Goal: Task Accomplishment & Management: Manage account settings

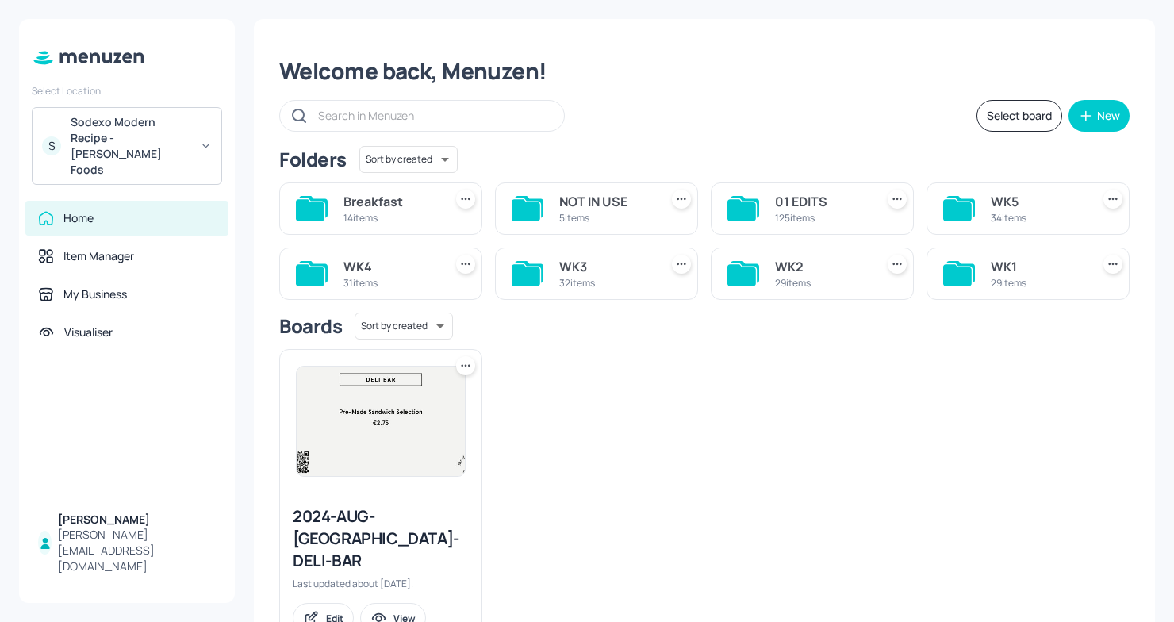
click at [350, 274] on div "WK4" at bounding box center [390, 266] width 94 height 19
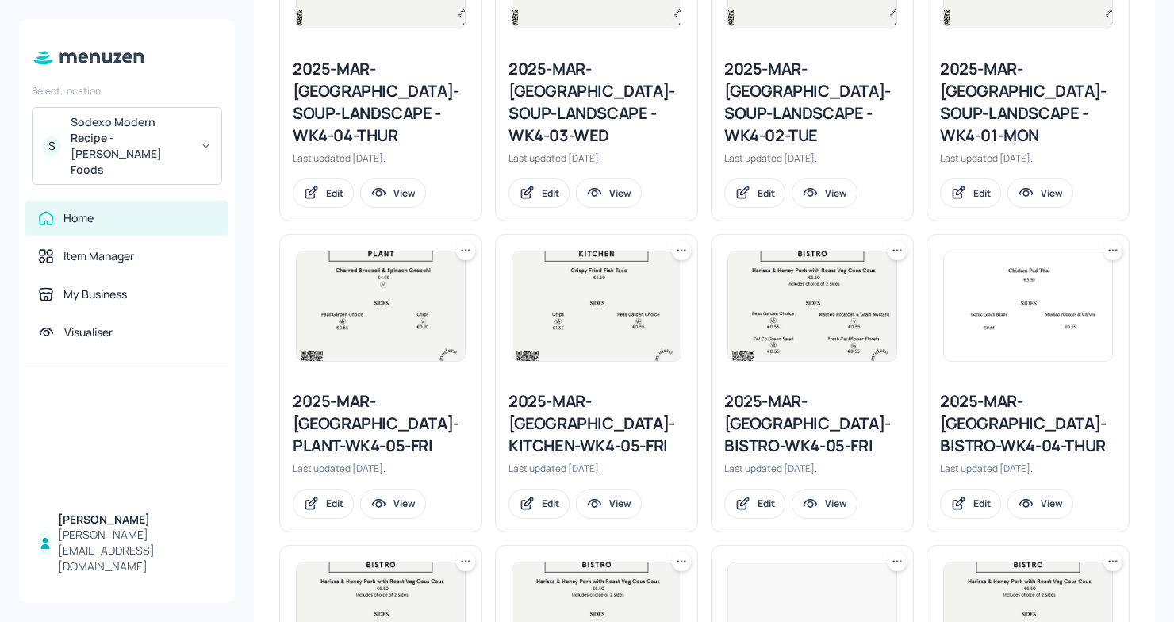
scroll to position [1734, 0]
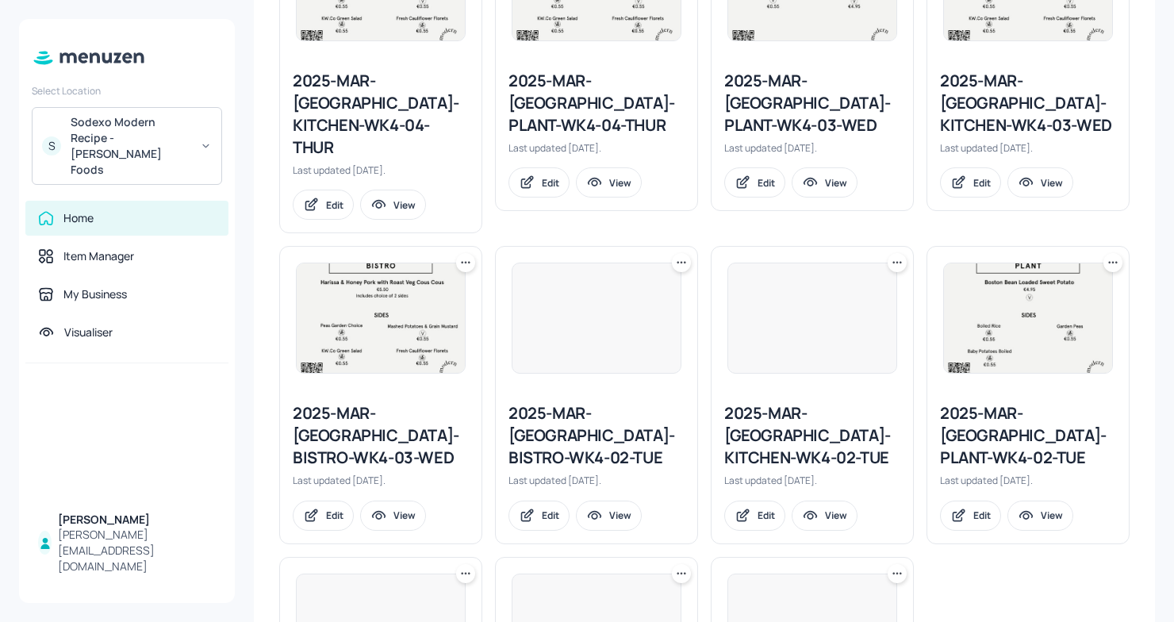
scroll to position [2271, 0]
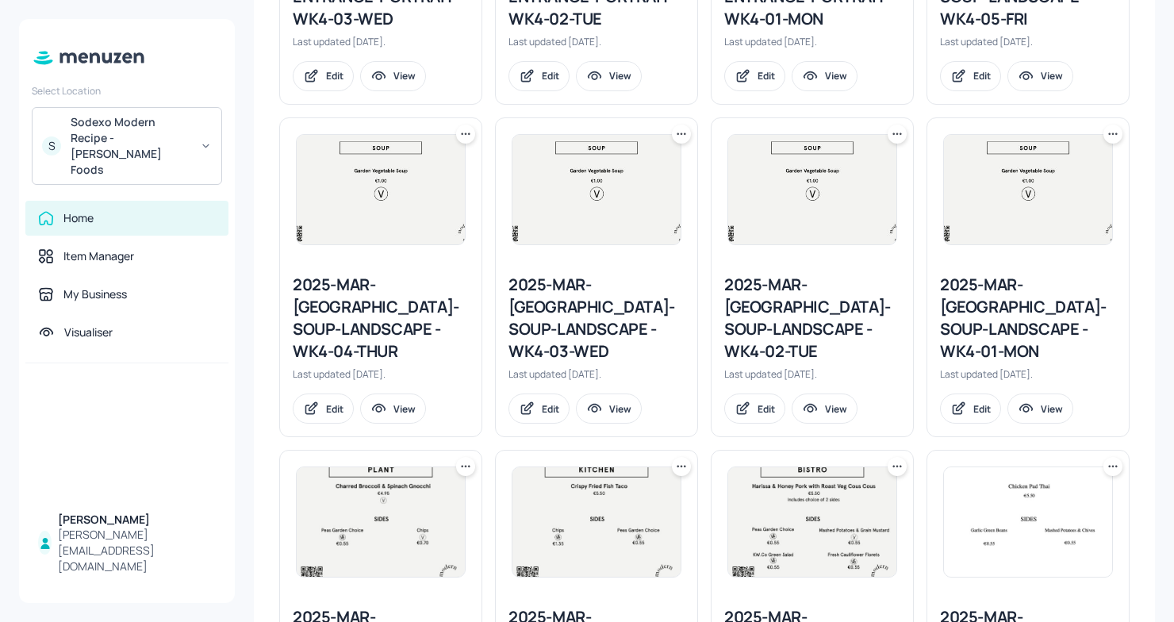
scroll to position [1734, 0]
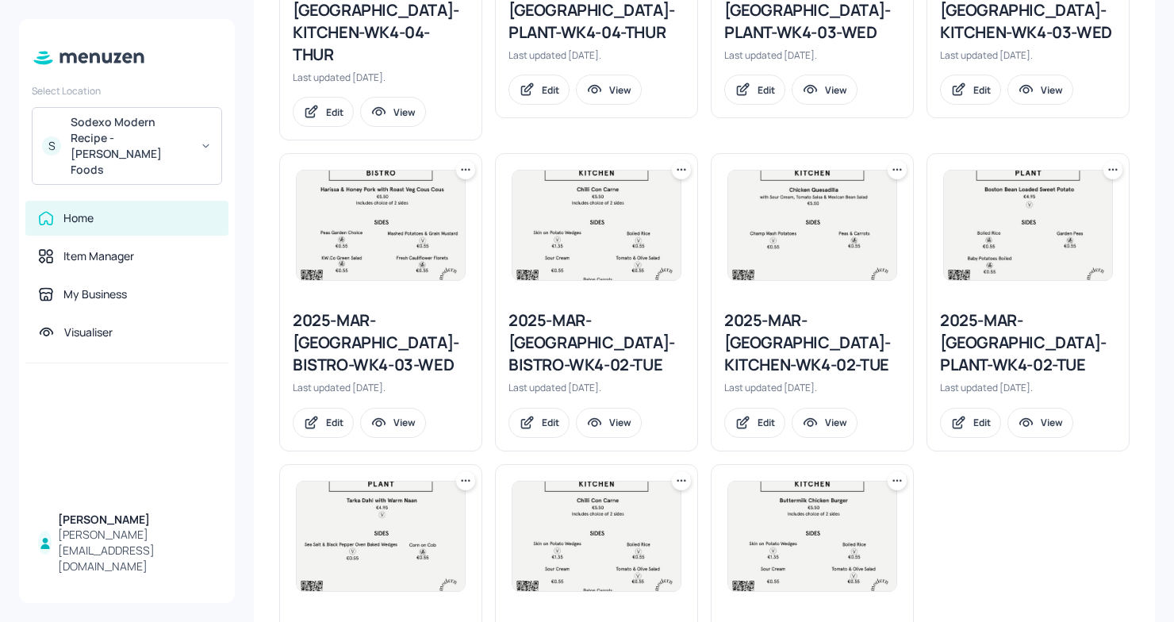
click at [893, 473] on icon at bounding box center [897, 481] width 16 height 16
click at [802, 351] on p "Rename" at bounding box center [812, 358] width 36 height 14
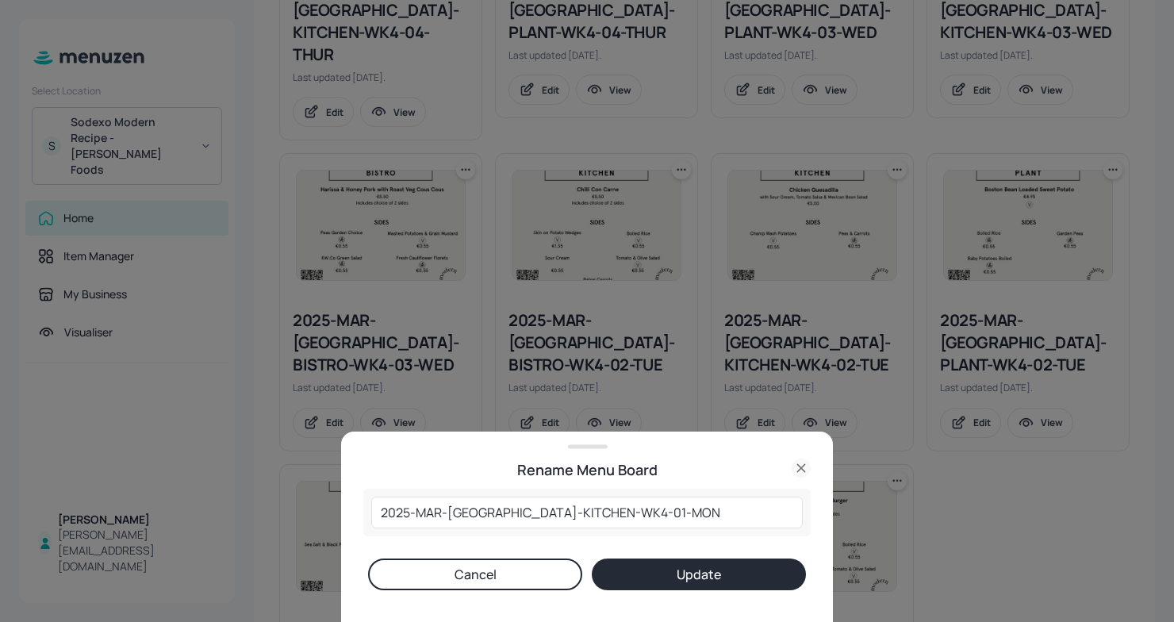
click at [799, 464] on icon at bounding box center [801, 467] width 19 height 19
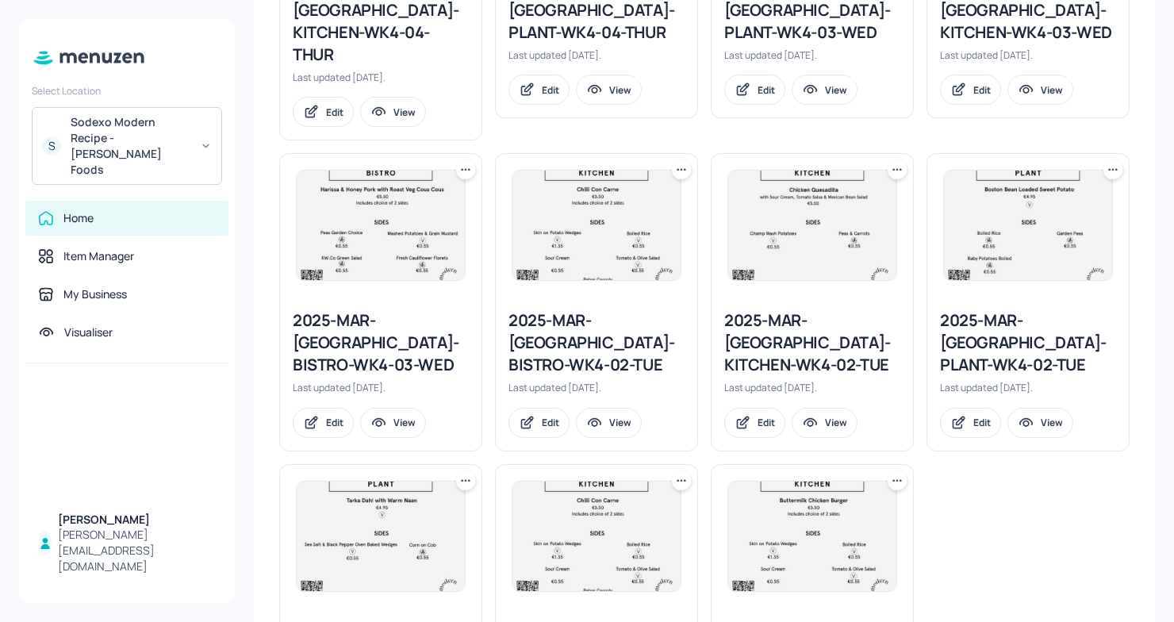
click at [895, 473] on icon at bounding box center [897, 481] width 16 height 16
click at [825, 381] on p "Duplicate" at bounding box center [815, 385] width 43 height 14
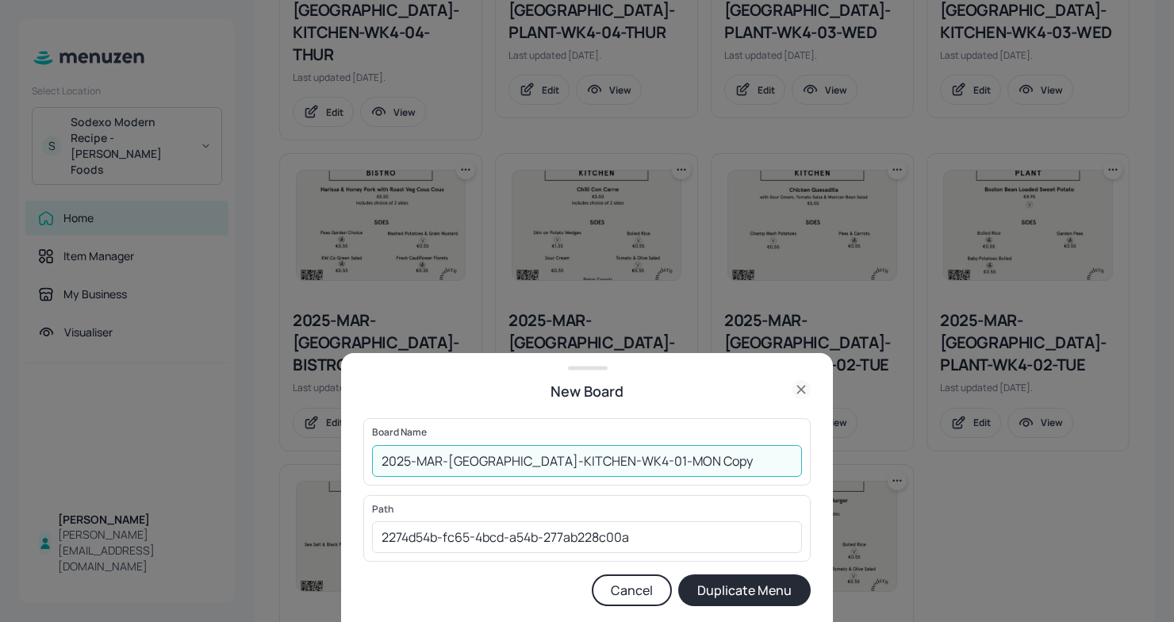
click at [380, 458] on input "2025-MAR-KERRY-KITCHEN-WK4-01-MON Copy" at bounding box center [587, 461] width 430 height 32
drag, startPoint x: 742, startPoint y: 467, endPoint x: 734, endPoint y: 469, distance: 8.1
click at [741, 467] on input "01ED2025-MAR-KERRY-KITCHEN-WK4-01-MON Copy" at bounding box center [587, 461] width 430 height 32
type input "01ED2025-MAR-KERRY-KITCHEN-WK4-01-MON061025"
click at [705, 581] on button "Duplicate Menu" at bounding box center [744, 590] width 132 height 32
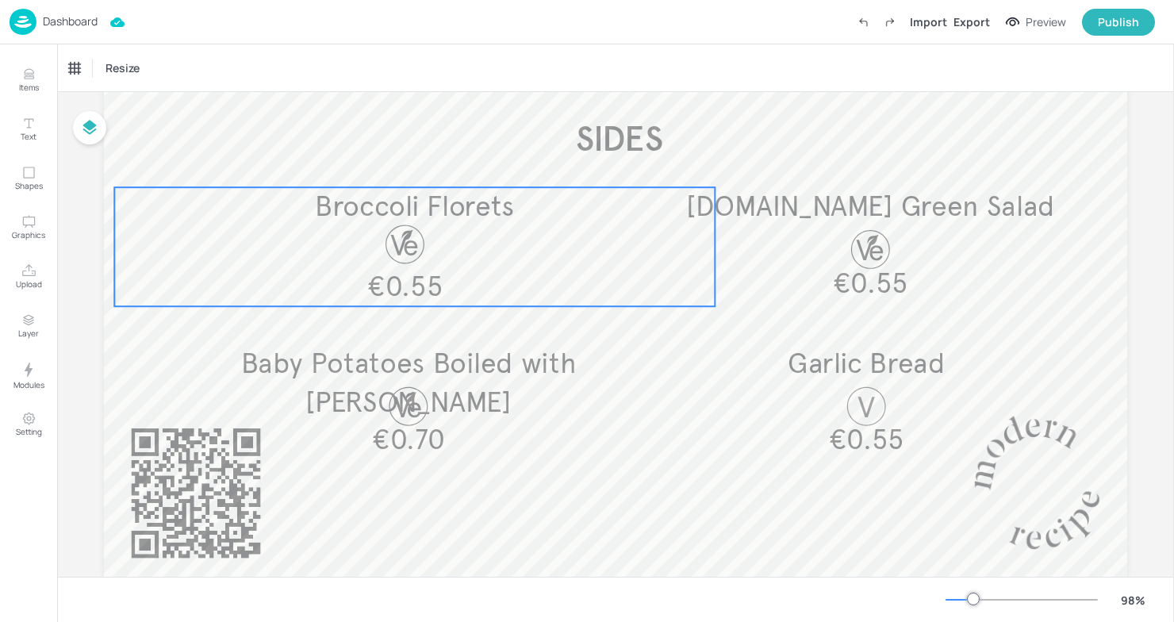
scroll to position [400, 0]
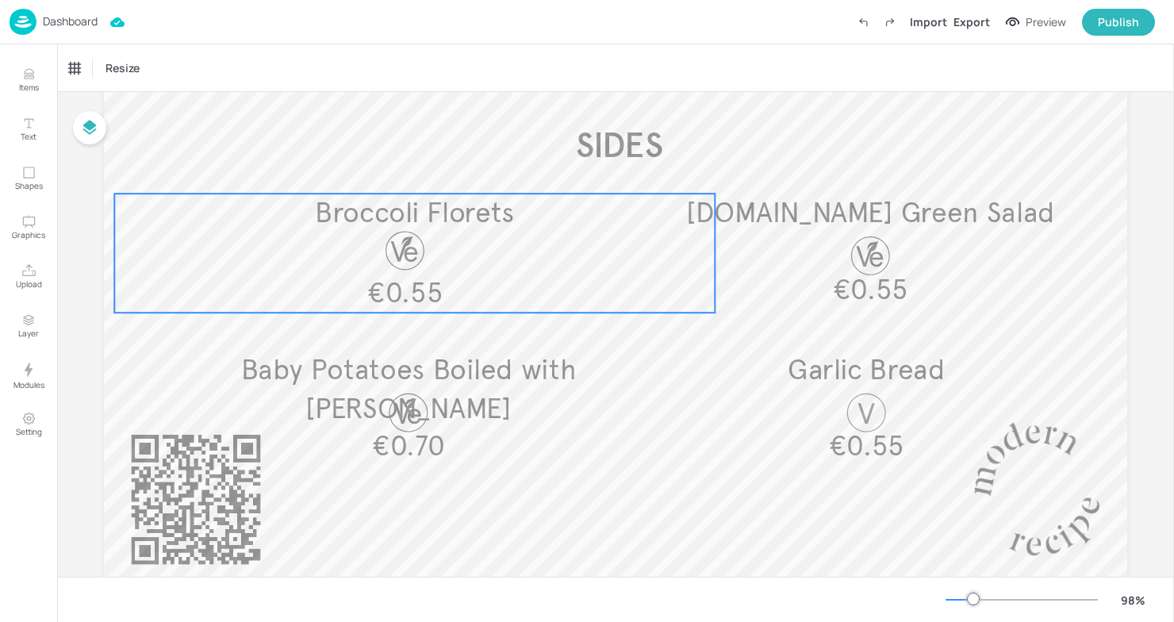
click at [604, 244] on div "Broccoli Florets €0.55" at bounding box center [414, 253] width 600 height 119
click at [401, 160] on icon "Edit Item" at bounding box center [403, 166] width 13 height 13
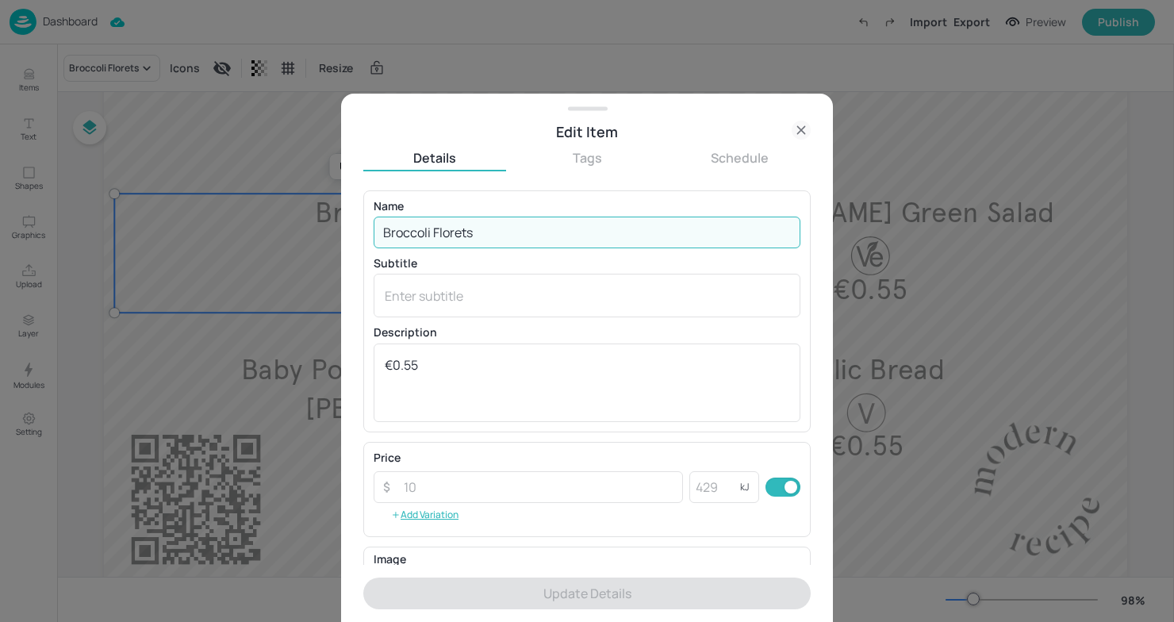
drag, startPoint x: 500, startPoint y: 241, endPoint x: 292, endPoint y: 243, distance: 207.8
click at [291, 243] on div "Edit Item Details Tags Schedule Name Broccoli Florets ​ Subtitle x ​ Descriptio…" at bounding box center [587, 311] width 1174 height 622
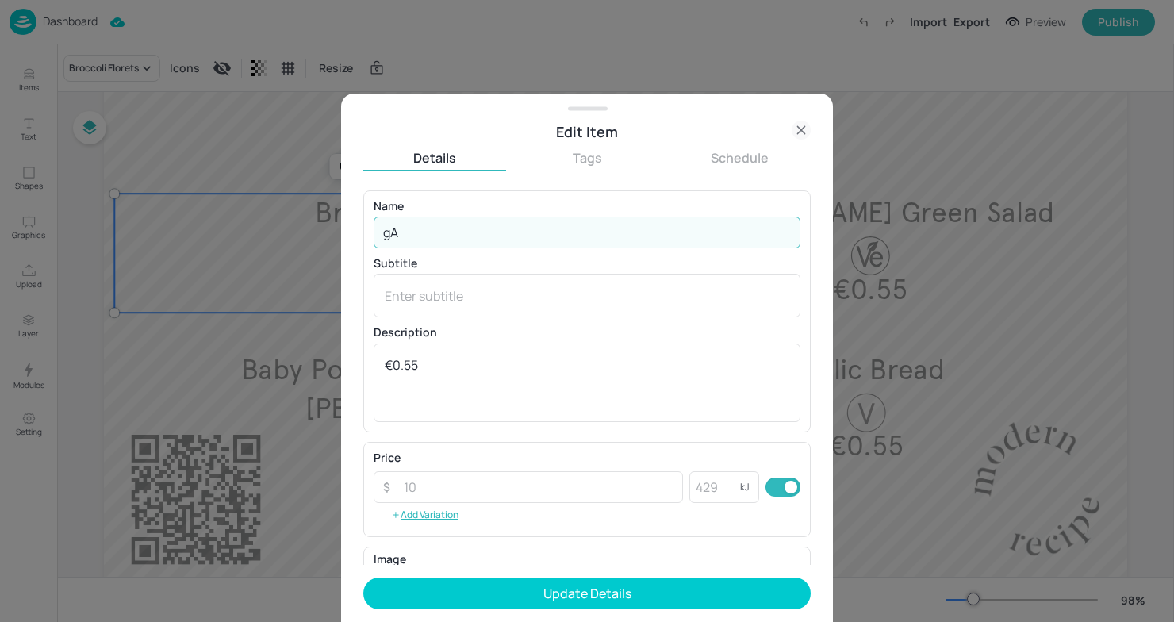
type input "g"
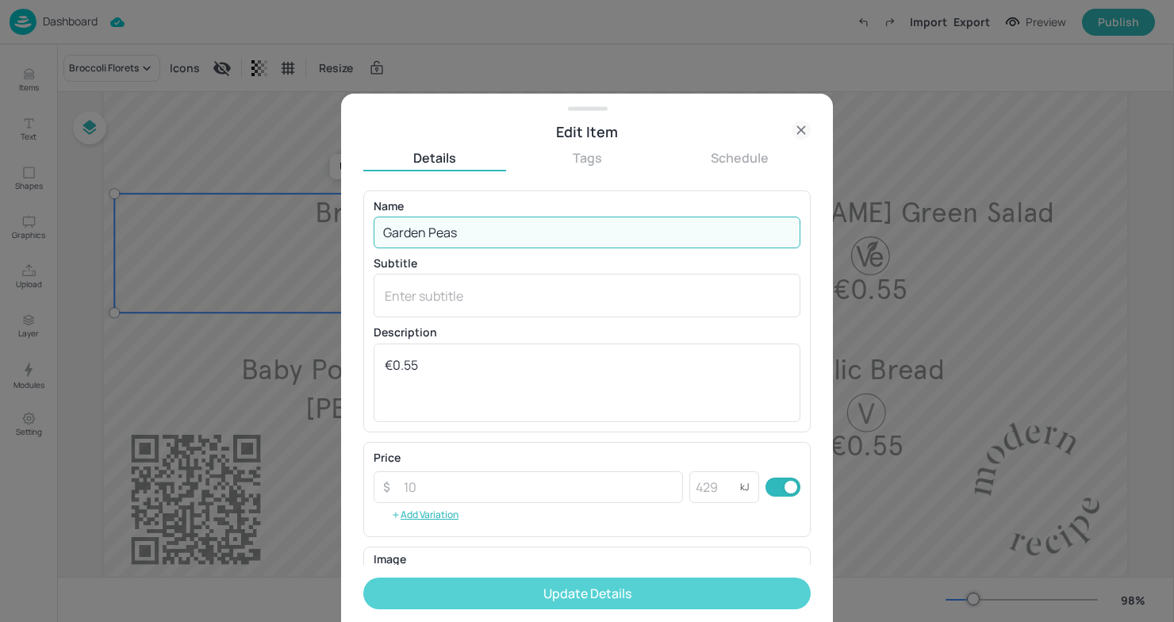
type input "Garden Peas"
click at [454, 591] on button "Update Details" at bounding box center [586, 593] width 447 height 32
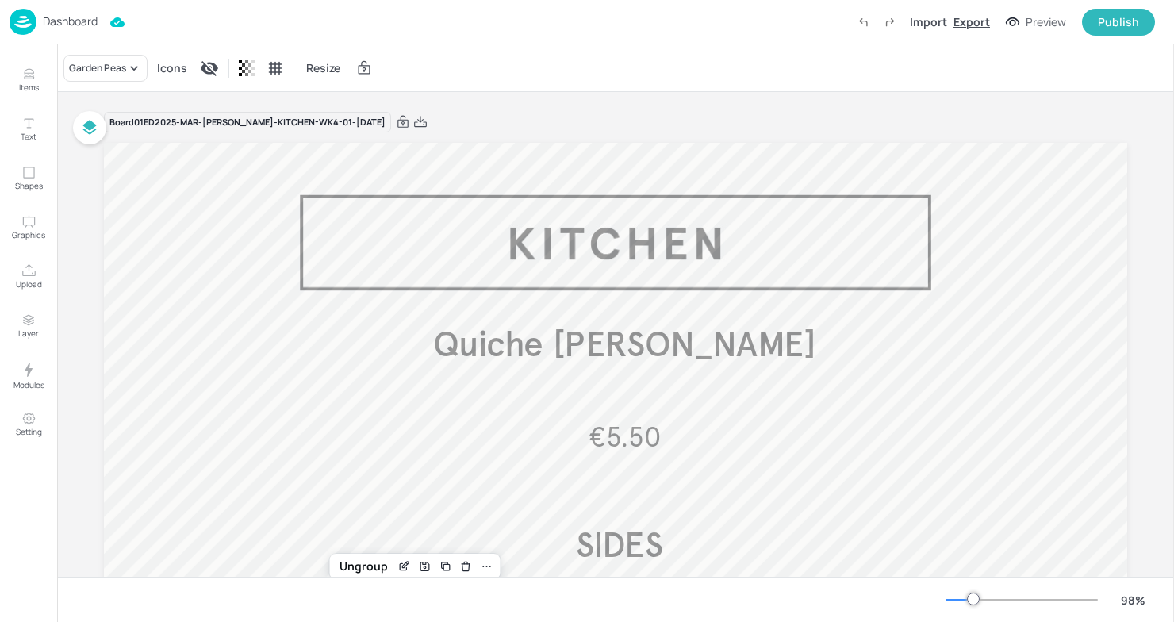
click at [979, 28] on div "Export" at bounding box center [971, 21] width 36 height 17
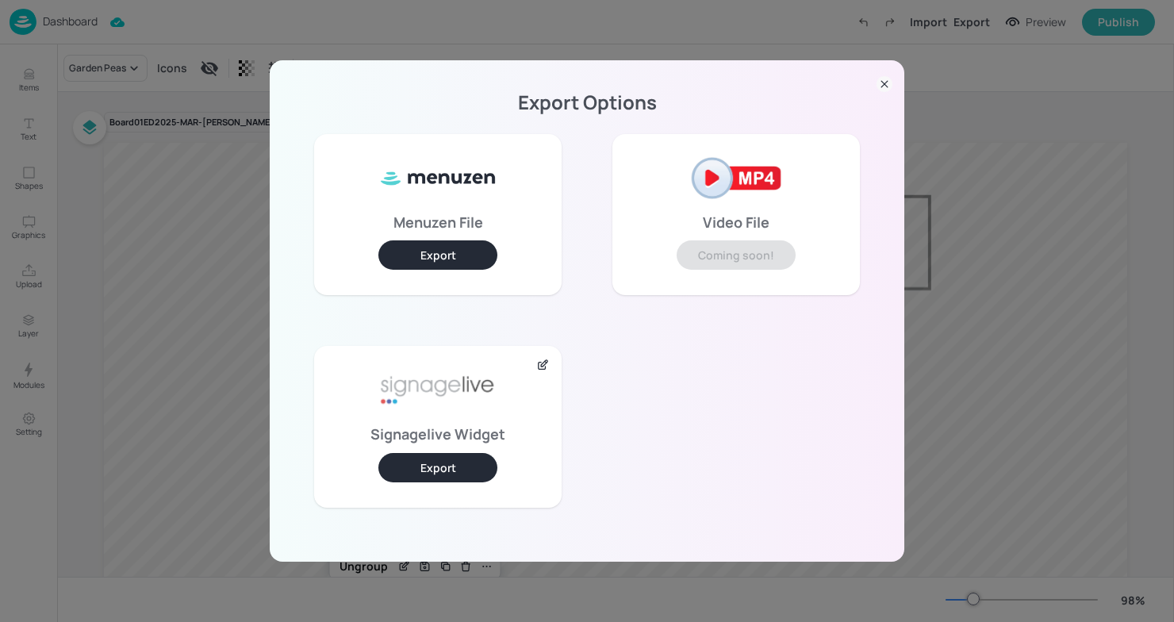
click at [443, 472] on button "Export" at bounding box center [437, 467] width 119 height 29
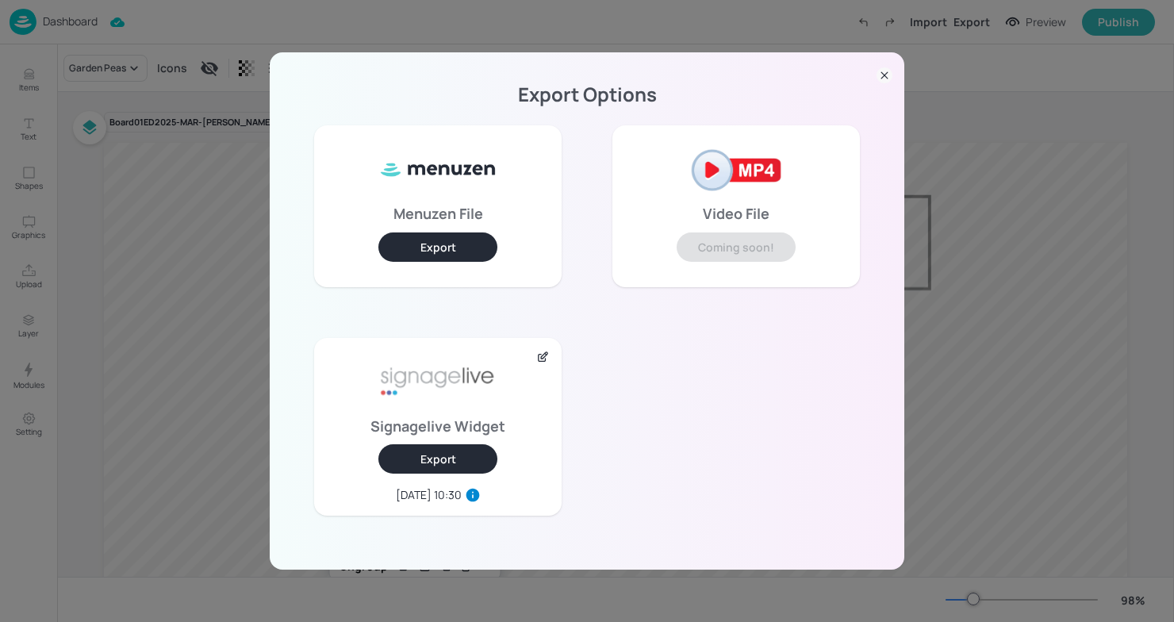
click at [879, 81] on icon at bounding box center [884, 75] width 16 height 16
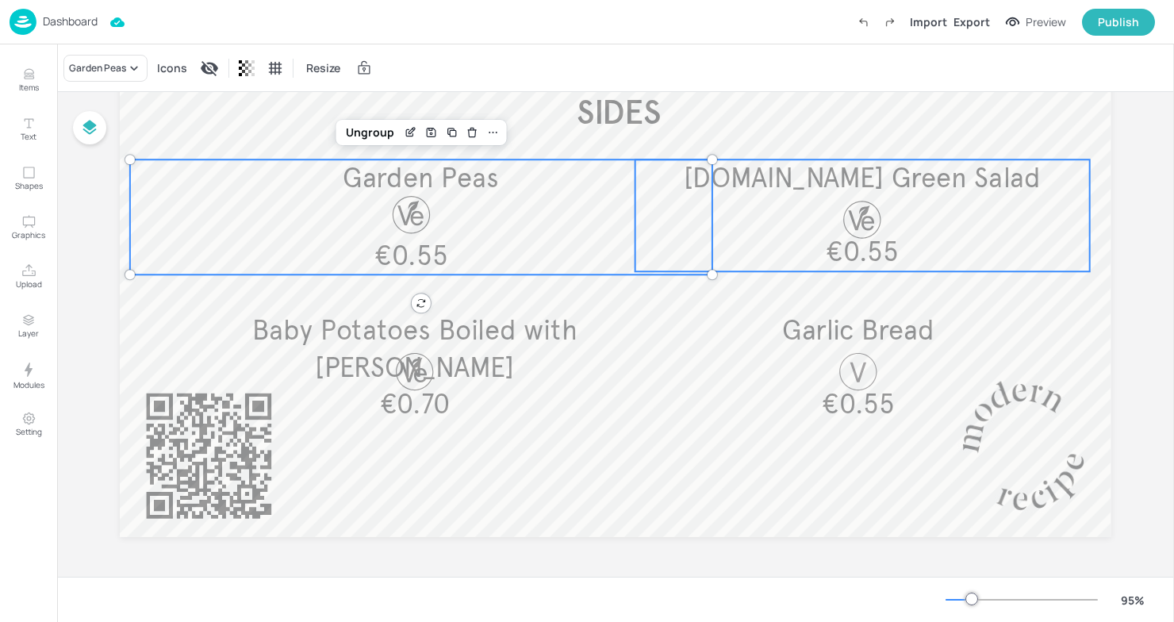
scroll to position [390, 0]
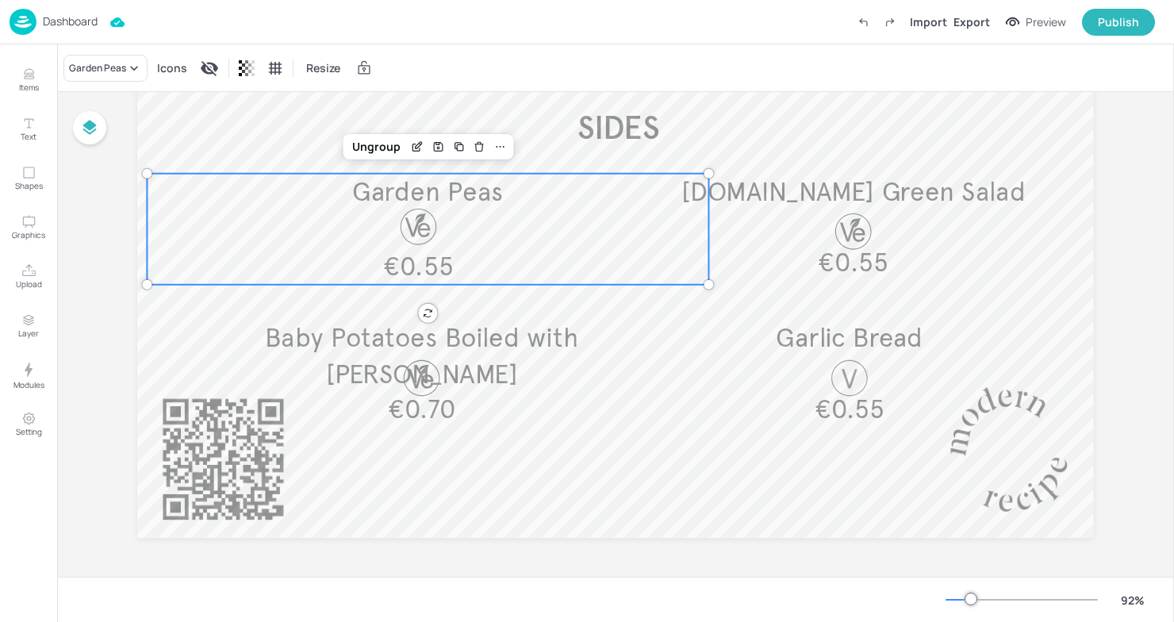
click at [48, 13] on div "Dashboard" at bounding box center [54, 22] width 88 height 26
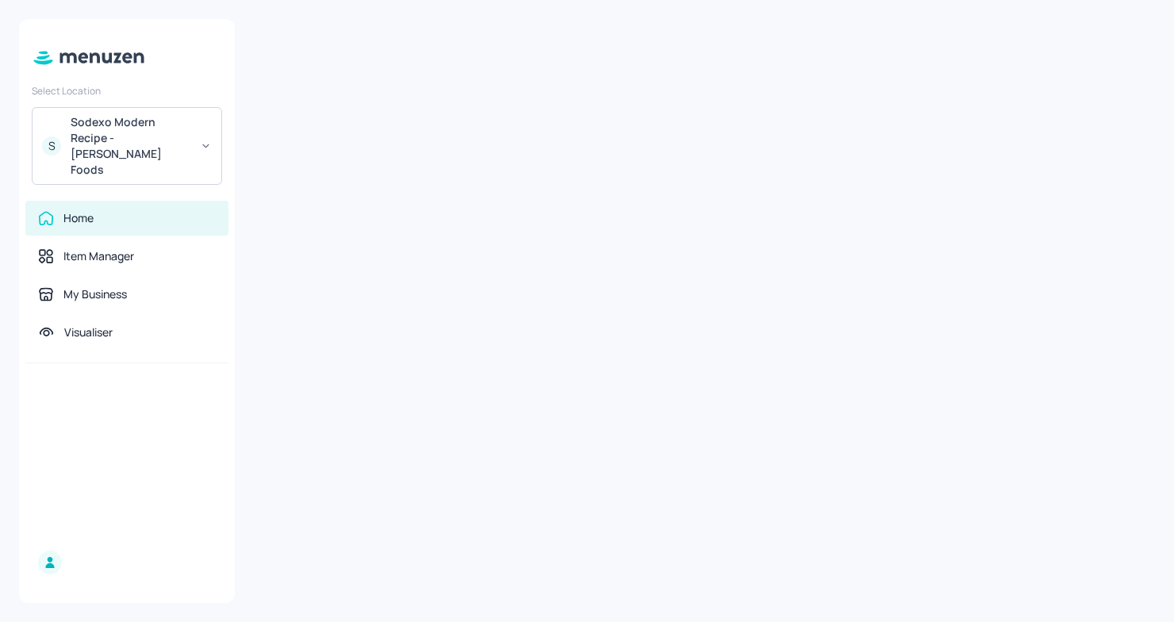
click at [128, 140] on div "Sodexo Modern Recipe - Kerry Foods" at bounding box center [131, 145] width 120 height 63
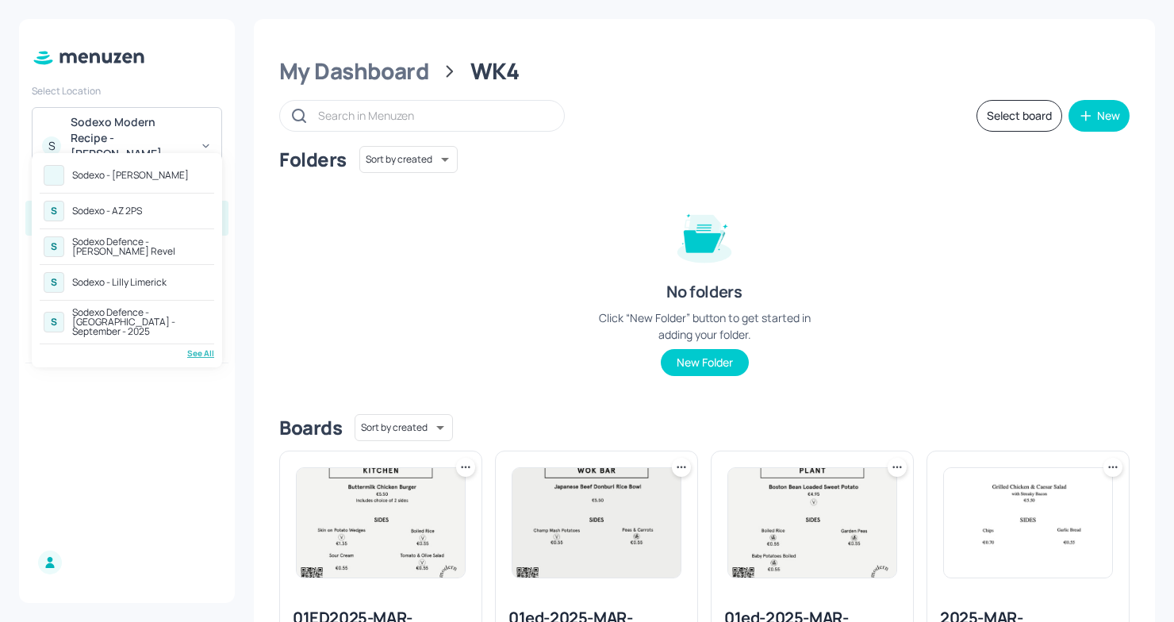
click at [192, 347] on div "See All" at bounding box center [127, 353] width 174 height 12
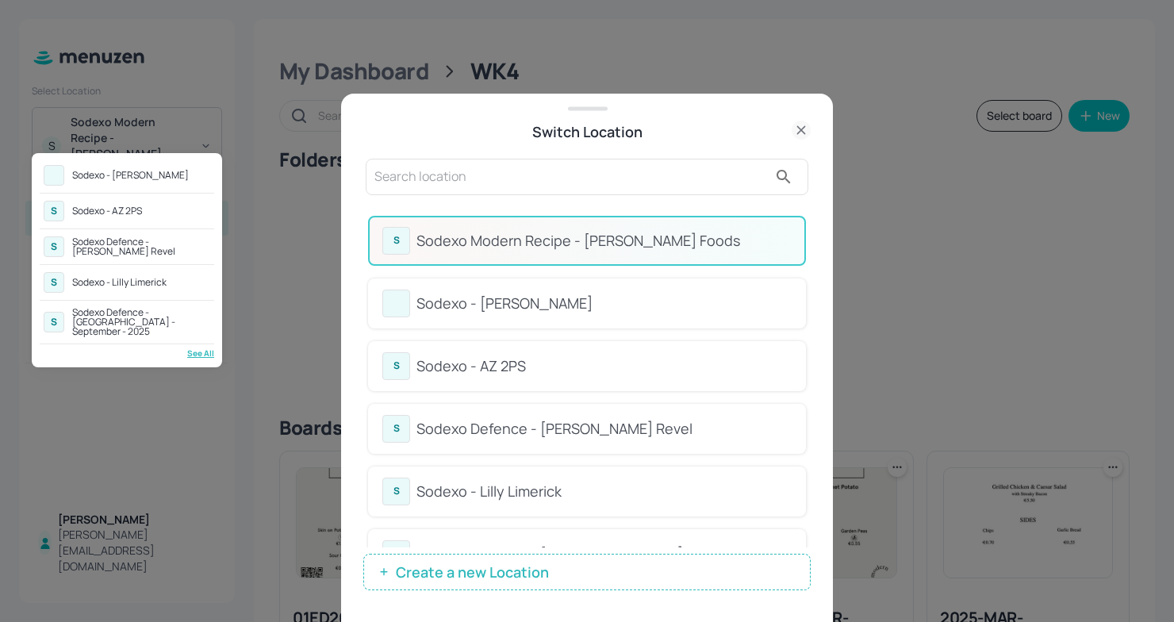
drag, startPoint x: 807, startPoint y: 257, endPoint x: 806, endPoint y: 331, distance: 73.8
click at [806, 331] on div at bounding box center [587, 311] width 1174 height 622
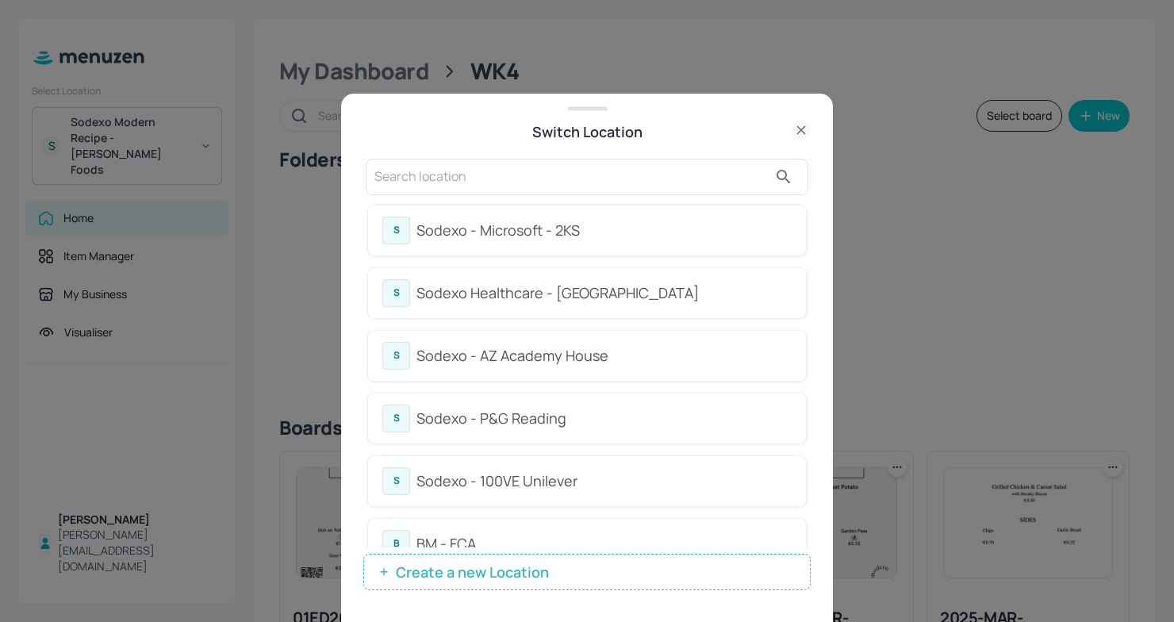
scroll to position [384, 0]
click at [481, 481] on div "Sodexo - 100VE Unilever" at bounding box center [603, 483] width 375 height 21
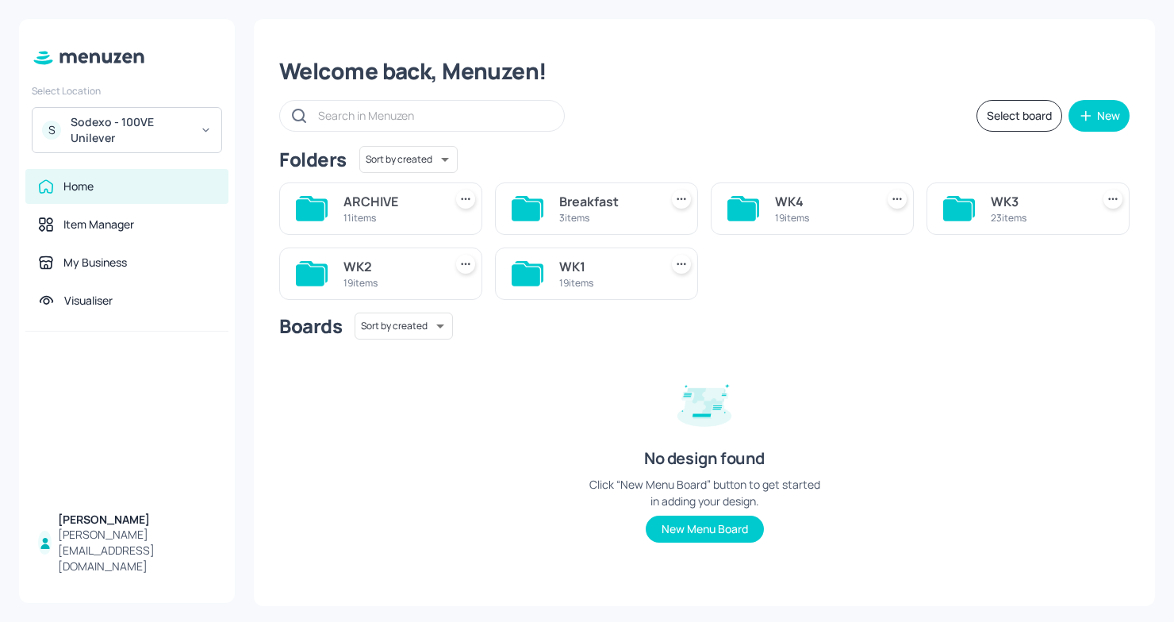
click at [428, 255] on div "WK2 19 items" at bounding box center [390, 274] width 94 height 38
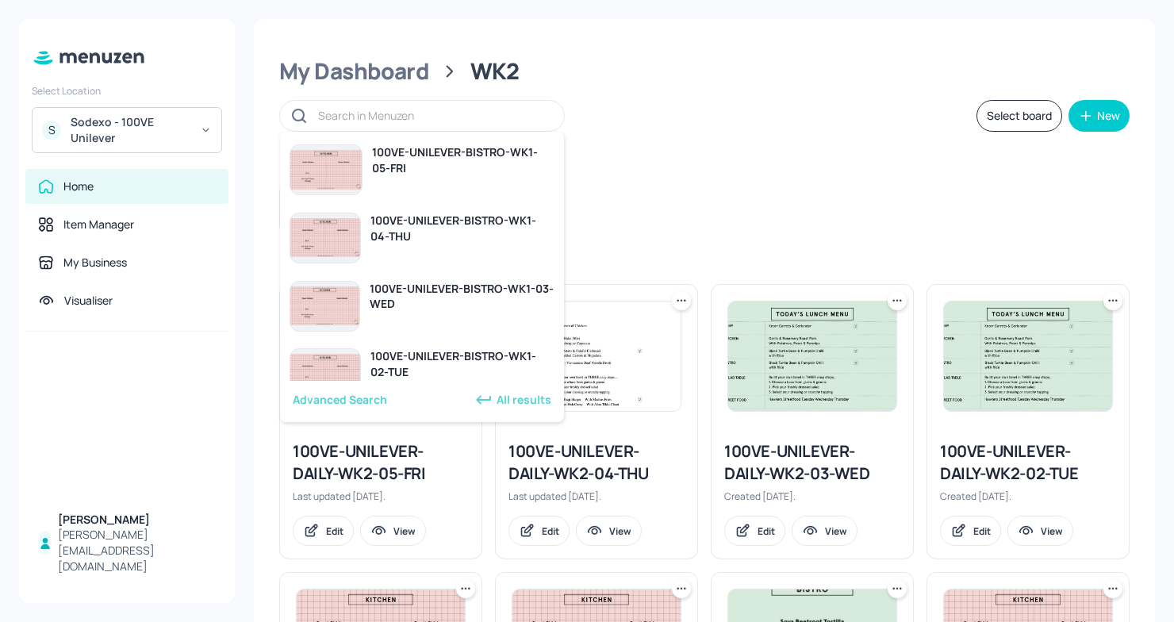
click at [436, 122] on input "text" at bounding box center [433, 115] width 230 height 23
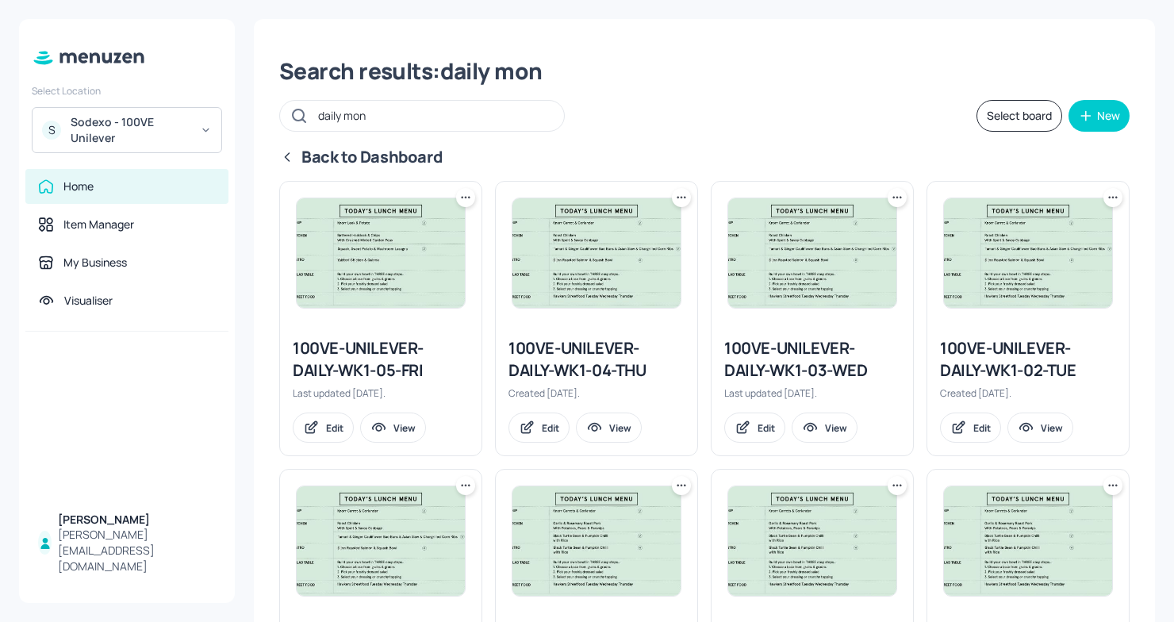
type input "daily mon"
click at [326, 153] on div "Back to Dashboard" at bounding box center [704, 157] width 850 height 22
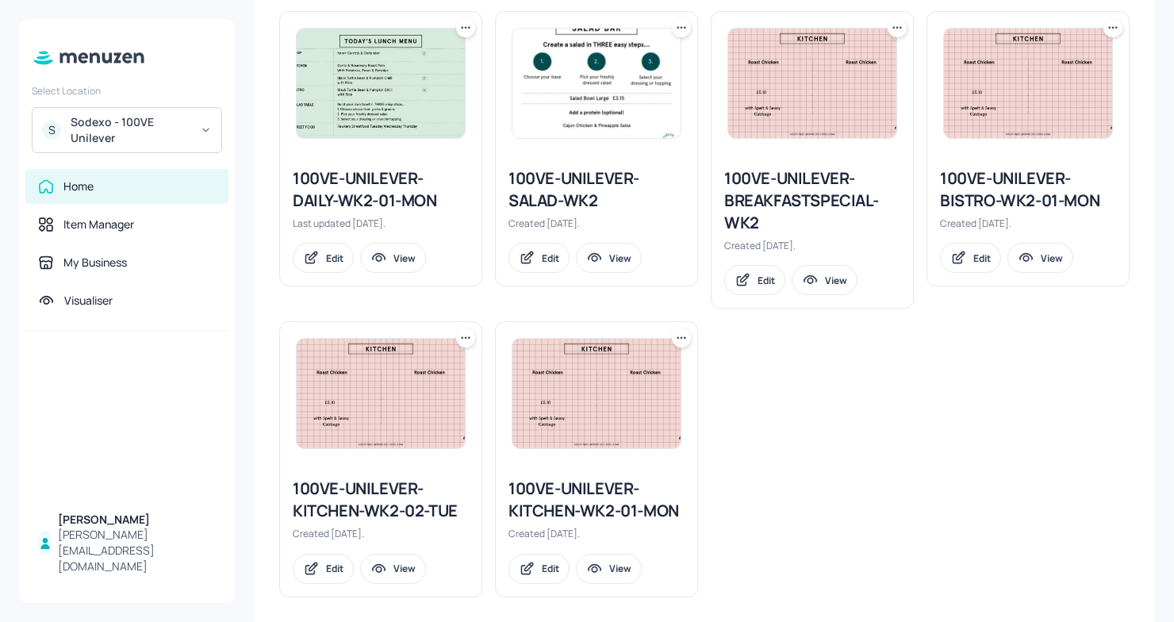
scroll to position [1141, 0]
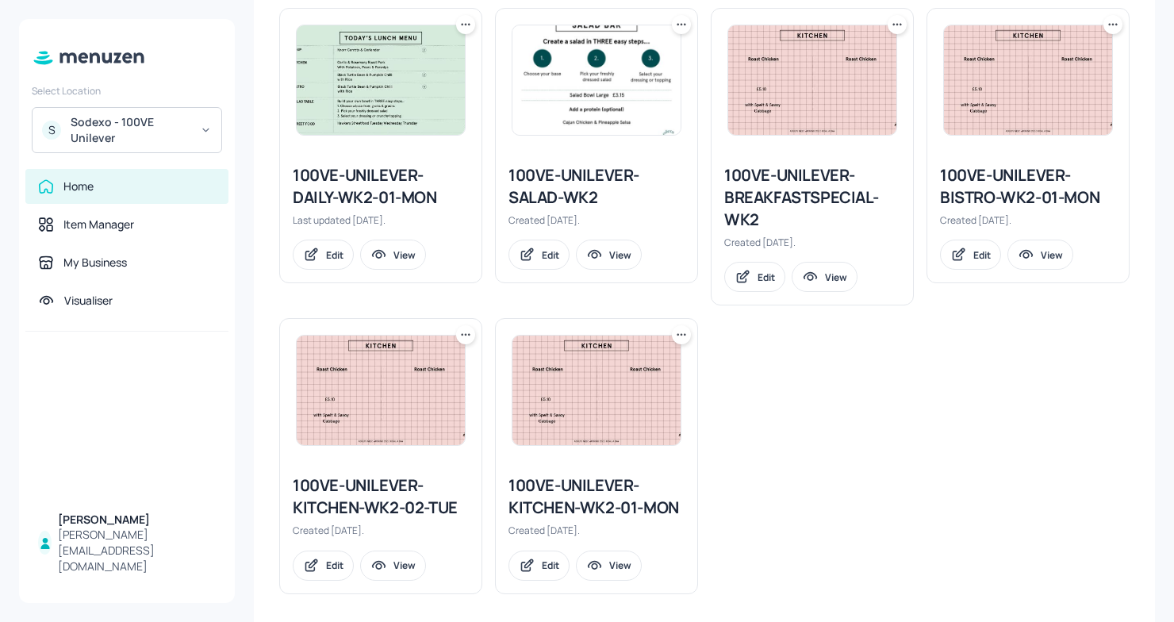
click at [466, 22] on icon at bounding box center [466, 25] width 16 height 16
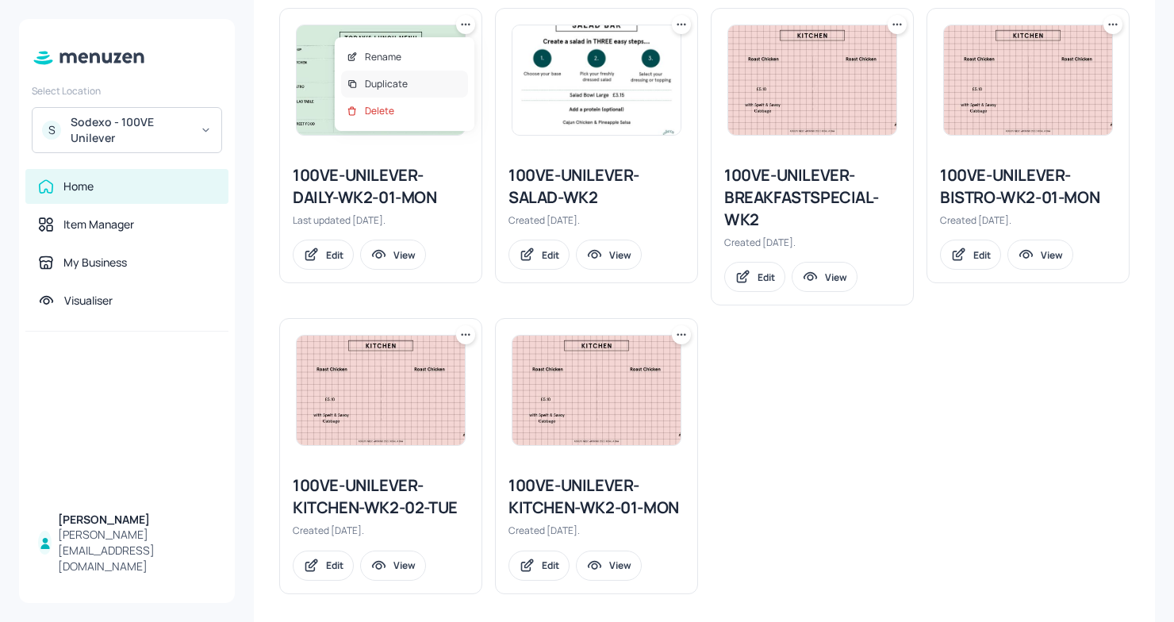
click at [408, 86] on div "Duplicate" at bounding box center [404, 84] width 127 height 27
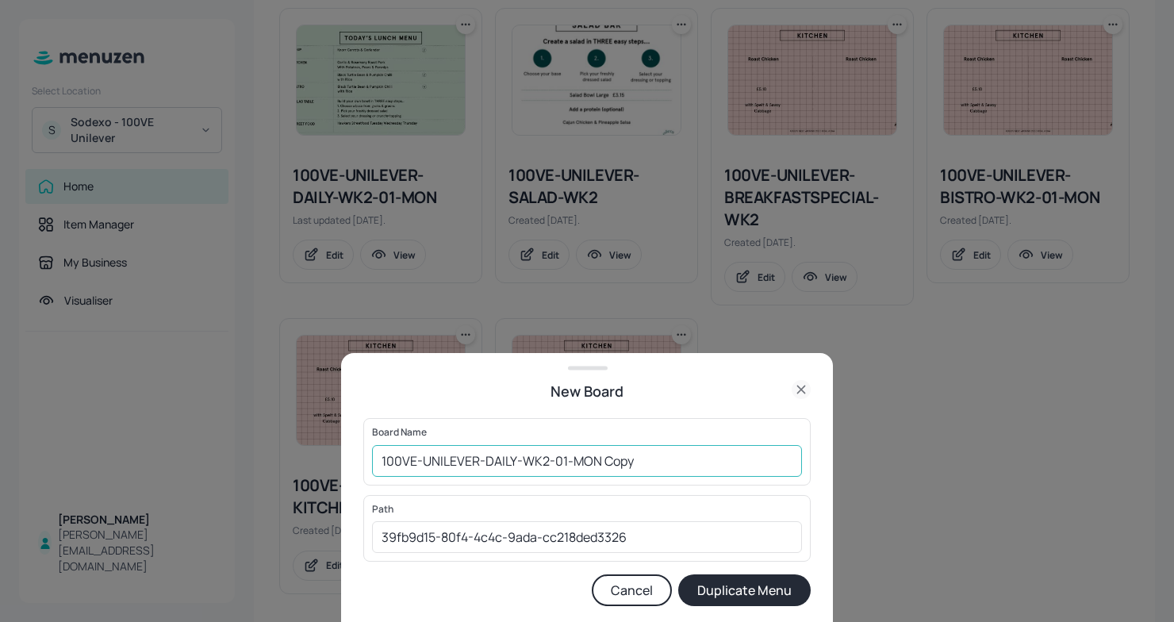
click at [383, 455] on input "100VE-UNILEVER-DAILY-WK2-01-MON Copy" at bounding box center [587, 461] width 430 height 32
click at [680, 457] on input "01ED100VE-UNILEVER-DAILY-WK2-01-MON Copy" at bounding box center [587, 461] width 430 height 32
type input "01ED100VE-UNILEVER-DAILY-WK2-01-MON061025"
click at [765, 592] on button "Duplicate Menu" at bounding box center [744, 590] width 132 height 32
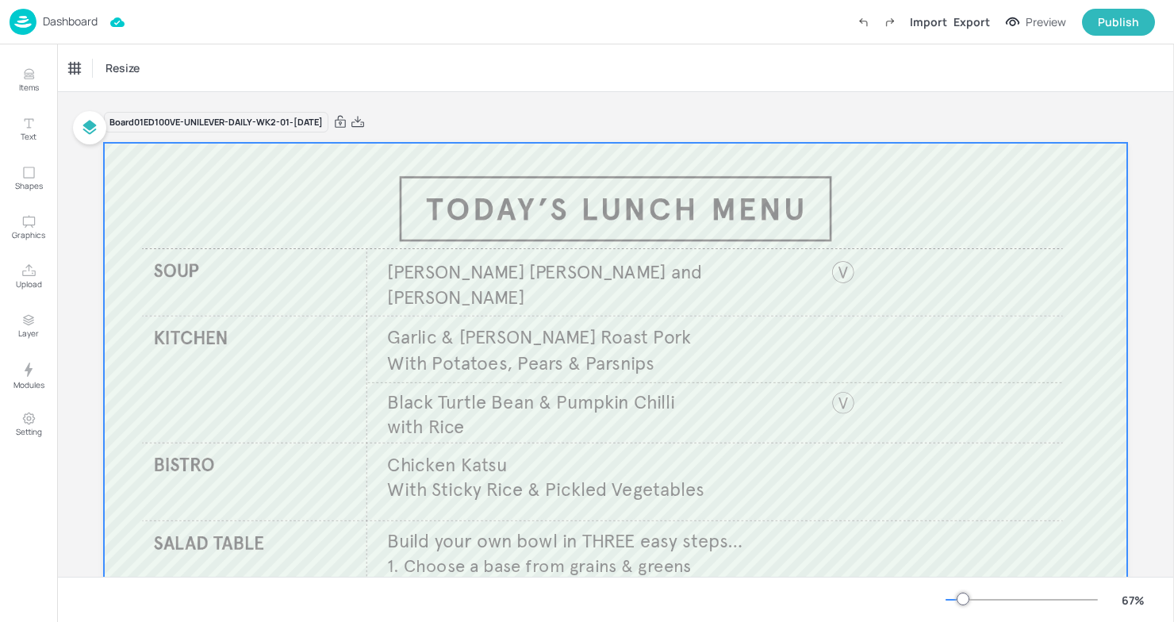
click at [301, 296] on div at bounding box center [615, 431] width 1023 height 576
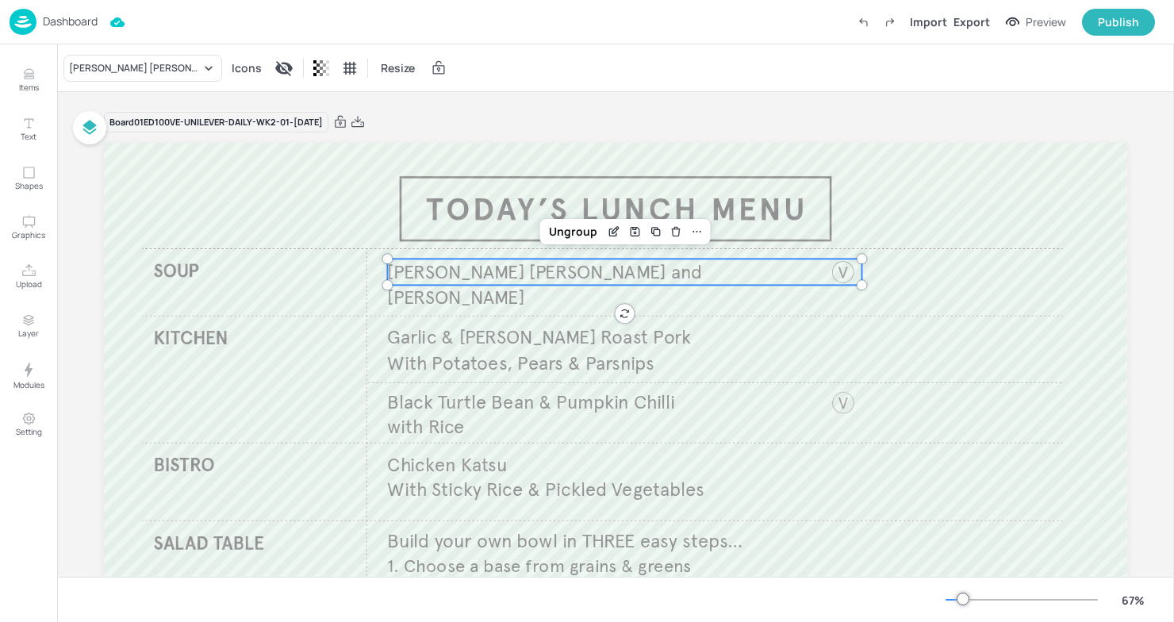
click at [454, 270] on span "Knorr Leek and Potato" at bounding box center [544, 284] width 315 height 49
click at [610, 225] on icon "Edit Item" at bounding box center [614, 231] width 13 height 13
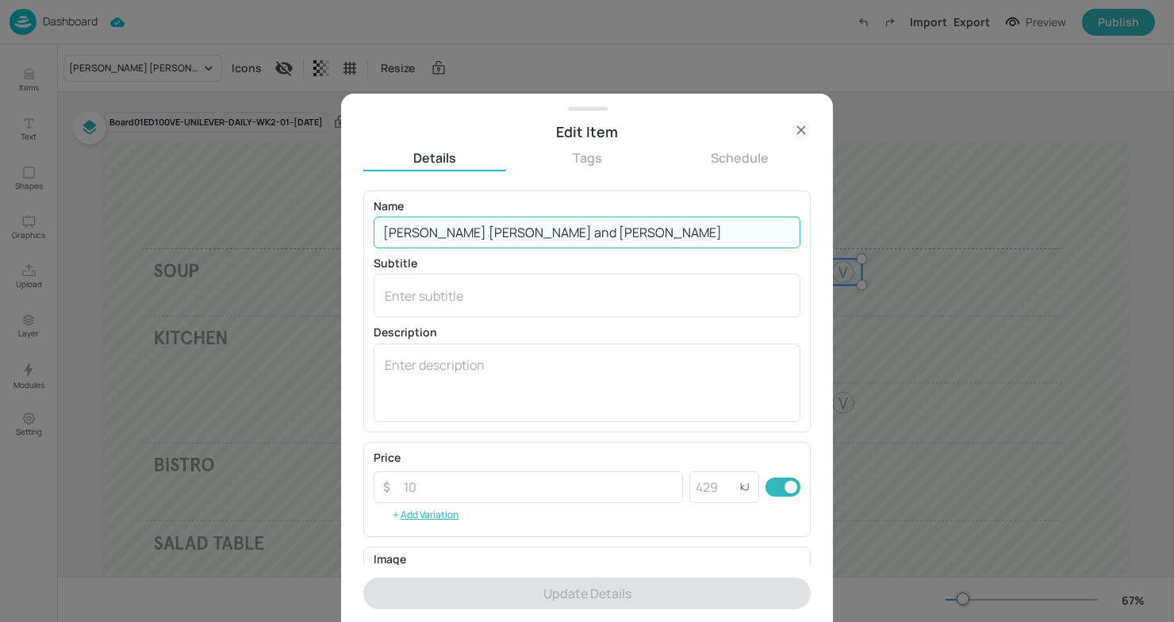
click at [534, 238] on input "Knorr Leek and Potato" at bounding box center [587, 233] width 427 height 32
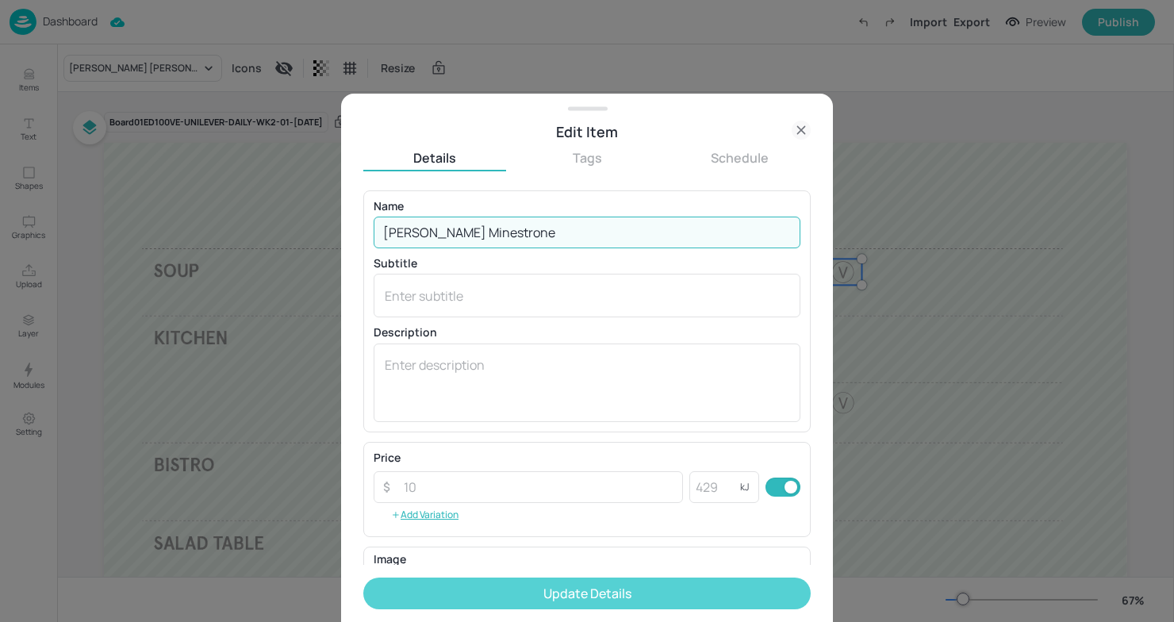
type input "Knorr Minestrone"
click at [583, 589] on button "Update Details" at bounding box center [586, 593] width 447 height 32
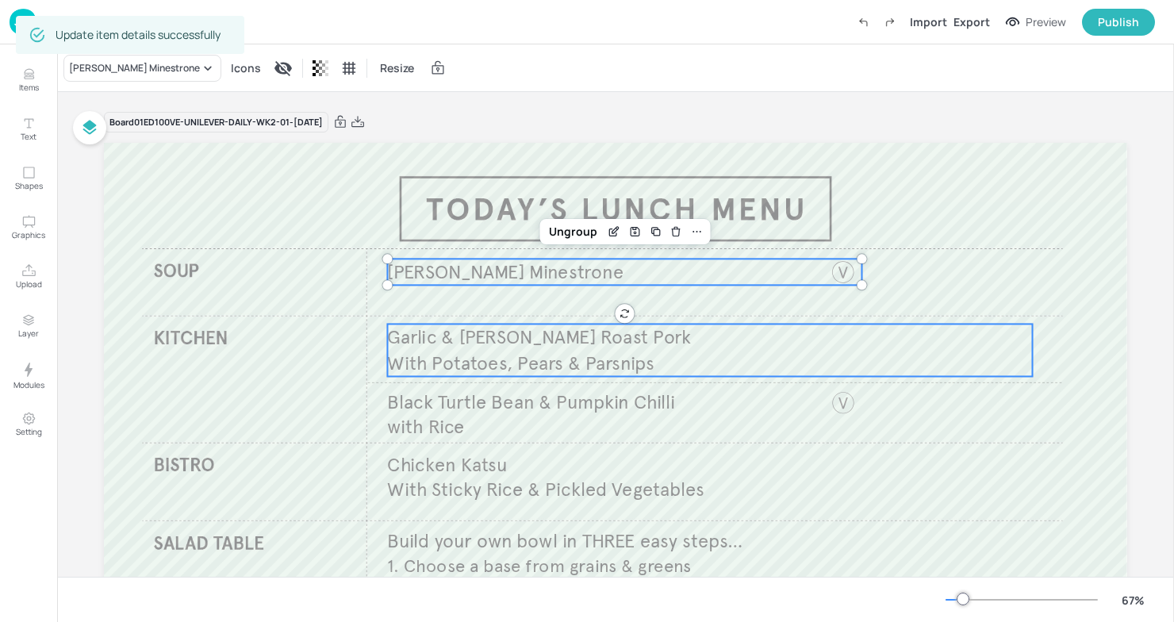
click at [506, 367] on span "With Potatoes, Pears & Parsnips" at bounding box center [520, 363] width 267 height 24
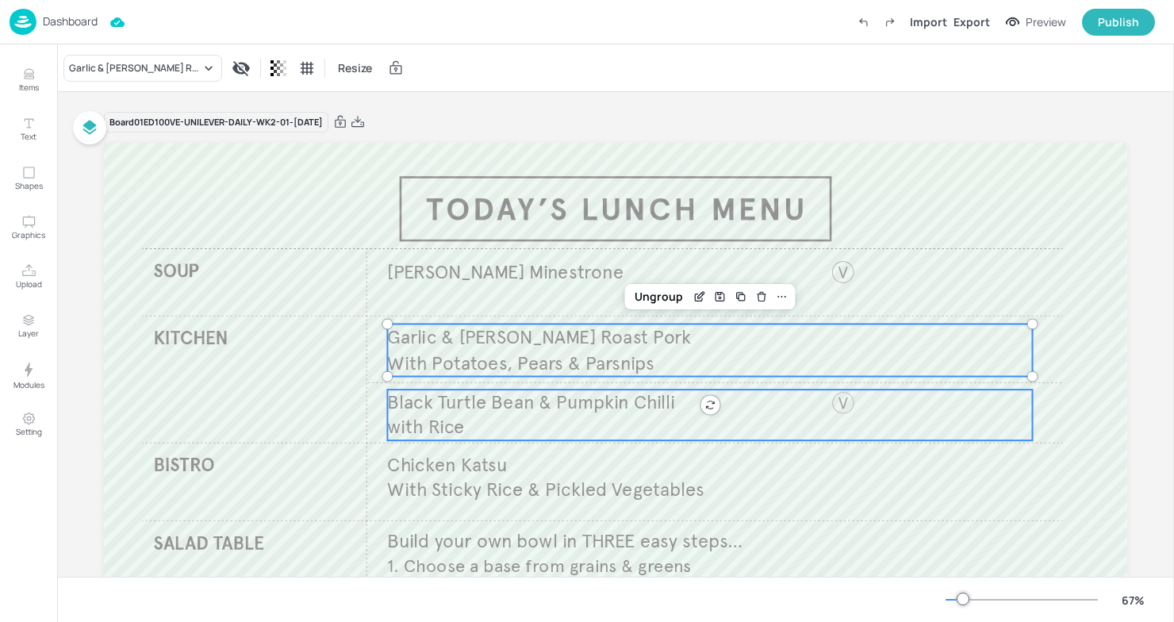
click at [436, 422] on span "with Rice" at bounding box center [425, 427] width 77 height 24
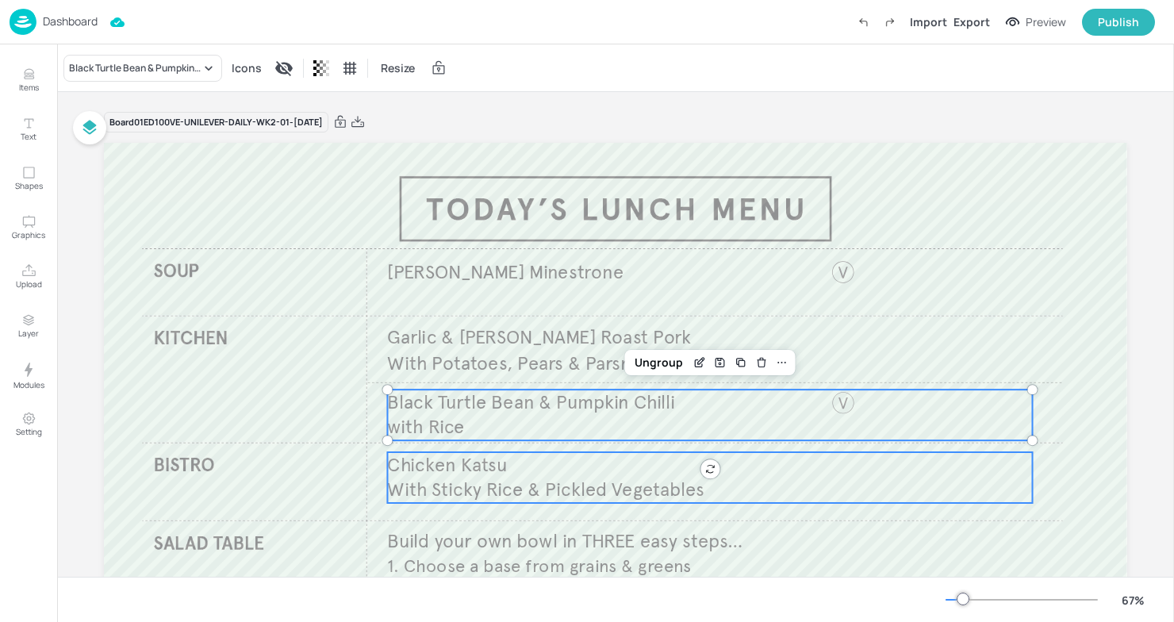
click at [508, 477] on p "With Sticky Rice & Pickled Vegetables" at bounding box center [662, 490] width 550 height 26
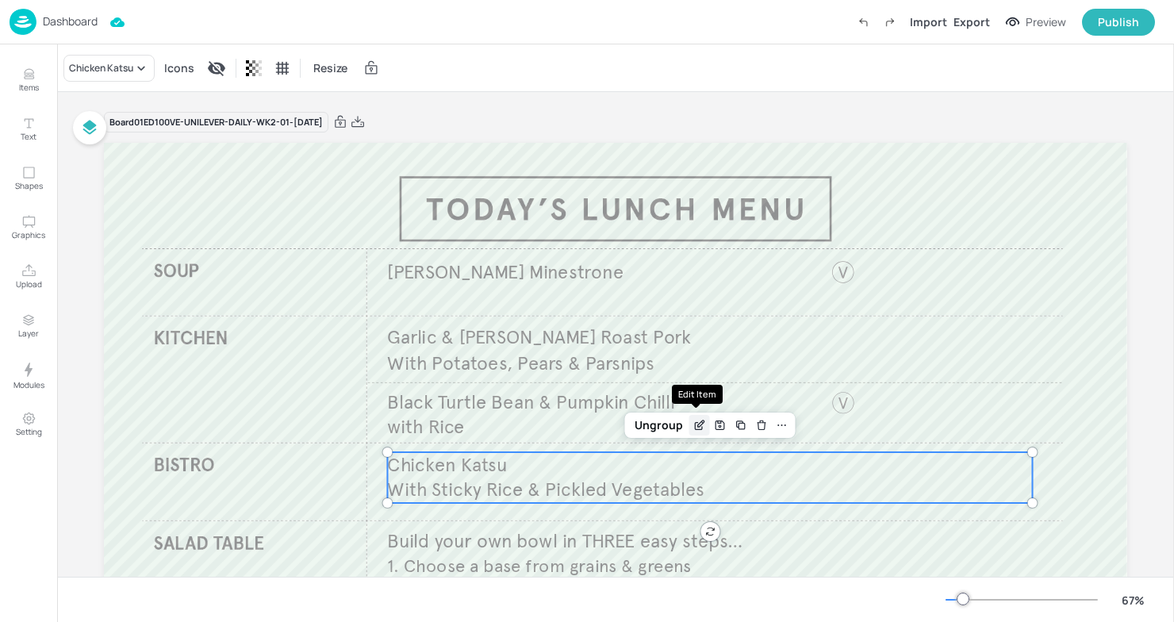
click at [698, 428] on icon "Edit Item" at bounding box center [698, 426] width 7 height 7
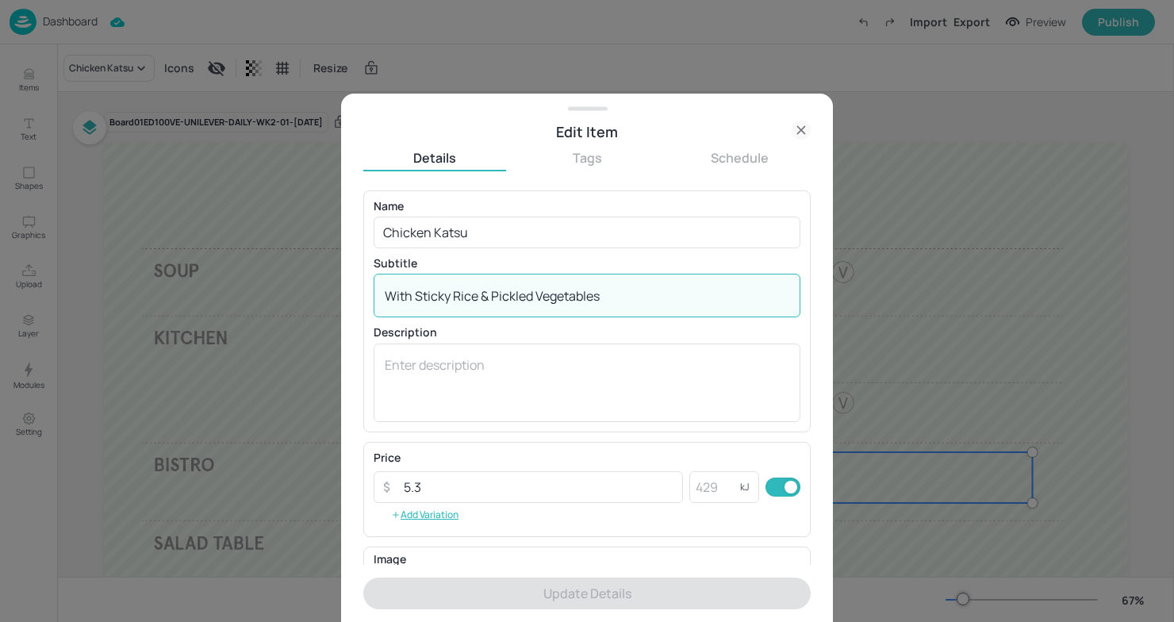
click at [480, 297] on textarea "With Sticky Rice & Pickled Vegetables" at bounding box center [587, 295] width 404 height 17
click at [449, 298] on textarea "With Sticky Rice & Pickled Vegetables" at bounding box center [587, 295] width 404 height 17
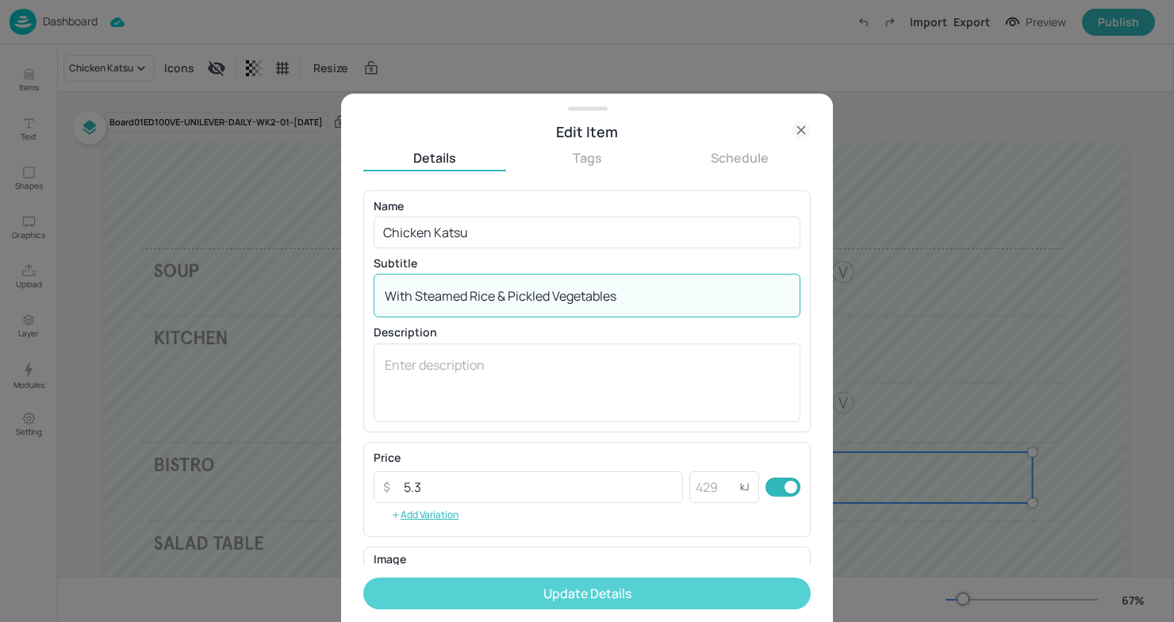
type textarea "With Steamed Rice & Pickled Vegetables"
click at [501, 591] on button "Update Details" at bounding box center [586, 593] width 447 height 32
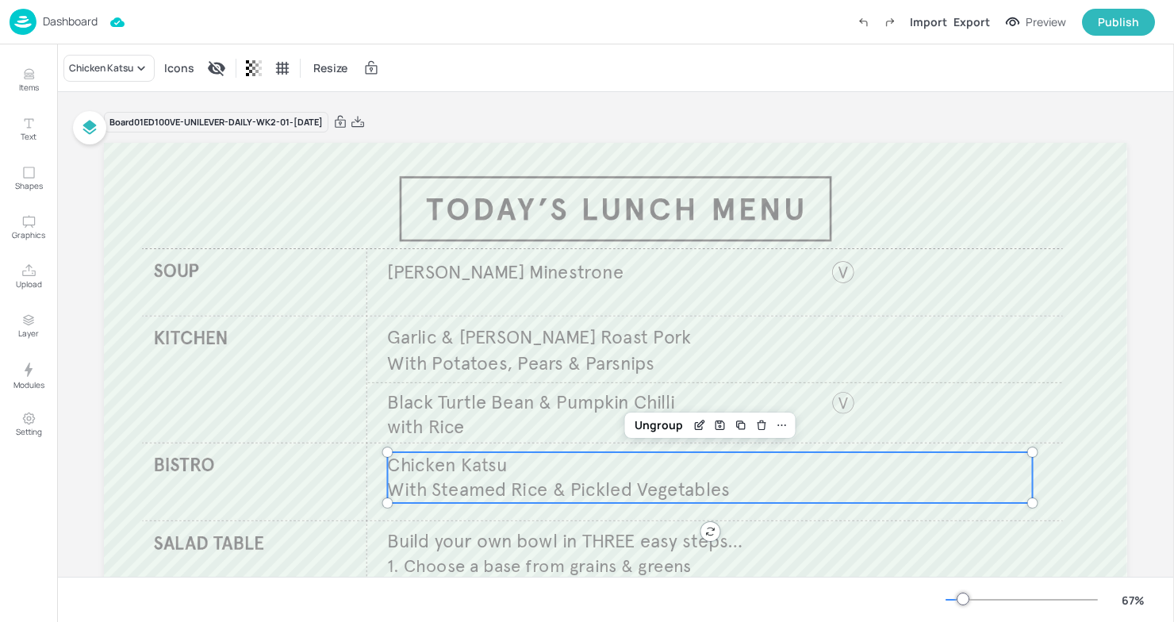
click at [977, 105] on div "Board 01ED100VE-UNILEVER-DAILY-WK2-01-MON061025 Knorr Minestrone Build your own…" at bounding box center [615, 425] width 1023 height 666
click at [365, 125] on icon at bounding box center [358, 122] width 14 height 16
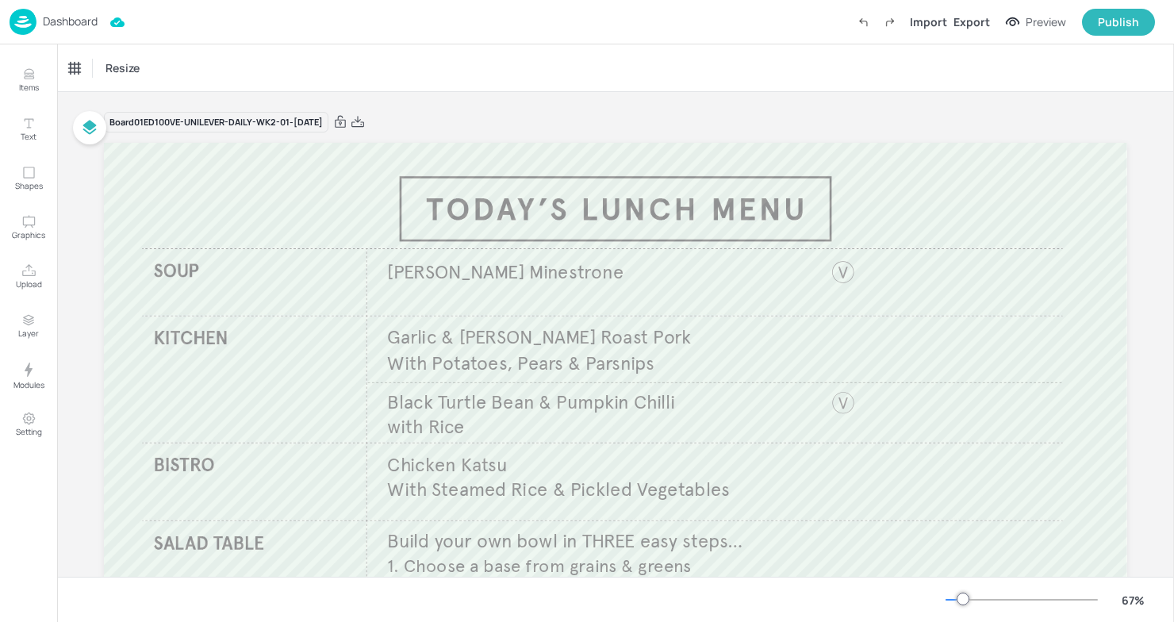
click at [51, 17] on p "Dashboard" at bounding box center [70, 21] width 55 height 11
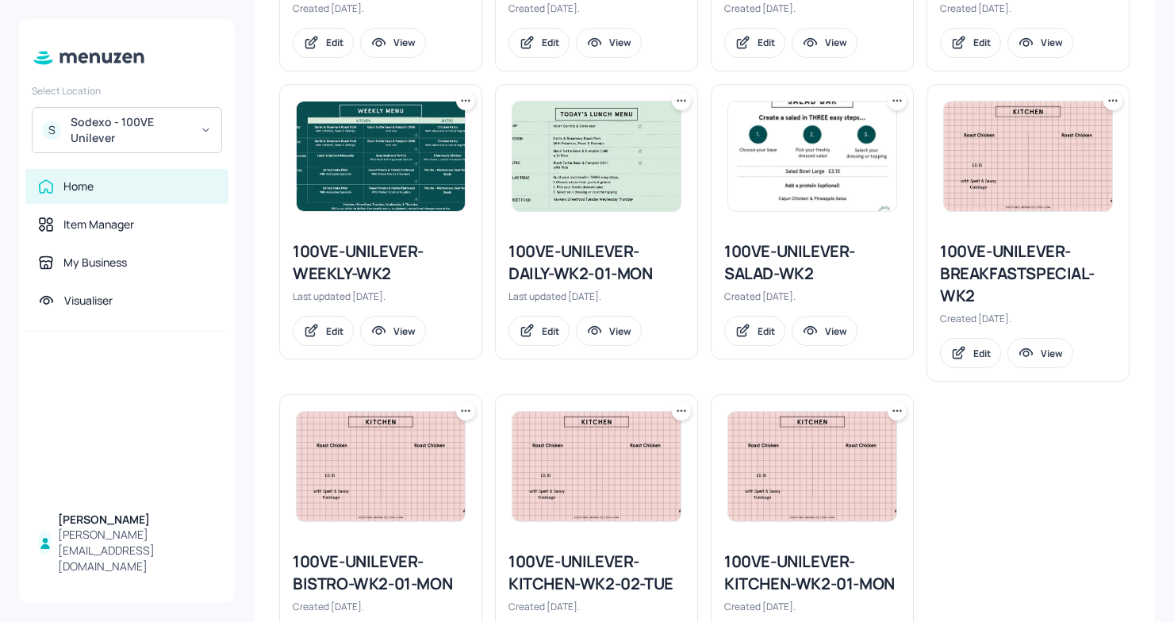
scroll to position [1173, 0]
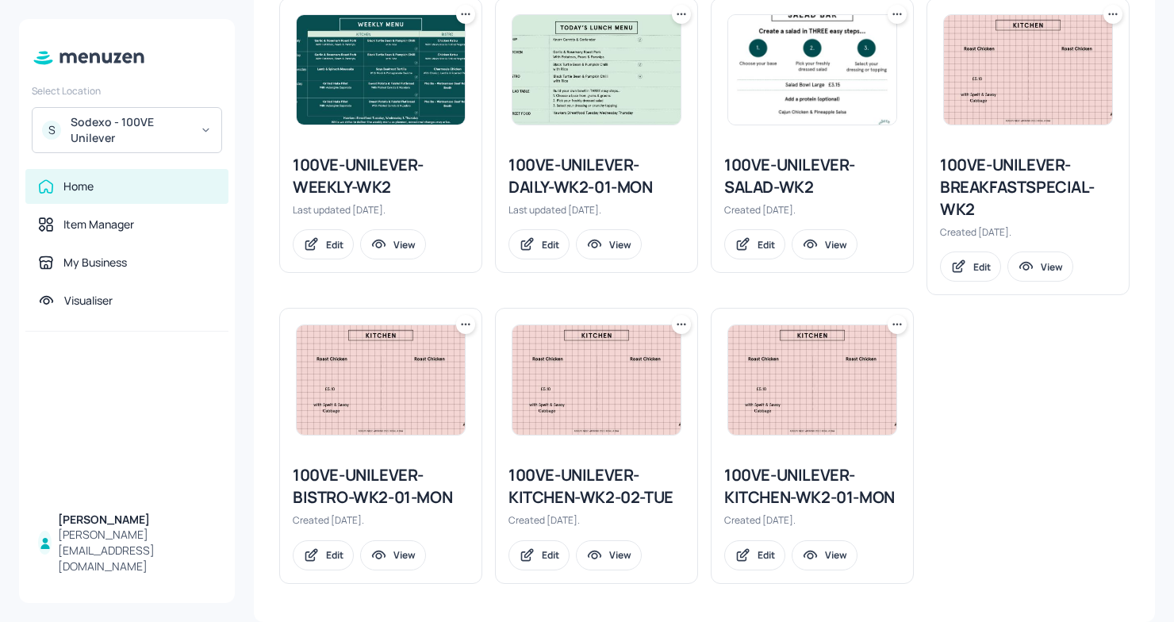
click at [896, 325] on icon at bounding box center [897, 325] width 2 height 2
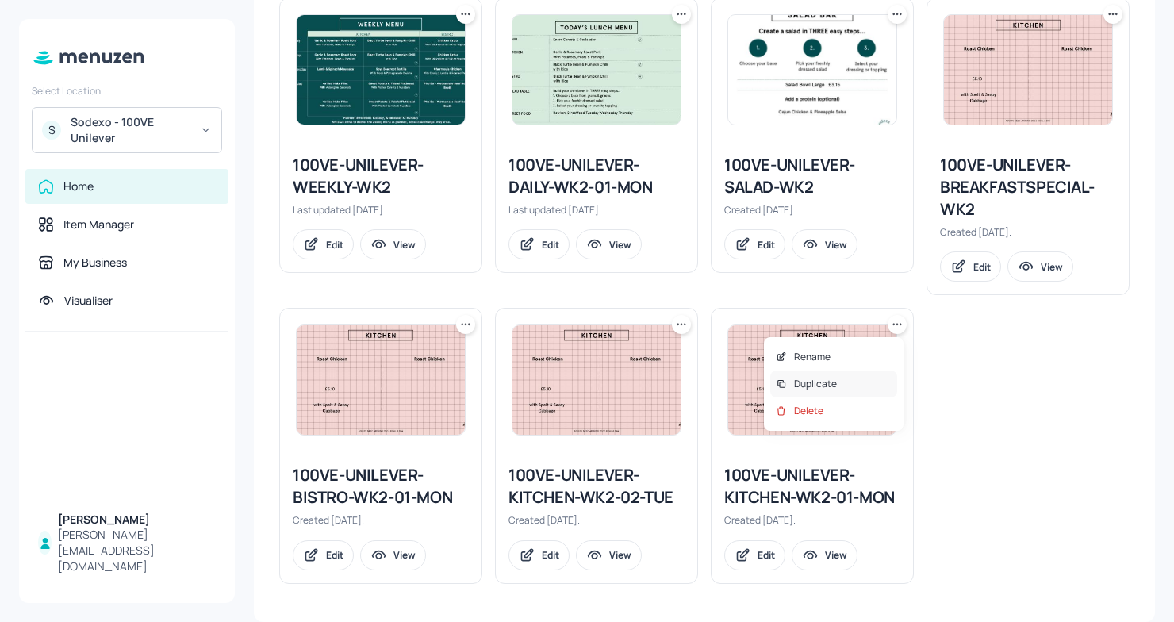
click at [801, 377] on p "Duplicate" at bounding box center [815, 384] width 43 height 14
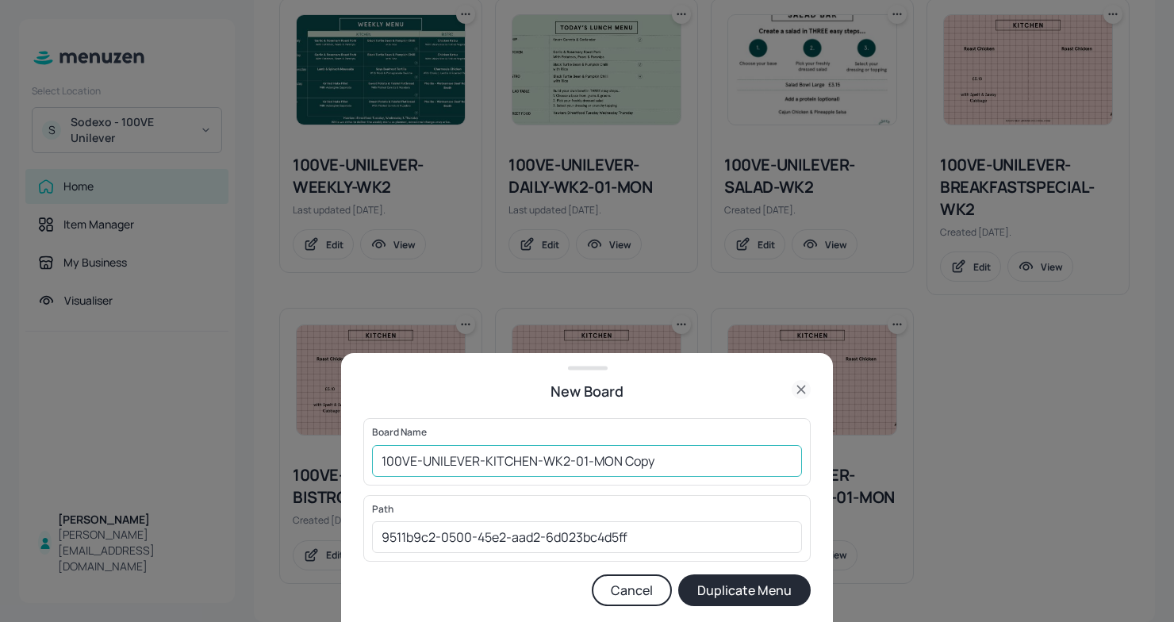
click at [381, 456] on input "100VE-UNILEVER-KITCHEN-WK2-01-MON Copy" at bounding box center [587, 461] width 430 height 32
click at [688, 458] on input "01ED100VE-UNILEVER-KITCHEN-WK2-01-MON Copy" at bounding box center [587, 461] width 430 height 32
type input "01ED100VE-UNILEVER-KITCHEN-WK2-01-[DATE]"
click at [786, 585] on button "Duplicate Menu" at bounding box center [744, 590] width 132 height 32
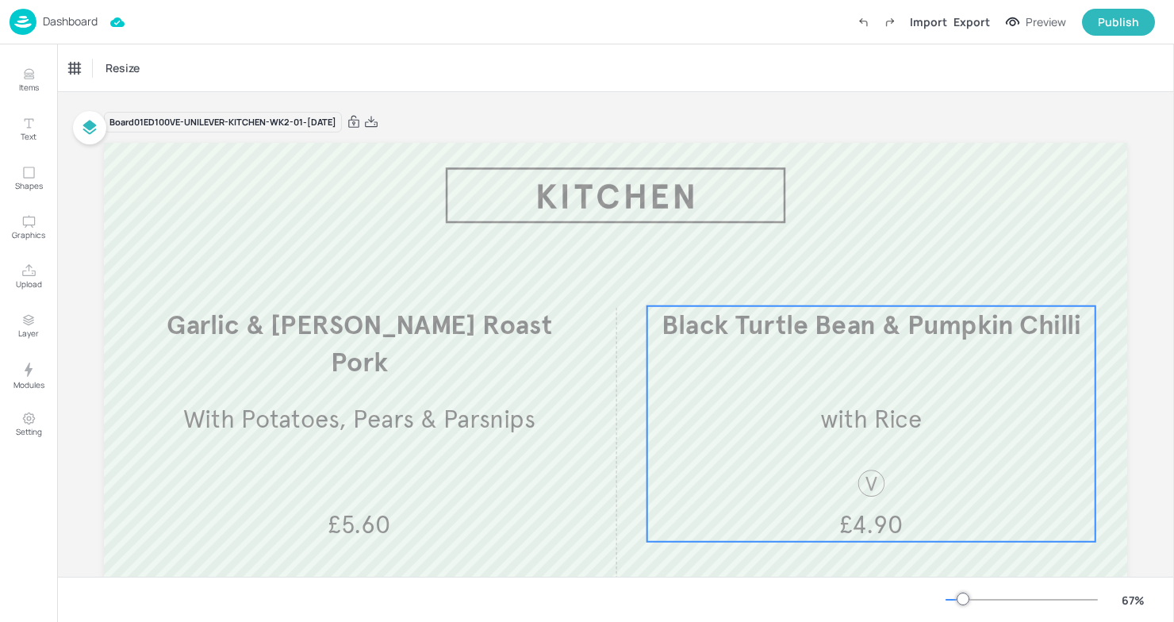
click at [701, 462] on div "Black Turtle Bean & Pumpkin Chilli with Rice £4.90" at bounding box center [871, 424] width 448 height 236
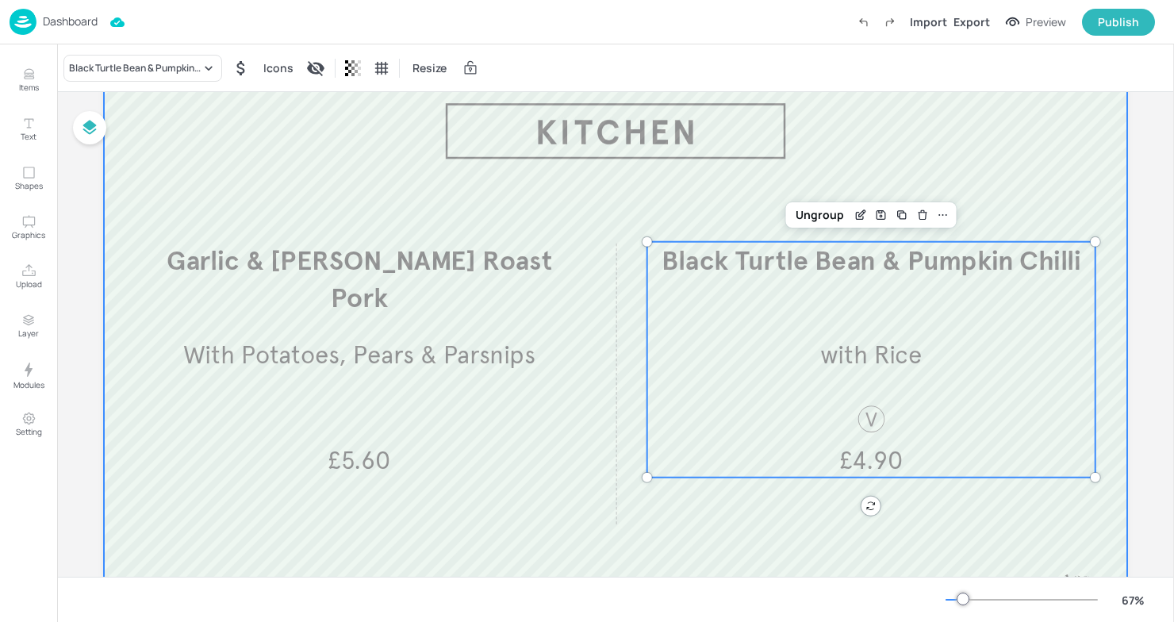
scroll to position [64, 0]
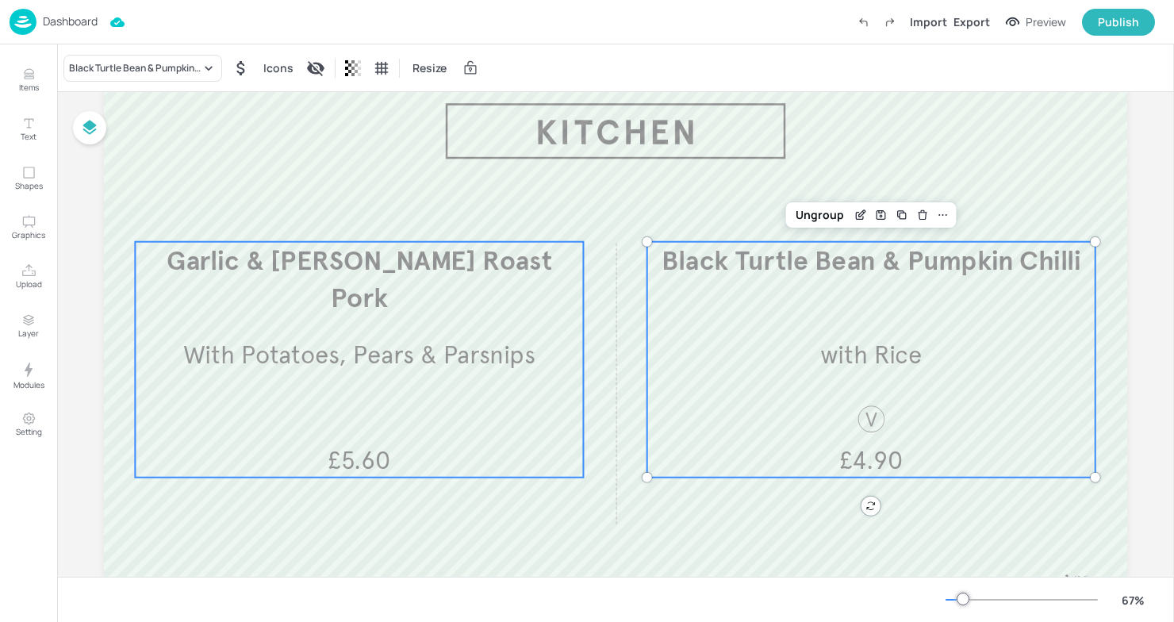
click at [564, 359] on p "With Potatoes, Pears & Parsnips" at bounding box center [359, 355] width 447 height 34
click at [763, 308] on div "Black Turtle Bean & Pumpkin Chilli with Rice £4.90" at bounding box center [871, 360] width 448 height 236
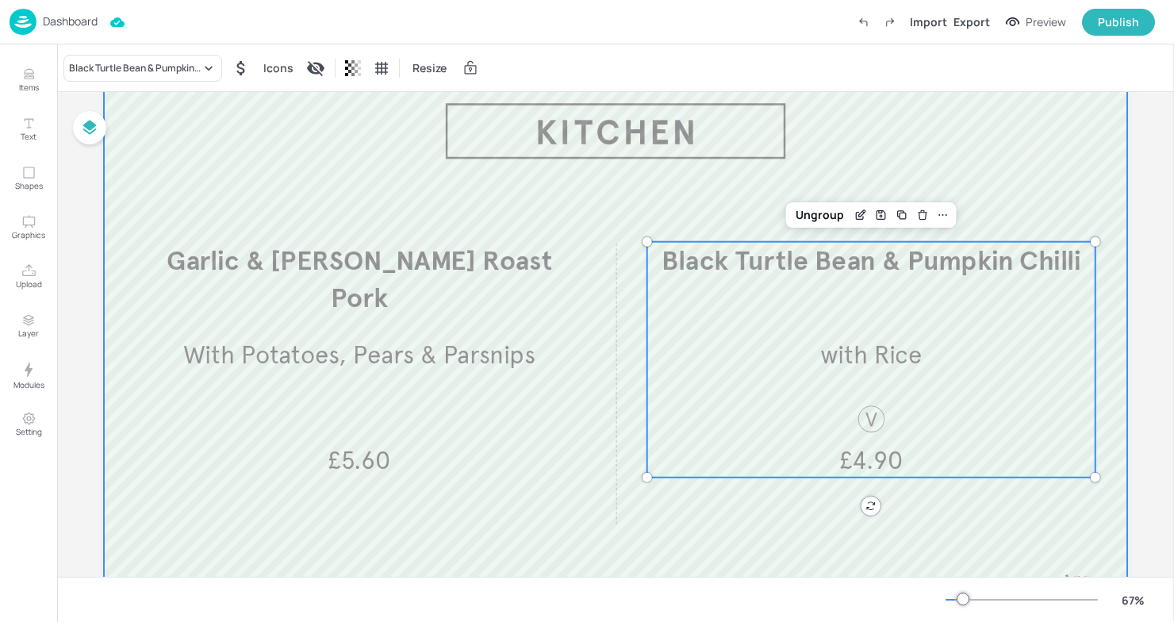
click at [613, 202] on div at bounding box center [615, 367] width 1023 height 576
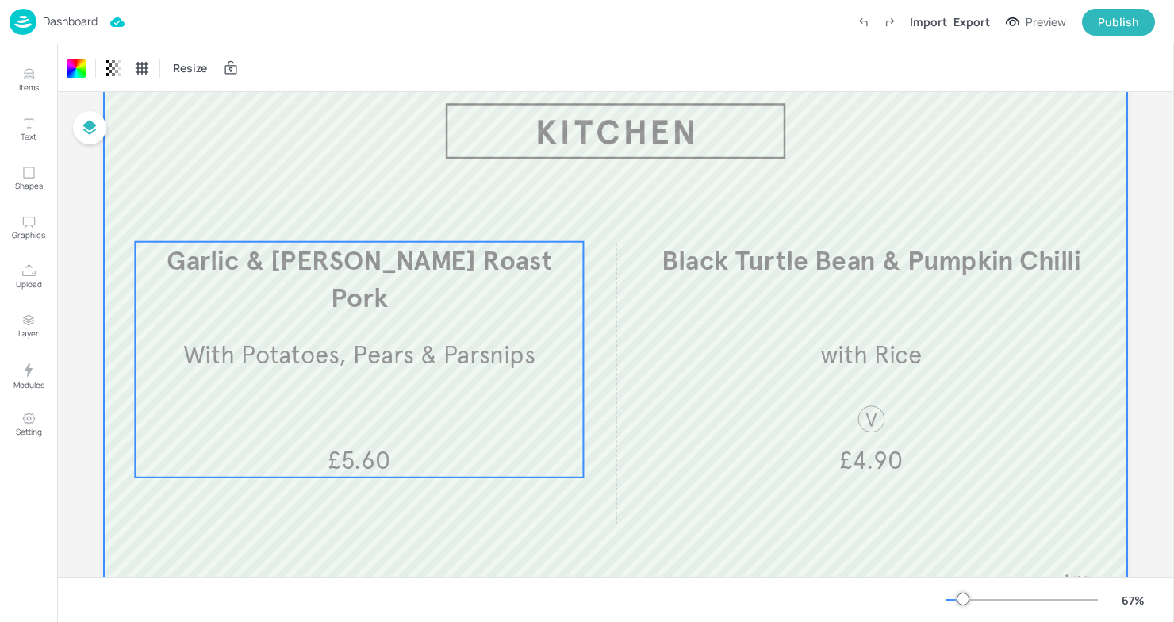
click at [415, 339] on span "With Potatoes, Pears & Parsnips" at bounding box center [359, 354] width 352 height 30
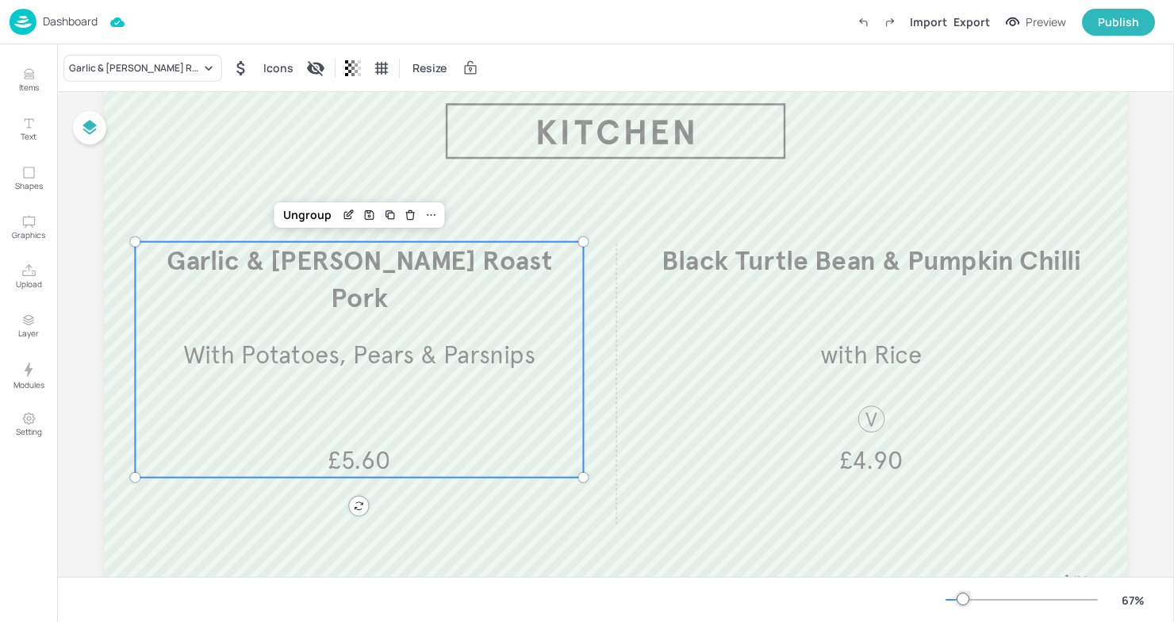
scroll to position [6, 0]
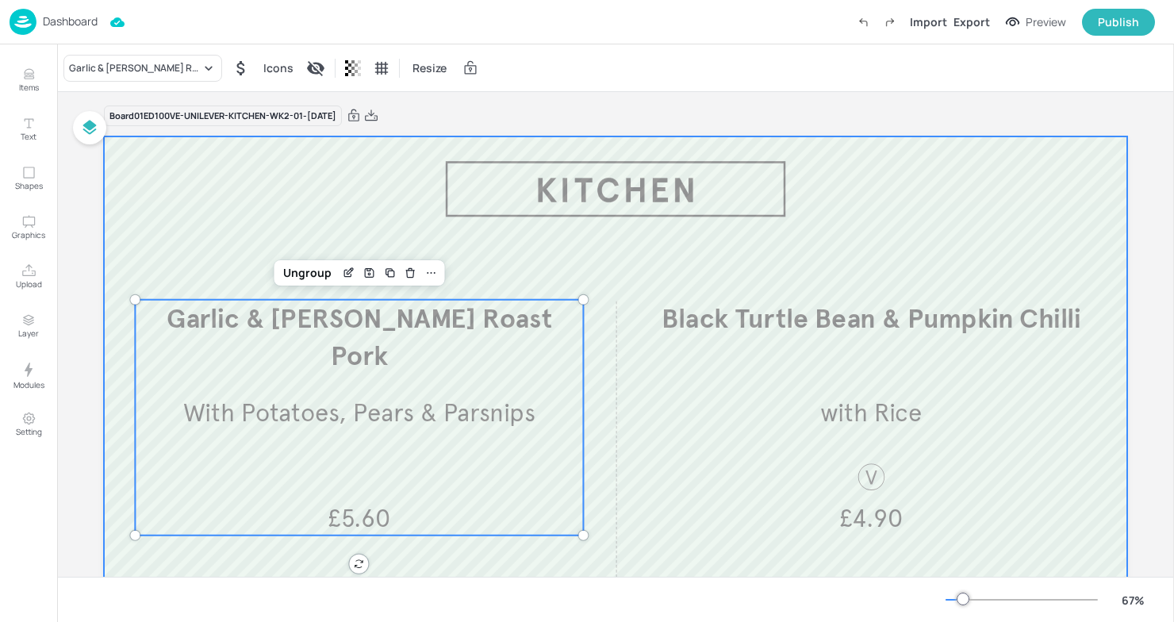
click at [289, 187] on div at bounding box center [615, 424] width 1023 height 576
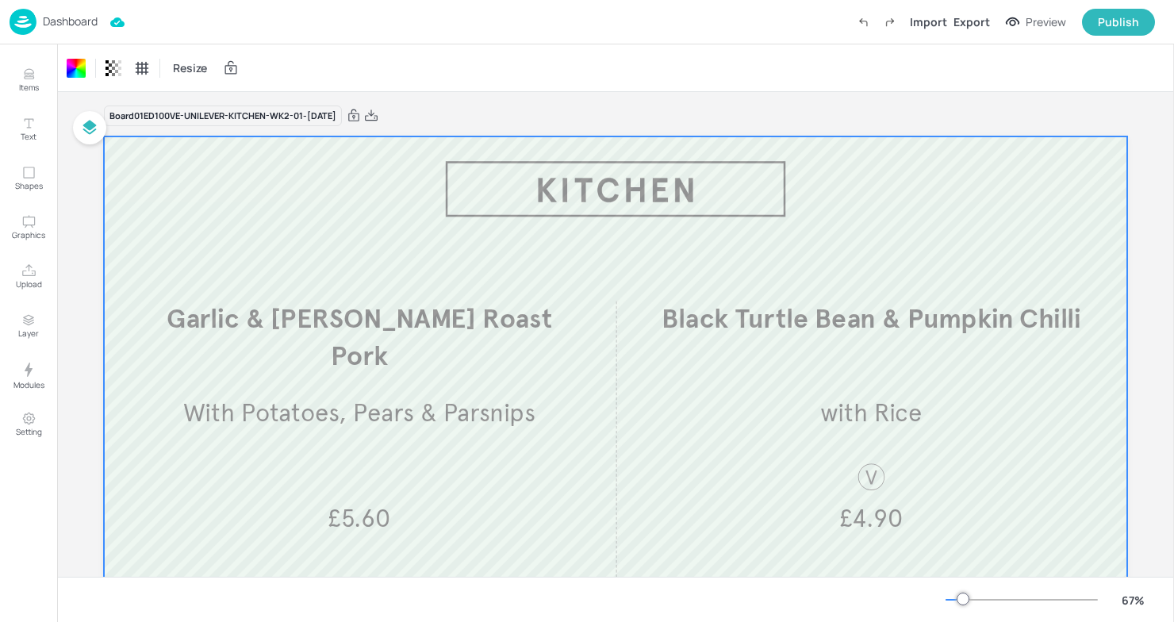
click at [40, 17] on div "Dashboard" at bounding box center [54, 22] width 88 height 26
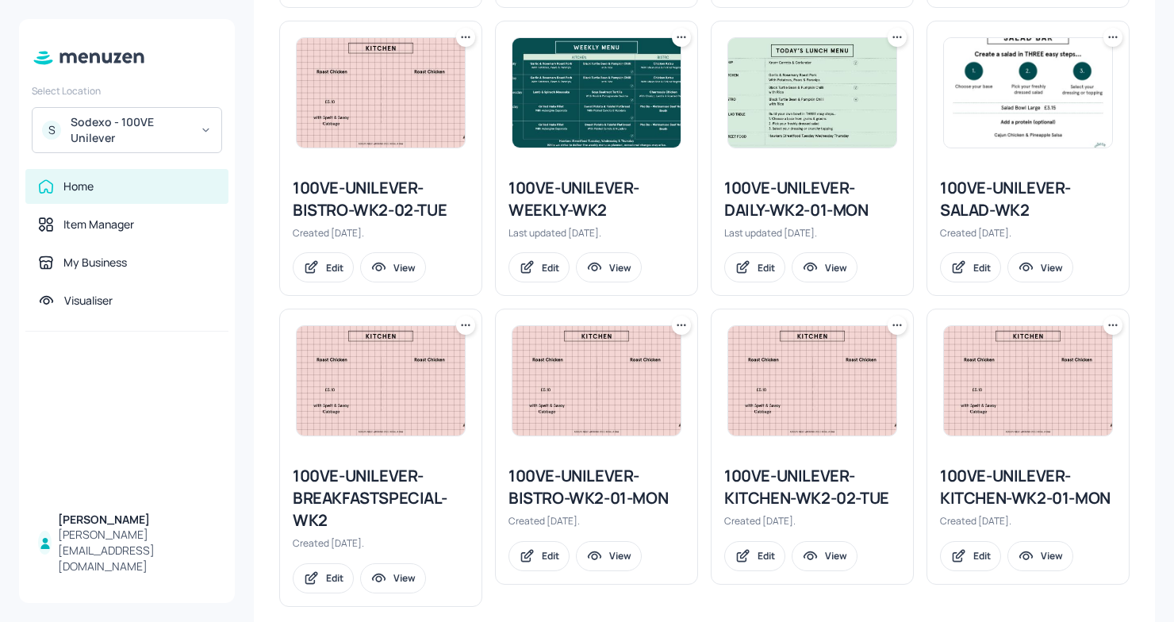
scroll to position [1173, 0]
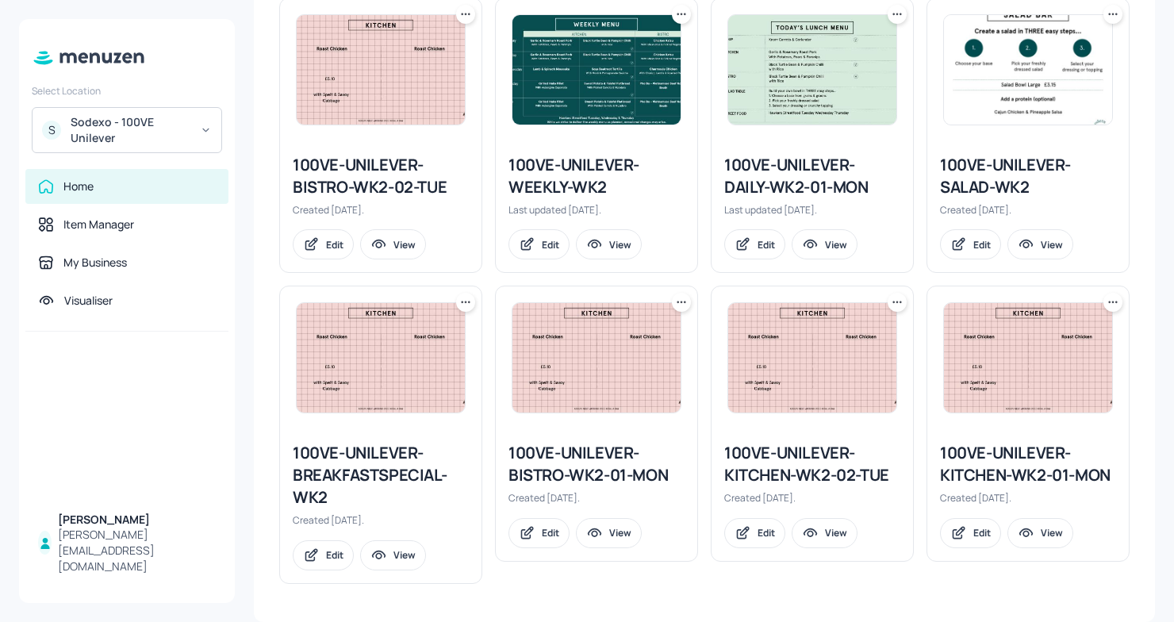
click at [579, 478] on div "100VE-UNILEVER-BISTRO-WK2-01-MON" at bounding box center [596, 464] width 176 height 44
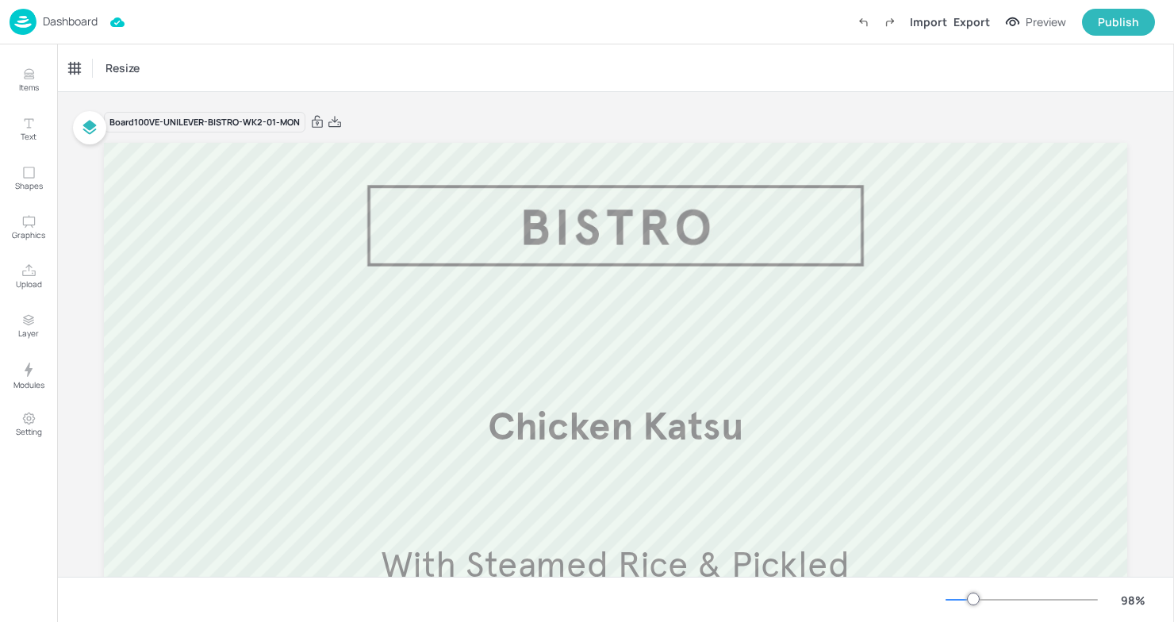
click at [25, 14] on img at bounding box center [23, 22] width 27 height 26
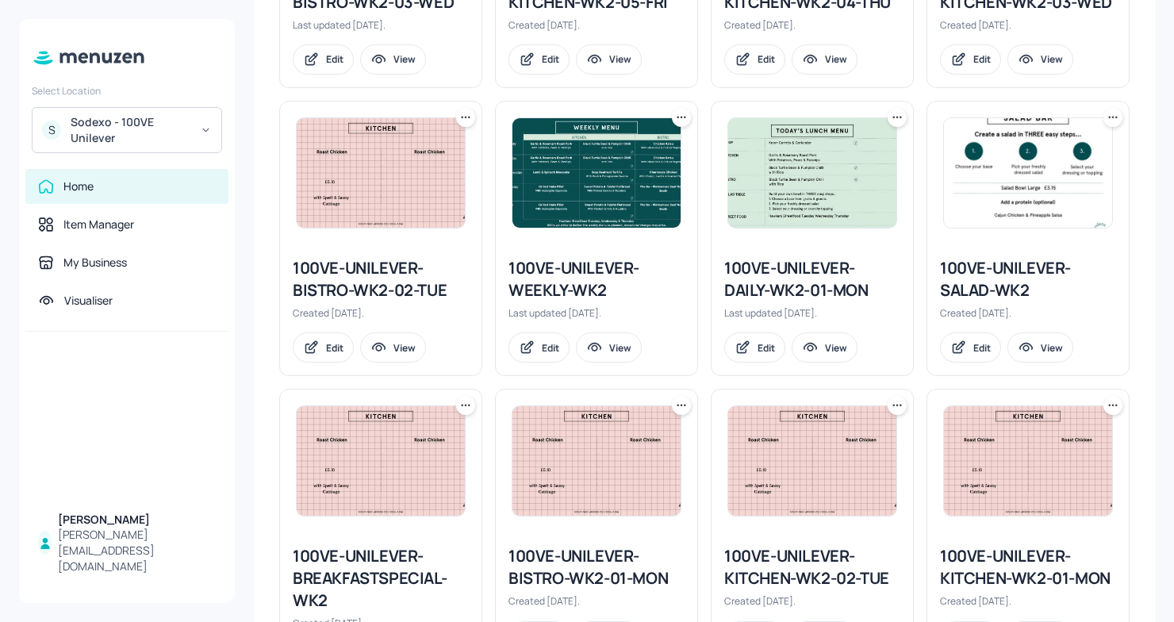
scroll to position [1173, 0]
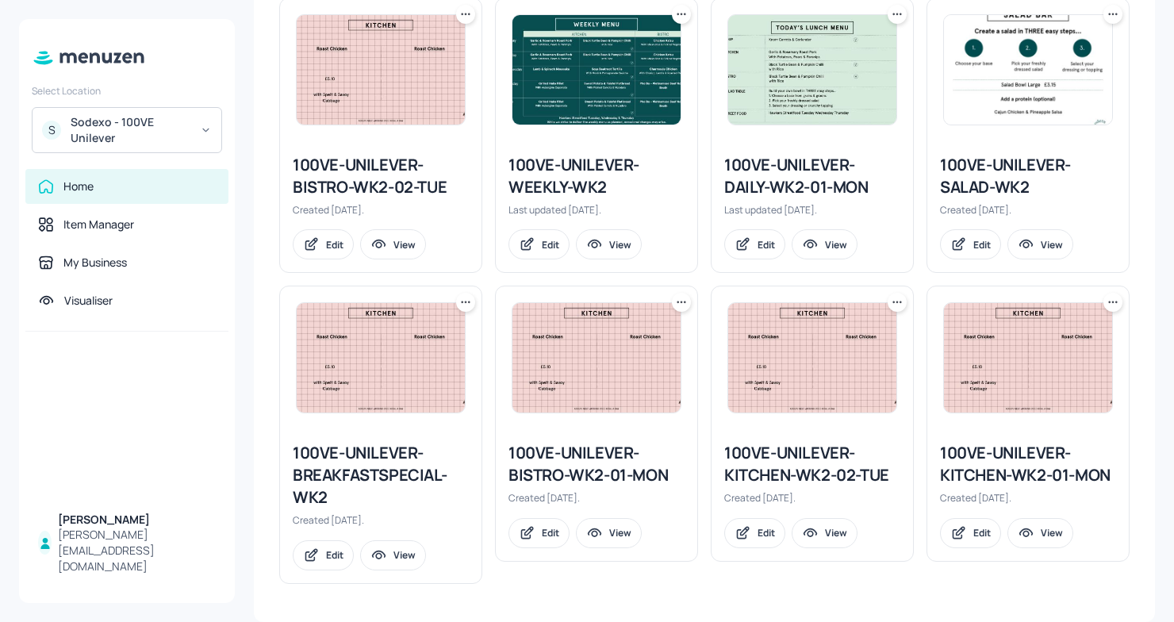
click at [673, 299] on icon at bounding box center [681, 302] width 16 height 16
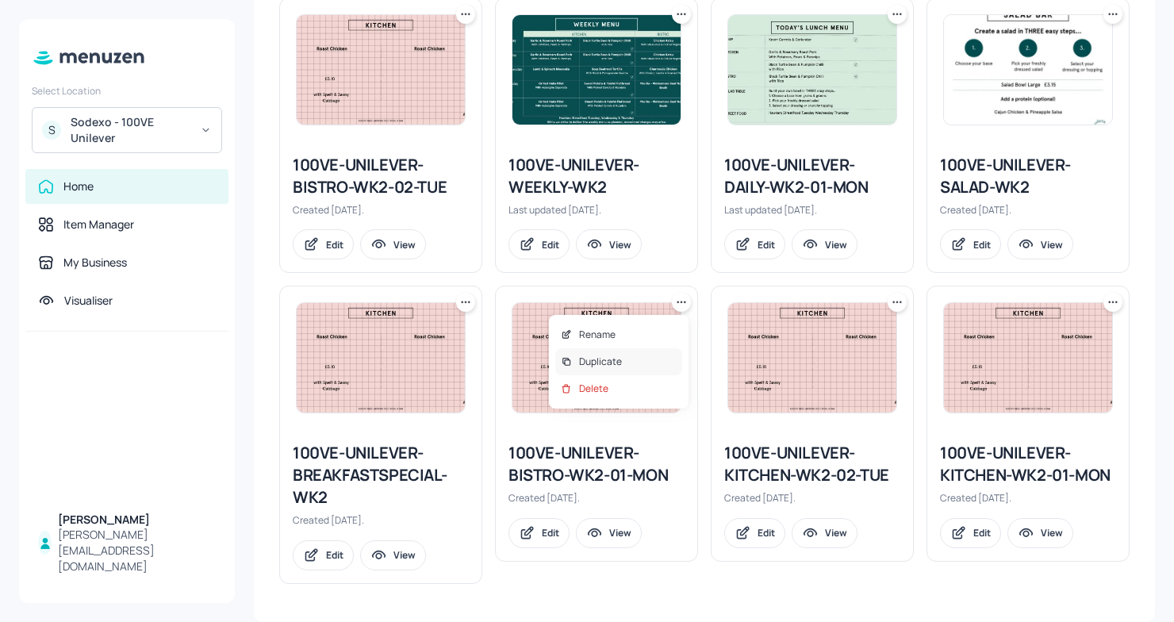
click at [615, 355] on p "Duplicate" at bounding box center [600, 362] width 43 height 14
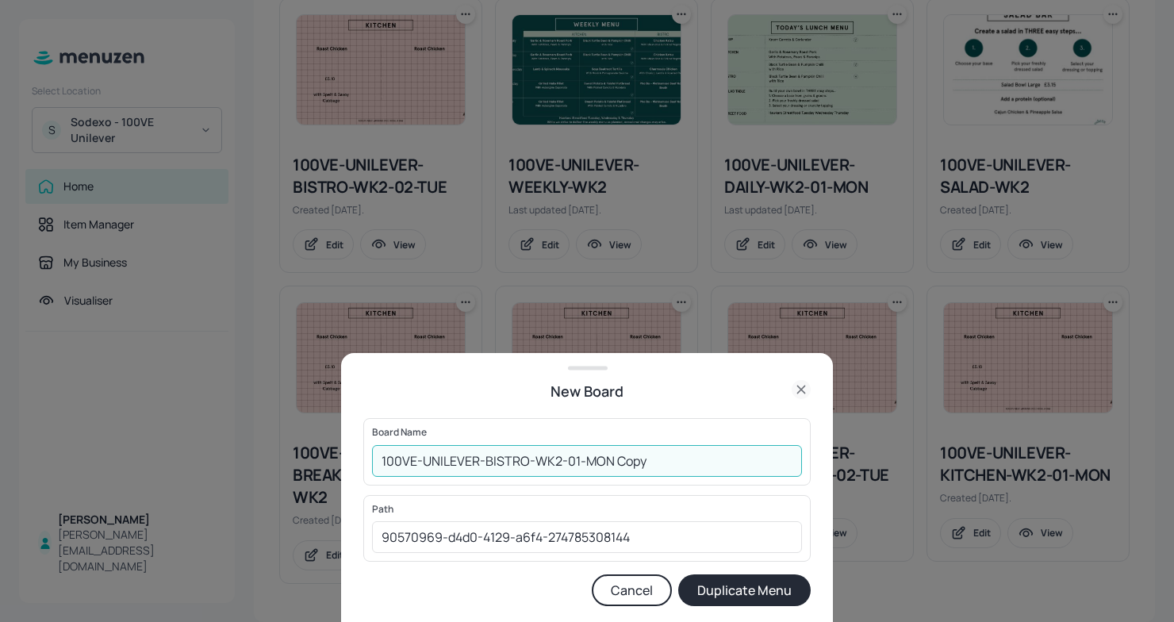
click at [380, 454] on input "100VE-UNILEVER-BISTRO-WK2-01-MON Copy" at bounding box center [587, 461] width 430 height 32
click at [692, 470] on input "01ED100VE-UNILEVER-BISTRO-WK2-01-MON Copy" at bounding box center [587, 461] width 430 height 32
type input "01ED100VE-UNILEVER-BISTRO-WK2-01-MON061025"
click at [733, 587] on button "Duplicate Menu" at bounding box center [744, 590] width 132 height 32
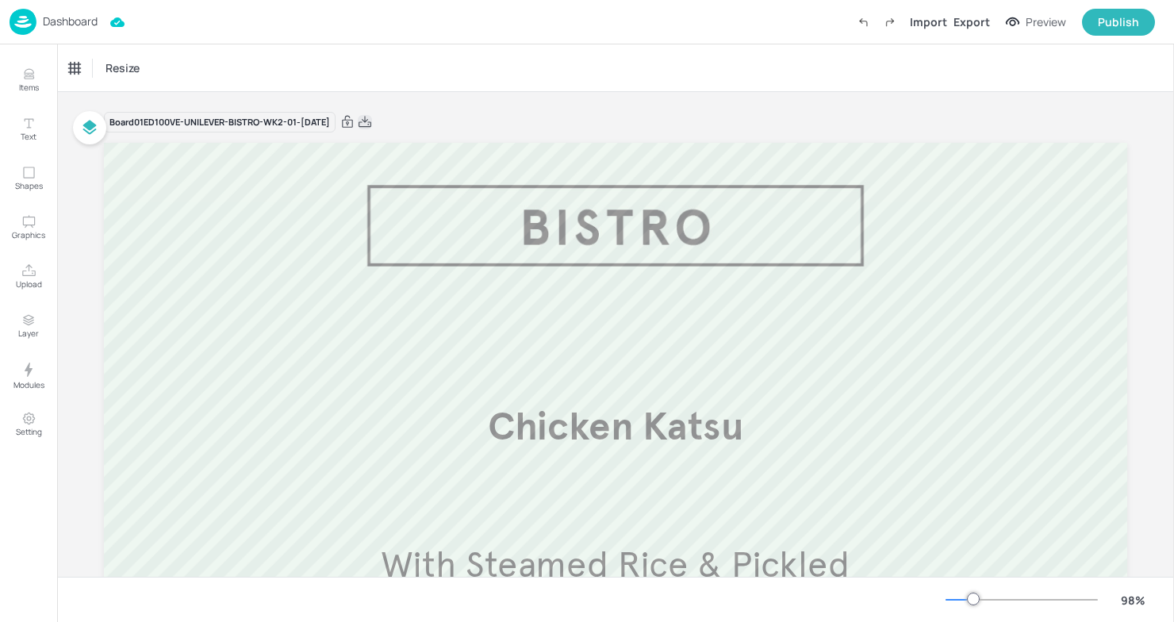
click at [372, 125] on icon at bounding box center [365, 122] width 14 height 16
click at [37, 29] on div "Dashboard" at bounding box center [54, 22] width 88 height 26
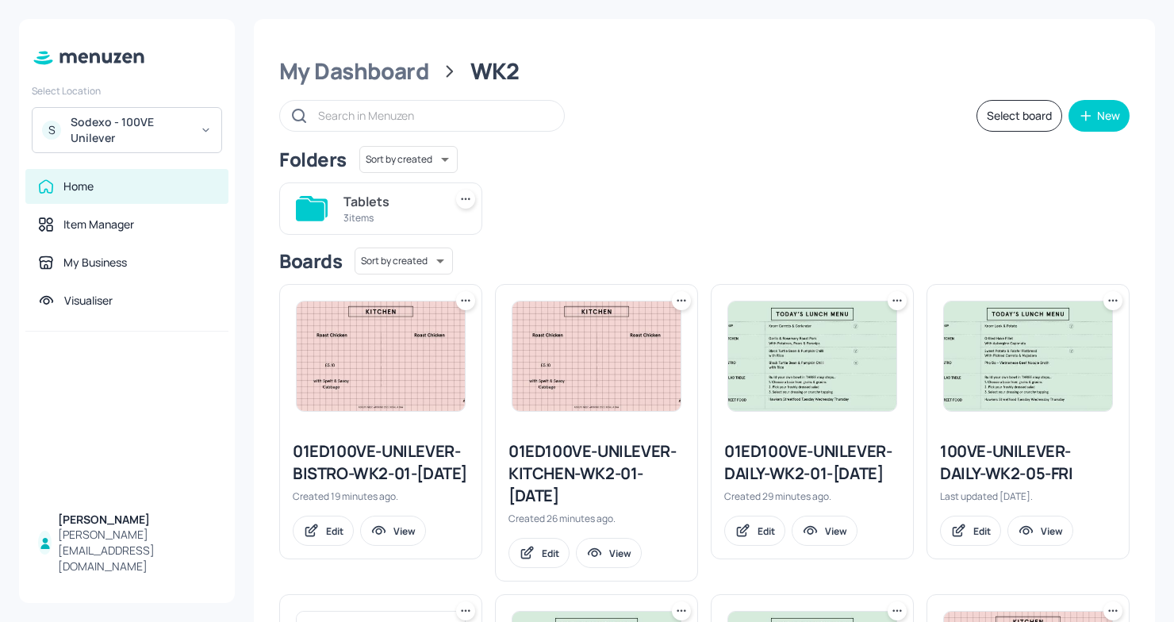
click at [367, 74] on div "My Dashboard" at bounding box center [354, 71] width 150 height 29
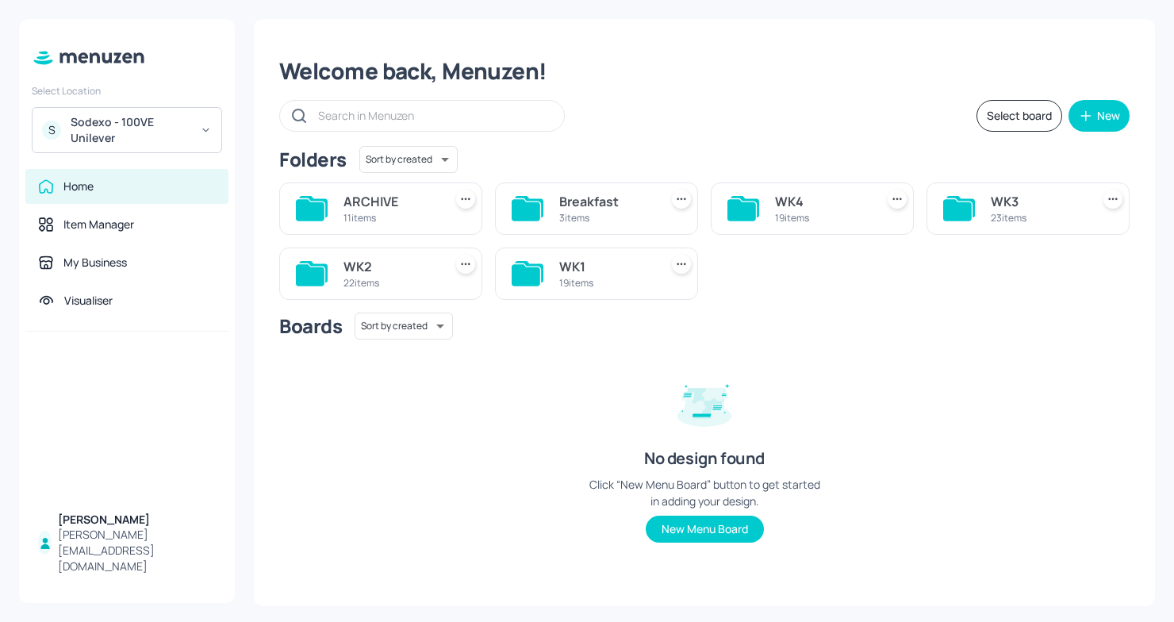
click at [628, 174] on div "Breakfast 3 items" at bounding box center [590, 202] width 216 height 65
click at [125, 135] on div "Sodexo - 100VE Unilever" at bounding box center [131, 130] width 120 height 32
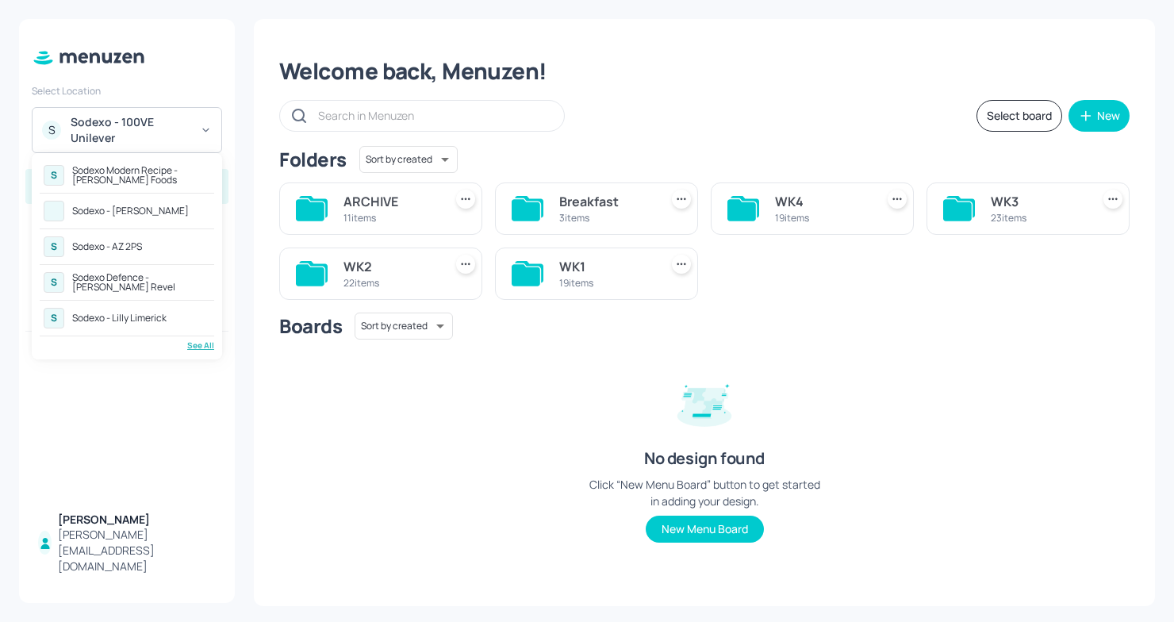
click at [190, 346] on div "See All" at bounding box center [127, 345] width 174 height 12
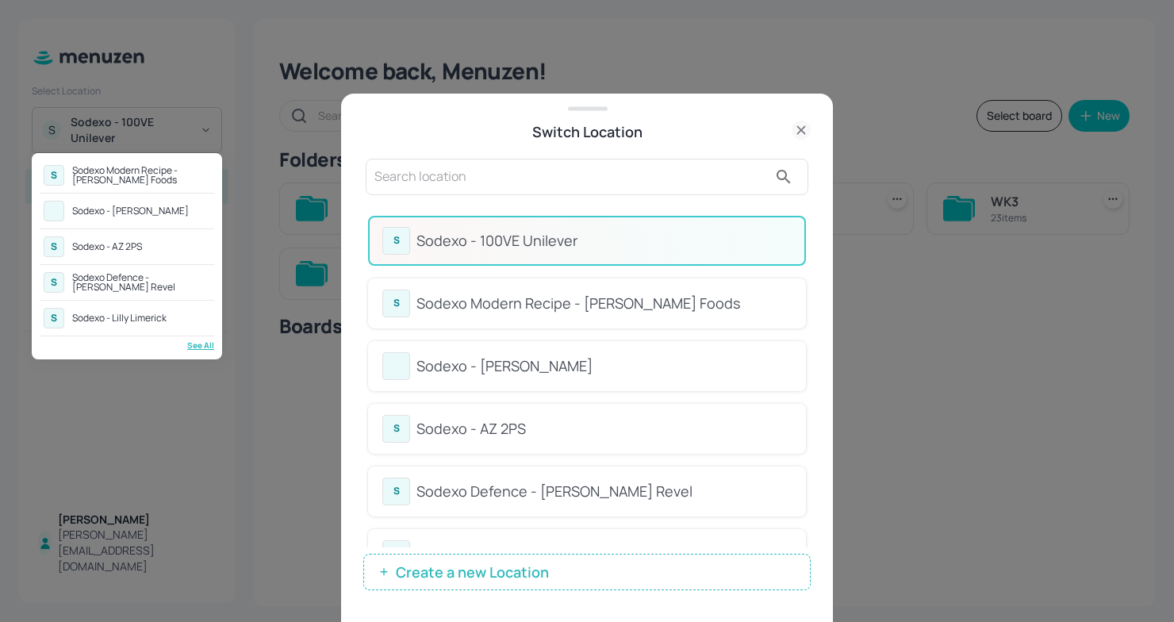
drag, startPoint x: 806, startPoint y: 259, endPoint x: 806, endPoint y: 329, distance: 70.6
click at [806, 331] on div at bounding box center [587, 311] width 1174 height 622
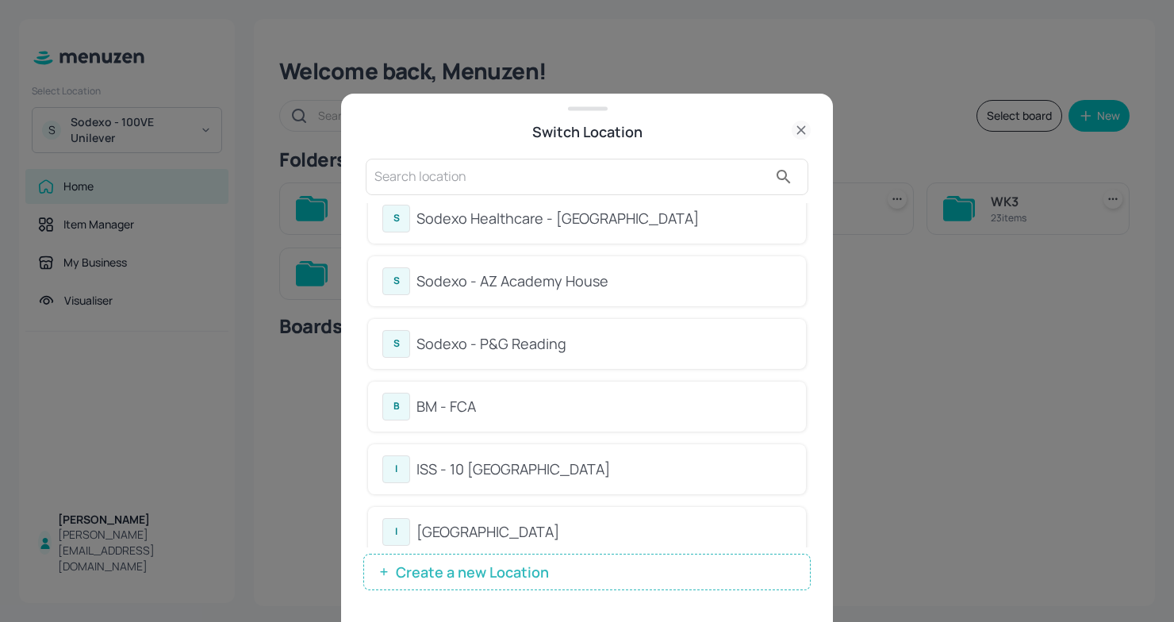
scroll to position [578, 0]
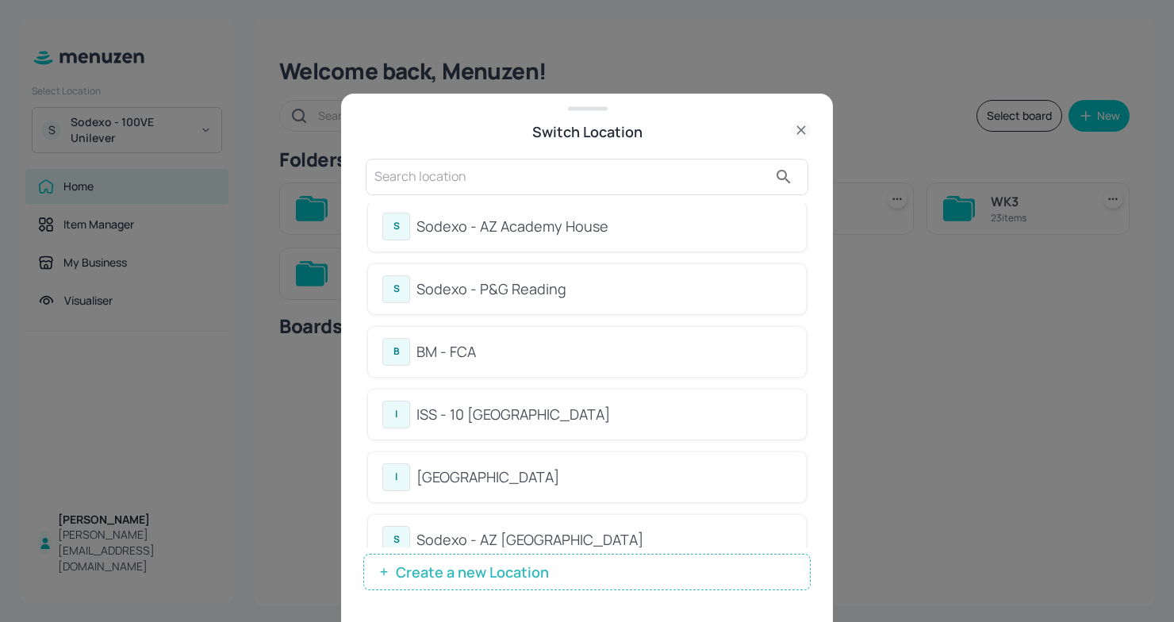
click at [575, 397] on div "I ISS - 10 South Collonade" at bounding box center [587, 414] width 438 height 50
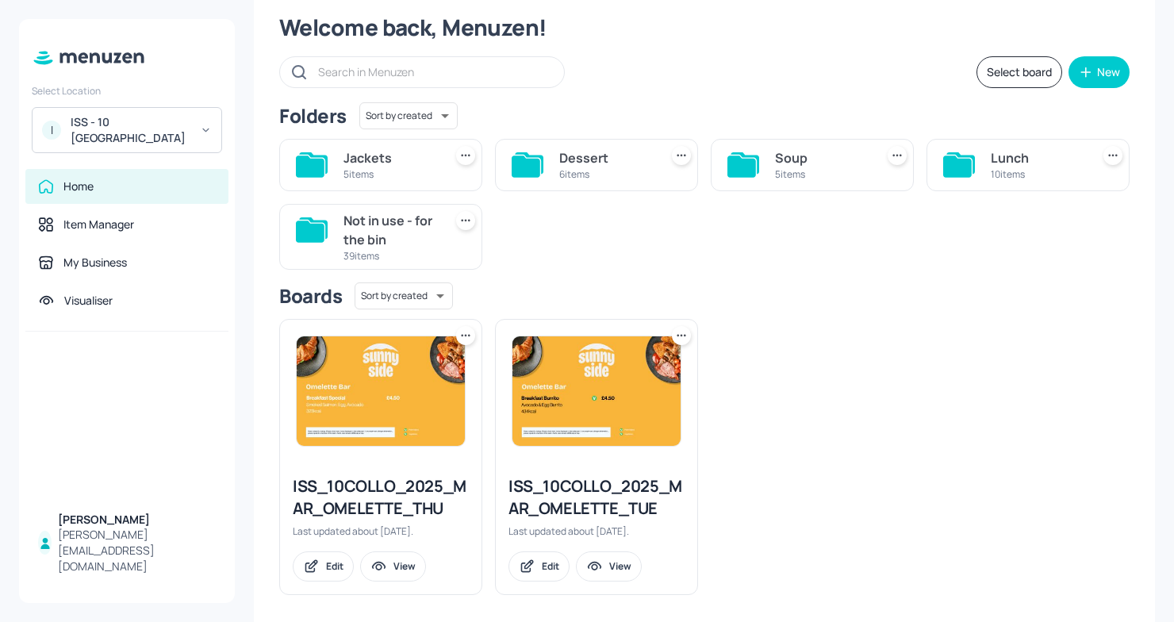
scroll to position [42, 0]
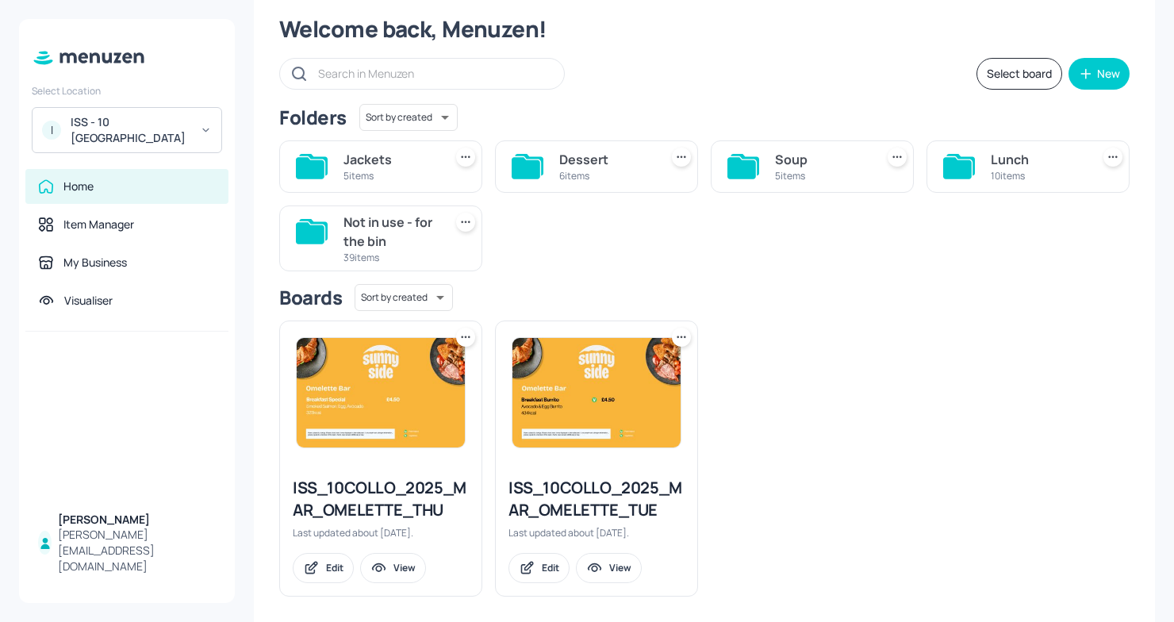
click at [1022, 161] on div "Lunch" at bounding box center [1038, 159] width 94 height 19
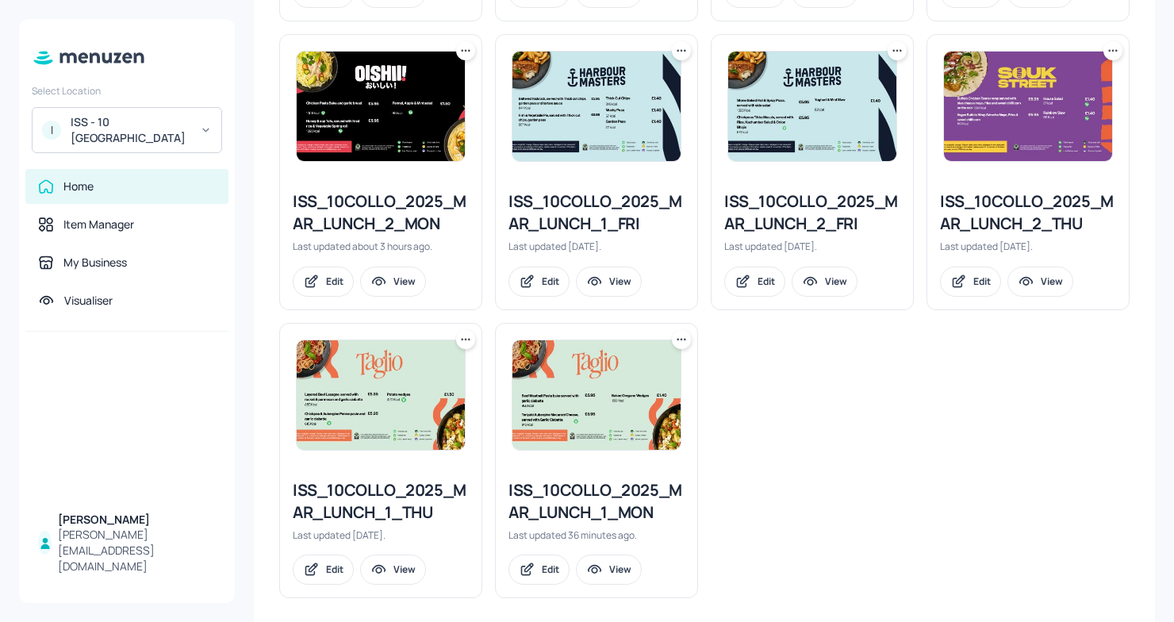
scroll to position [707, 0]
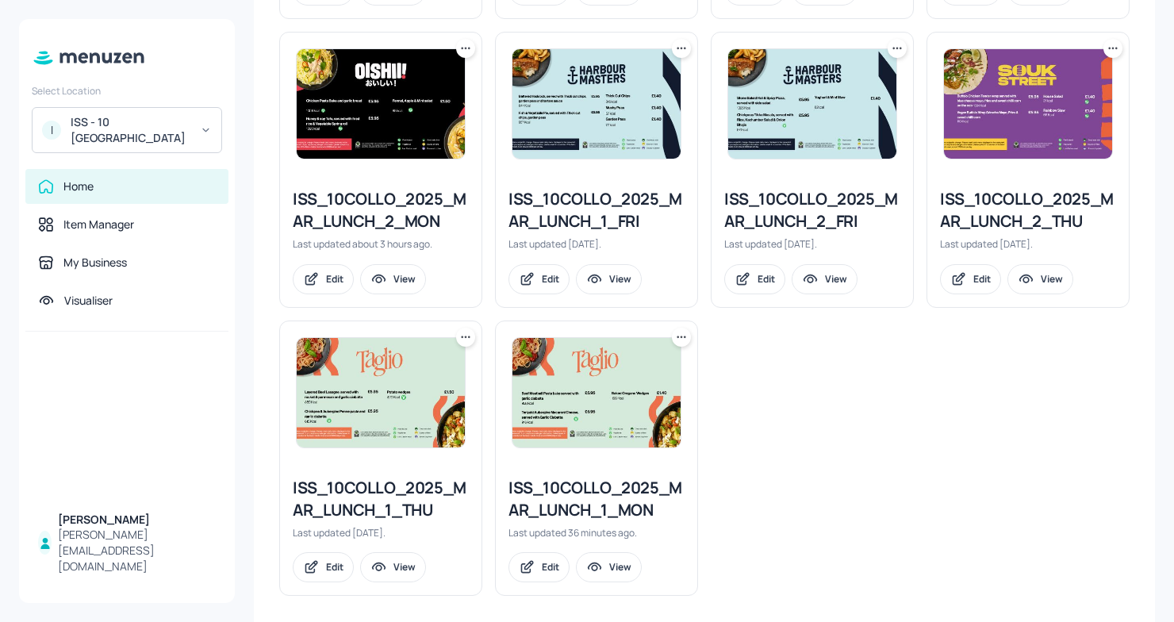
click at [642, 514] on div "ISS_10COLLO_2025_MAR_LUNCH_1_MON" at bounding box center [596, 499] width 176 height 44
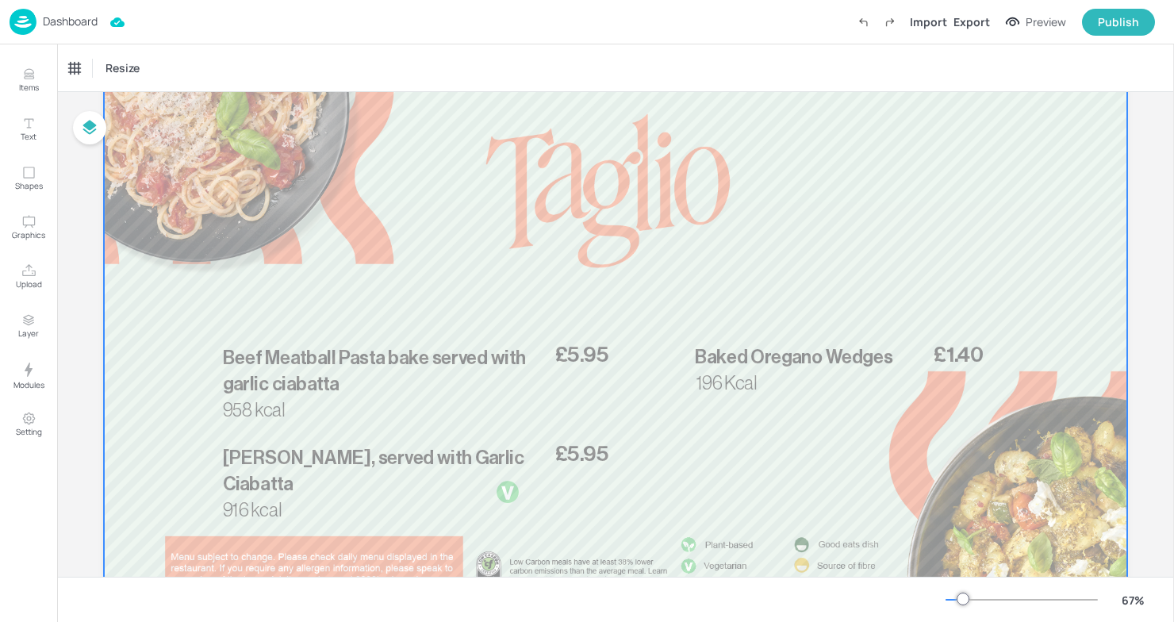
scroll to position [78, 0]
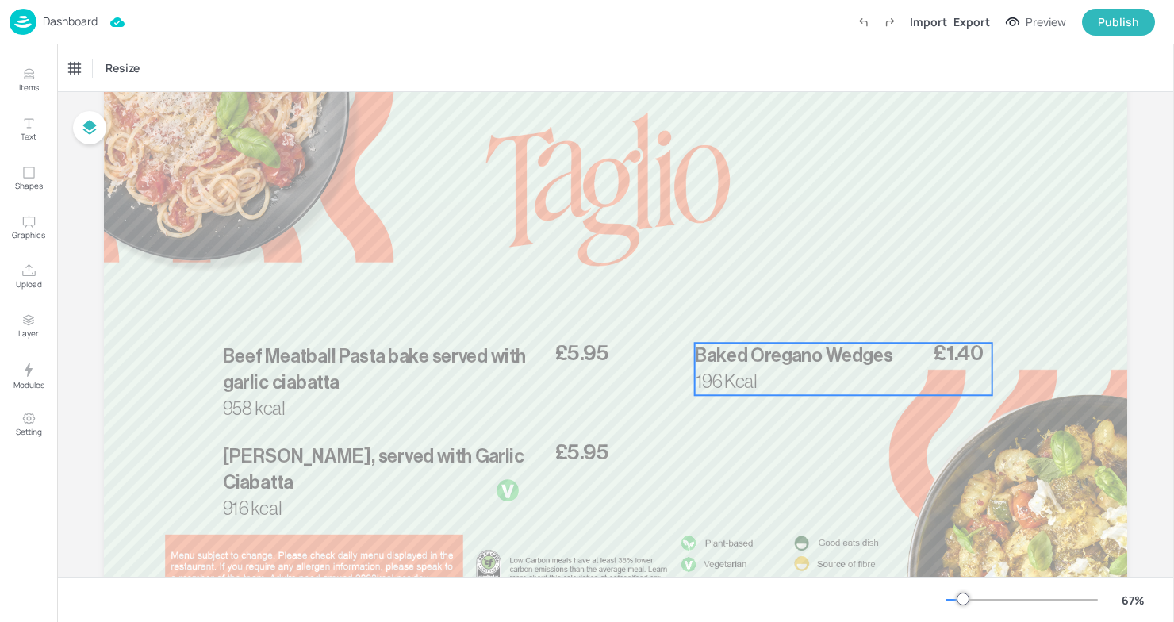
click at [750, 358] on span "Baked Oregano Wedges" at bounding box center [793, 356] width 197 height 19
click at [829, 318] on icon "Edit Item" at bounding box center [832, 315] width 13 height 13
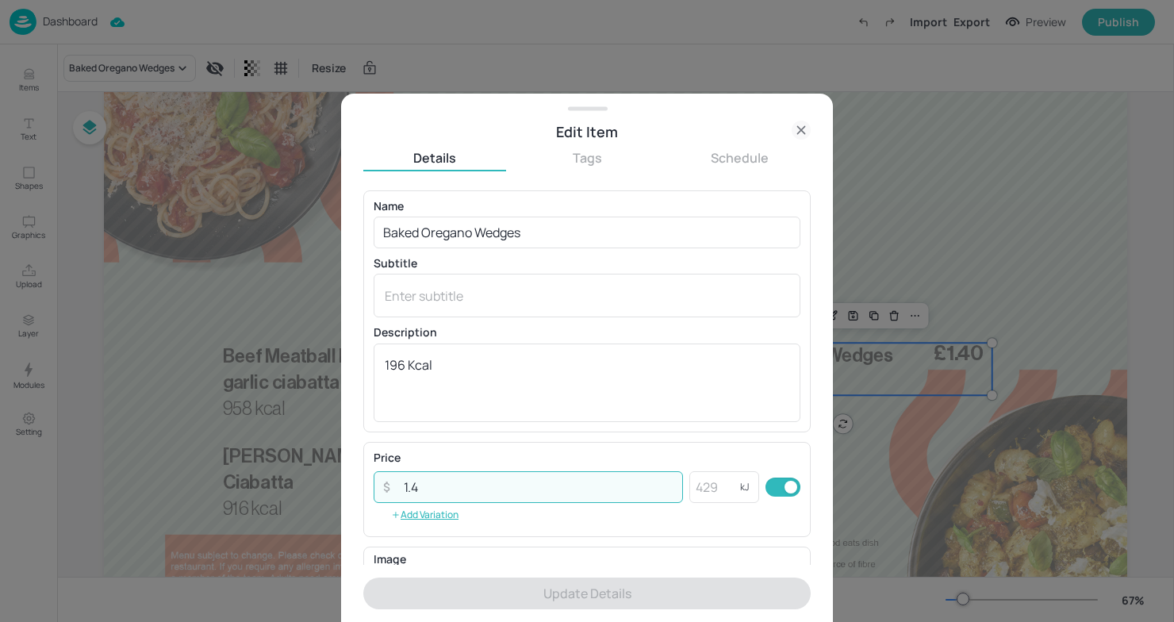
click at [455, 488] on input "1.4" at bounding box center [538, 487] width 289 height 32
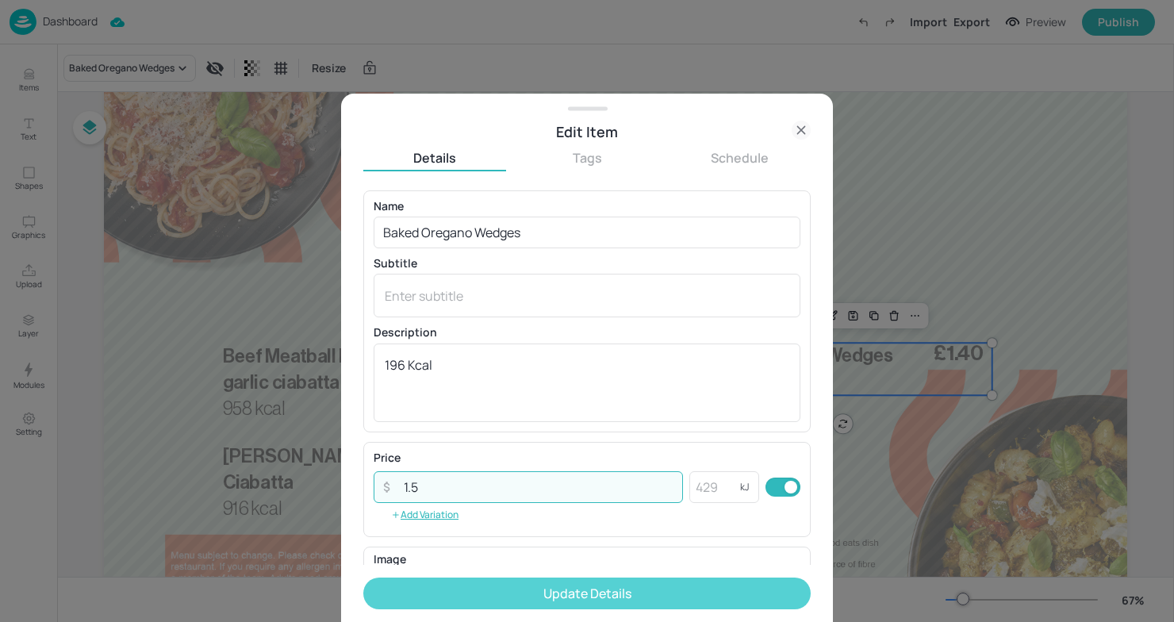
type input "1.5"
click at [554, 583] on button "Update Details" at bounding box center [586, 593] width 447 height 32
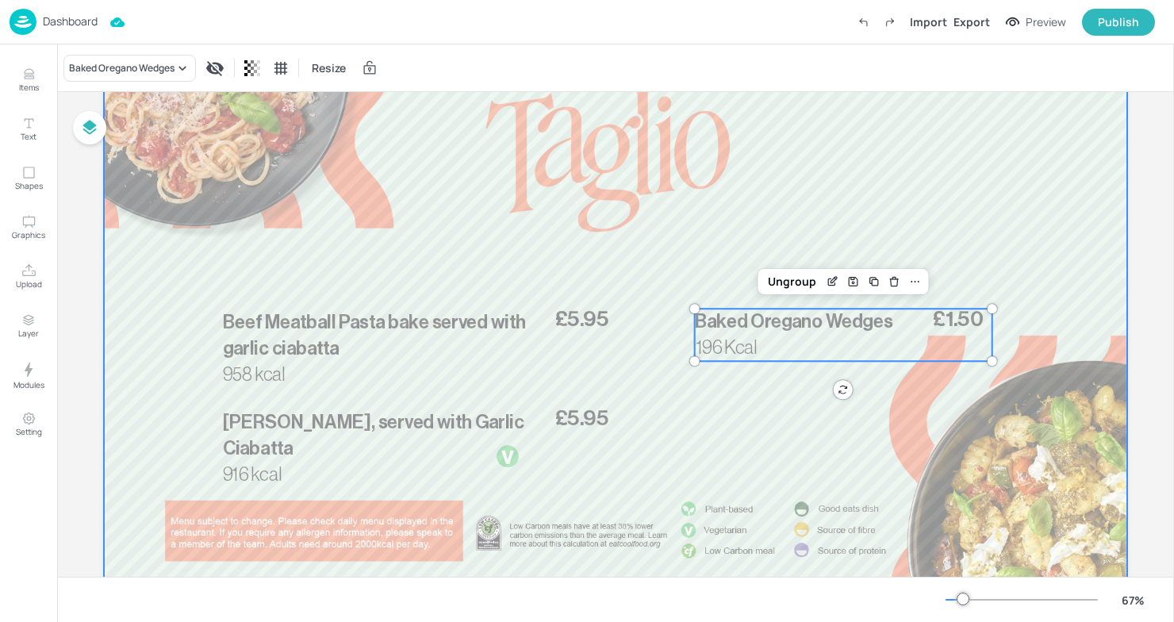
scroll to position [125, 0]
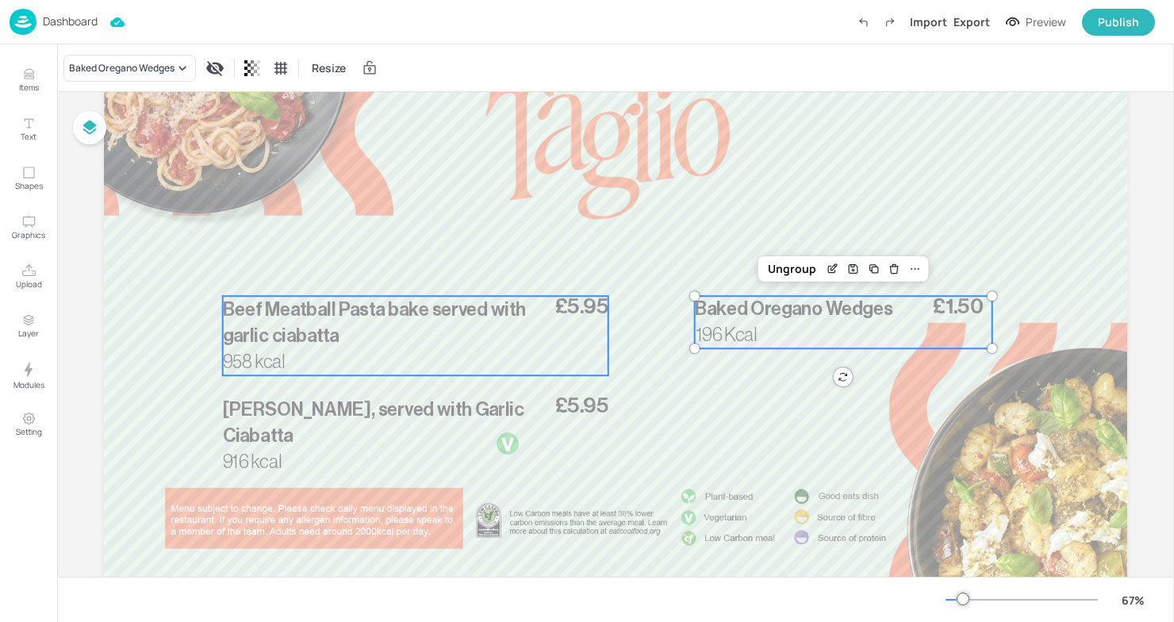
click at [367, 362] on div "£5.95 Beef Meatball Pasta bake served with garlic ciabatta 958 kcal" at bounding box center [415, 335] width 385 height 79
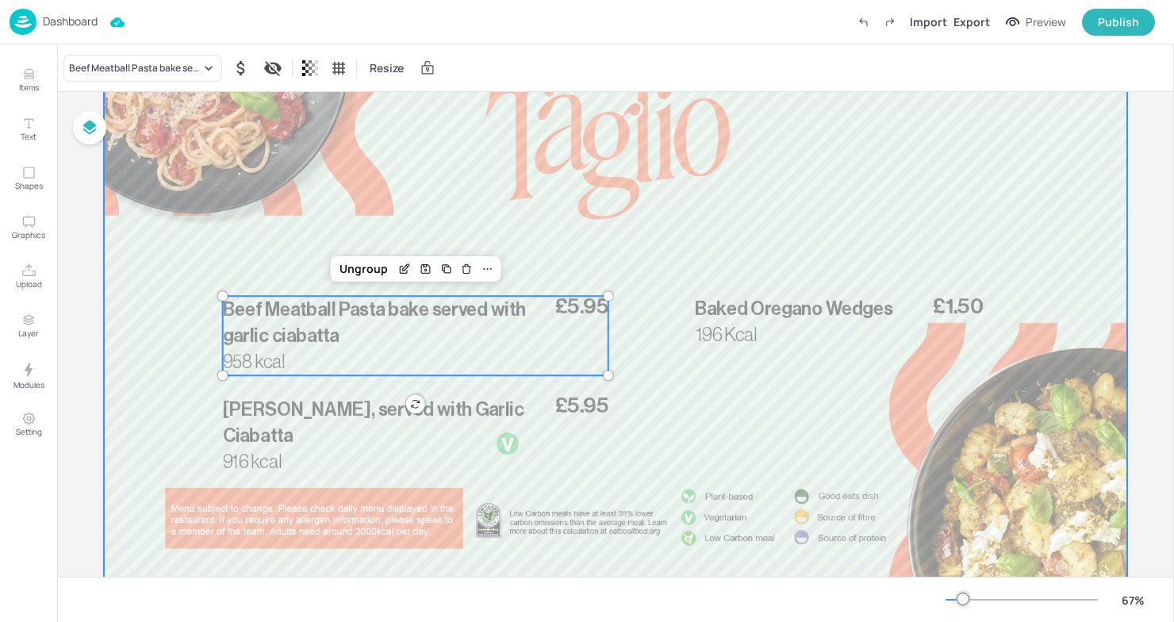
click at [336, 502] on div at bounding box center [615, 306] width 1023 height 576
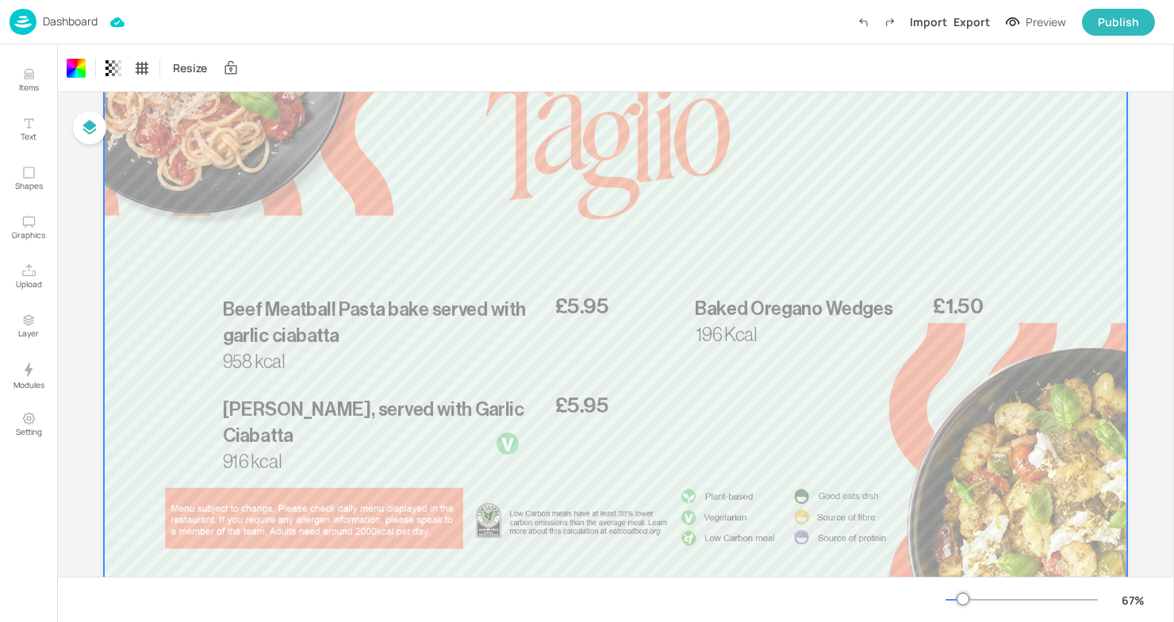
scroll to position [0, 0]
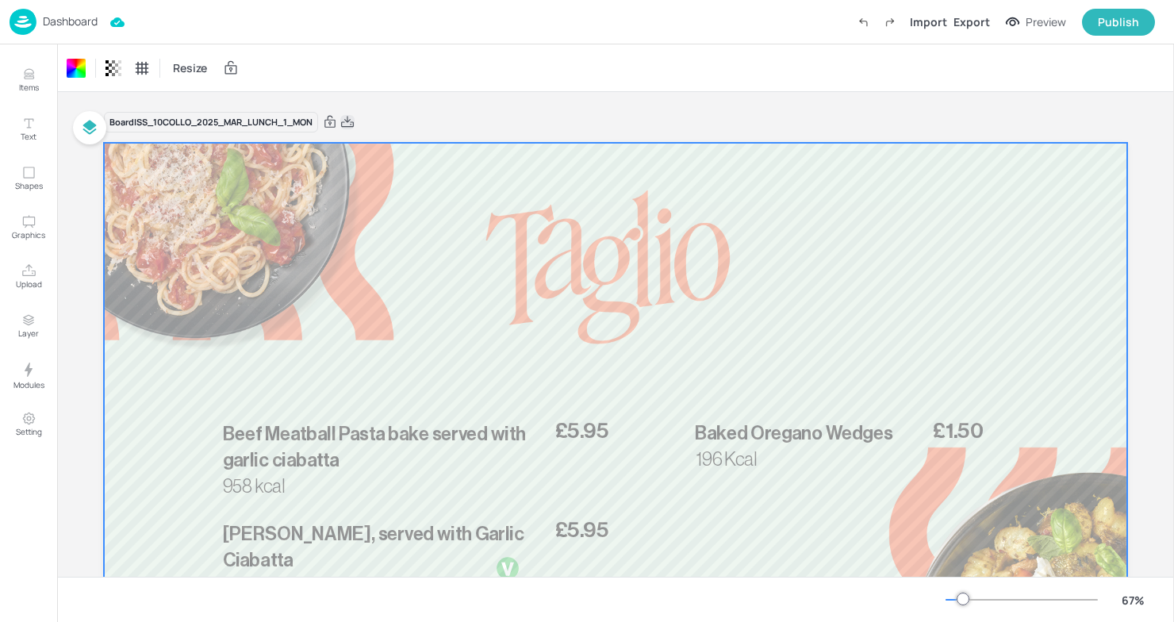
click at [347, 118] on icon at bounding box center [347, 122] width 14 height 16
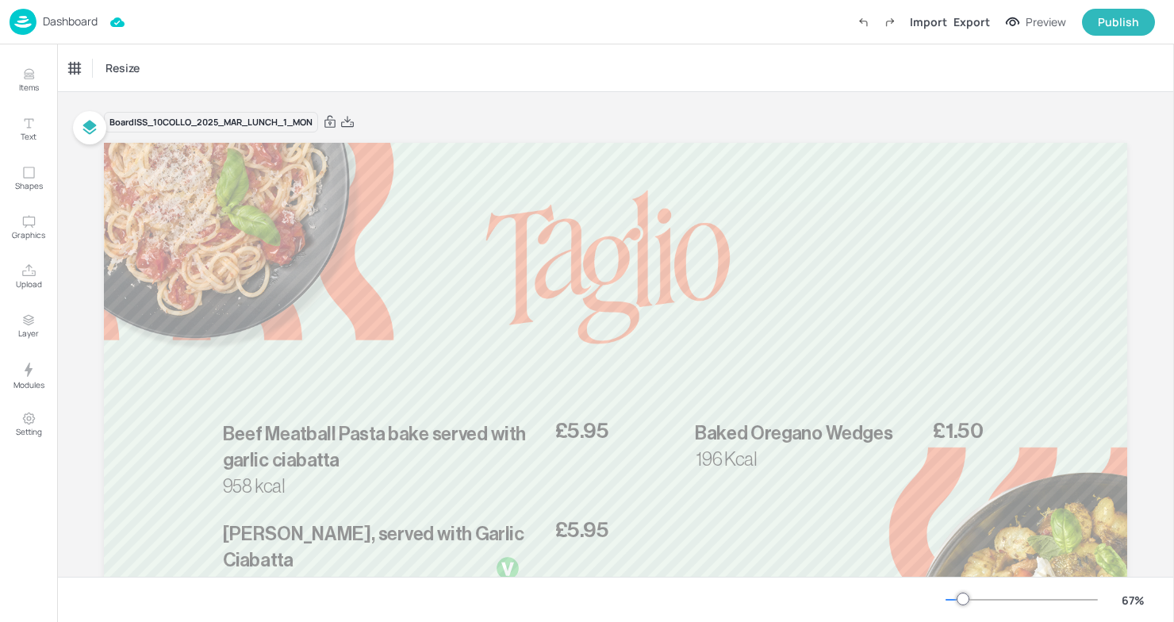
click at [500, 120] on div "Board ISS_10COLLO_2025_MAR_LUNCH_1_MON" at bounding box center [615, 122] width 1023 height 22
click at [73, 20] on p "Dashboard" at bounding box center [70, 21] width 55 height 11
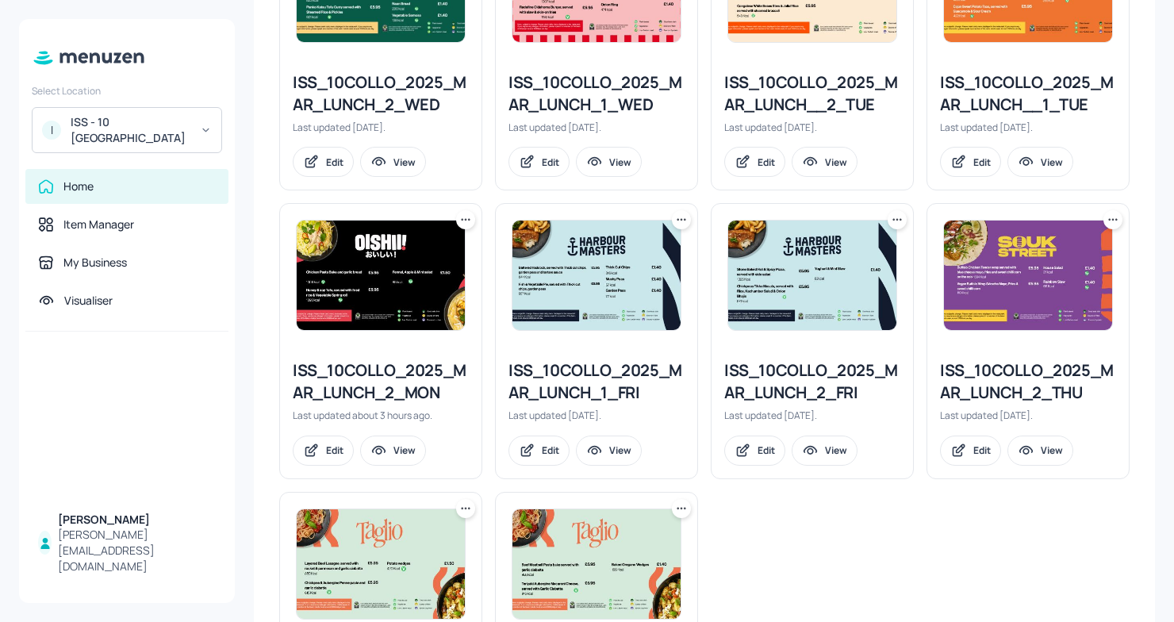
scroll to position [527, 0]
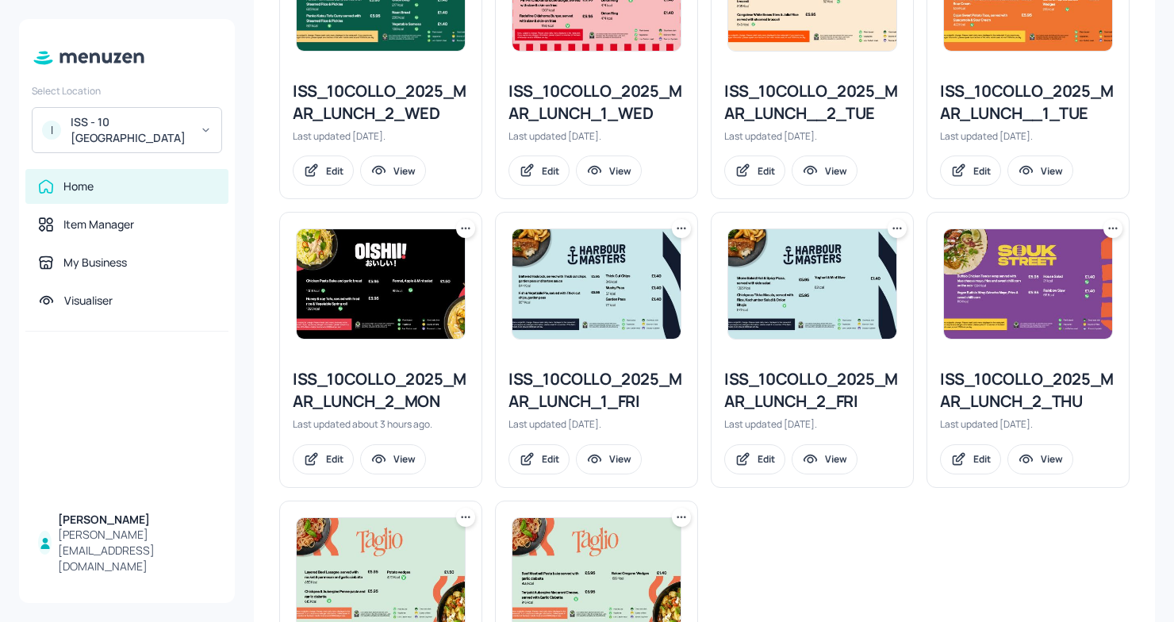
click at [365, 382] on div "ISS_10COLLO_2025_MAR_LUNCH_2_MON" at bounding box center [381, 390] width 176 height 44
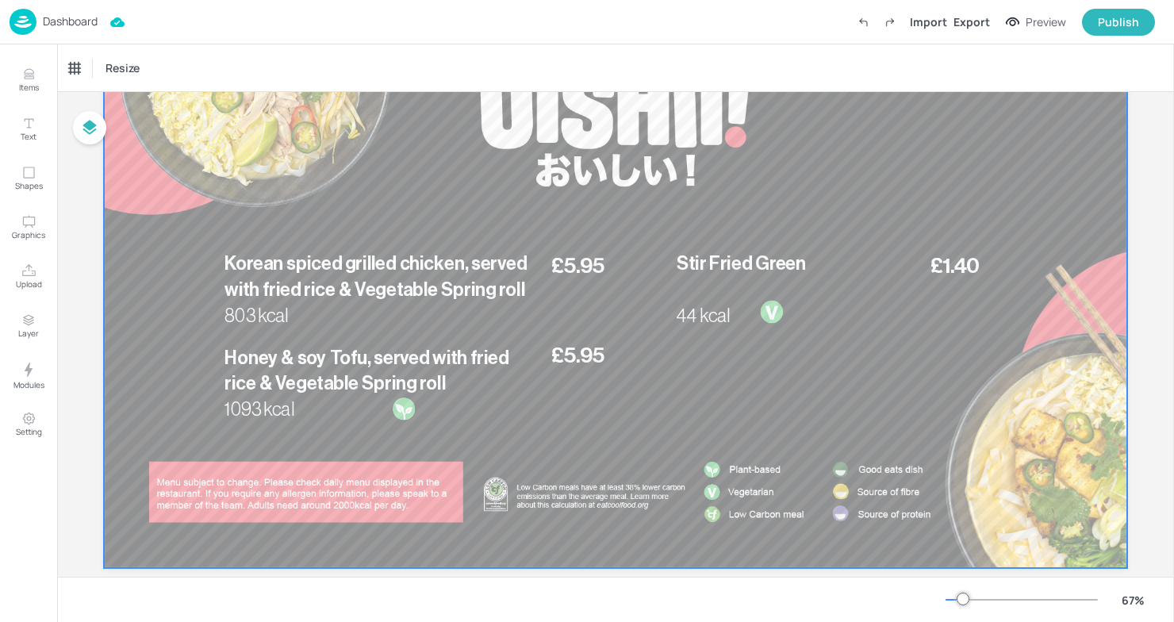
scroll to position [152, 0]
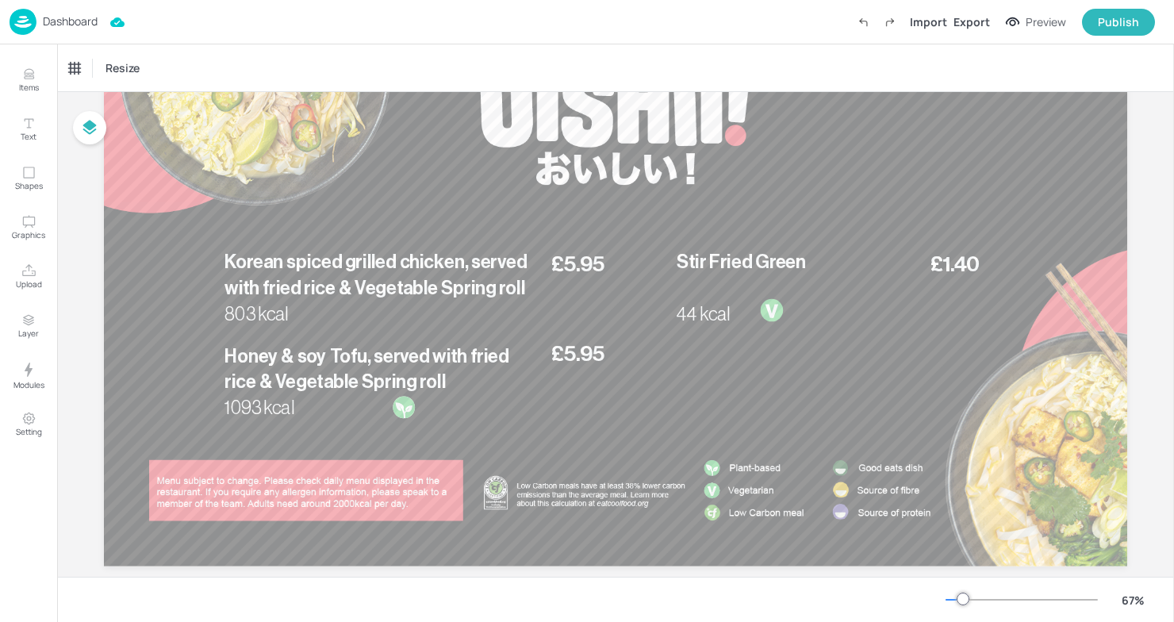
click at [43, 27] on p "Dashboard" at bounding box center [70, 21] width 55 height 11
click at [25, 17] on img at bounding box center [23, 22] width 27 height 26
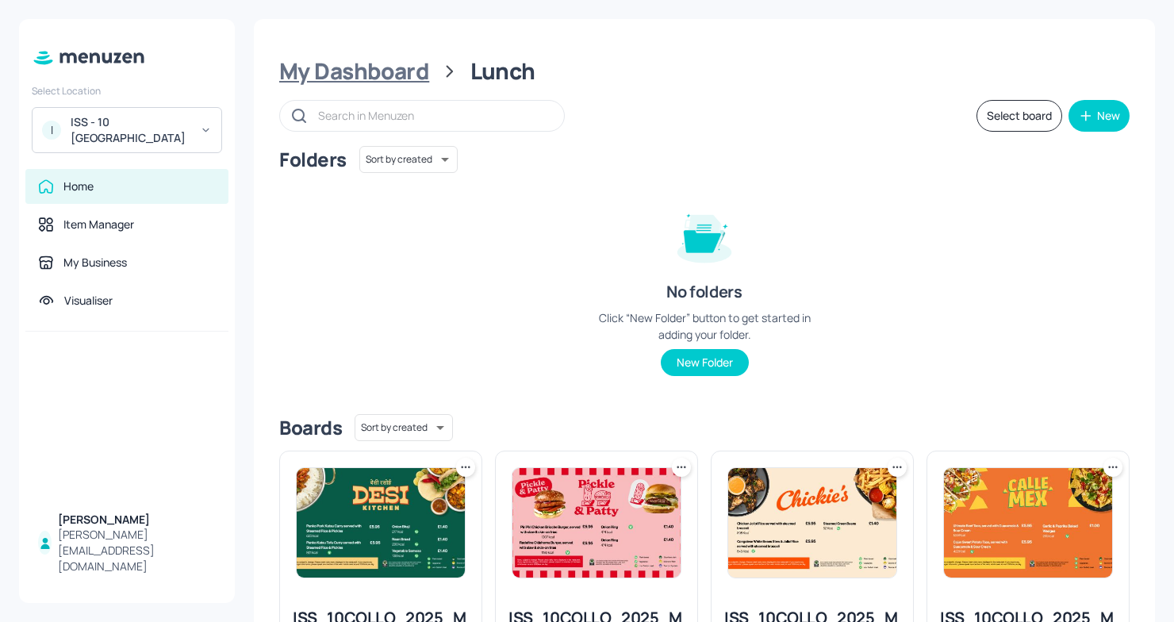
click at [352, 64] on div "My Dashboard" at bounding box center [354, 71] width 150 height 29
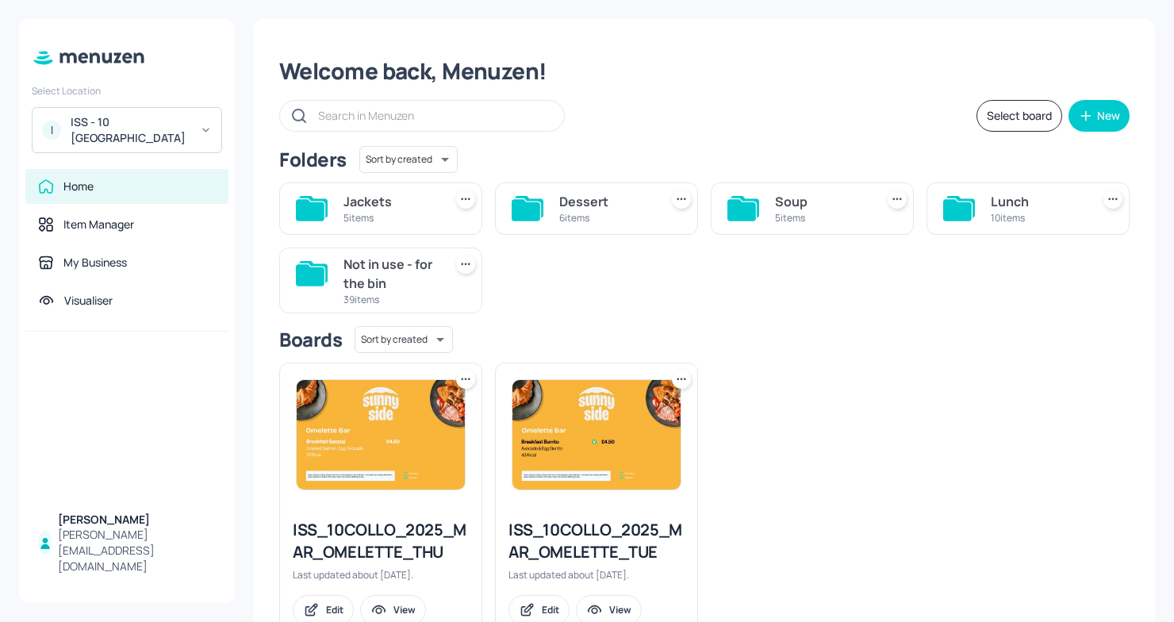
click at [209, 146] on div "I ISS - 10 South Collonade" at bounding box center [127, 130] width 190 height 46
click at [199, 127] on div at bounding box center [587, 311] width 1174 height 622
click at [200, 127] on icon at bounding box center [206, 130] width 12 height 11
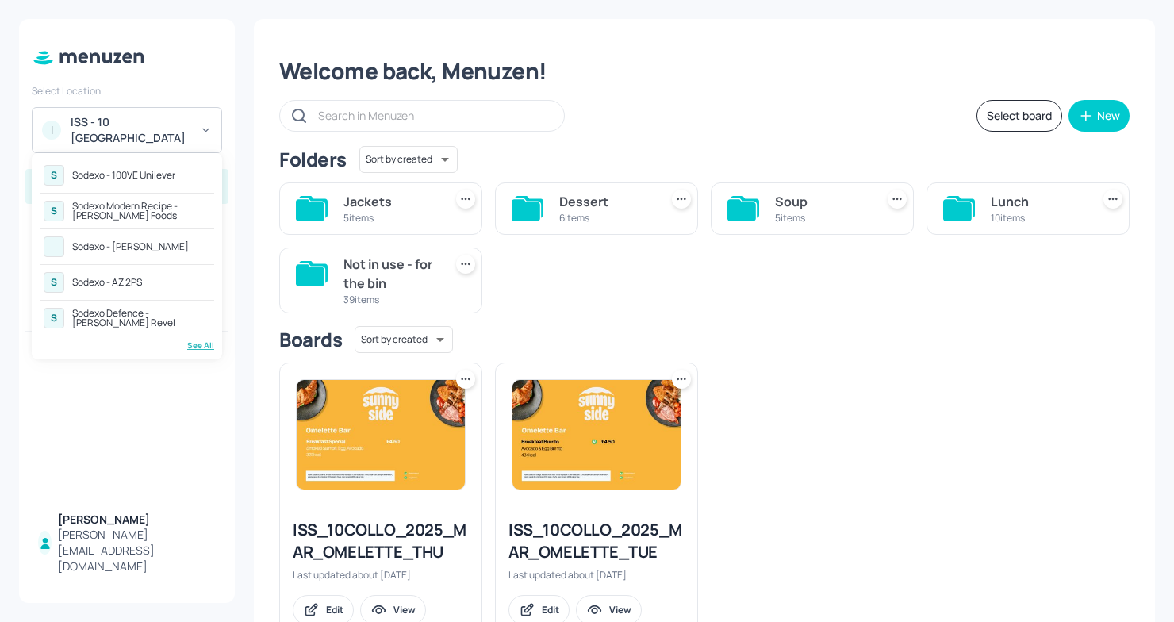
click at [193, 339] on div "See All" at bounding box center [127, 345] width 174 height 12
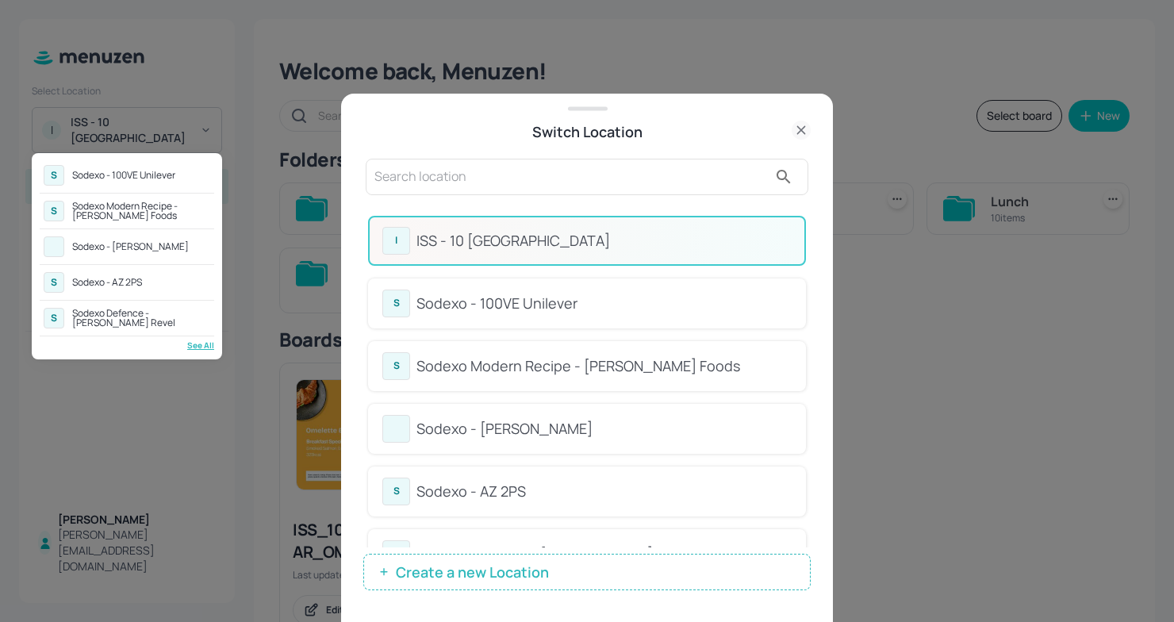
drag, startPoint x: 805, startPoint y: 258, endPoint x: 800, endPoint y: 302, distance: 44.7
click at [801, 302] on div at bounding box center [587, 311] width 1174 height 622
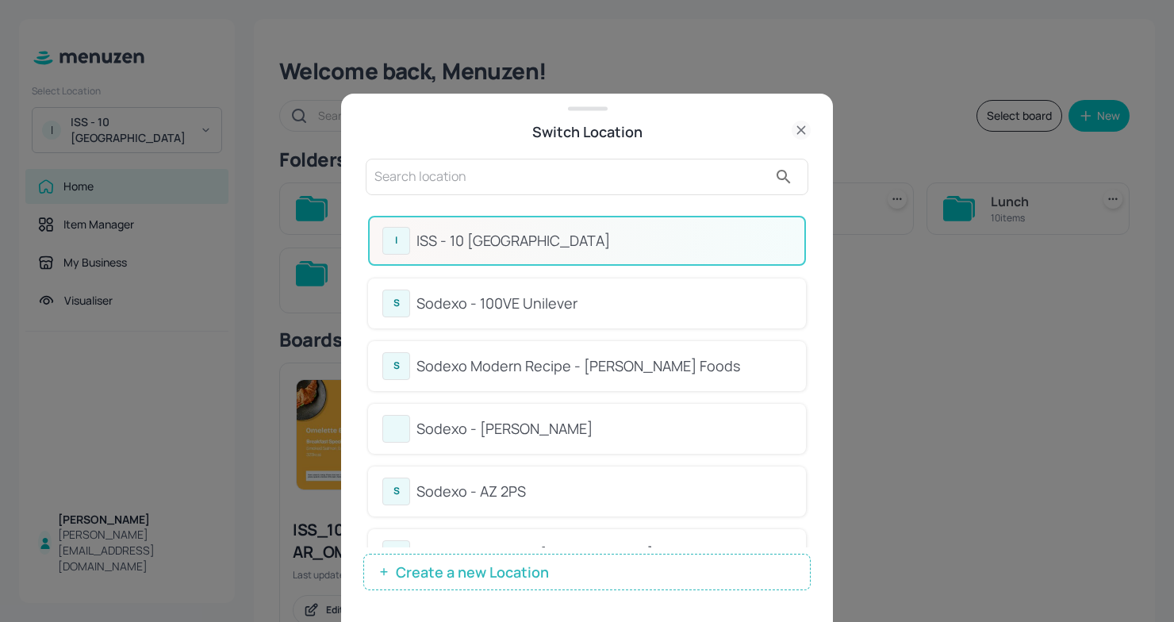
click at [792, 118] on div "Switch Location" at bounding box center [587, 124] width 492 height 36
click at [795, 119] on div "Switch Location" at bounding box center [587, 124] width 492 height 36
click at [804, 132] on icon at bounding box center [800, 129] width 7 height 7
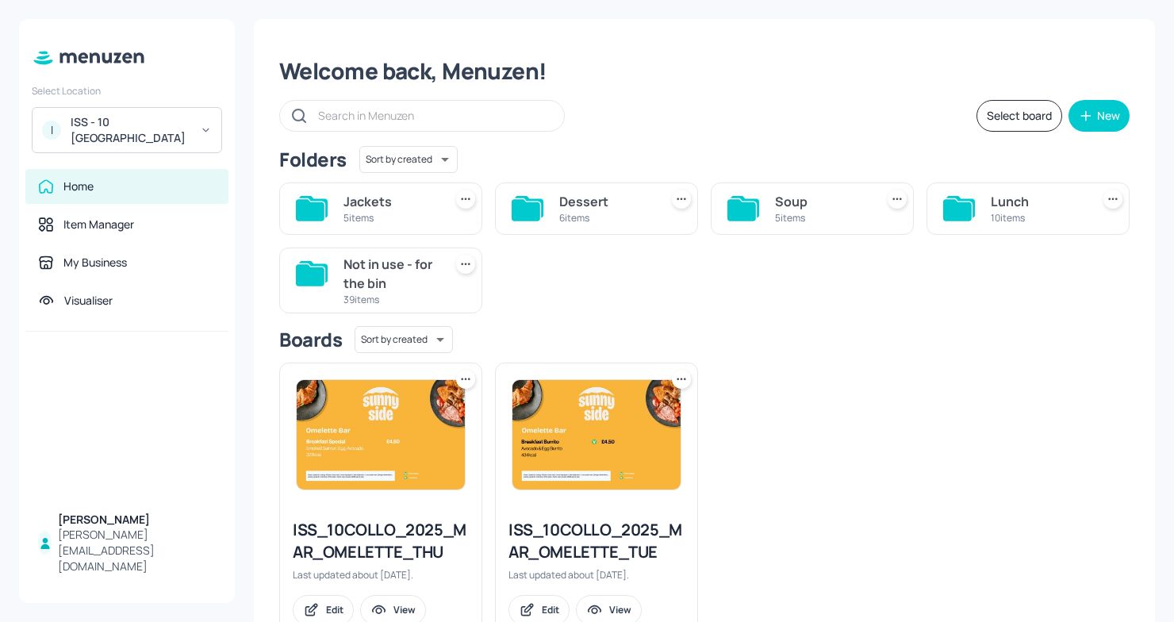
click at [970, 209] on icon at bounding box center [960, 206] width 29 height 21
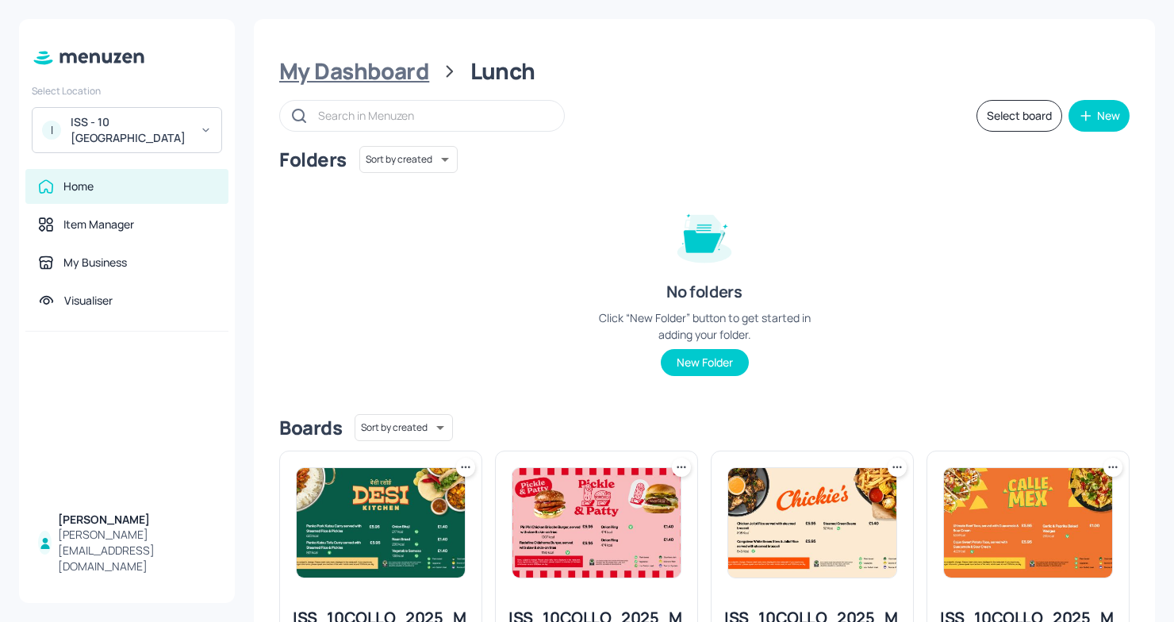
click at [371, 77] on div "My Dashboard" at bounding box center [354, 71] width 150 height 29
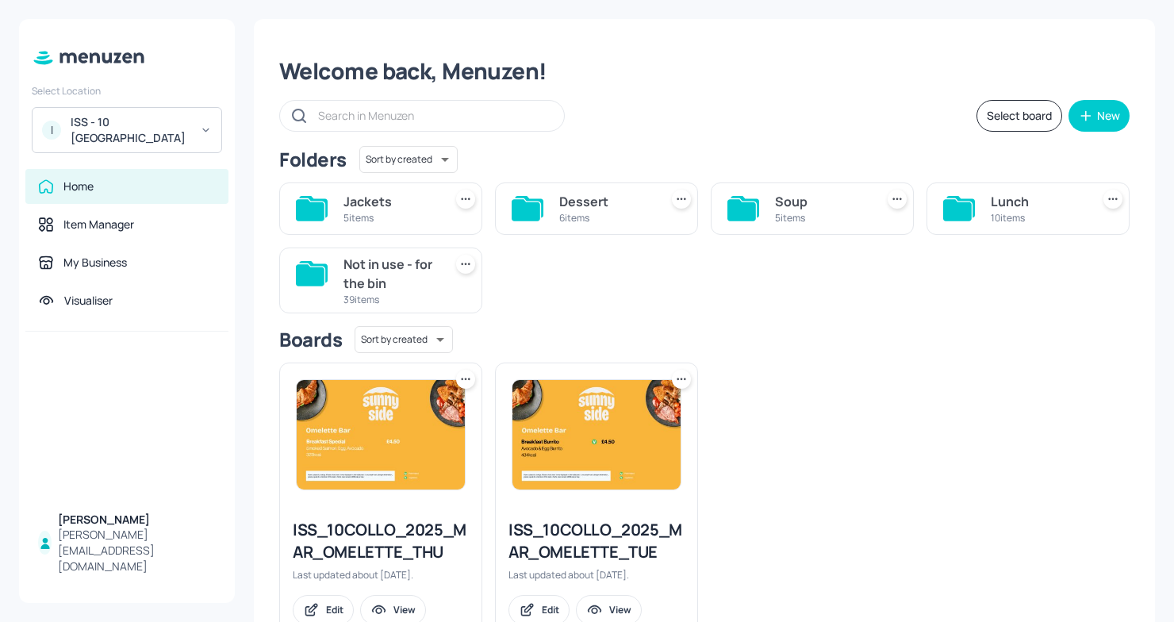
click at [126, 149] on div "I ISS - 10 South Collonade" at bounding box center [127, 130] width 190 height 46
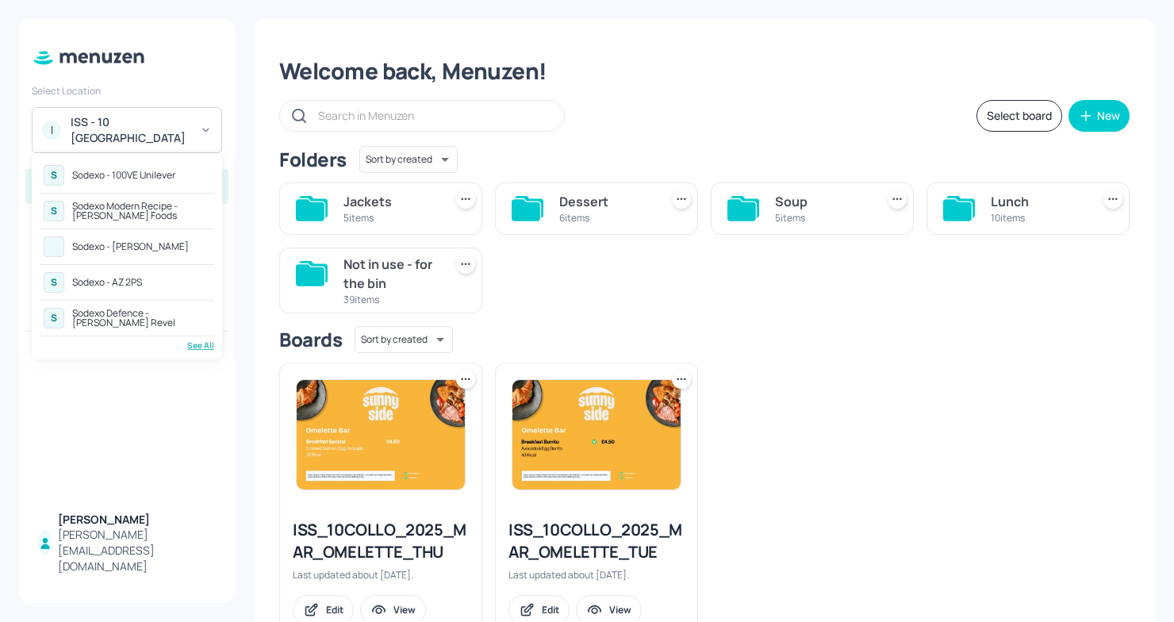
click at [186, 345] on div "See All" at bounding box center [127, 345] width 174 height 12
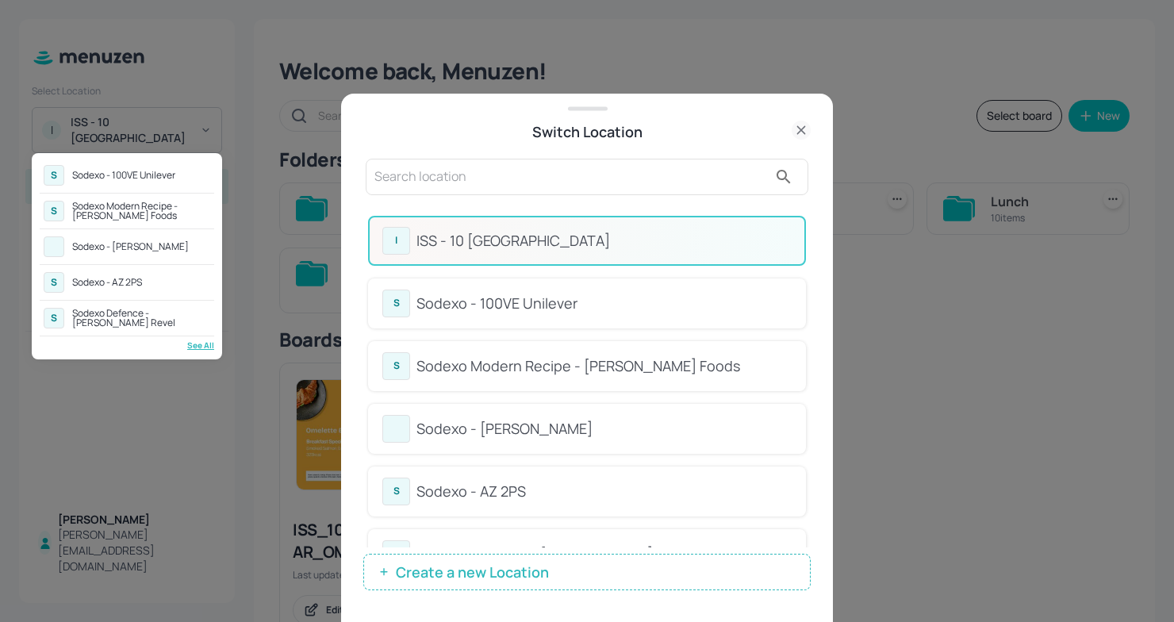
click at [549, 185] on div at bounding box center [587, 311] width 1174 height 622
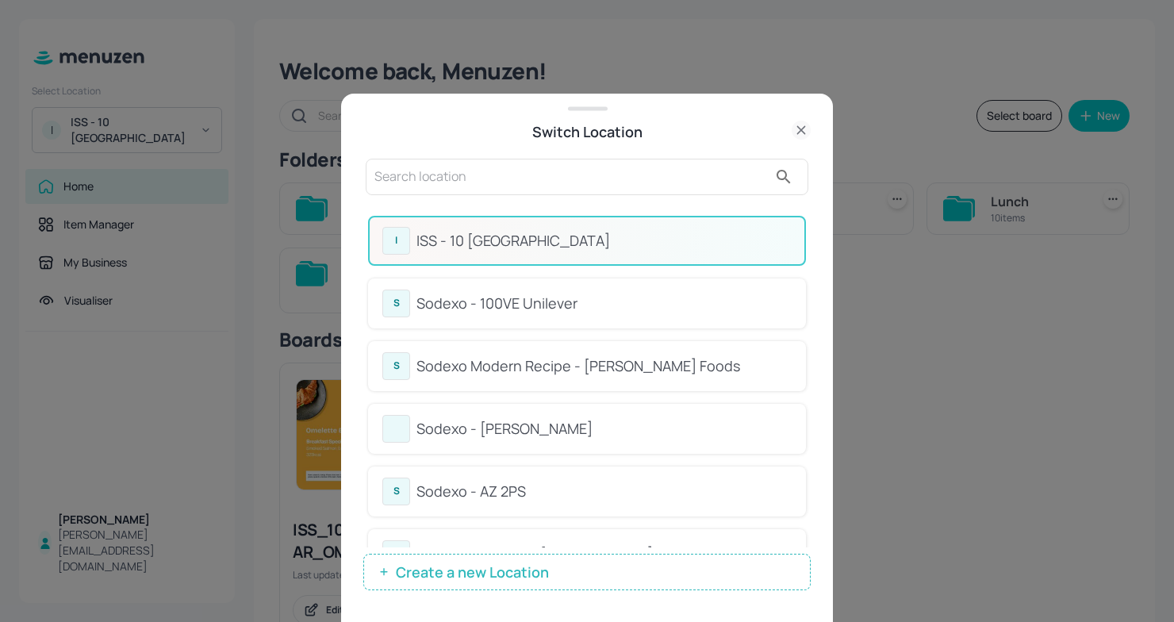
click at [556, 178] on input "text" at bounding box center [570, 176] width 393 height 25
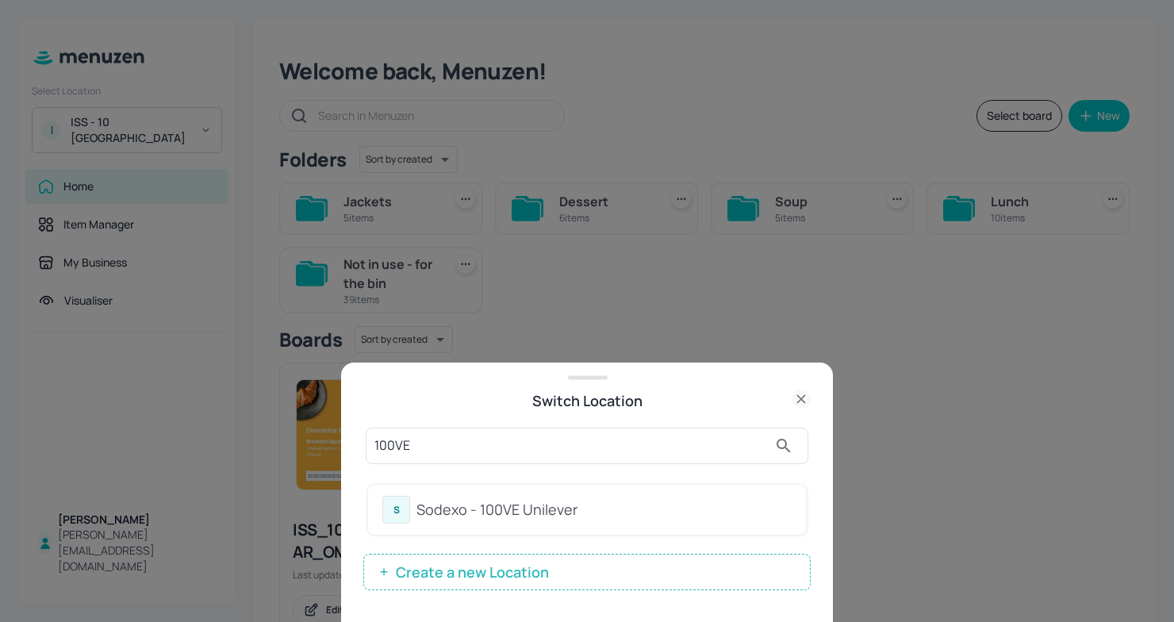
type input "100VE"
click at [504, 503] on div "Sodexo - 100VE Unilever" at bounding box center [603, 509] width 375 height 21
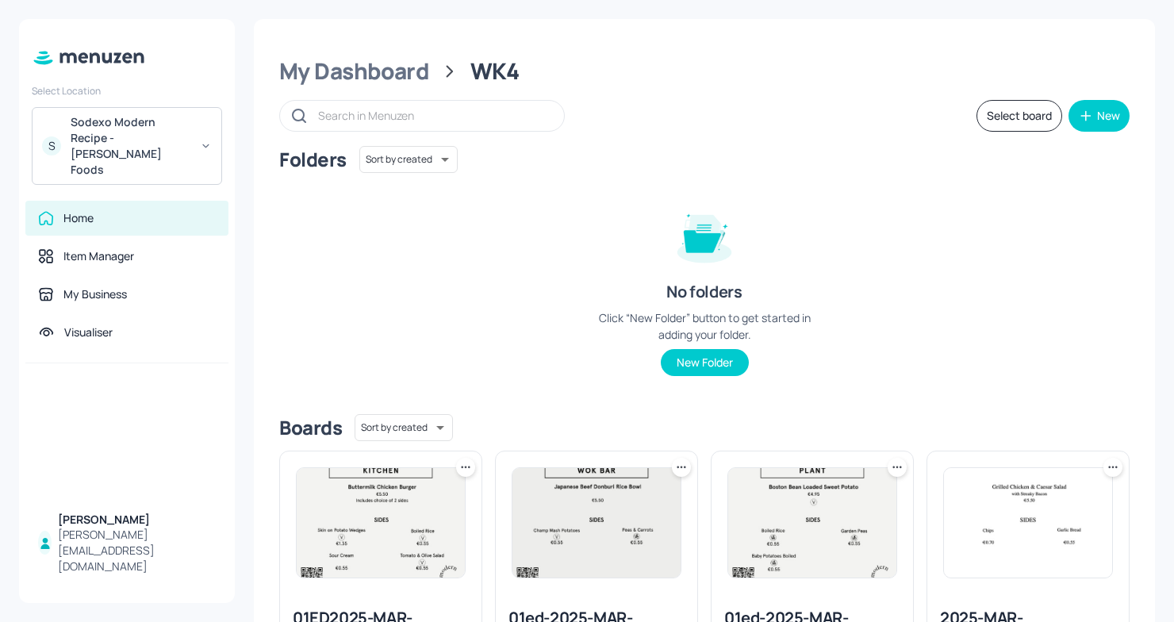
click at [200, 140] on icon at bounding box center [206, 145] width 12 height 11
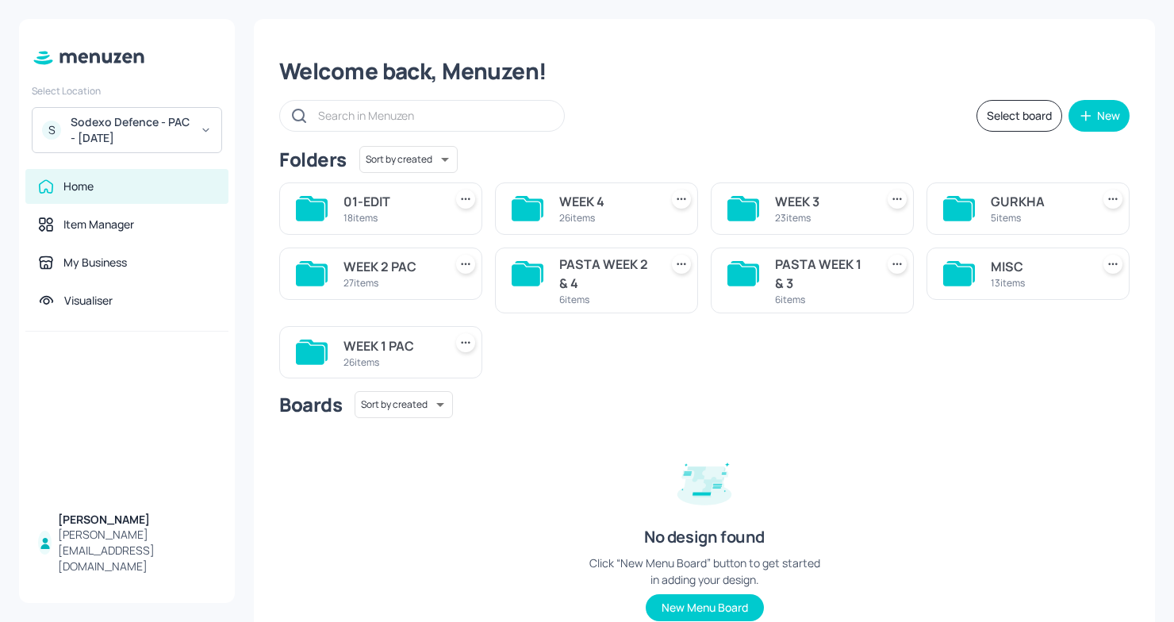
click at [430, 353] on div "WEEK 1 PAC" at bounding box center [390, 345] width 94 height 19
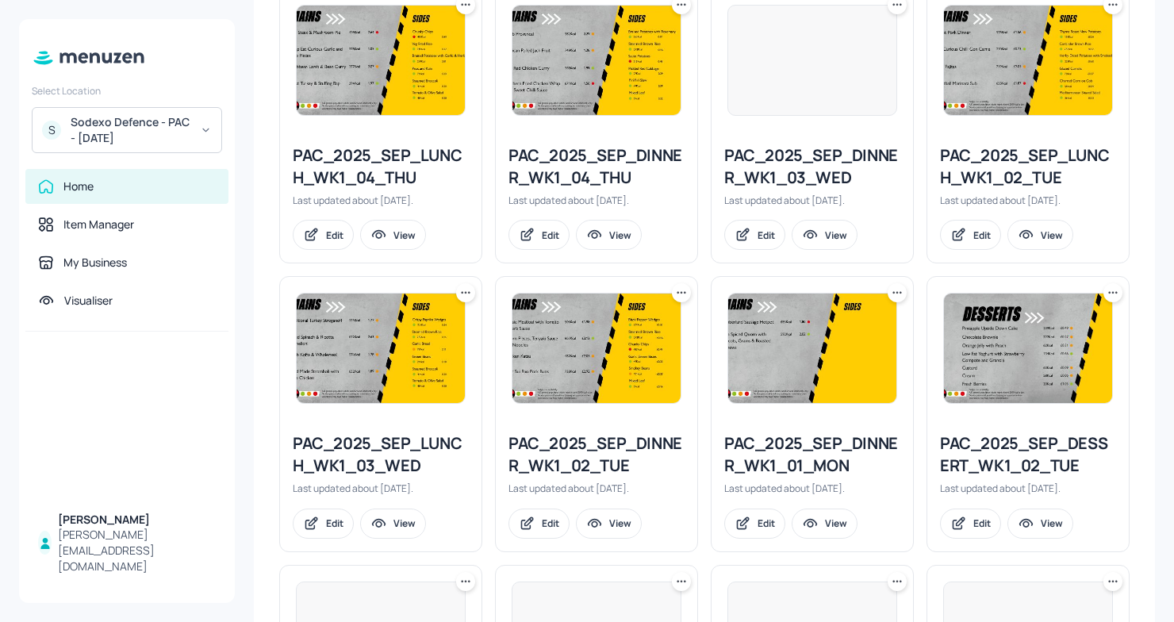
scroll to position [1667, 0]
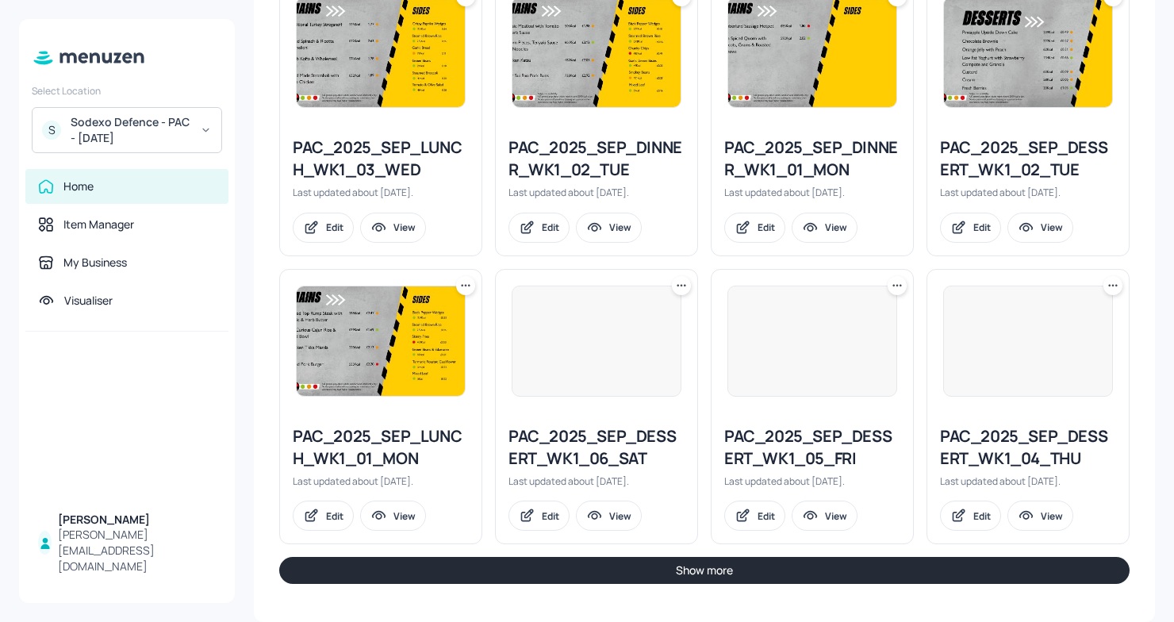
click at [545, 560] on button "Show more" at bounding box center [704, 570] width 850 height 27
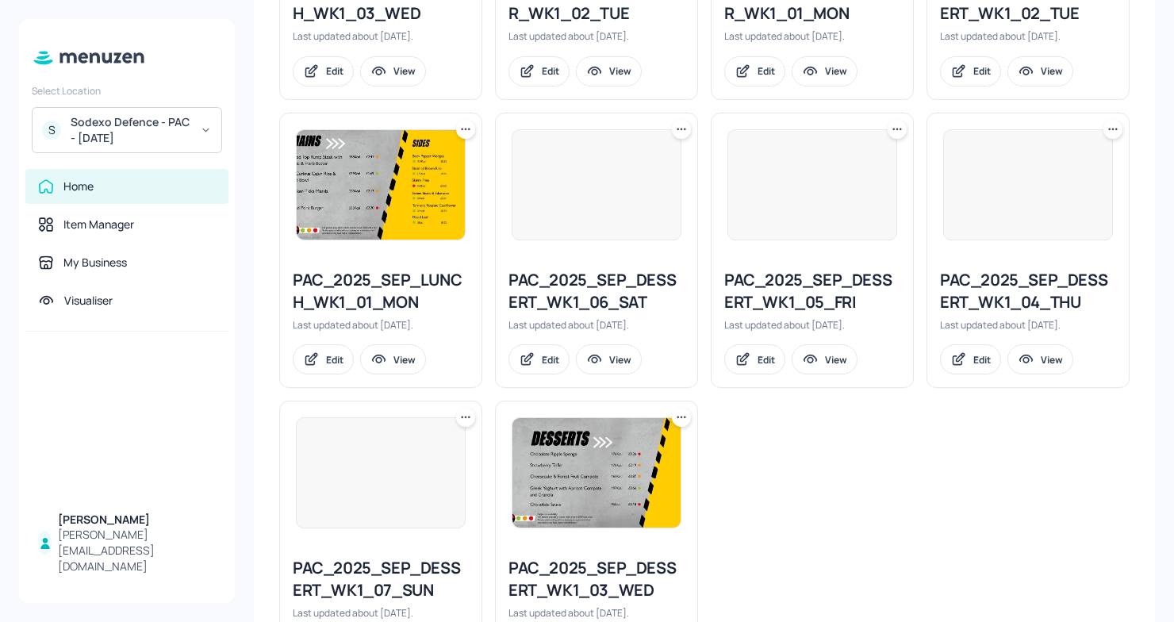
scroll to position [1804, 0]
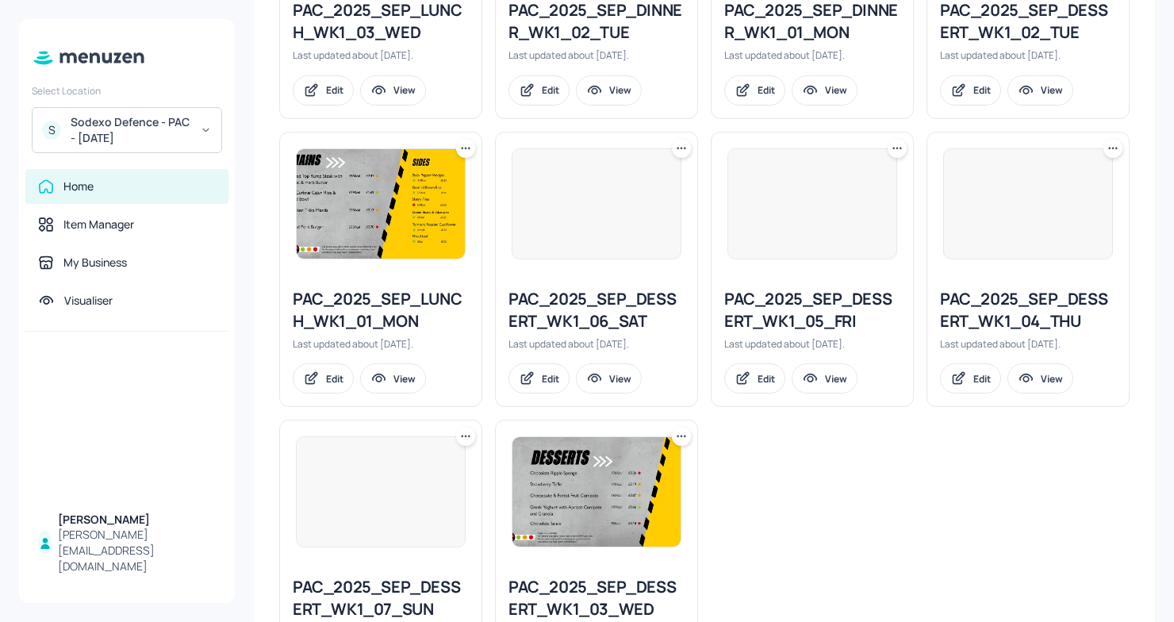
click at [470, 155] on icon at bounding box center [466, 148] width 16 height 16
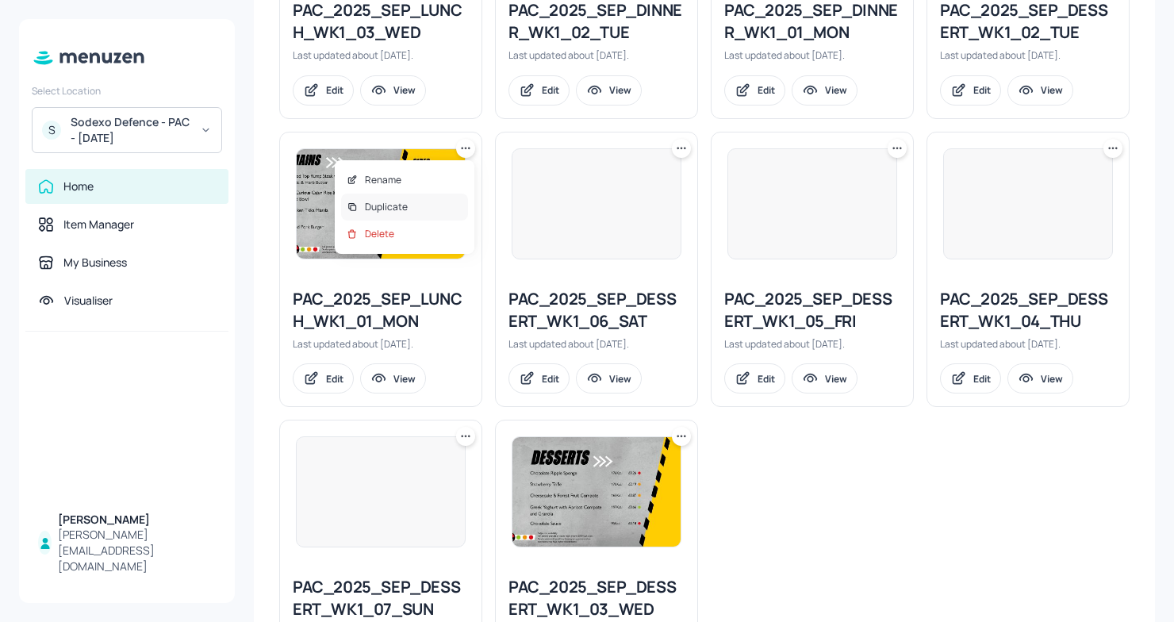
click at [417, 204] on div "Duplicate" at bounding box center [404, 207] width 127 height 27
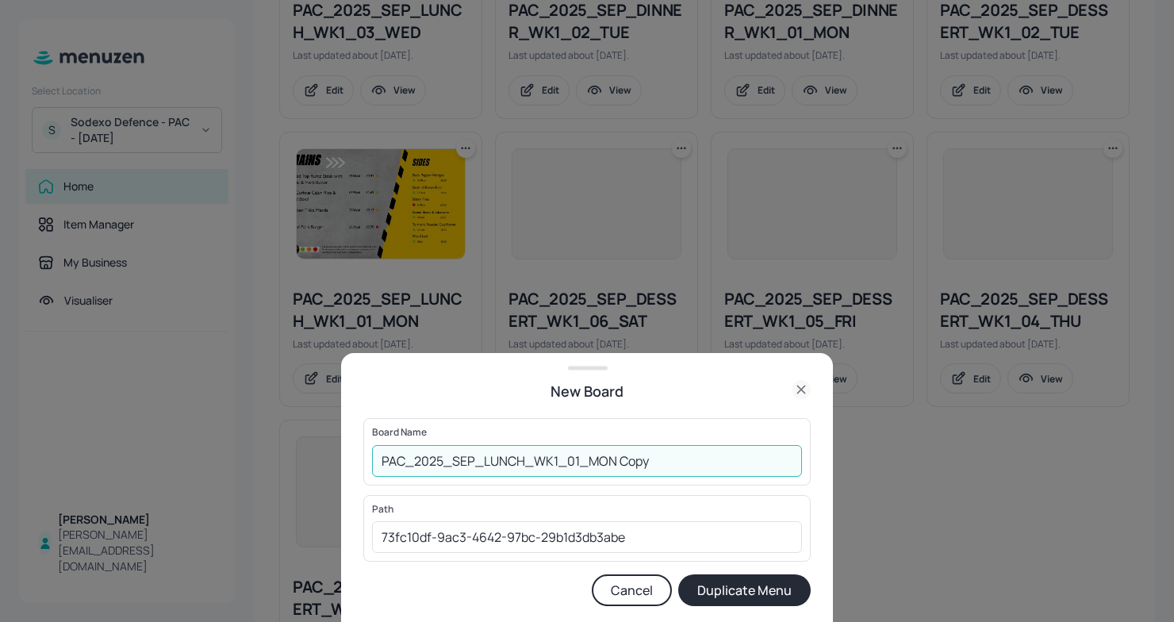
click at [381, 455] on input "PAC_2025_SEP_LUNCH_WK1_01_MON Copy" at bounding box center [587, 461] width 430 height 32
click at [703, 462] on input "01EDPAC_2025_SEP_LUNCH_WK1_01_MON Copy" at bounding box center [587, 461] width 430 height 32
type input "01EDPAC_2025_SEP_LUNCH_WK1_01_MON061025"
click at [772, 585] on button "Duplicate Menu" at bounding box center [744, 590] width 132 height 32
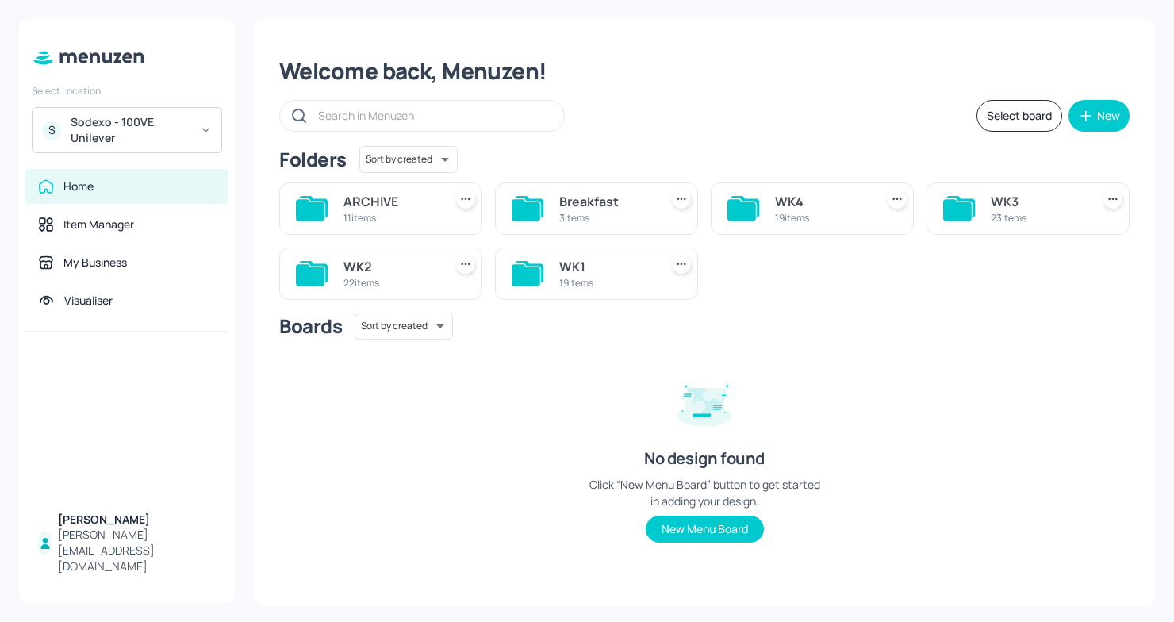
click at [381, 282] on div "22 items" at bounding box center [390, 282] width 94 height 13
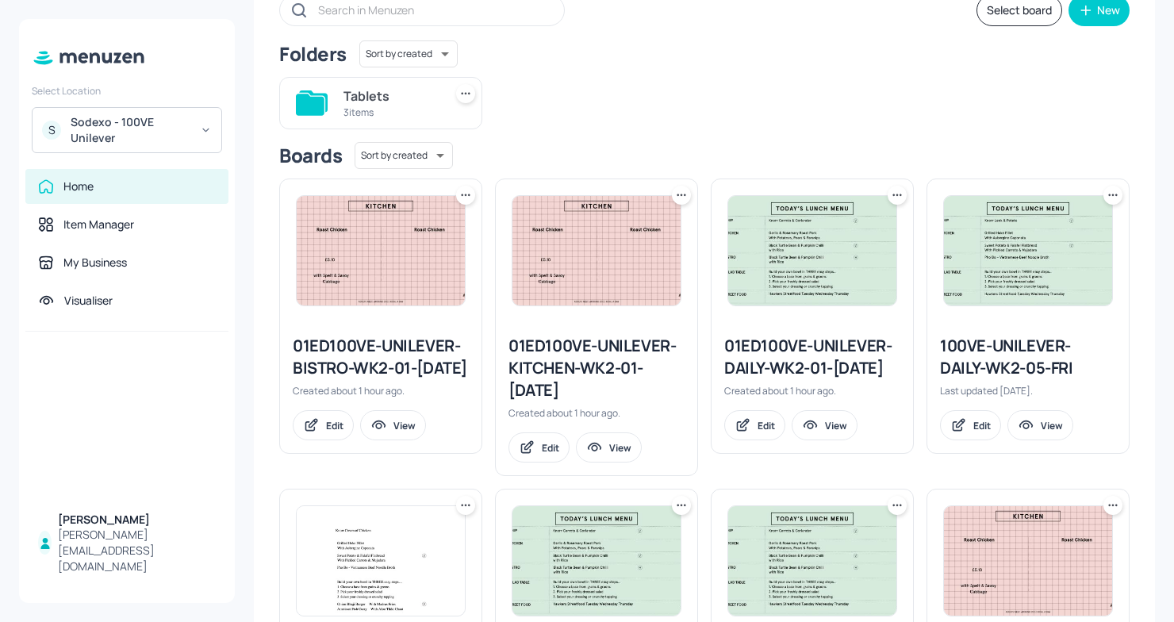
scroll to position [133, 0]
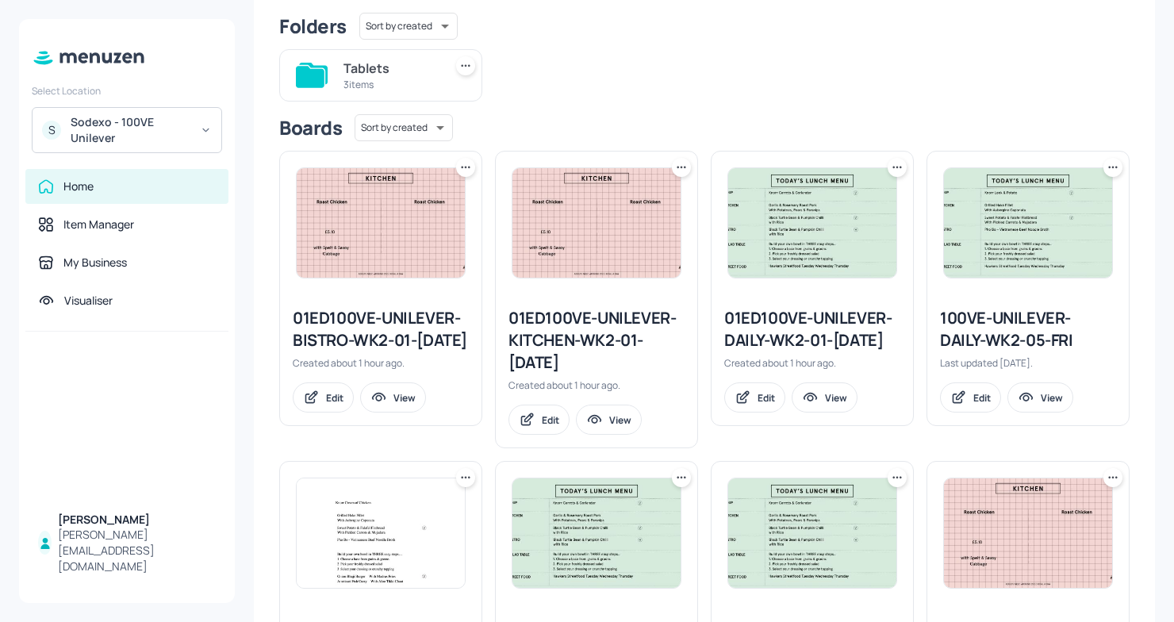
click at [581, 346] on div "01ED100VE-UNILEVER-KITCHEN-WK2-01-MON061025" at bounding box center [596, 340] width 176 height 67
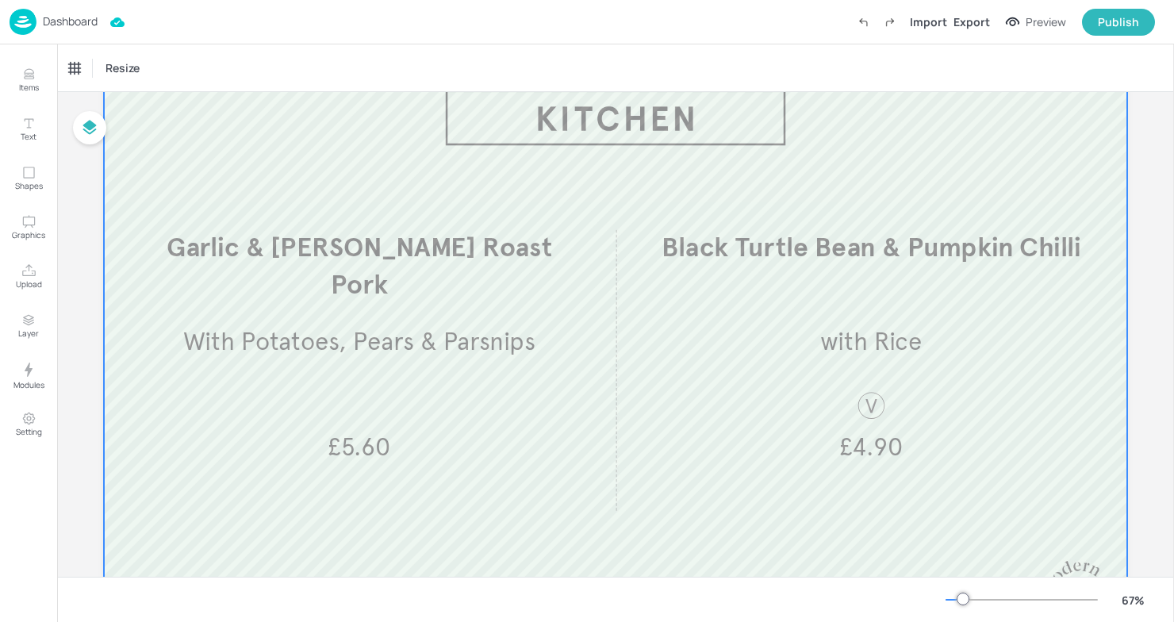
scroll to position [79, 0]
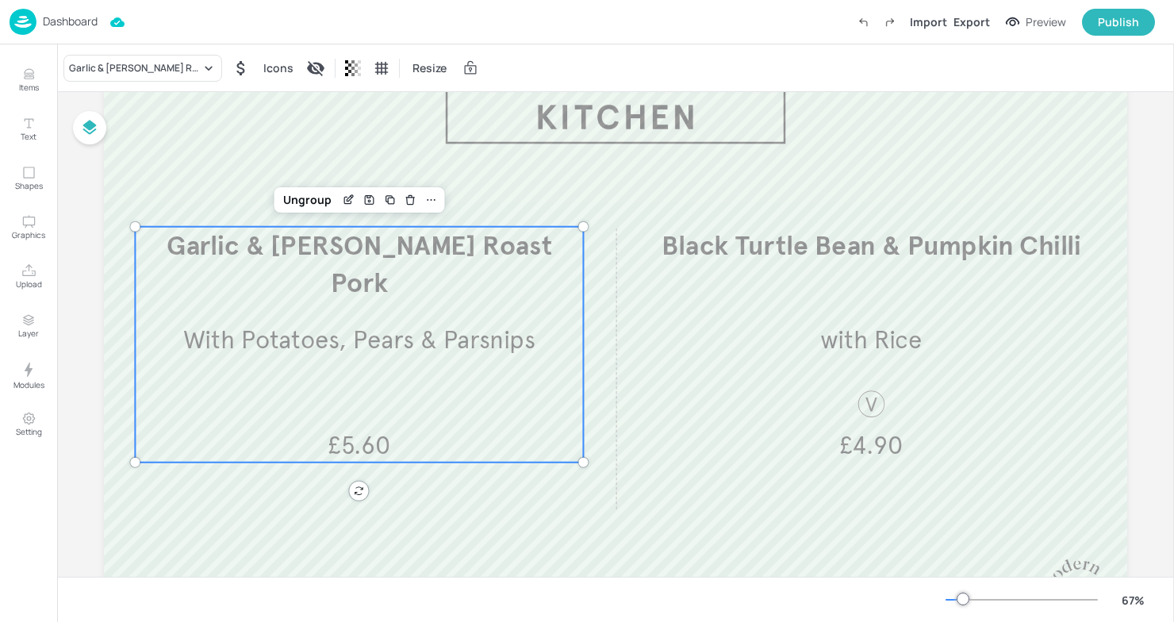
click at [343, 434] on span "£5.60" at bounding box center [359, 445] width 63 height 30
click at [344, 203] on icon "Edit Item" at bounding box center [347, 200] width 7 height 7
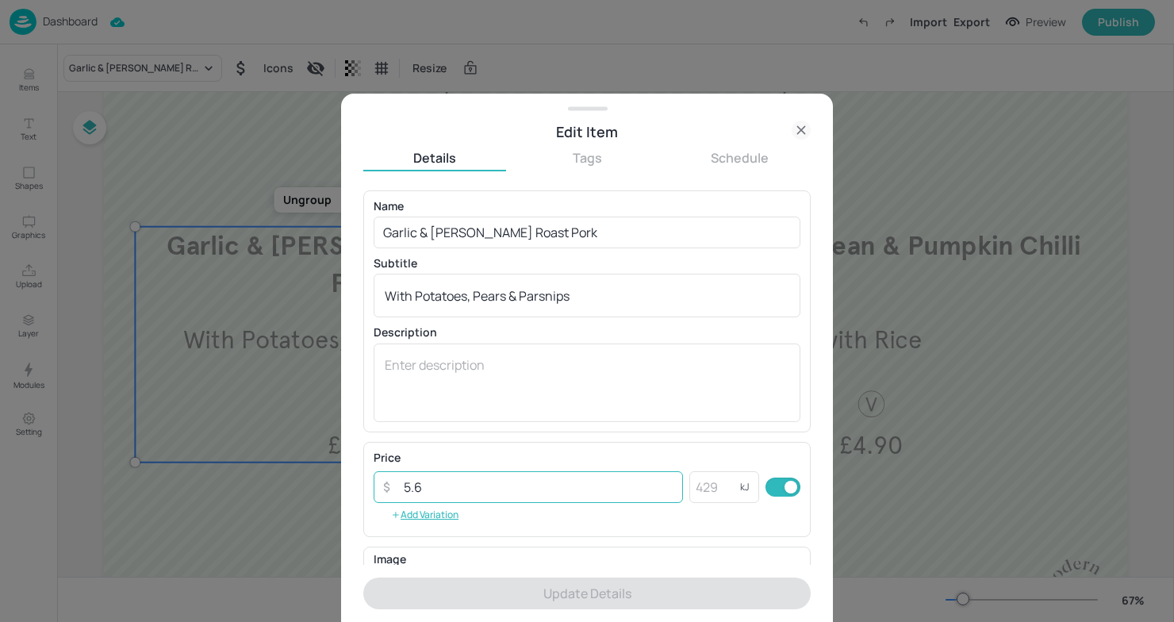
click at [432, 490] on input "5.6" at bounding box center [538, 487] width 289 height 32
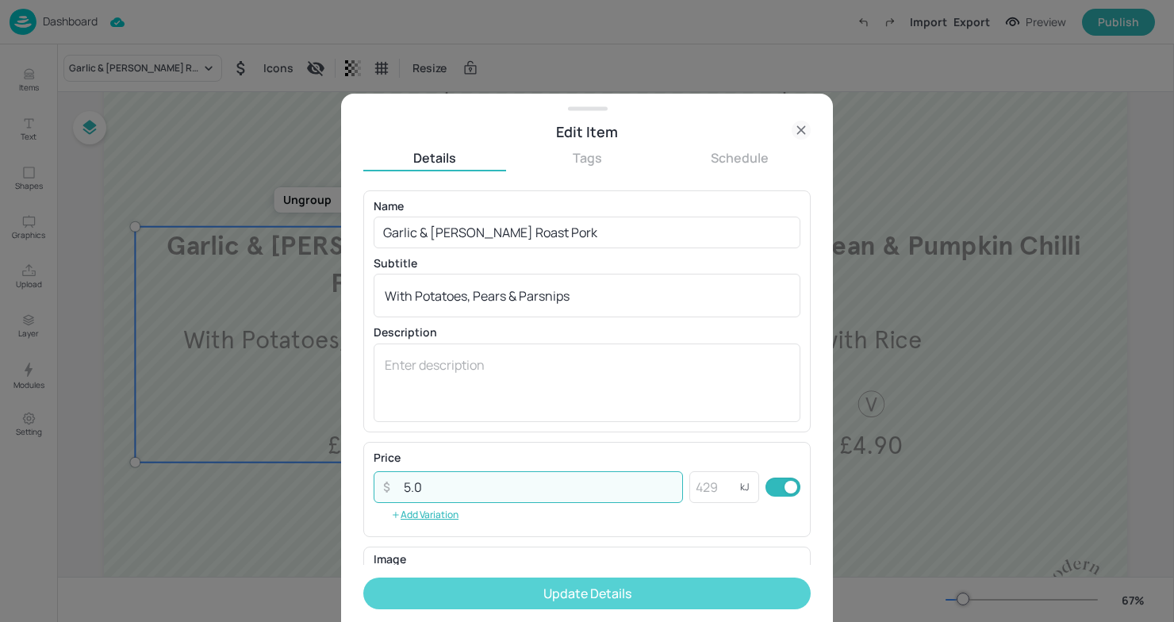
type input "5.0"
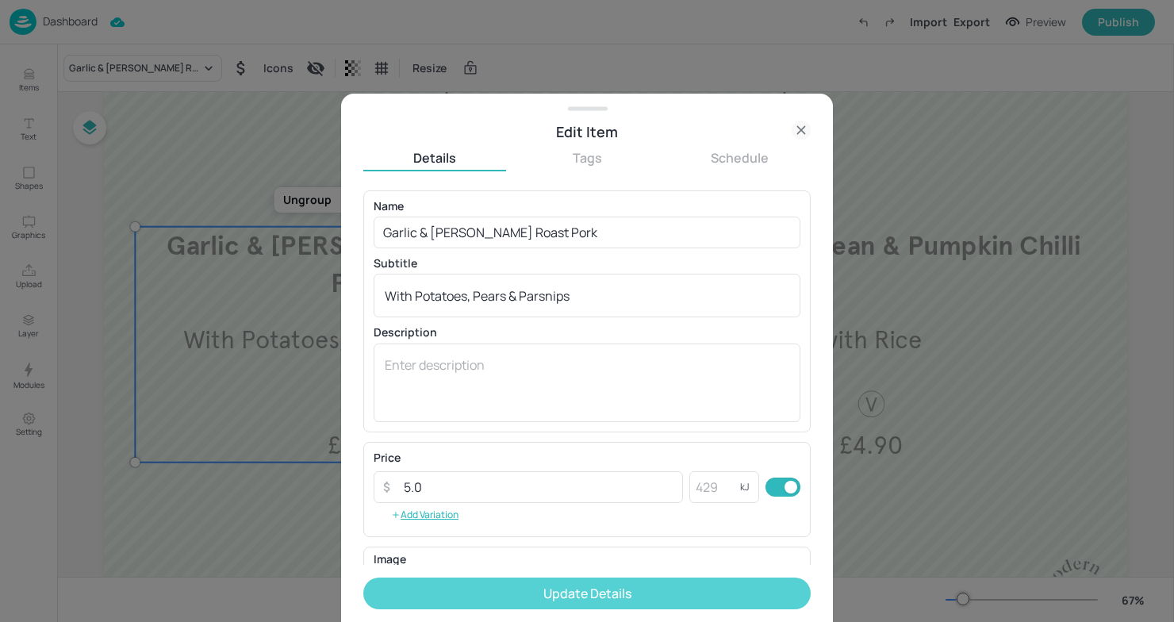
click at [583, 587] on button "Update Details" at bounding box center [586, 593] width 447 height 32
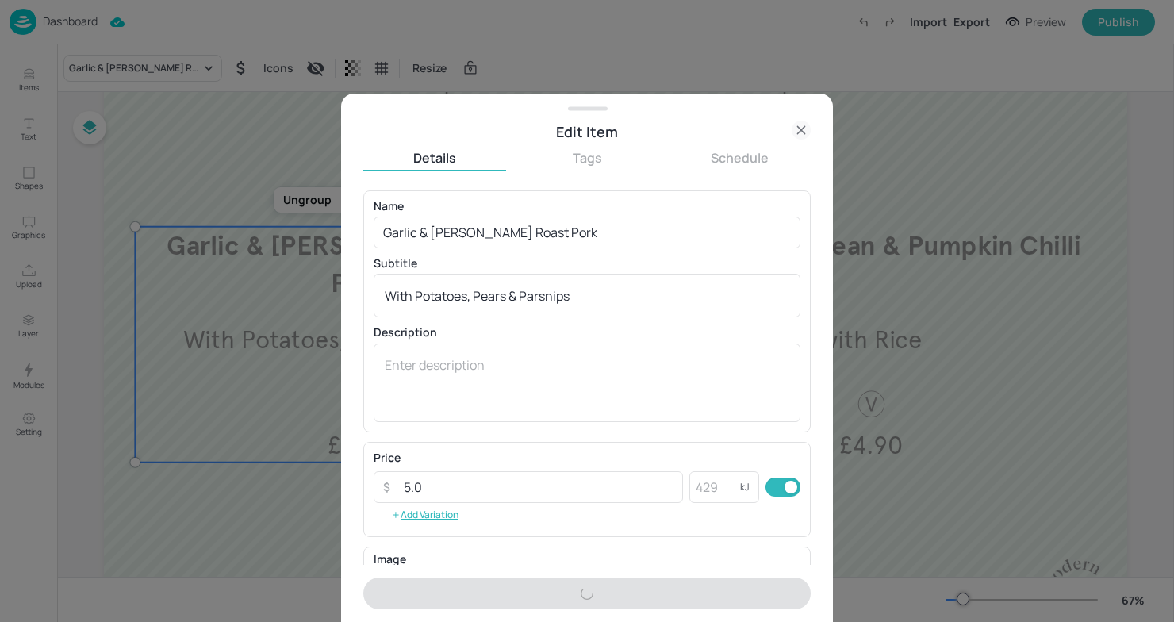
click at [891, 446] on div at bounding box center [587, 311] width 1174 height 622
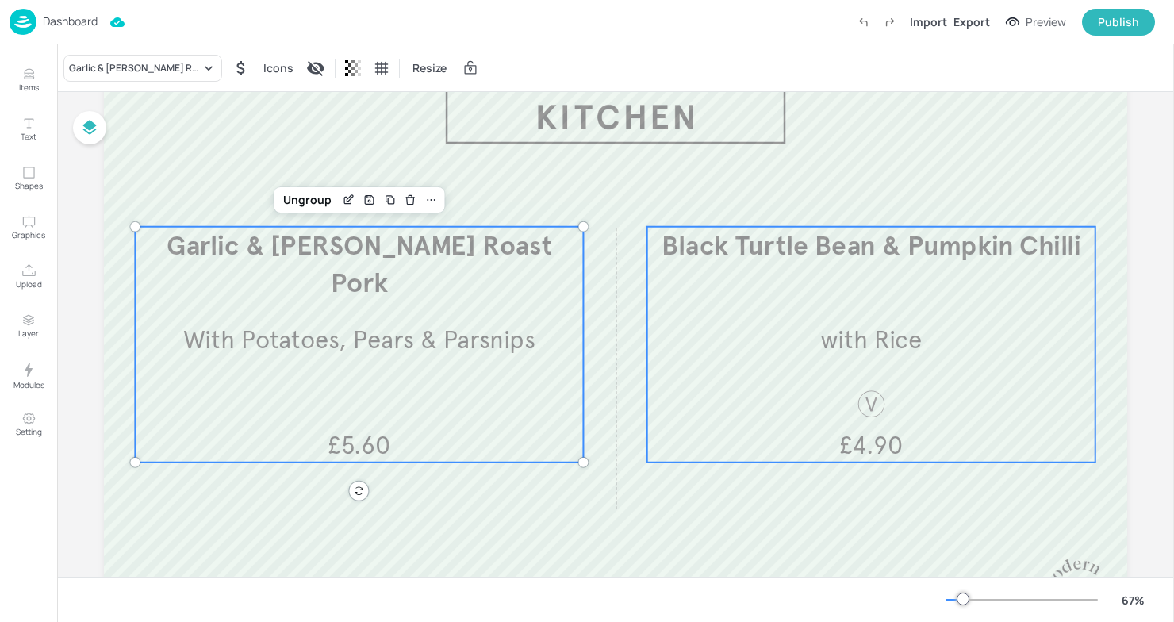
click at [891, 446] on span "£4.90" at bounding box center [871, 445] width 64 height 30
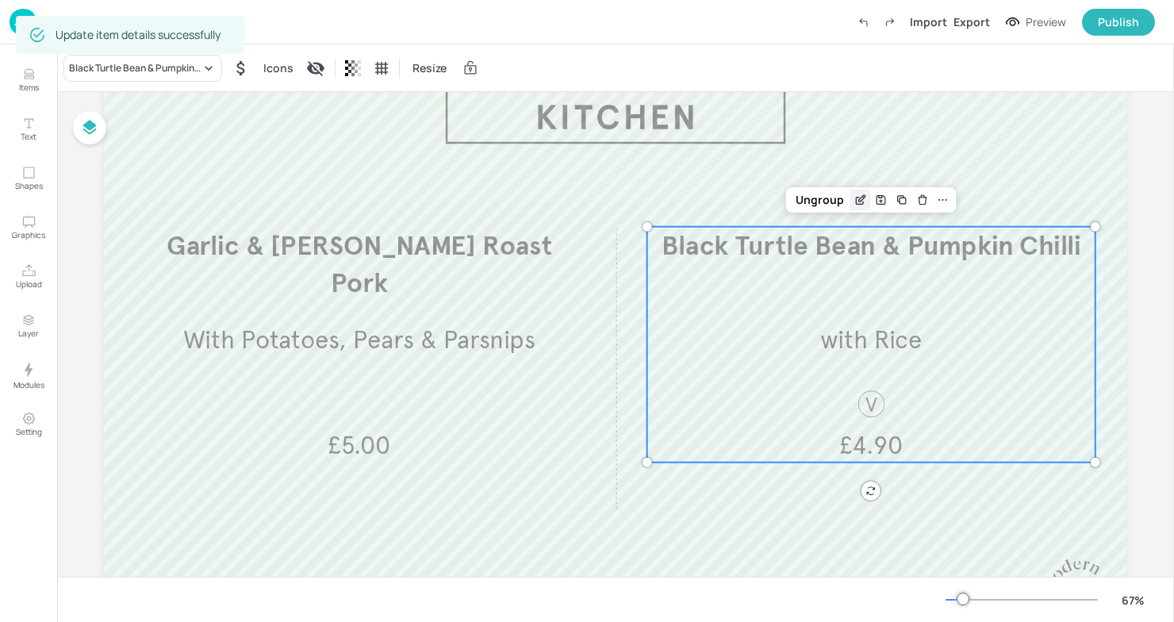
click at [861, 196] on icon "Edit Item" at bounding box center [859, 200] width 13 height 13
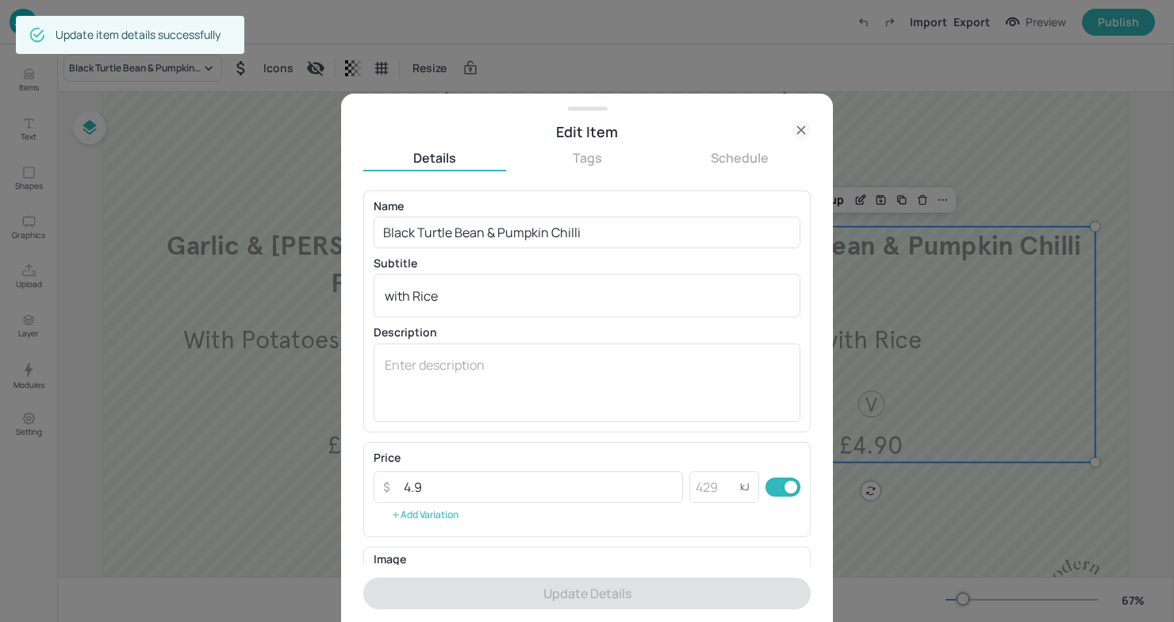
click at [439, 505] on button "Add Variation" at bounding box center [425, 515] width 102 height 24
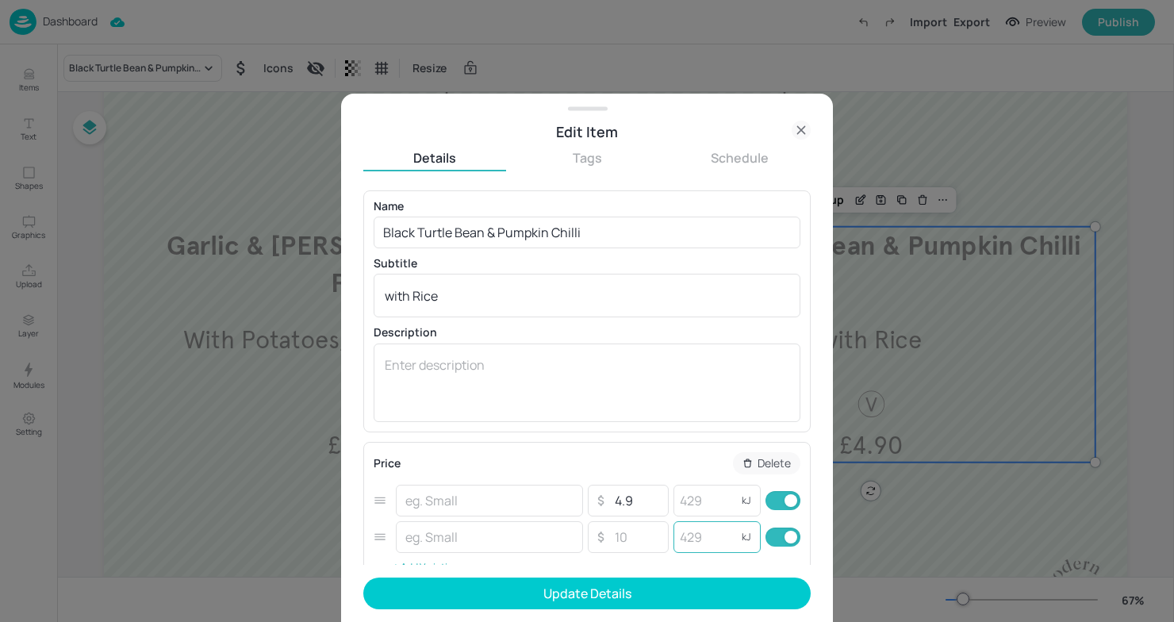
click at [679, 530] on input "number" at bounding box center [704, 537] width 63 height 32
click at [776, 460] on p "Delete" at bounding box center [773, 463] width 33 height 11
click at [657, 424] on div "Name Black Turtle Bean & Pumpkin Chilli ​ Subtitle with Rice x ​ Description x ​" at bounding box center [586, 311] width 447 height 242
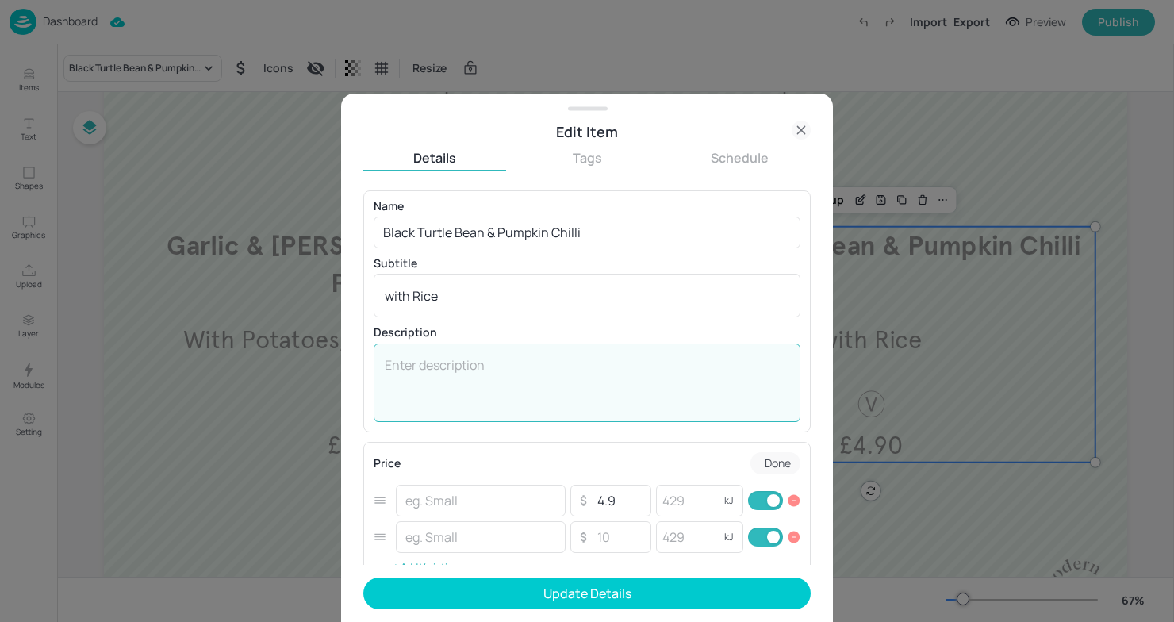
click at [586, 361] on textarea at bounding box center [587, 382] width 404 height 52
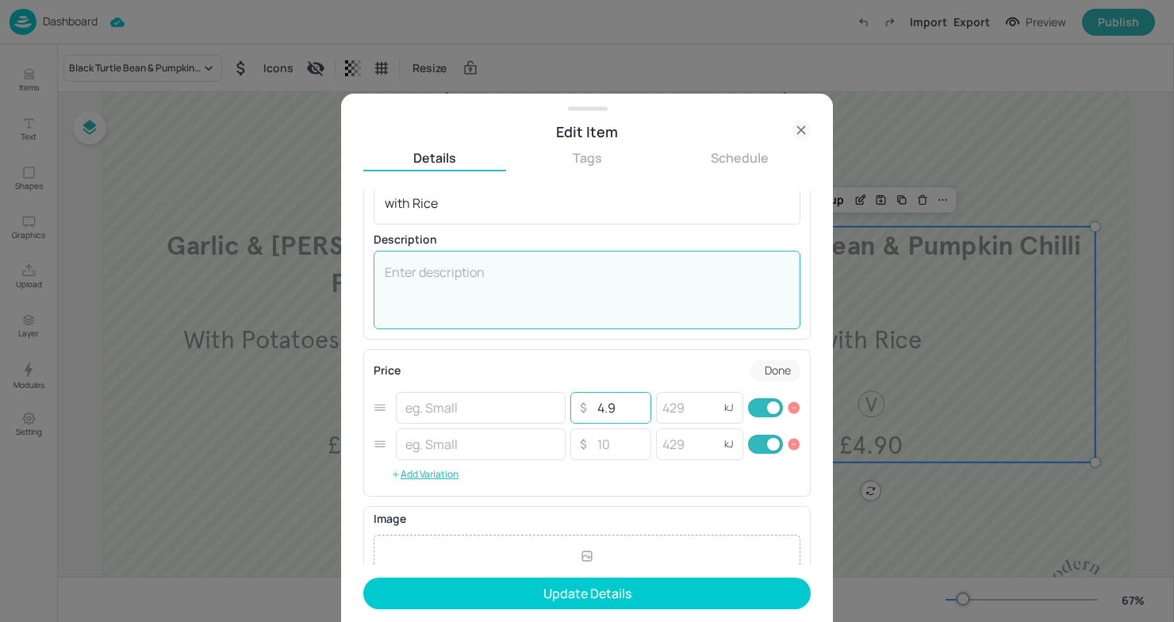
click at [623, 408] on input "4.9" at bounding box center [619, 408] width 56 height 32
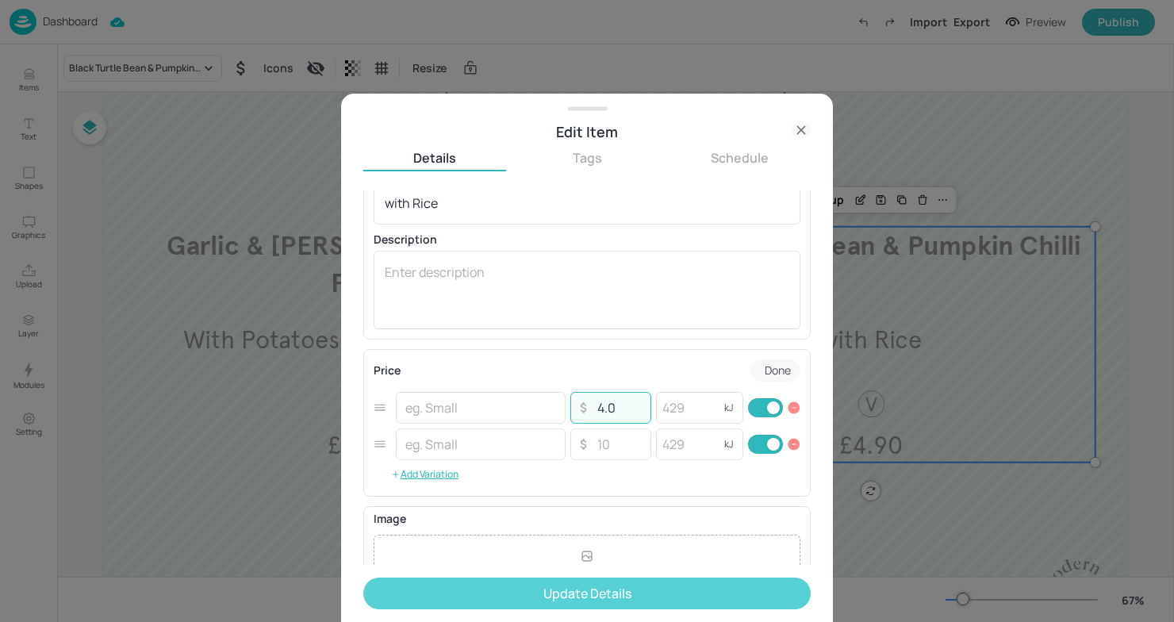
type input "4.0"
click at [653, 588] on button "Update Details" at bounding box center [586, 593] width 447 height 32
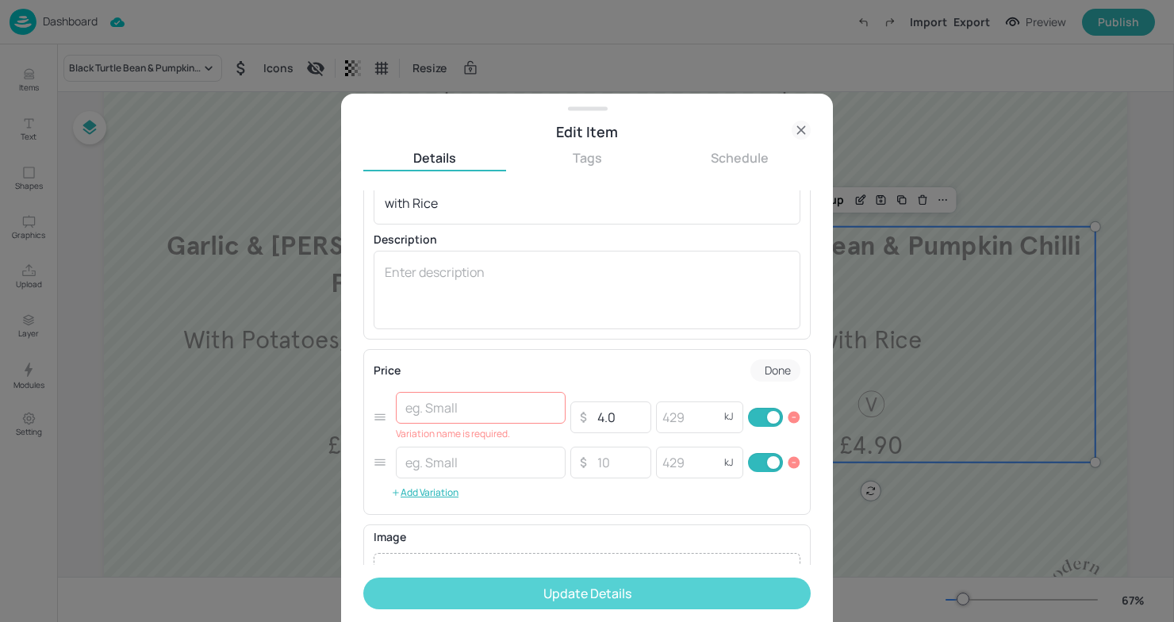
click at [623, 578] on button "Update Details" at bounding box center [586, 593] width 447 height 32
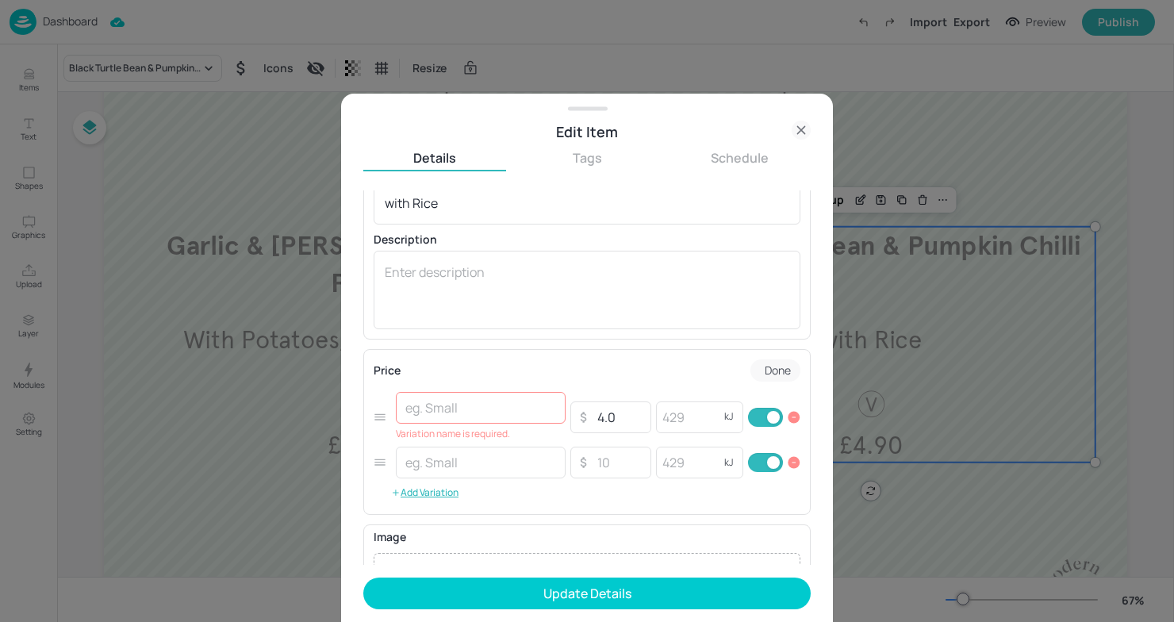
click at [776, 365] on p "Done" at bounding box center [778, 370] width 26 height 11
click at [758, 366] on p "Delete" at bounding box center [773, 370] width 33 height 11
click at [758, 366] on button "Done" at bounding box center [775, 370] width 50 height 22
click at [758, 366] on p "Delete" at bounding box center [773, 370] width 33 height 11
click at [758, 366] on button "Done" at bounding box center [775, 370] width 50 height 22
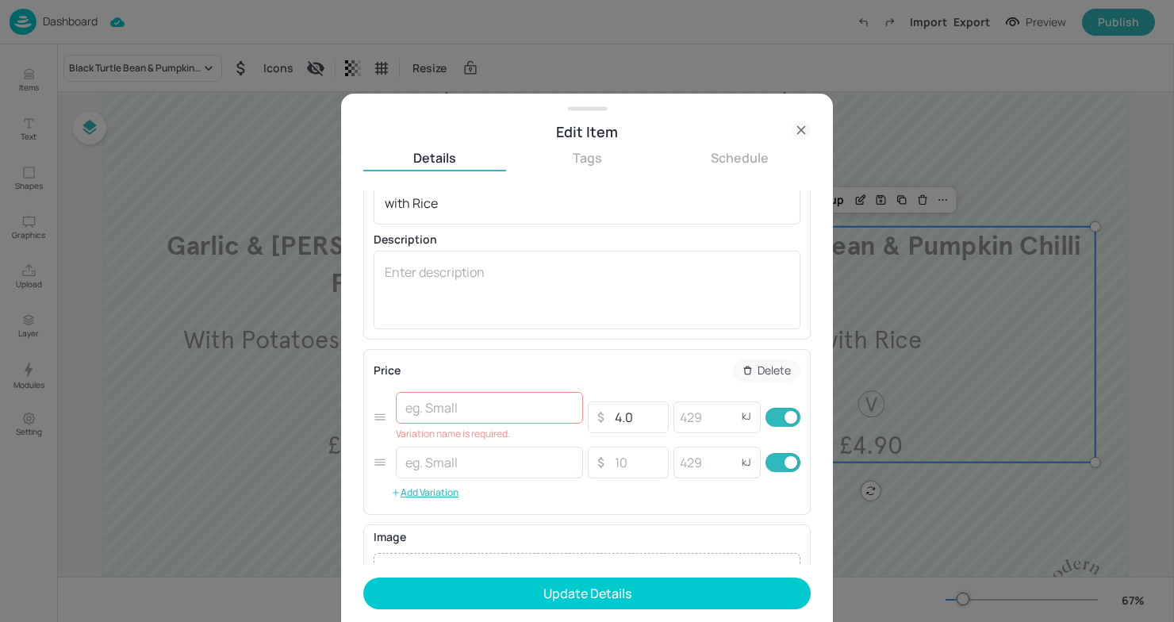
click at [912, 398] on div at bounding box center [587, 311] width 1174 height 622
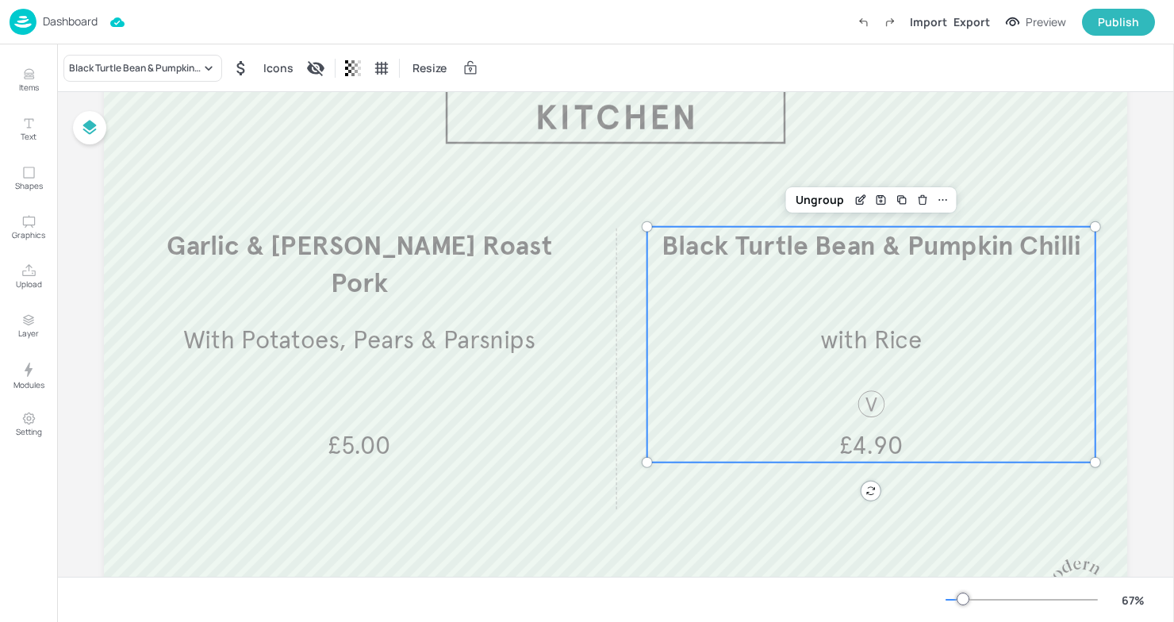
click at [878, 429] on p "£4.90" at bounding box center [871, 445] width 105 height 34
click at [853, 194] on icon "Edit Item" at bounding box center [859, 200] width 13 height 13
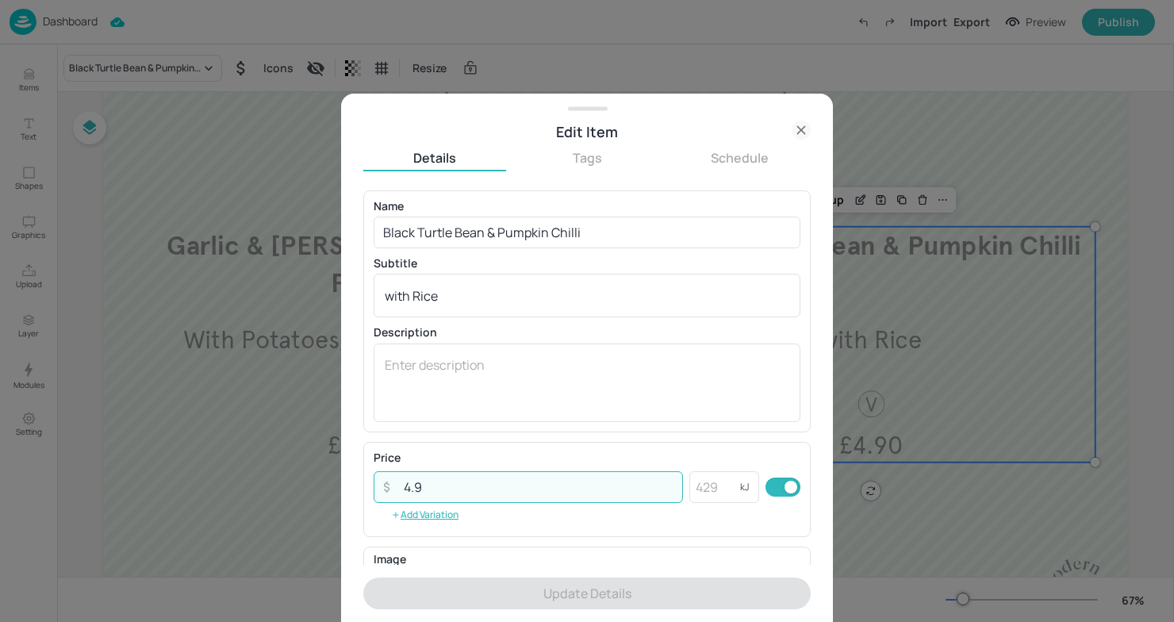
click at [436, 493] on input "4.9" at bounding box center [538, 487] width 289 height 32
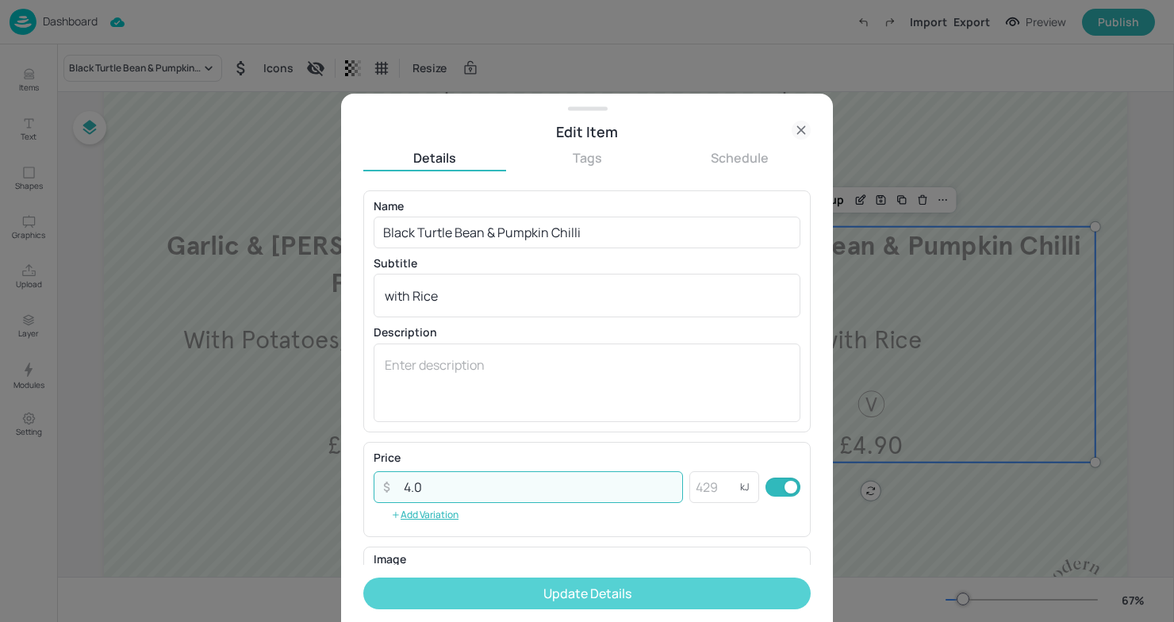
type input "4.0"
click at [523, 582] on button "Update Details" at bounding box center [586, 593] width 447 height 32
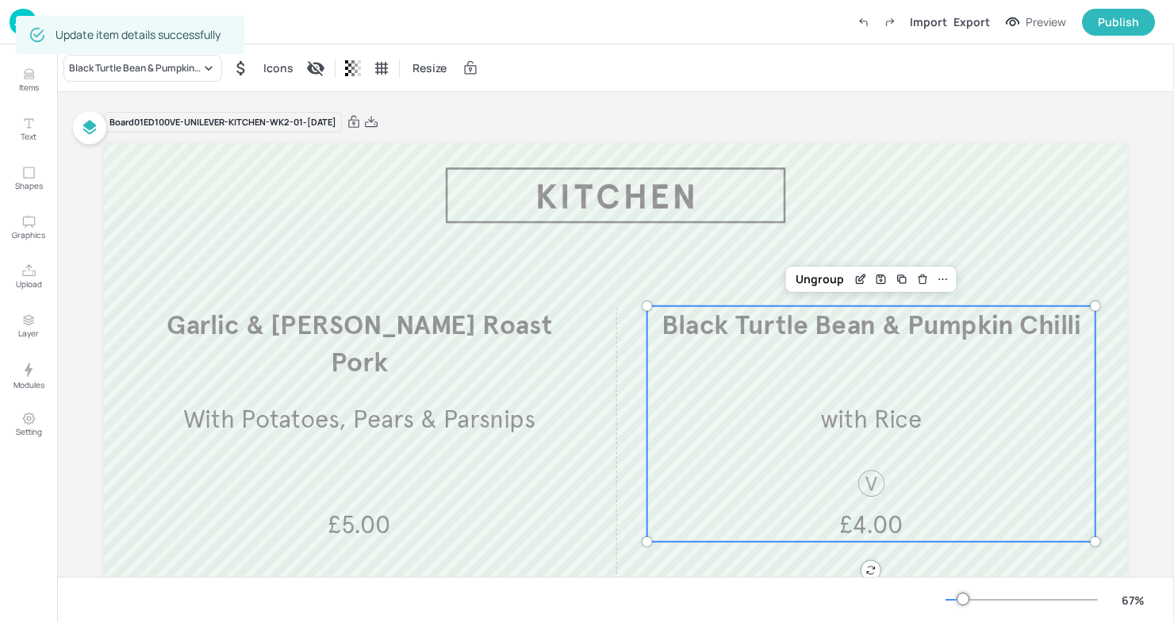
click at [654, 137] on div "Board 01ED100VE-UNILEVER-KITCHEN-WK2-01-MON061025 Garlic & Rosemary Roast Pork …" at bounding box center [615, 434] width 1023 height 647
click at [399, 128] on div "Board 01ED100VE-UNILEVER-KITCHEN-WK2-01-MON061025" at bounding box center [615, 122] width 1023 height 22
click at [378, 127] on icon at bounding box center [371, 122] width 14 height 16
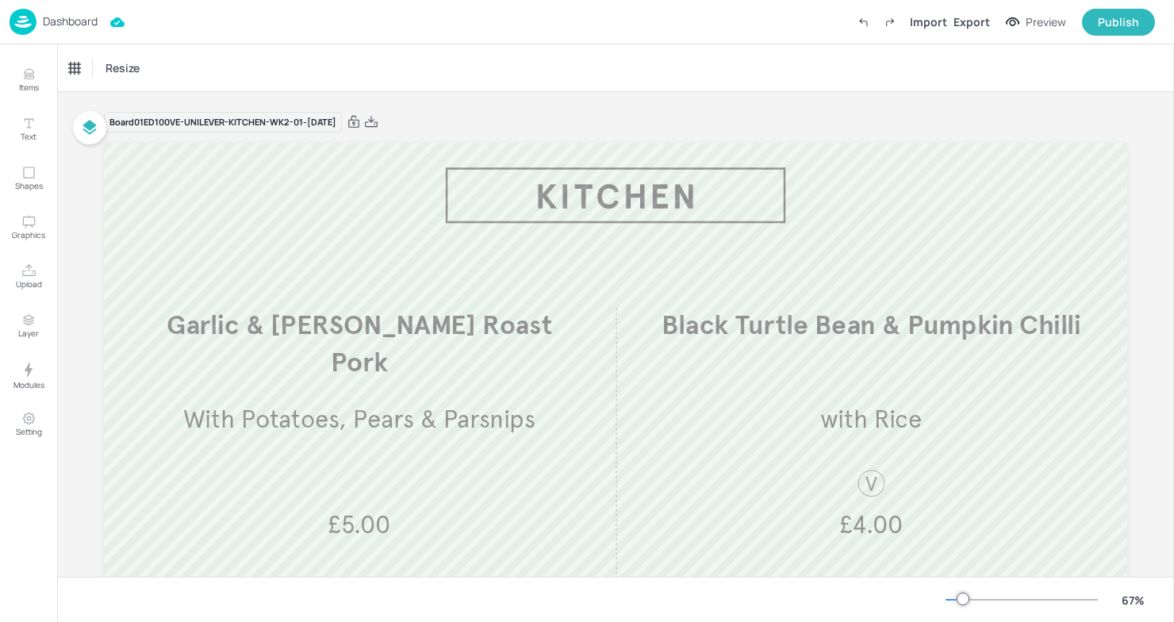
click at [28, 17] on img at bounding box center [23, 22] width 27 height 26
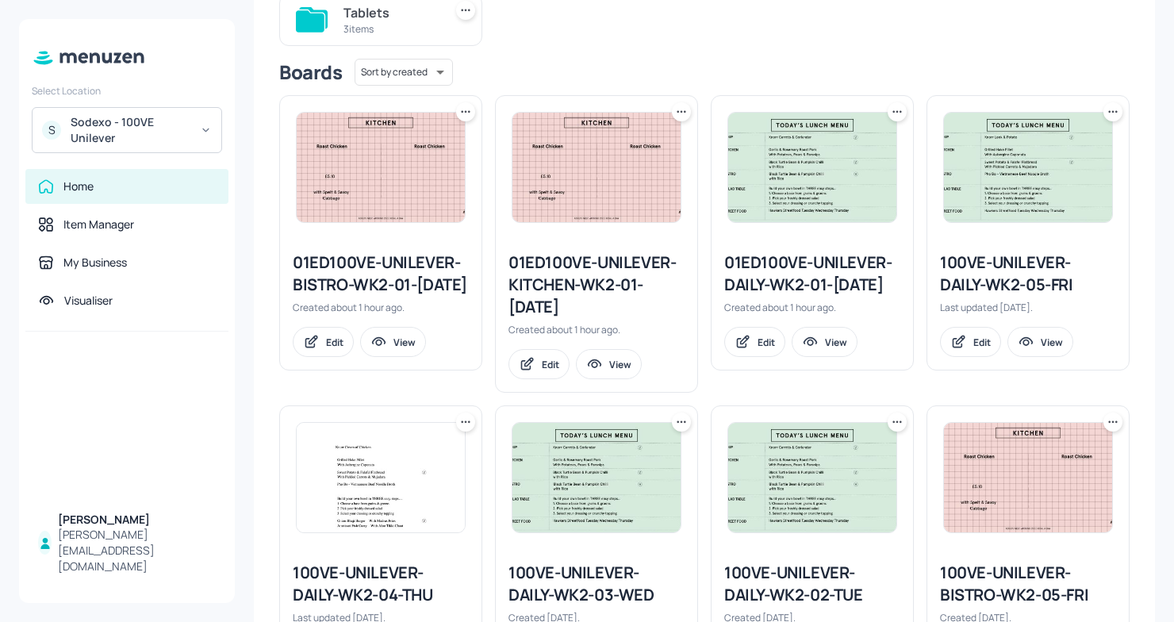
scroll to position [191, 0]
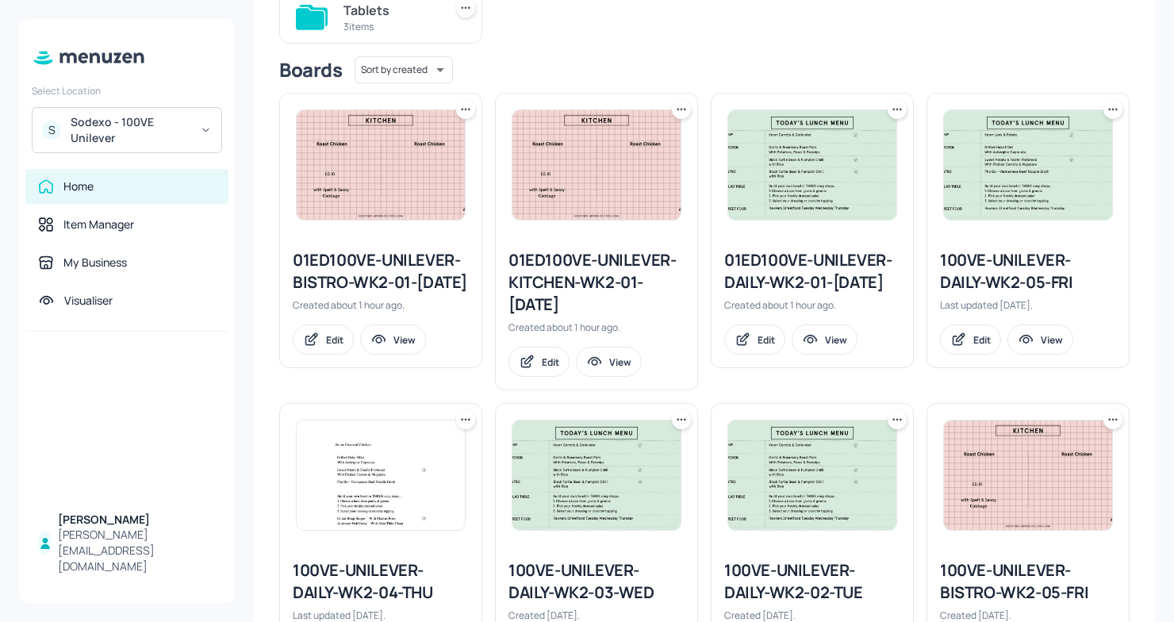
click at [357, 293] on div "01ED100VE-UNILEVER-BISTRO-WK2-01-MON061025" at bounding box center [381, 271] width 176 height 44
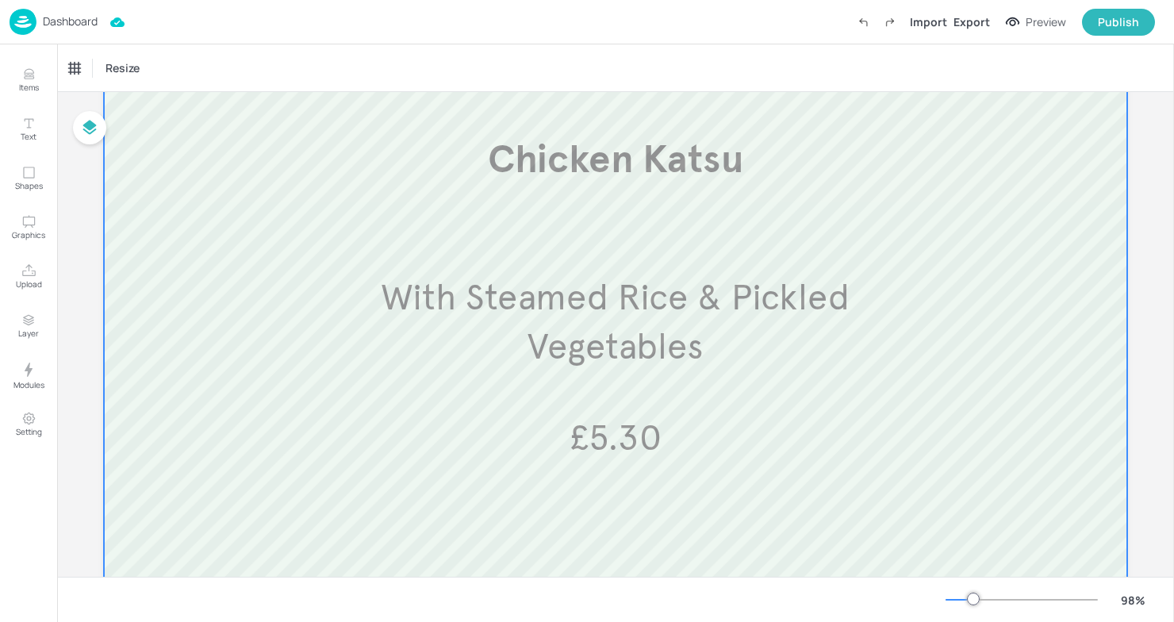
scroll to position [273, 0]
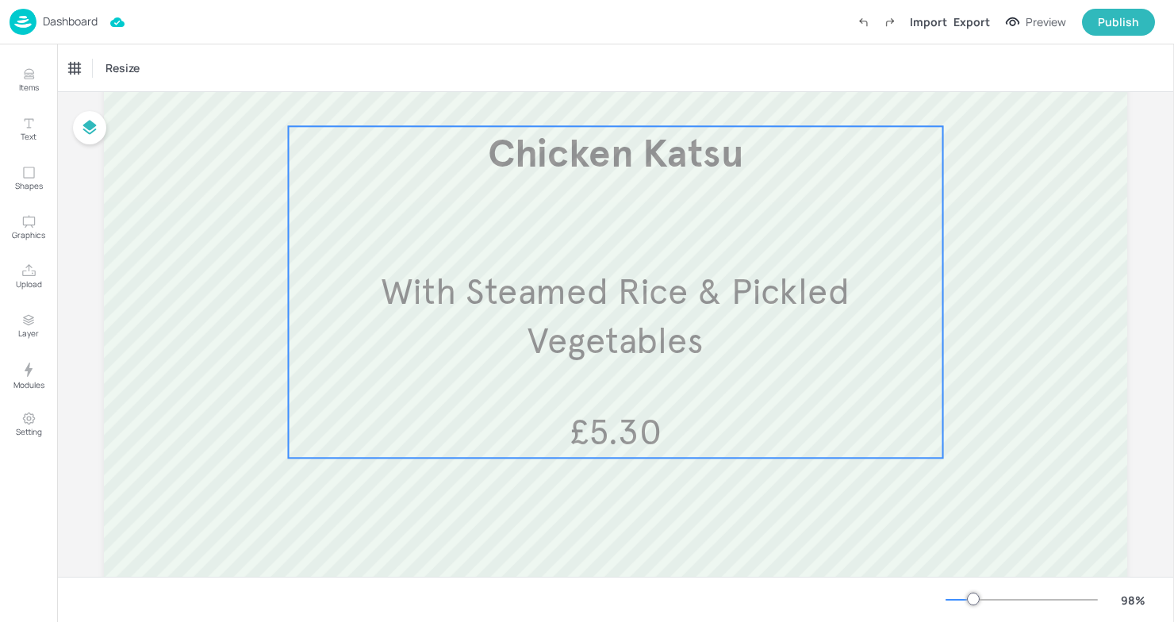
click at [580, 400] on div "Chicken Katsu With Steamed Rice & Pickled Vegetables £5.30" at bounding box center [616, 292] width 654 height 332
click at [598, 102] on icon "Edit Item" at bounding box center [604, 99] width 13 height 13
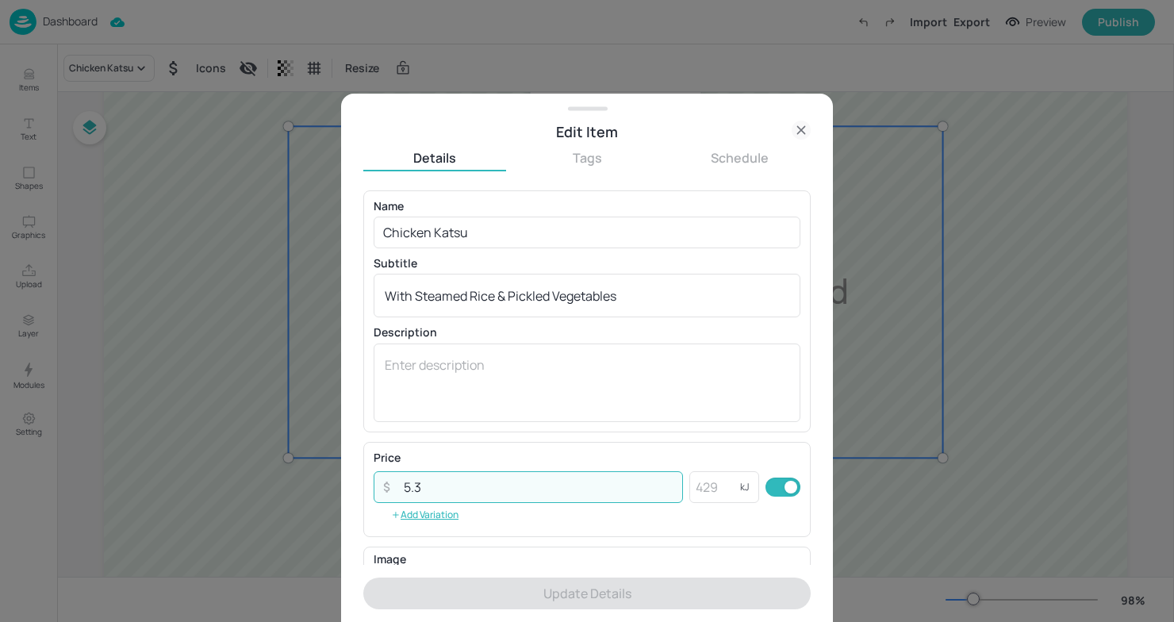
click at [443, 491] on input "5.3" at bounding box center [538, 487] width 289 height 32
type input "5"
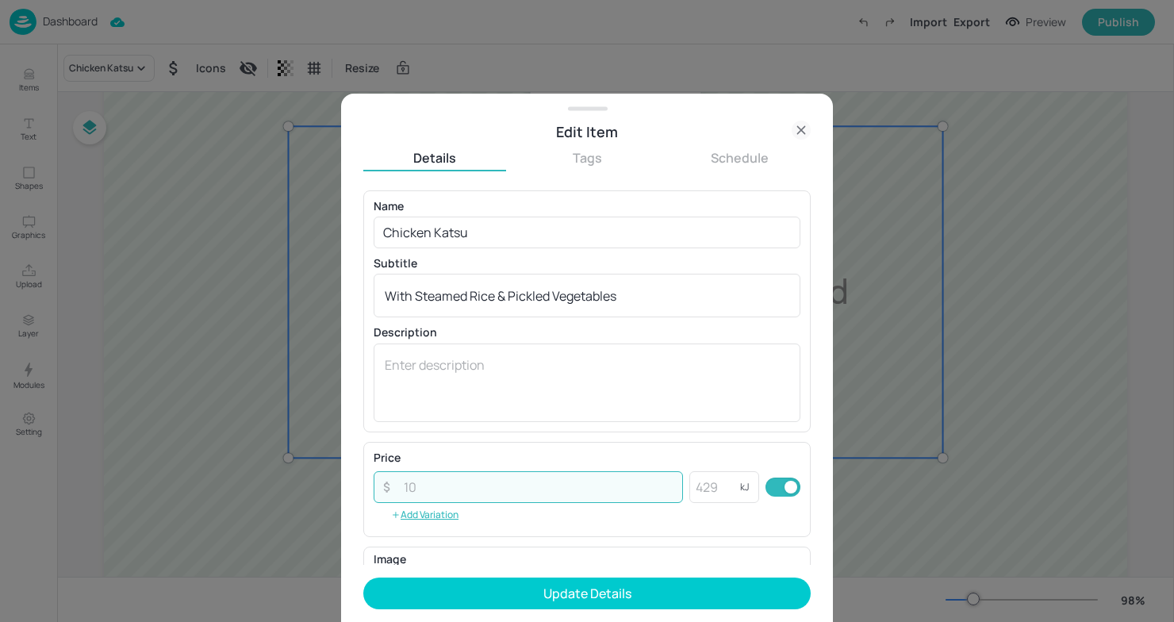
type input "5"
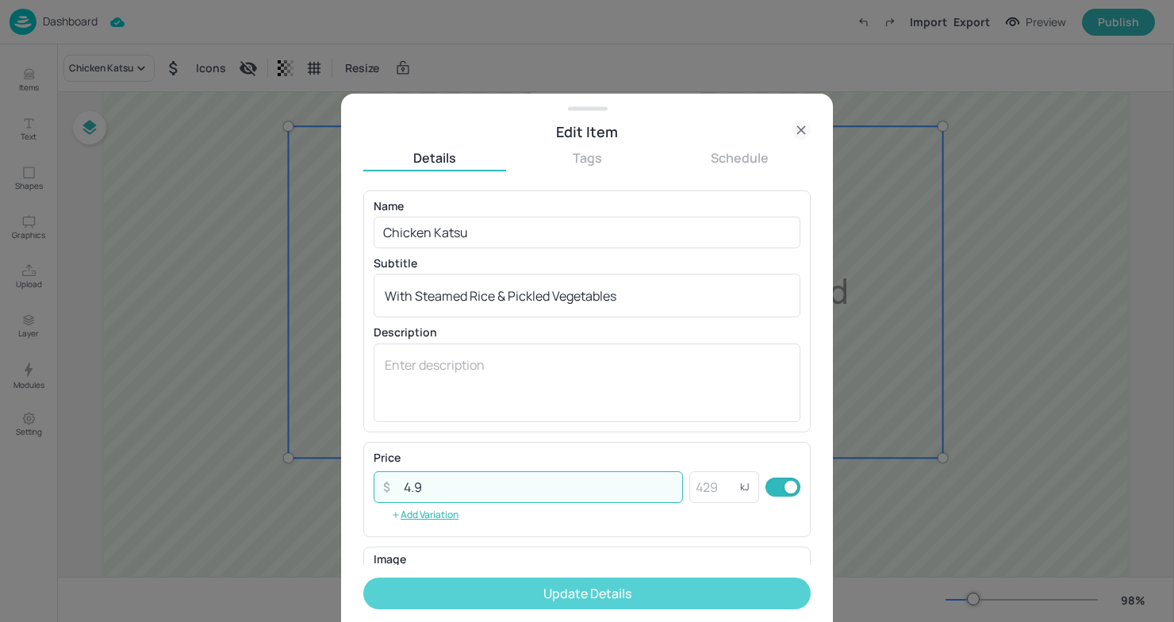
type input "4.9"
click at [600, 591] on button "Update Details" at bounding box center [586, 593] width 447 height 32
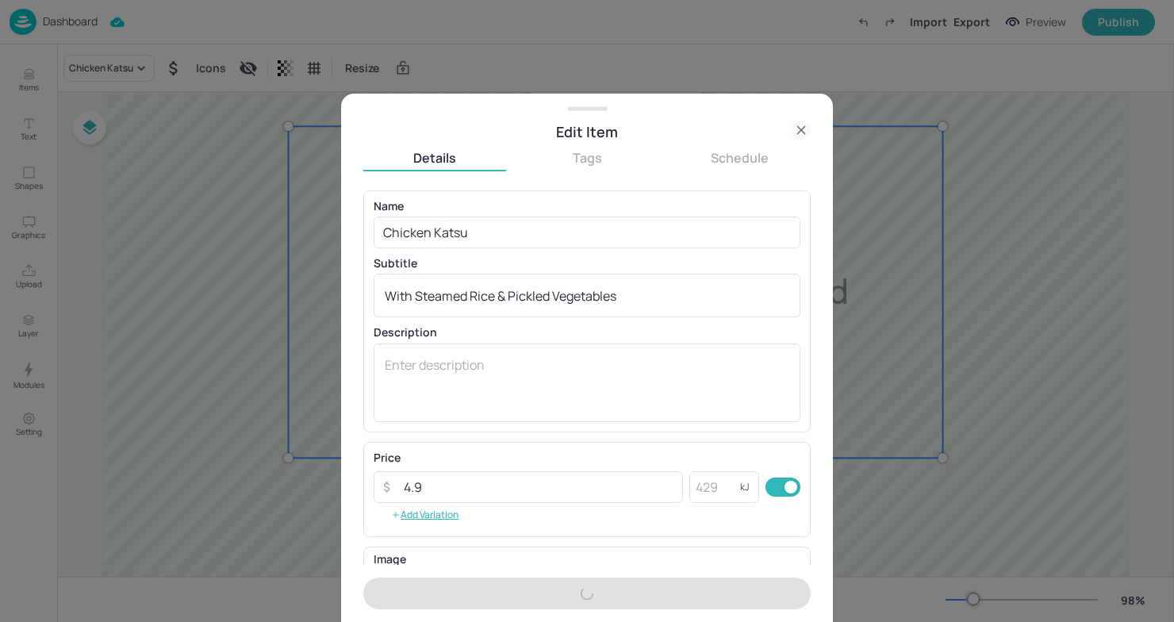
click at [323, 547] on div at bounding box center [587, 311] width 1174 height 622
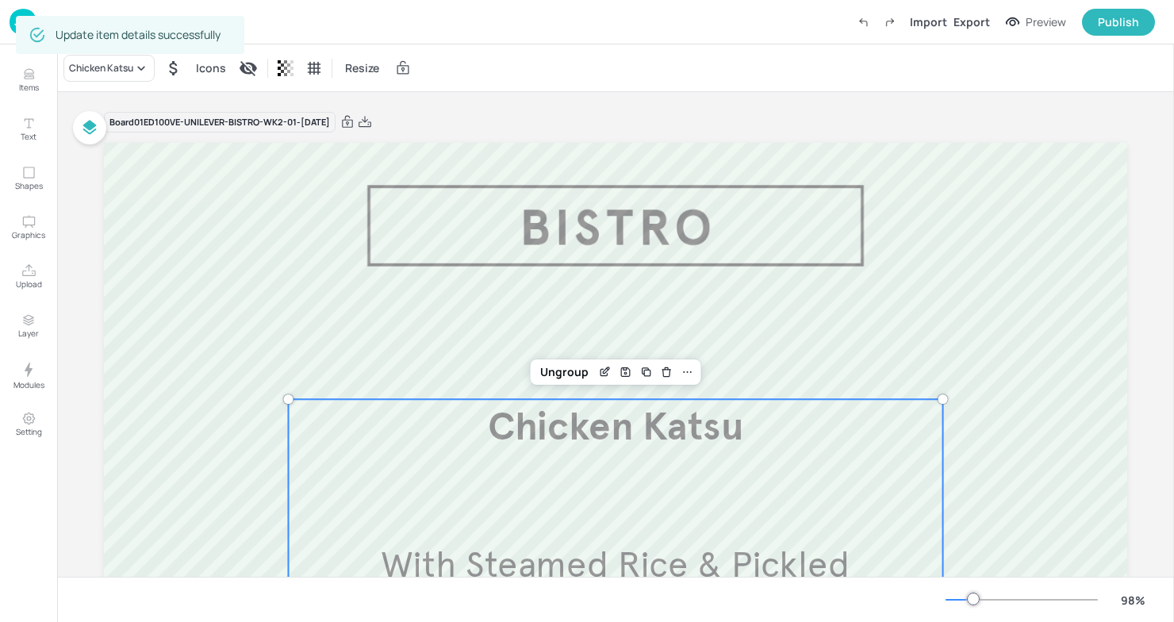
click at [498, 92] on div "Board 01ED100VE-UNILEVER-BISTRO-WK2-01-MON061025 Chicken Katsu With Steamed Ric…" at bounding box center [615, 557] width 1023 height 930
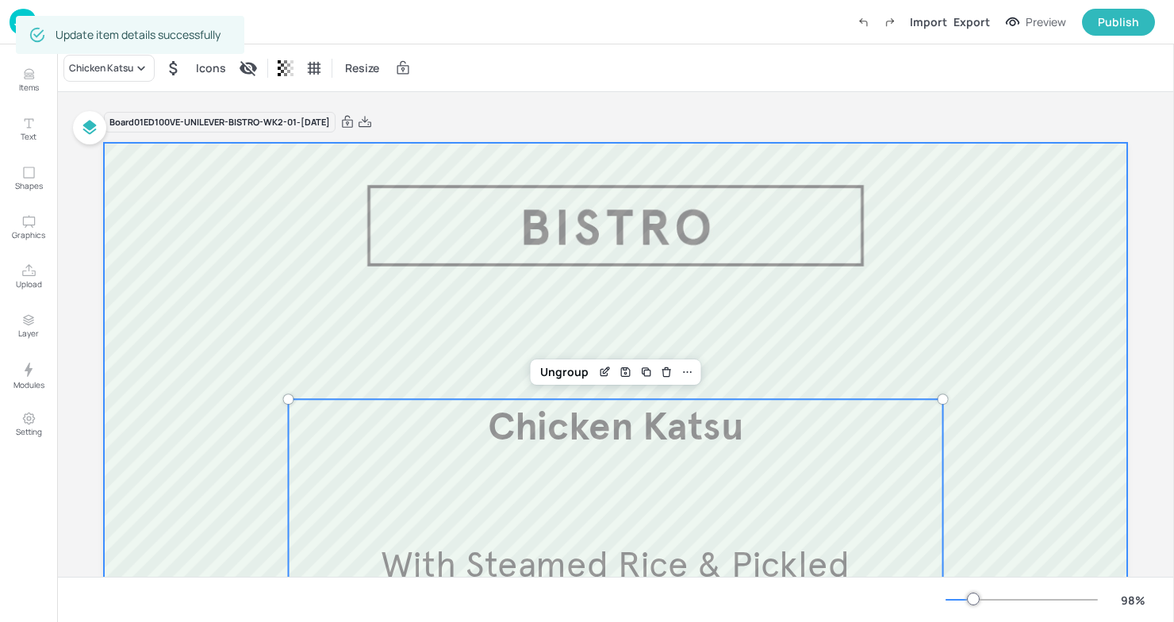
click at [428, 182] on div at bounding box center [615, 563] width 1023 height 840
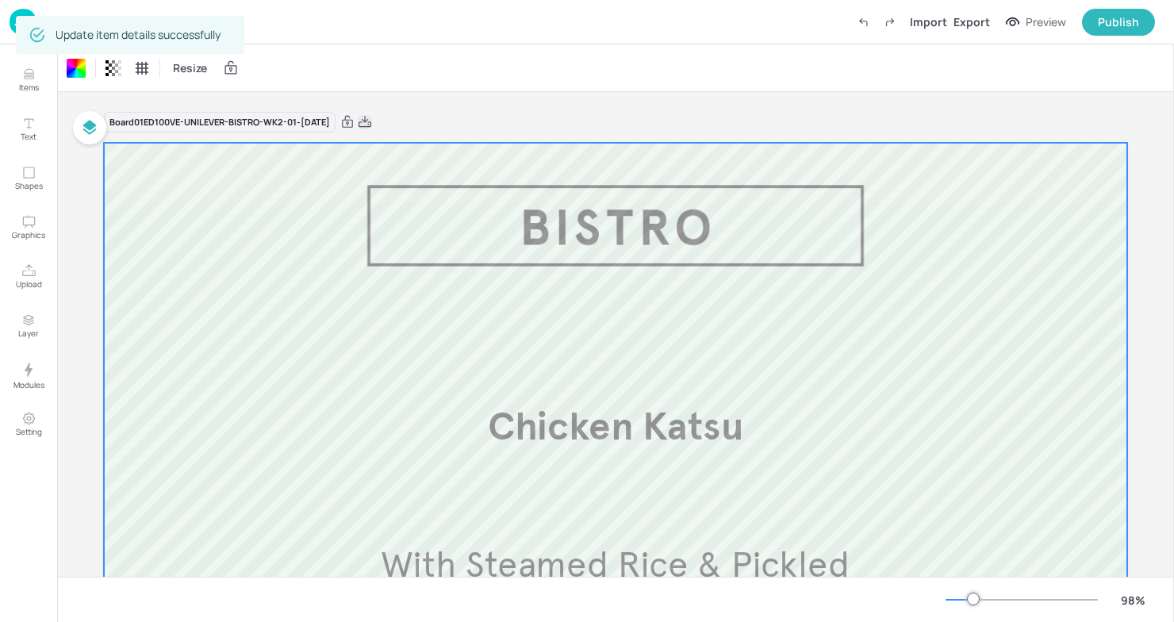
click at [372, 119] on icon at bounding box center [365, 122] width 14 height 16
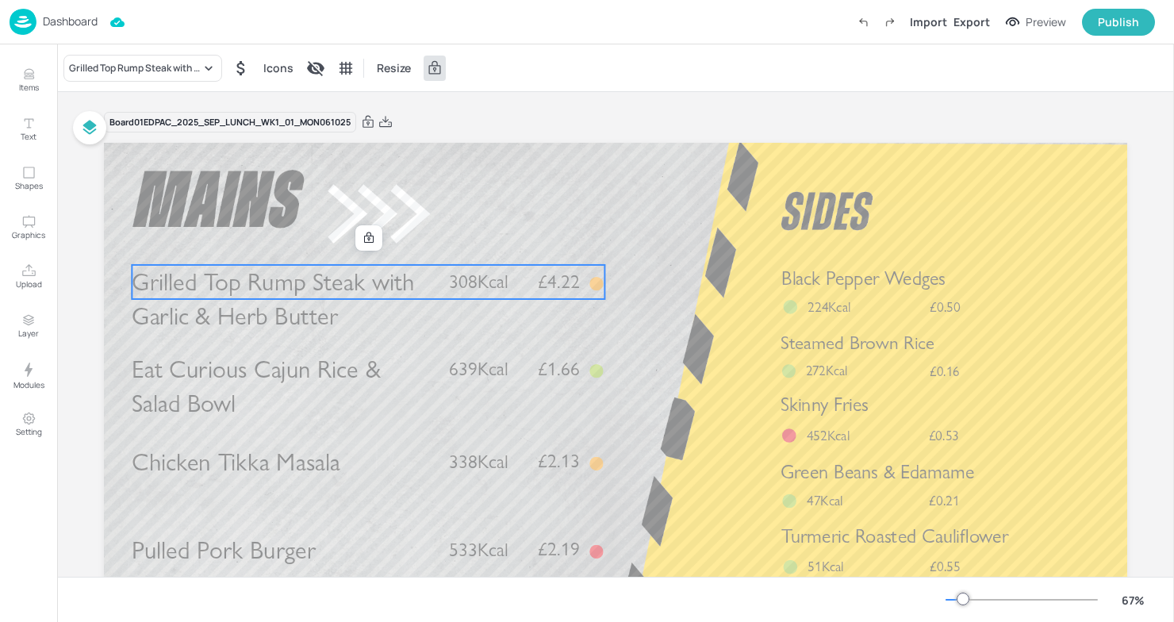
click at [420, 278] on p "Grilled Top Rump Steak with Garlic & Herb Butter" at bounding box center [283, 299] width 303 height 69
click at [270, 279] on span "Grilled Top Rump Steak with Garlic & Herb Butter" at bounding box center [273, 299] width 282 height 64
click at [202, 77] on div "Grilled Top Rump Steak with Garlic & Herb Butter" at bounding box center [142, 68] width 159 height 27
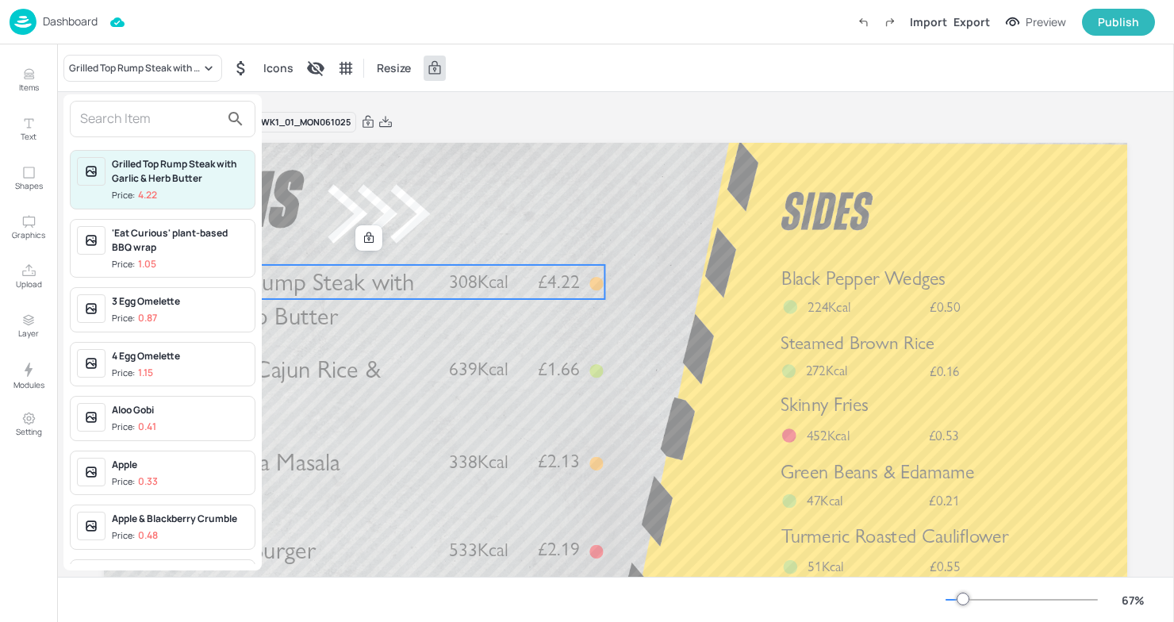
click at [174, 126] on input "text" at bounding box center [150, 118] width 140 height 25
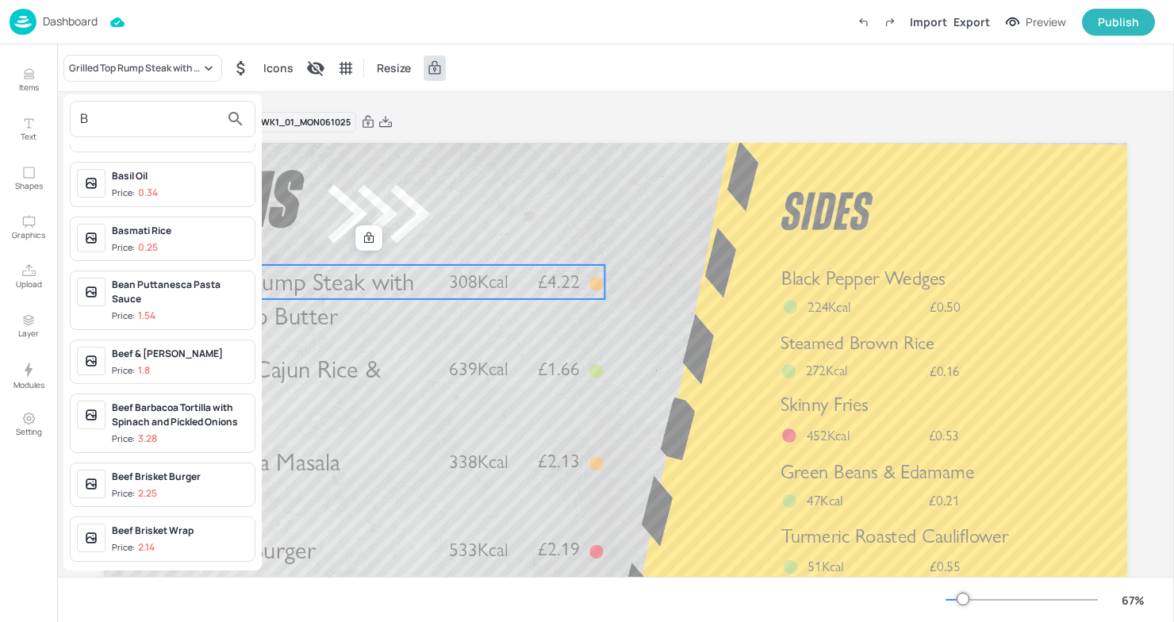
scroll to position [1378, 0]
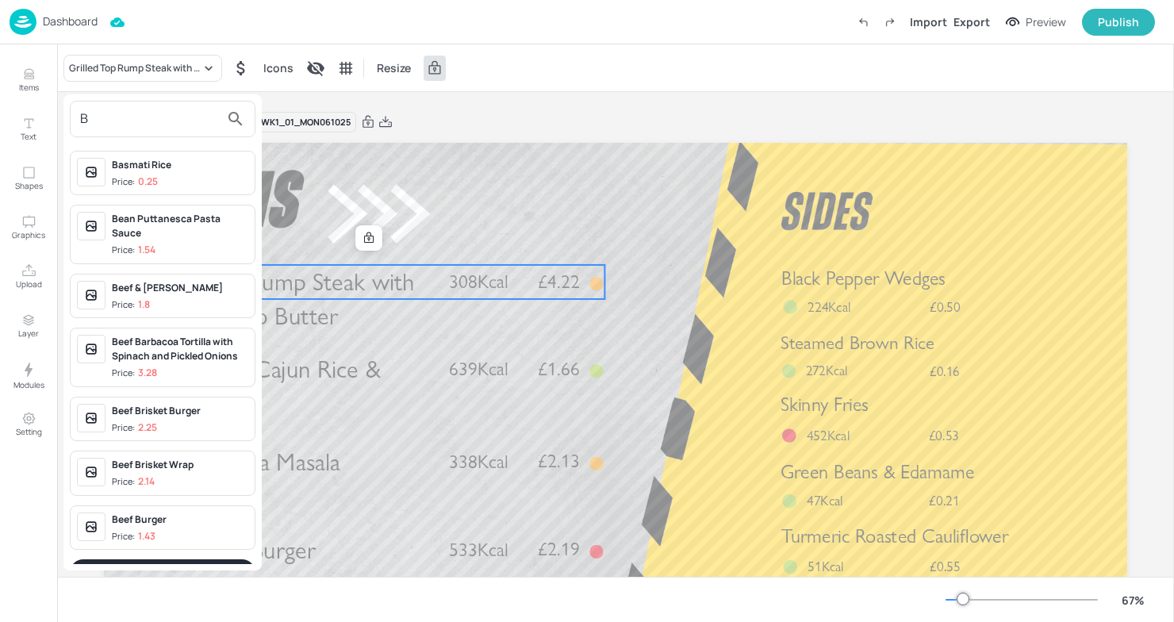
type input "B"
click at [149, 559] on button "Show more" at bounding box center [163, 572] width 186 height 27
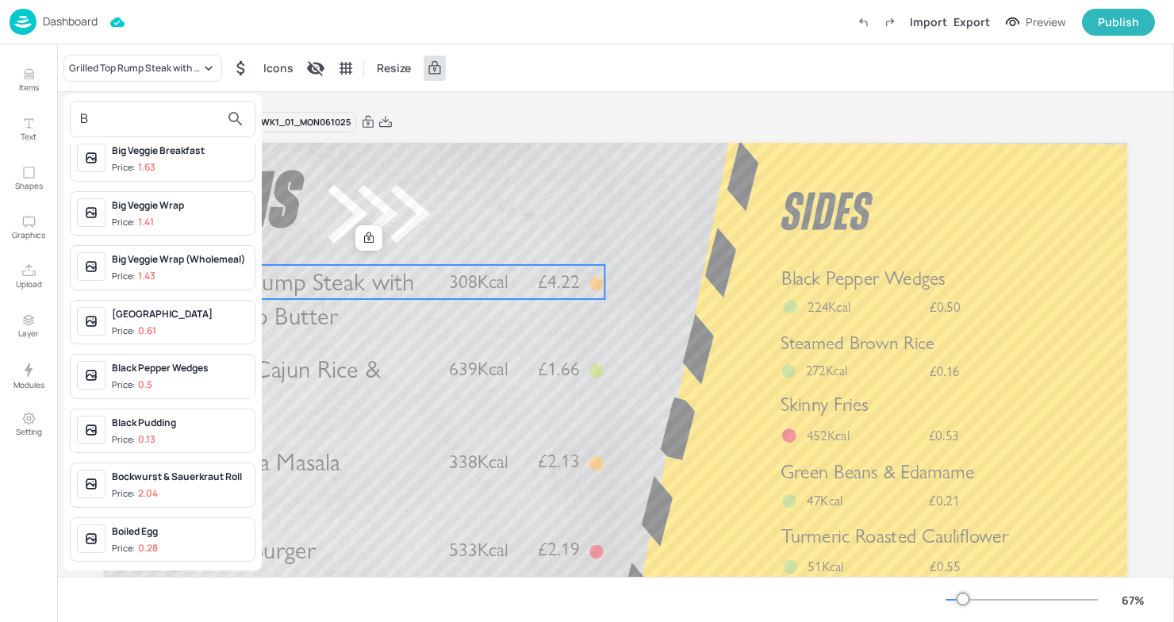
scroll to position [2144, 0]
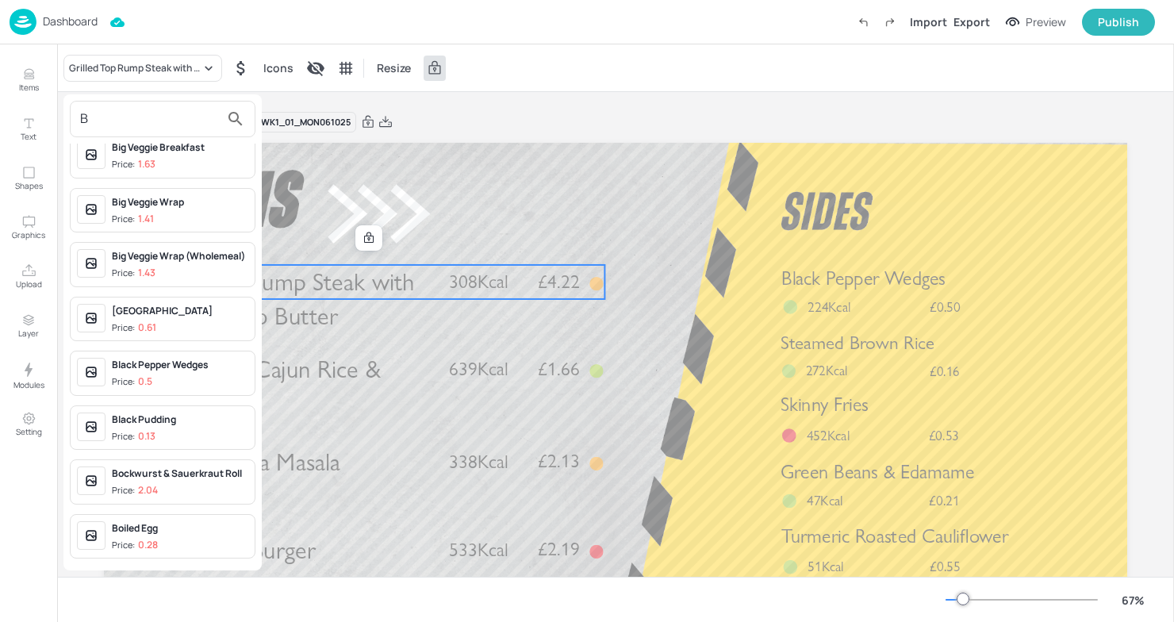
click at [169, 466] on div "Bockwurst & Sauerkraut Roll" at bounding box center [180, 473] width 136 height 14
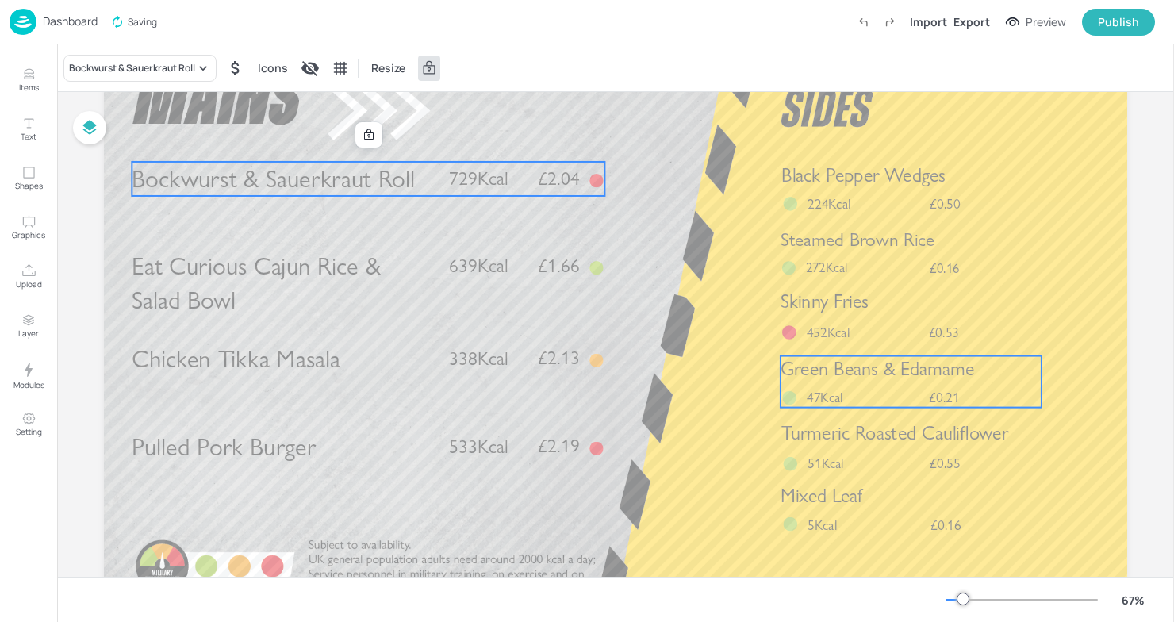
scroll to position [98, 0]
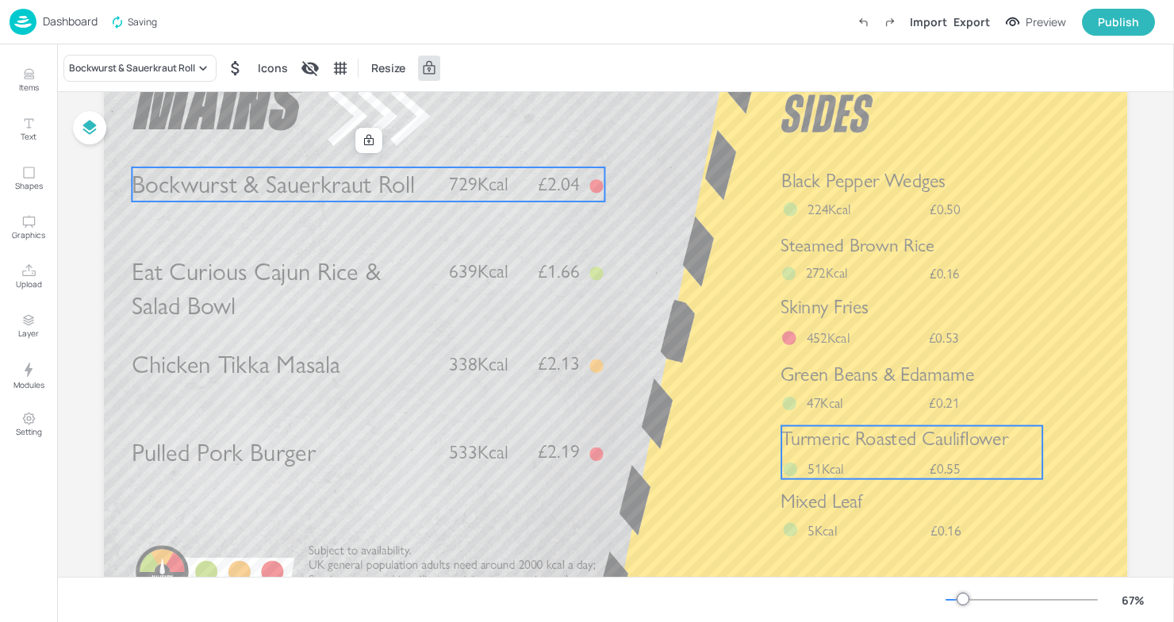
click at [823, 445] on span "Turmeric Roasted Cauliflower" at bounding box center [894, 438] width 227 height 23
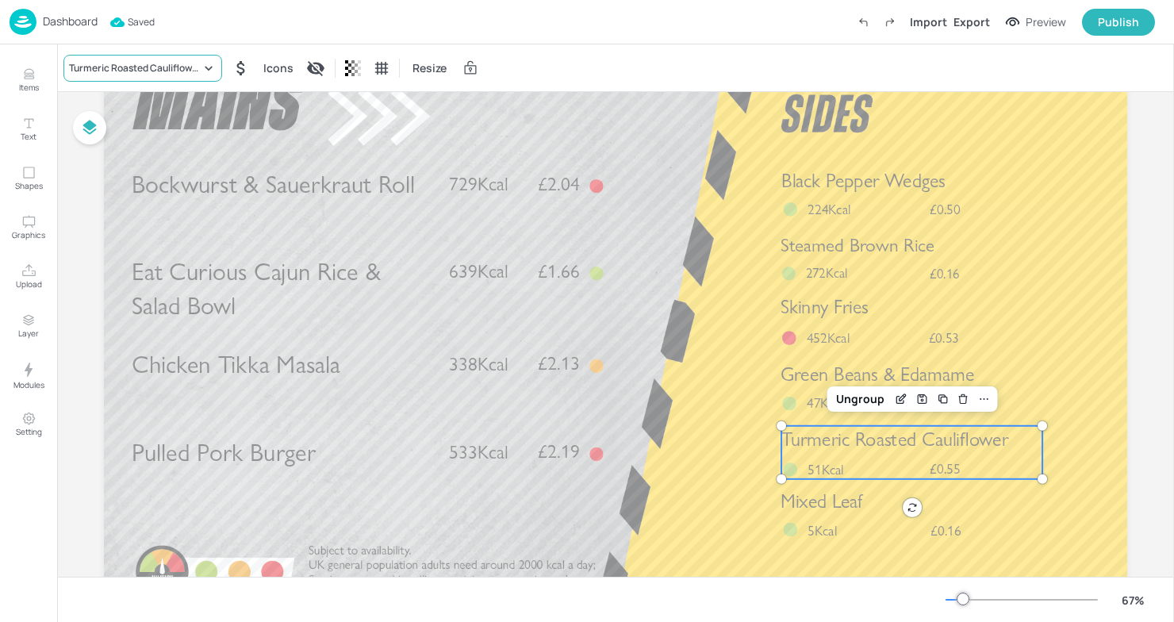
click at [194, 62] on div "Turmeric Roasted Cauliflower" at bounding box center [135, 68] width 132 height 14
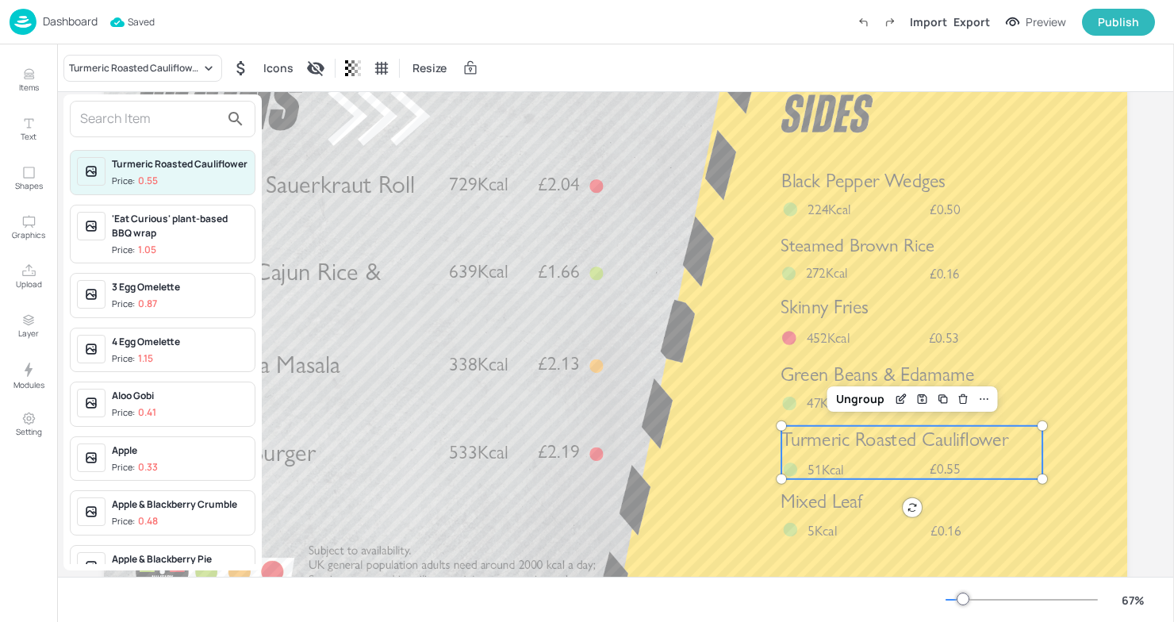
click at [155, 117] on input "text" at bounding box center [150, 118] width 140 height 25
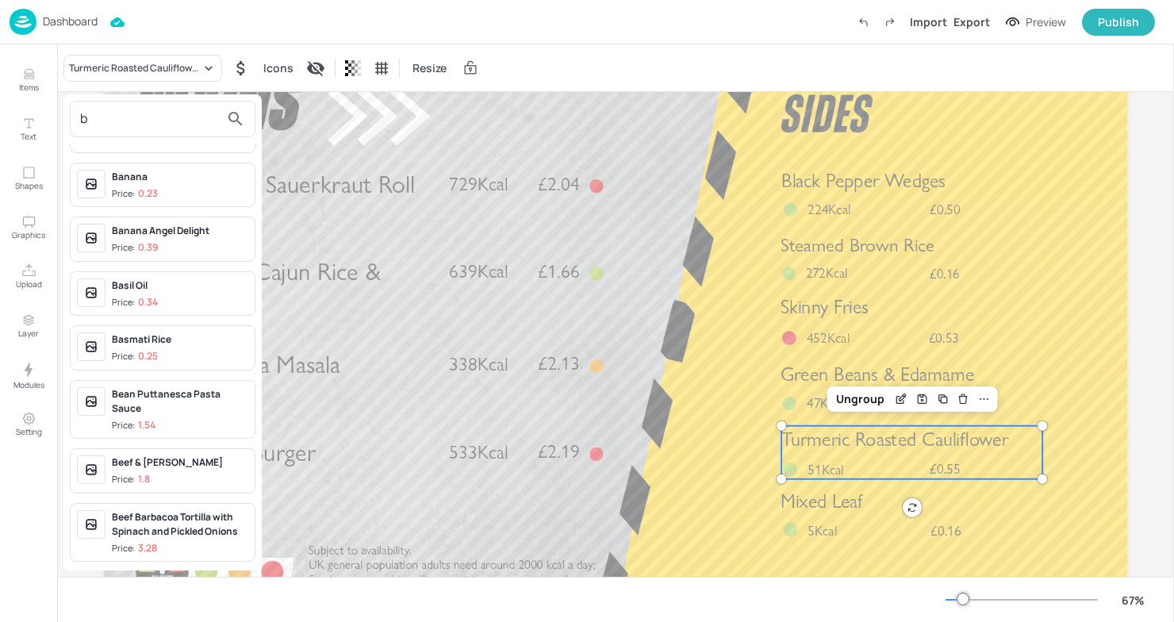
scroll to position [1142, 0]
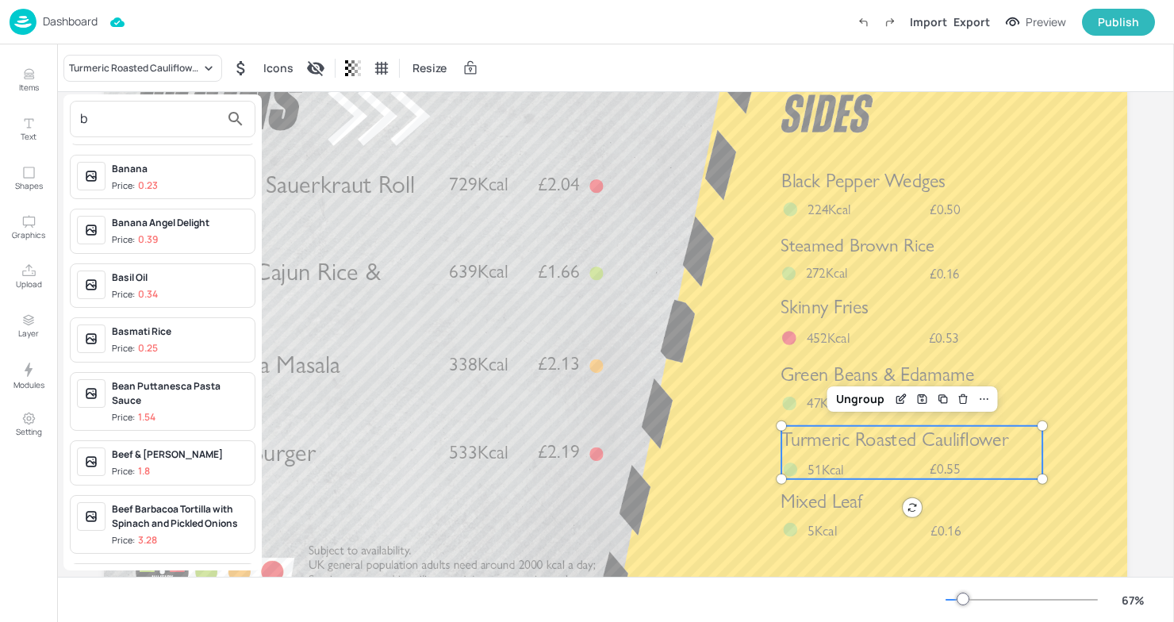
click at [120, 119] on input "b" at bounding box center [150, 118] width 140 height 25
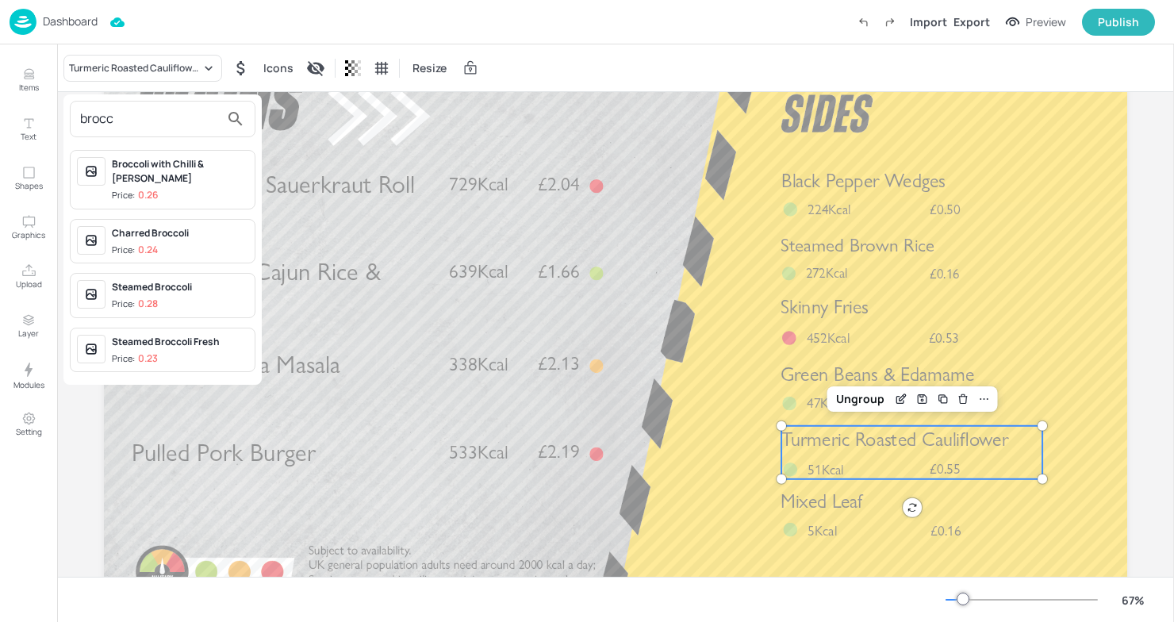
type input "brocc"
click at [150, 280] on div "Steamed Broccoli" at bounding box center [180, 287] width 136 height 14
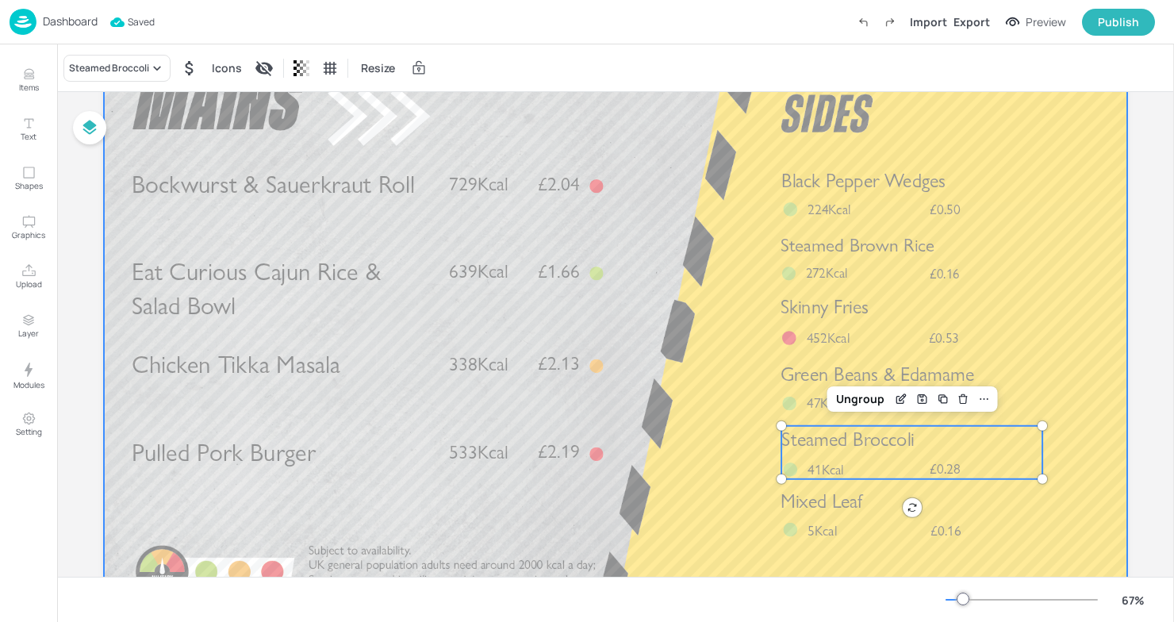
click at [701, 435] on div at bounding box center [615, 333] width 1023 height 576
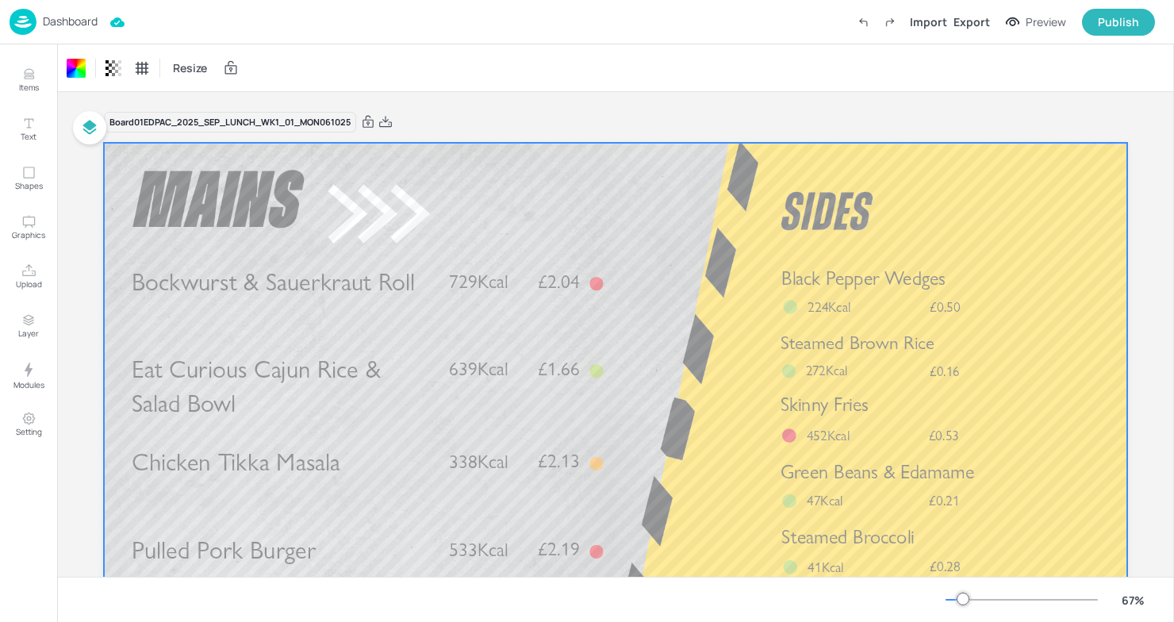
click at [962, 33] on div "Import Export Preview Publish" at bounding box center [1001, 22] width 305 height 27
click at [975, 15] on div "Export" at bounding box center [971, 21] width 36 height 17
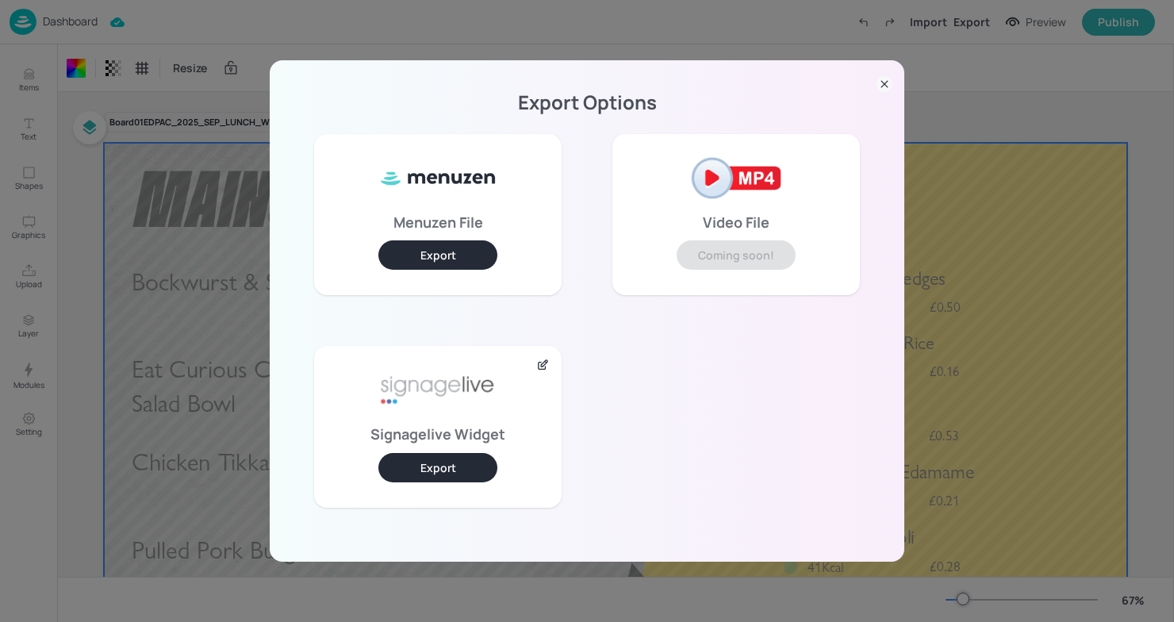
click at [462, 464] on button "Export" at bounding box center [437, 467] width 119 height 29
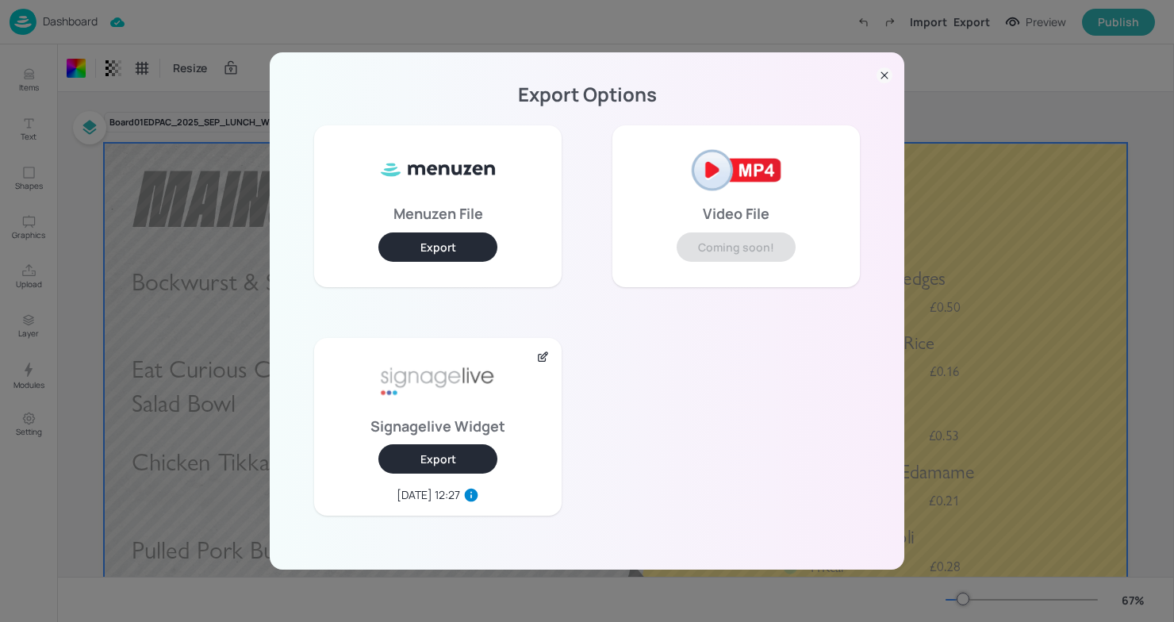
click at [882, 76] on icon at bounding box center [884, 75] width 16 height 16
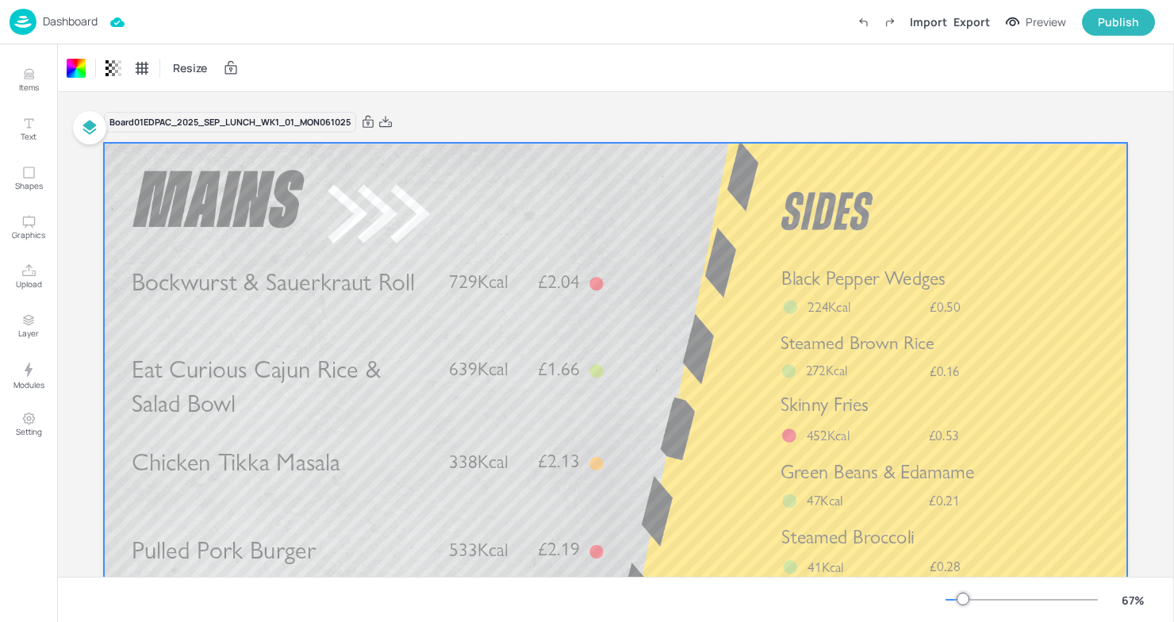
click at [33, 24] on img at bounding box center [23, 22] width 27 height 26
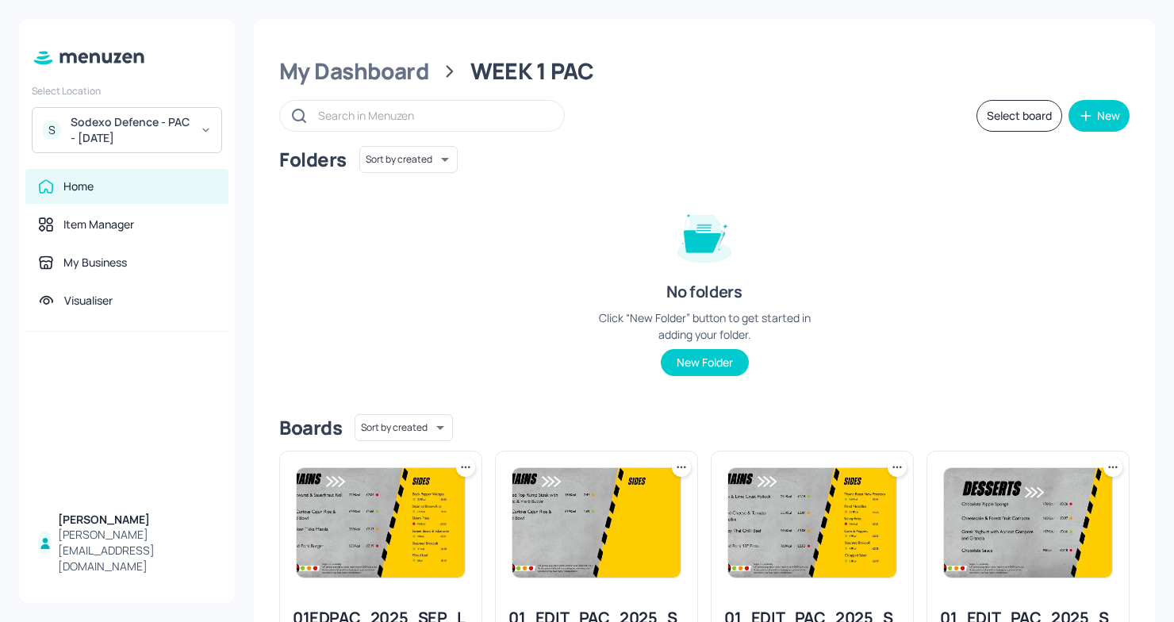
click at [182, 136] on div "Sodexo Defence - PAC - September 2025" at bounding box center [131, 130] width 120 height 32
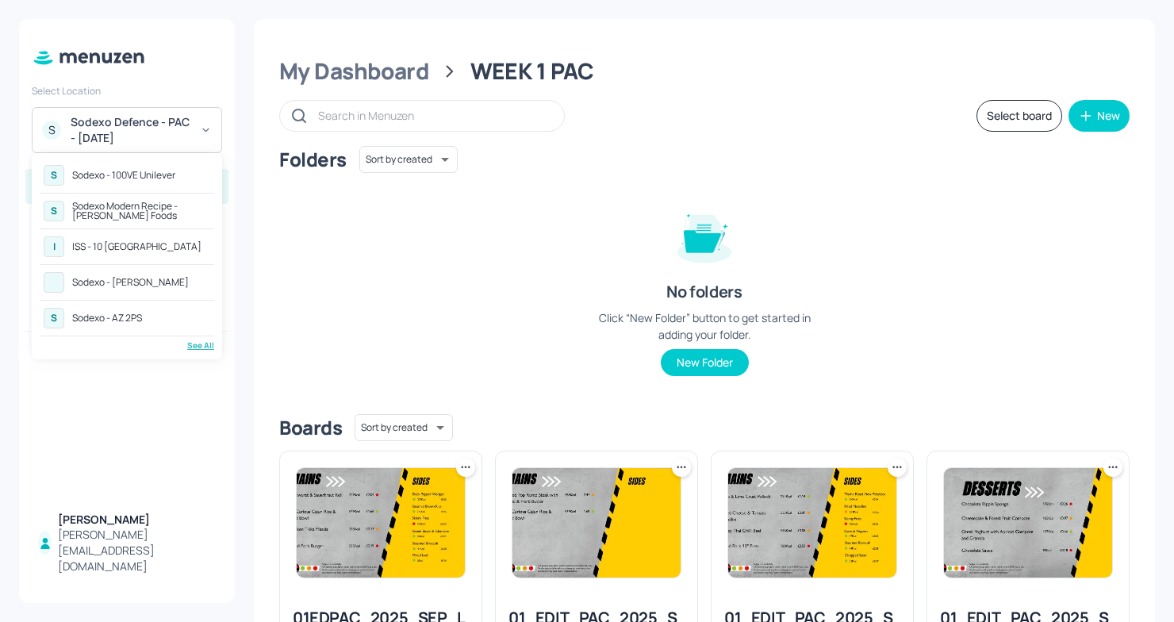
click at [193, 338] on div "S Sodexo - 100VE Unilever S Sodexo Modern Recipe - Kerry Foods I ISS - 10 South…" at bounding box center [127, 256] width 174 height 190
click at [201, 347] on div "See All" at bounding box center [127, 345] width 174 height 12
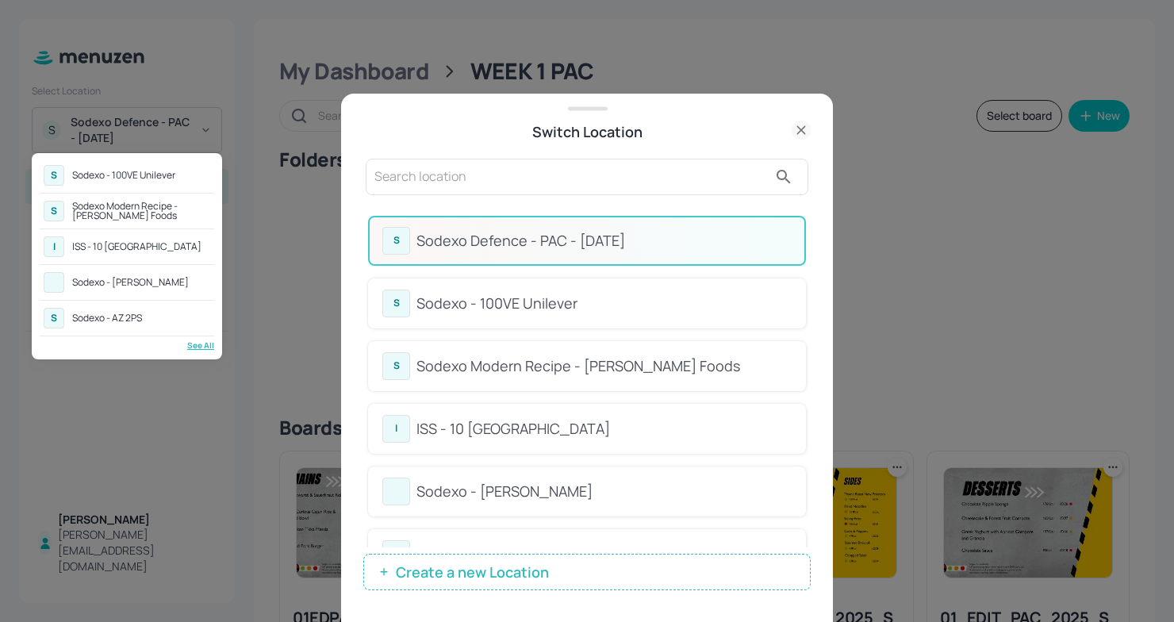
click at [625, 186] on div at bounding box center [587, 311] width 1174 height 622
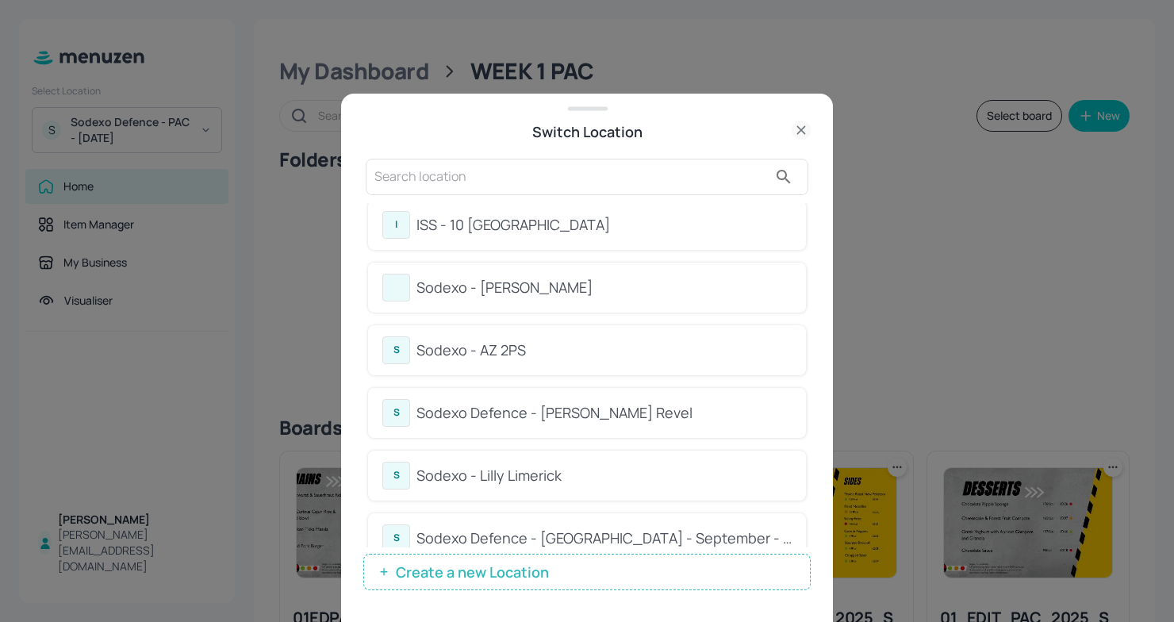
scroll to position [208, 0]
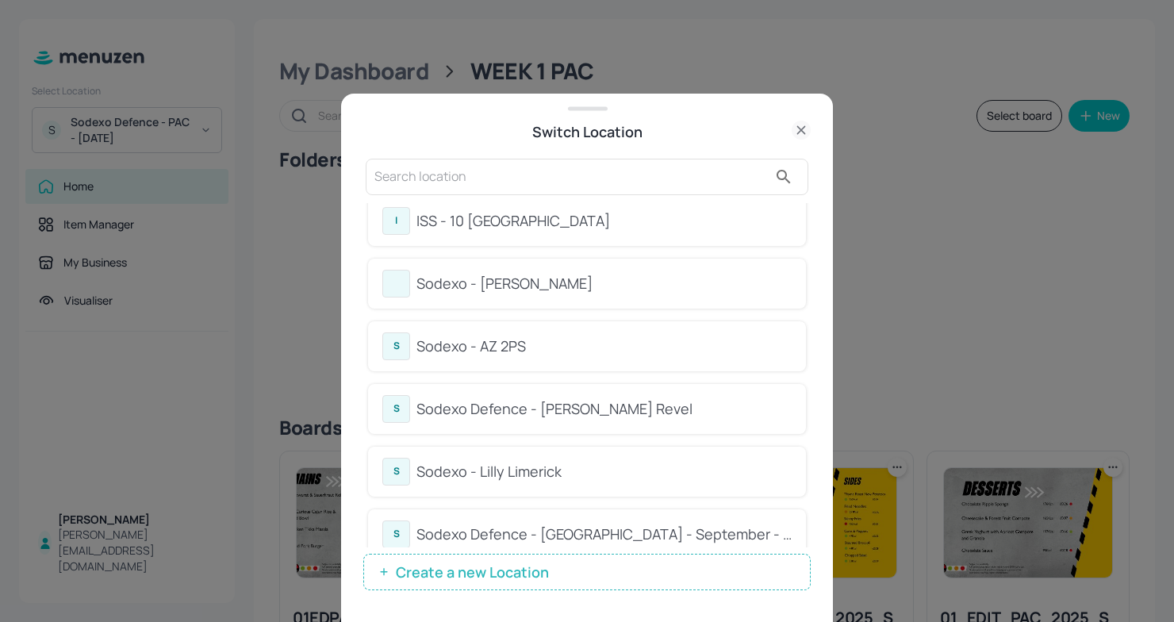
click at [496, 350] on div "Sodexo - AZ 2PS" at bounding box center [603, 345] width 375 height 21
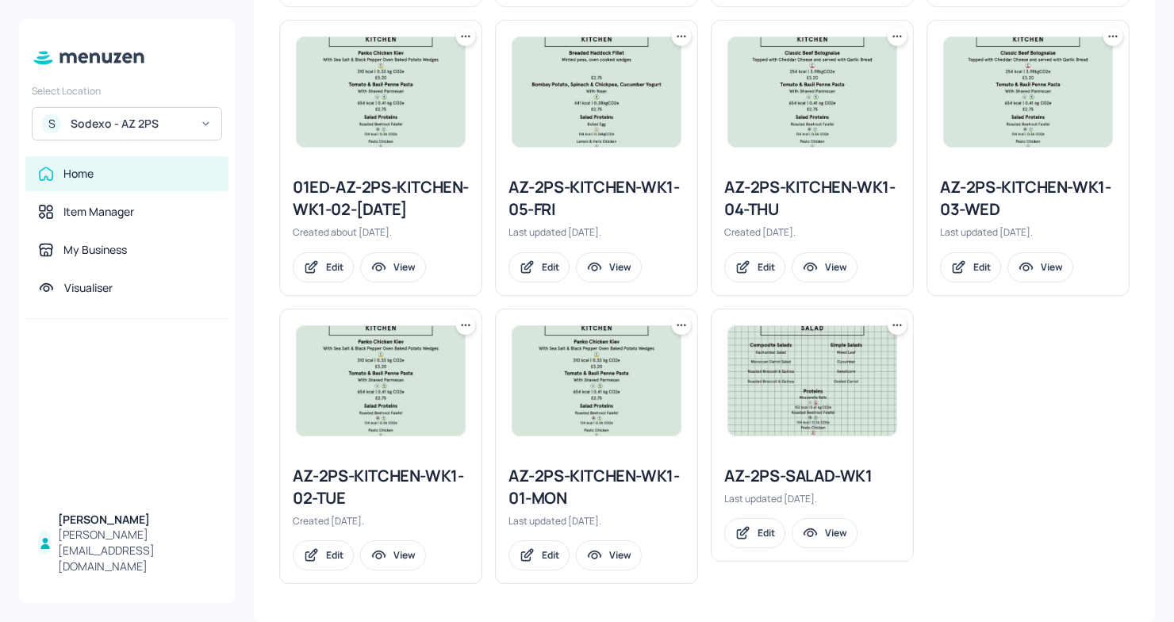
scroll to position [747, 0]
click at [610, 452] on div at bounding box center [596, 380] width 201 height 143
click at [606, 481] on div "AZ-2PS-KITCHEN-WK1-01-MON" at bounding box center [596, 487] width 176 height 44
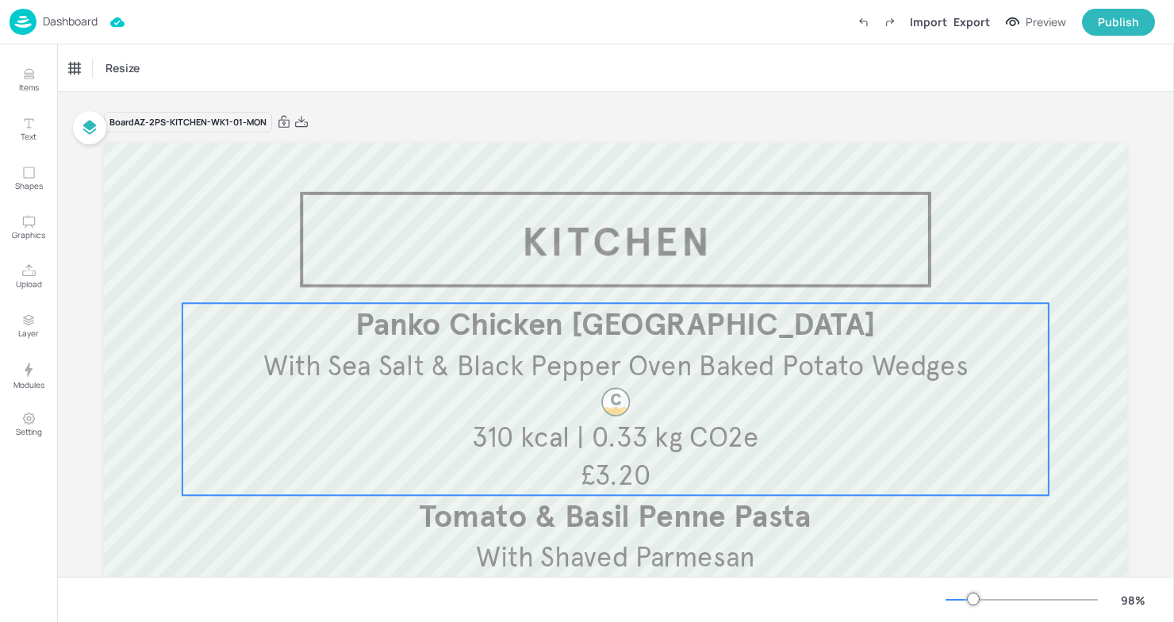
click at [652, 379] on span "With Sea Salt & Black Pepper Oven Baked Potato Wedges" at bounding box center [615, 365] width 705 height 34
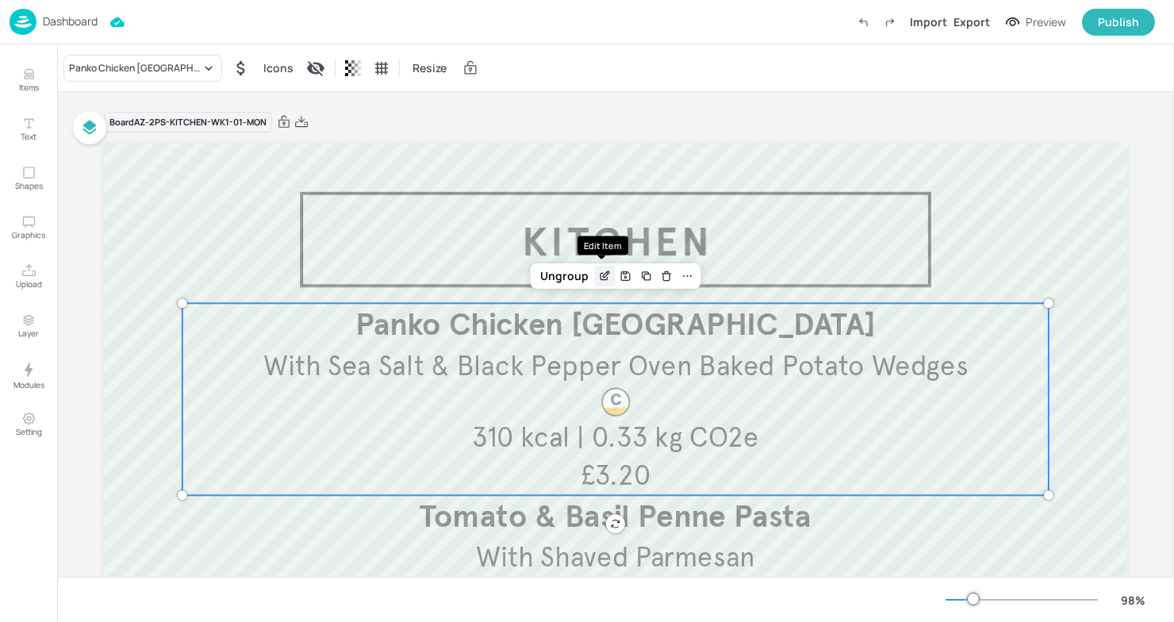
click at [603, 278] on icon "Edit Item" at bounding box center [606, 274] width 6 height 6
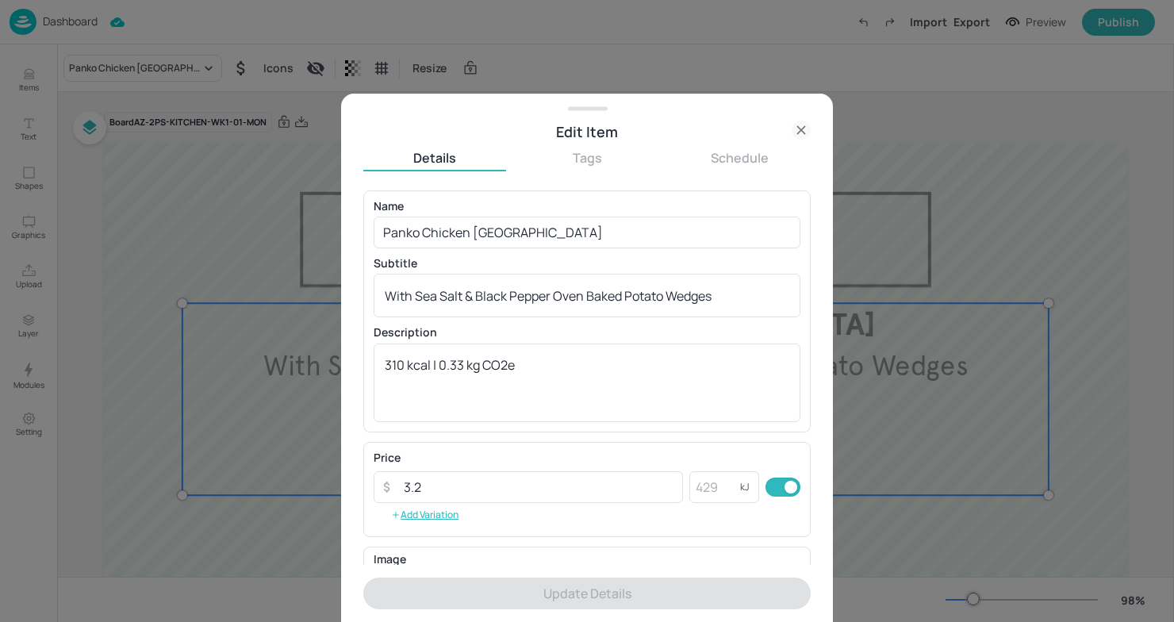
click at [278, 232] on div at bounding box center [587, 311] width 1174 height 622
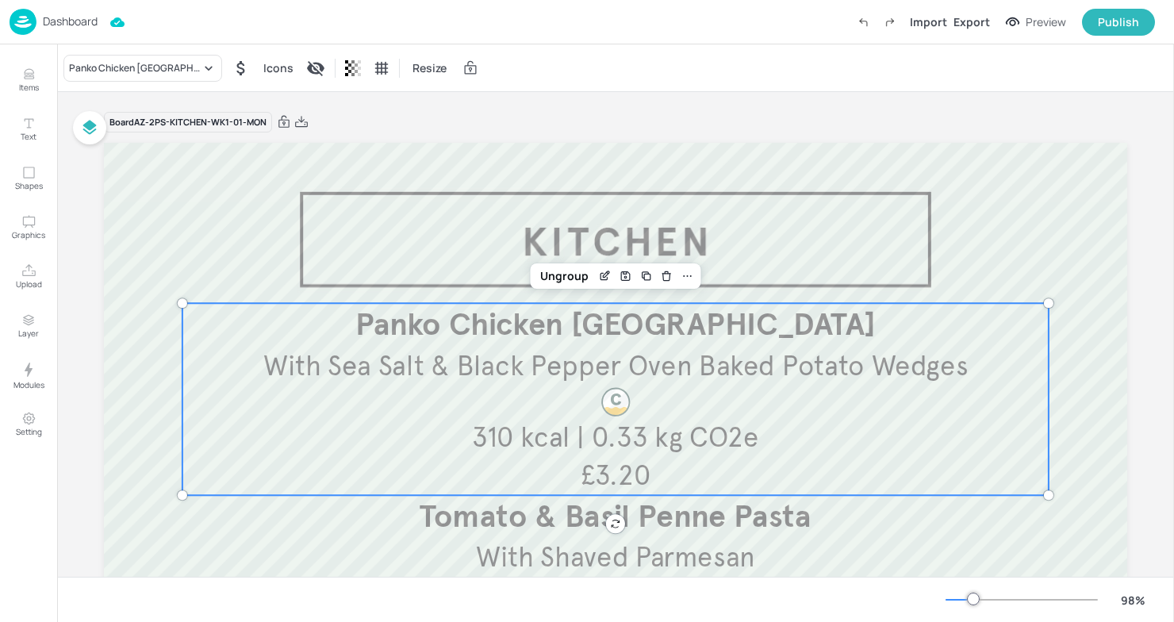
click at [589, 369] on span "With Sea Salt & Black Pepper Oven Baked Potato Wedges" at bounding box center [615, 365] width 705 height 34
click at [603, 278] on icon "Edit Item" at bounding box center [606, 274] width 6 height 6
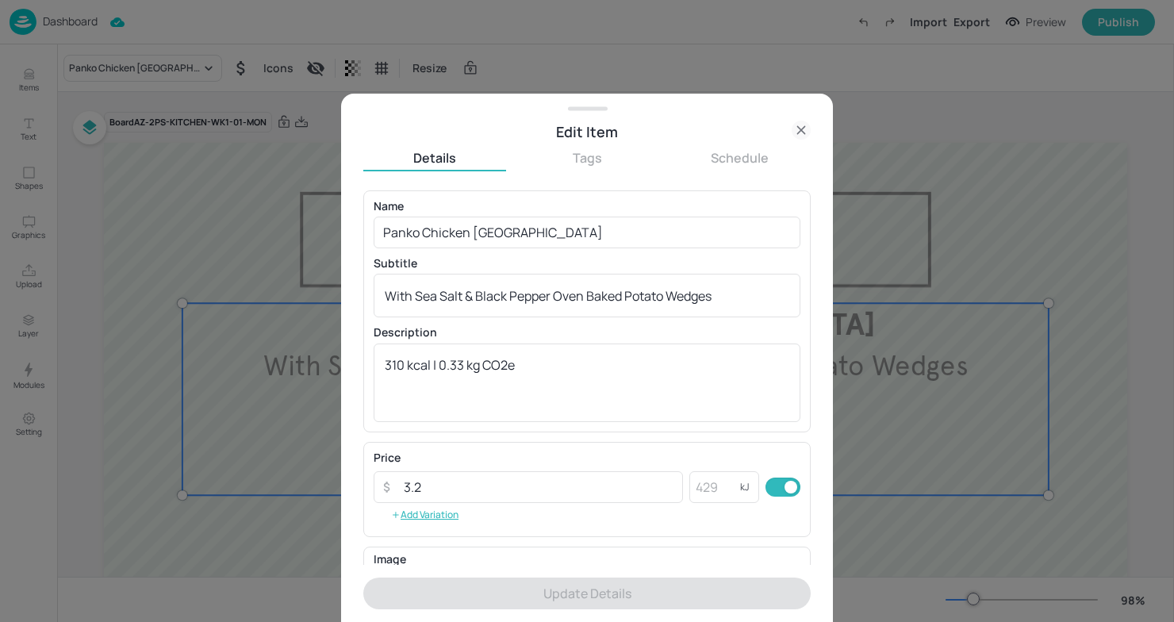
click at [885, 99] on div at bounding box center [587, 311] width 1174 height 622
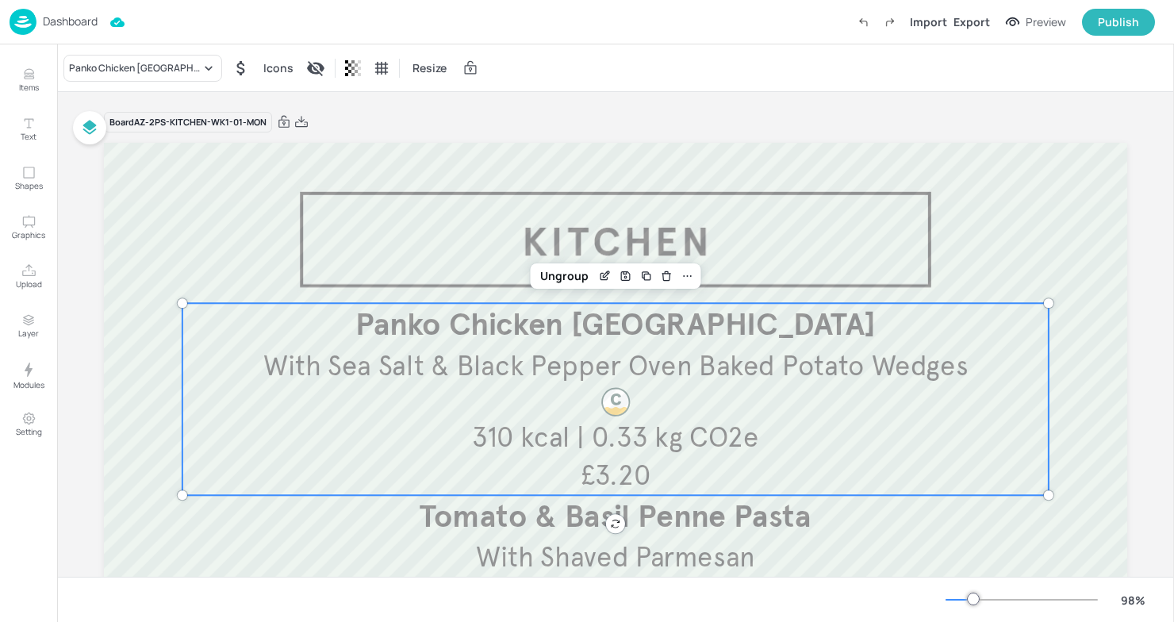
click at [717, 364] on span "With Sea Salt & Black Pepper Oven Baked Potato Wedges" at bounding box center [615, 365] width 705 height 34
click at [598, 279] on icon "Edit Item" at bounding box center [604, 276] width 13 height 13
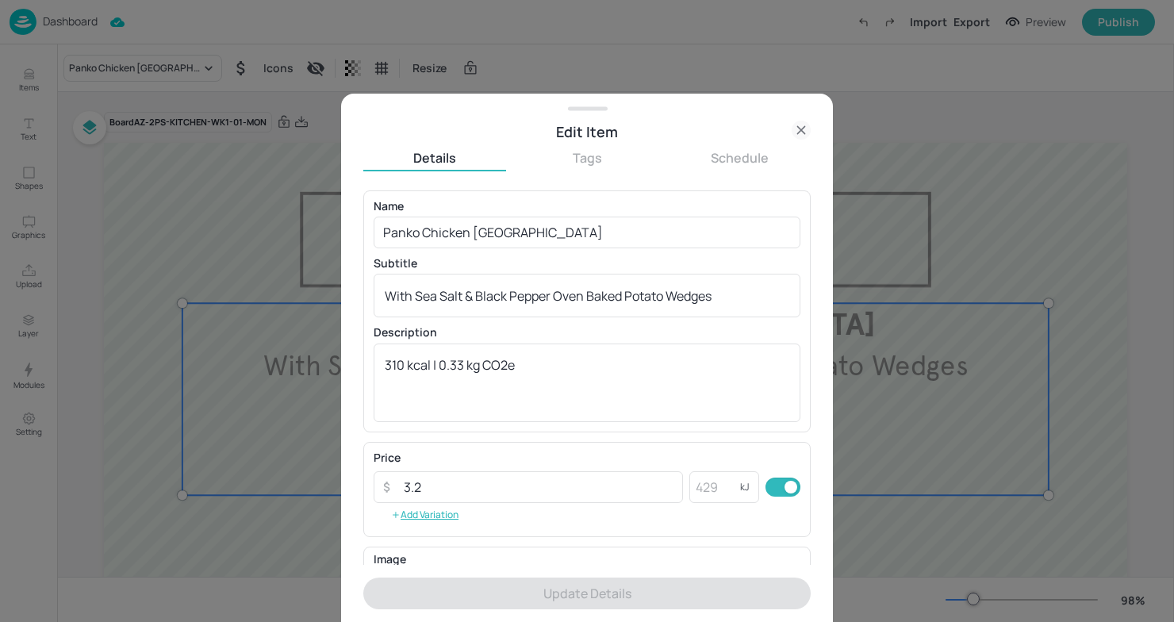
click at [613, 251] on div "Name Panko Chicken Kiev ​ Subtitle With Sea Salt & Black Pepper Oven Baked Pota…" at bounding box center [587, 311] width 427 height 221
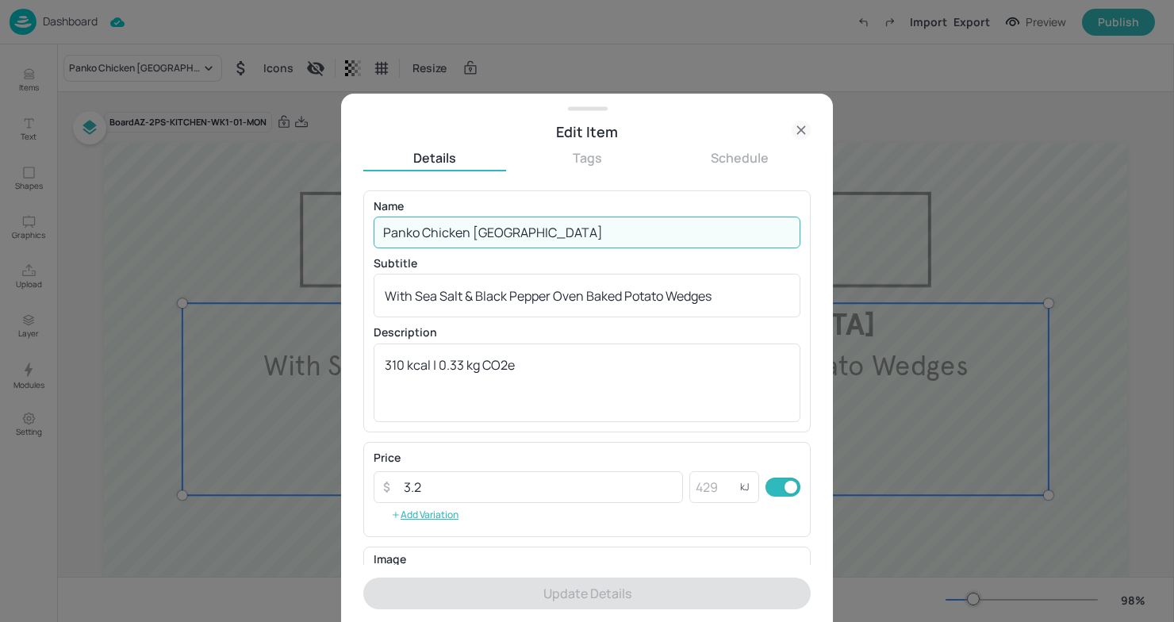
click at [588, 239] on input "Panko Chicken [GEOGRAPHIC_DATA]" at bounding box center [587, 233] width 427 height 32
click at [519, 237] on input "Panko Chicken [GEOGRAPHIC_DATA]" at bounding box center [587, 233] width 427 height 32
click at [352, 237] on div "Edit Item Details Tags Schedule Name Panko Chicken Kiev ​ Subtitle With Sea Sal…" at bounding box center [587, 358] width 492 height 528
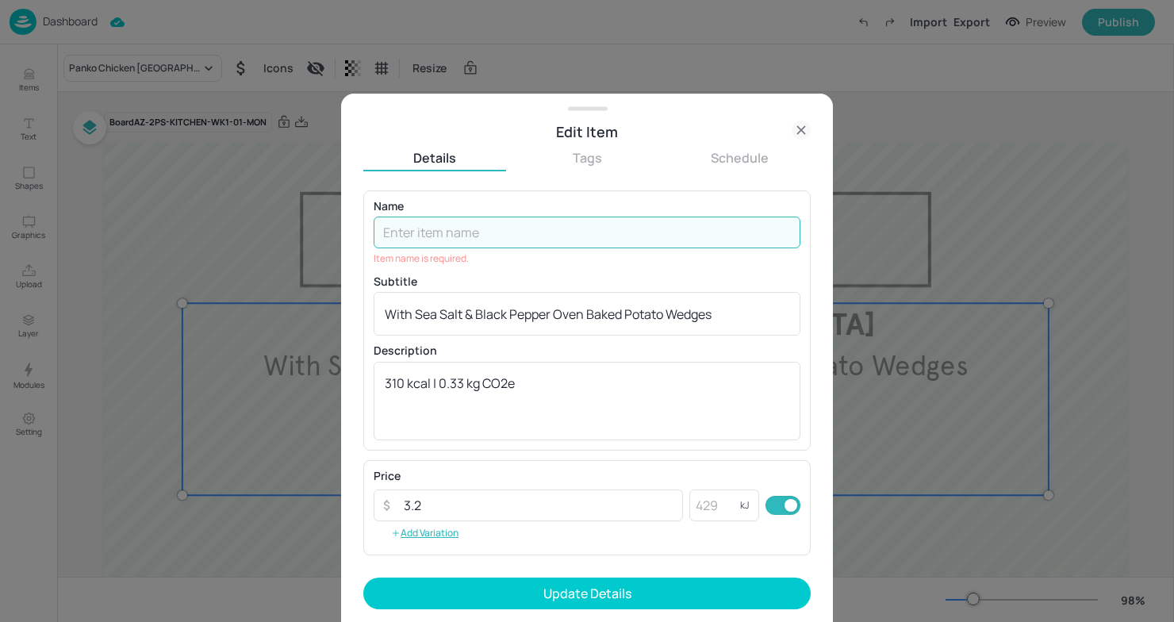
paste input "Tuscan style chicken penne pasta"
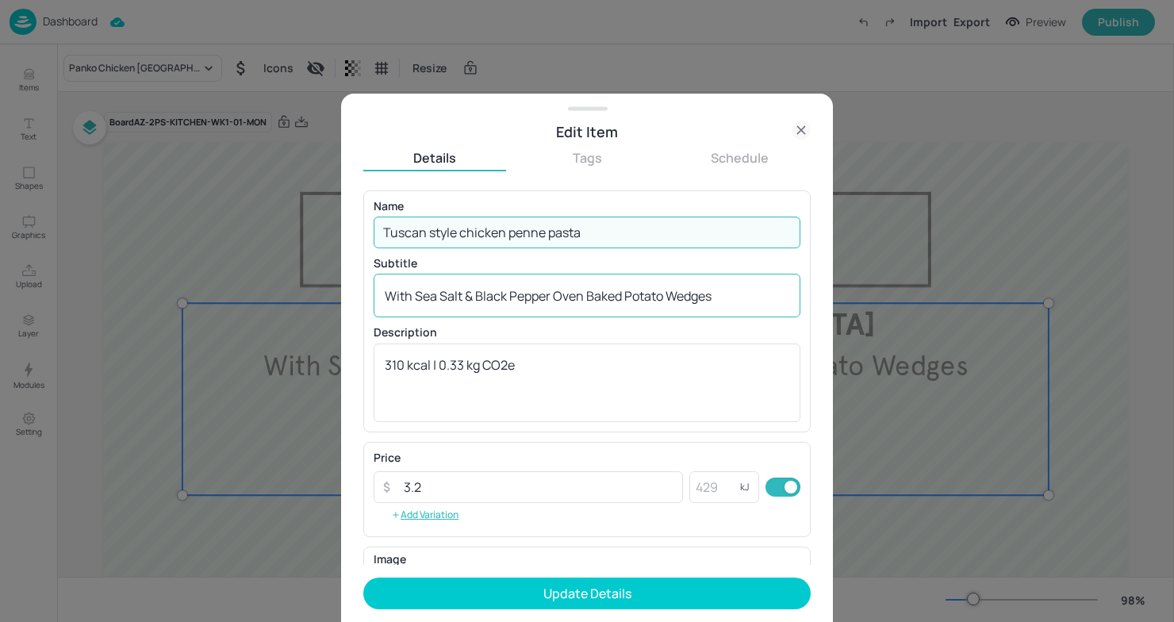
type input "Tuscan style chicken penne pasta"
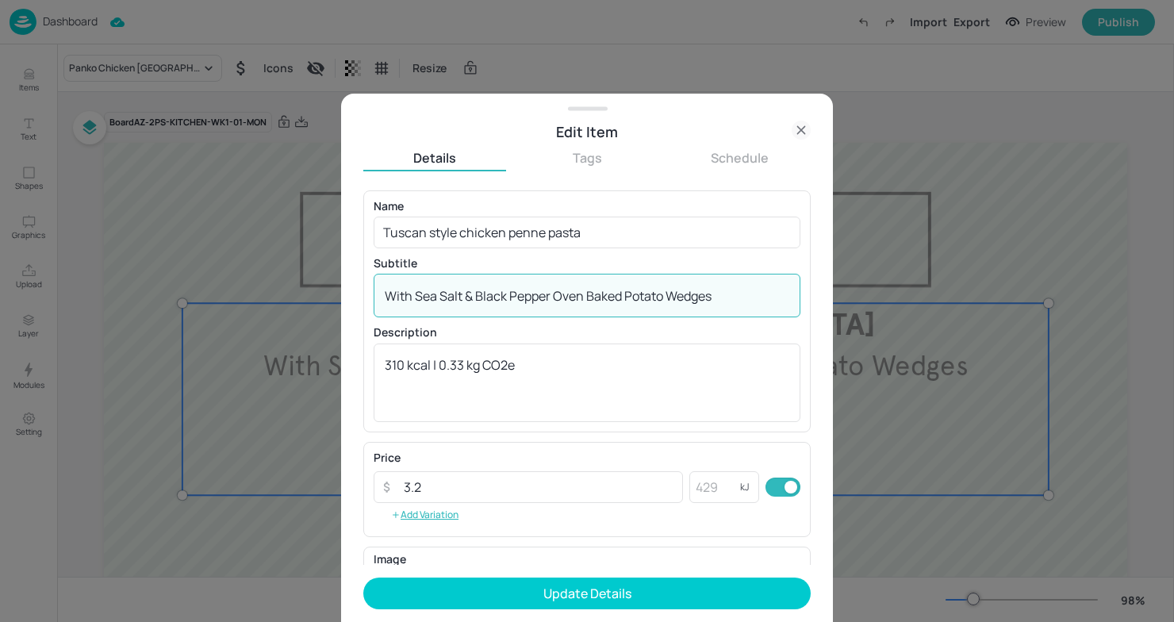
drag, startPoint x: 761, startPoint y: 300, endPoint x: 349, endPoint y: 301, distance: 412.4
click at [349, 301] on div "Edit Item Details Tags Schedule Name Tuscan style chicken penne pasta ​ Subtitl…" at bounding box center [587, 358] width 492 height 528
click at [721, 300] on textarea "With Sea Salt & Black Pepper Oven Baked Potato Wedges" at bounding box center [587, 295] width 404 height 17
drag, startPoint x: 741, startPoint y: 297, endPoint x: 349, endPoint y: 314, distance: 392.2
click at [349, 314] on div "Edit Item Details Tags Schedule Name Tuscan style chicken penne pasta ​ Subtitl…" at bounding box center [587, 358] width 492 height 528
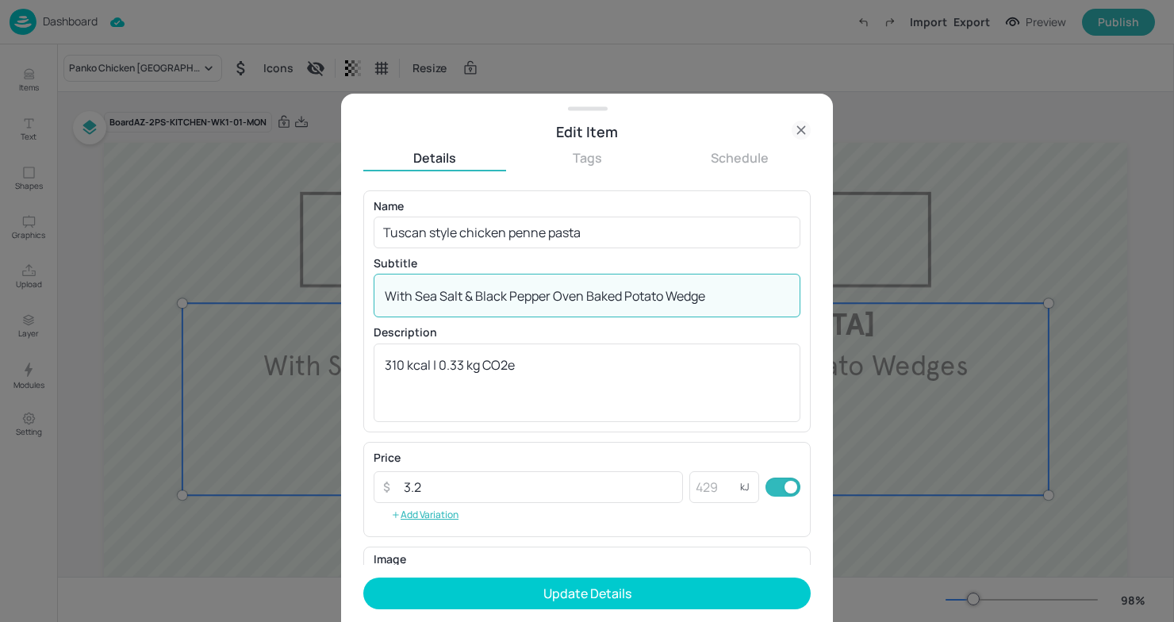
type textarea "With Sea Salt & Black Pepper Oven Baked Potato Wedge"
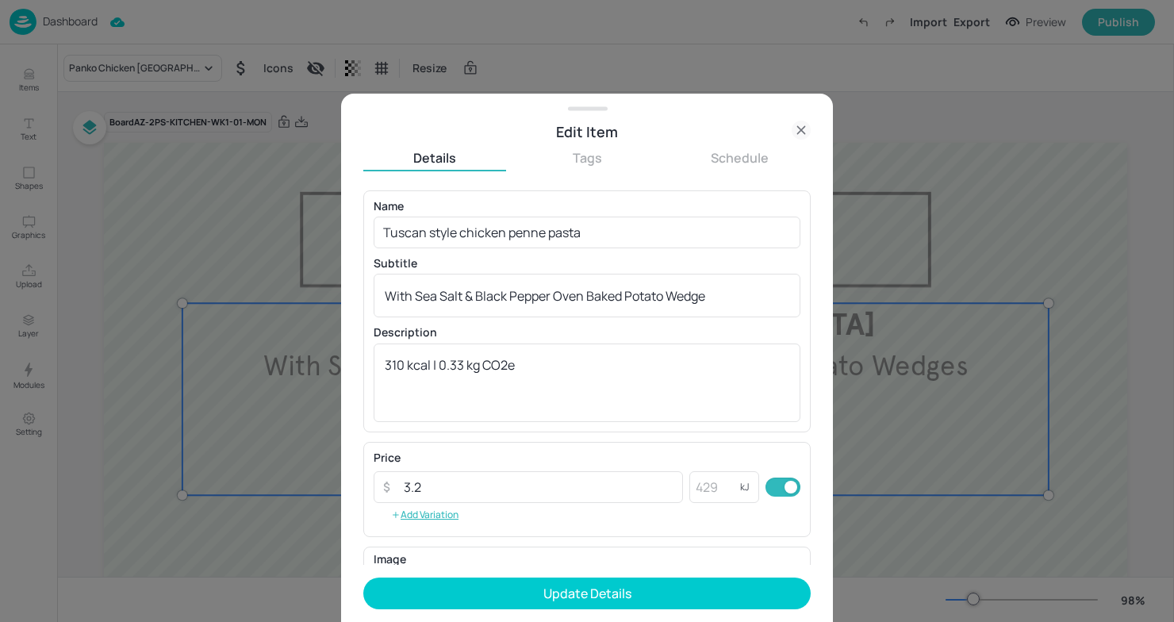
click at [345, 242] on div "Edit Item Details Tags Schedule Name Tuscan style chicken penne pasta ​ Subtitl…" at bounding box center [587, 358] width 492 height 528
click at [605, 309] on div "With Sea Salt & Black Pepper Oven Baked Potato Wedge x ​" at bounding box center [587, 296] width 427 height 44
drag, startPoint x: 794, startPoint y: 309, endPoint x: 377, endPoint y: 300, distance: 417.3
click at [374, 300] on div "With Sea Salt & Black Pepper Oven Baked Potato Wedge x ​" at bounding box center [587, 296] width 427 height 44
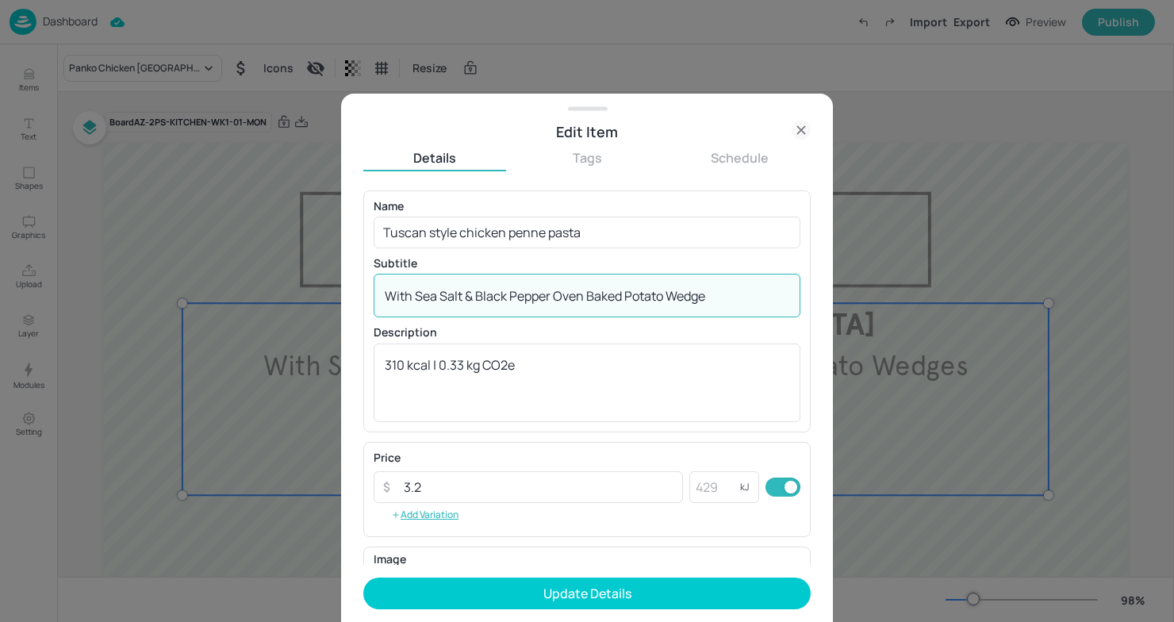
drag, startPoint x: 713, startPoint y: 297, endPoint x: 378, endPoint y: 280, distance: 335.2
click at [378, 281] on div "With Sea Salt & Black Pepper Oven Baked Potato Wedge x ​" at bounding box center [587, 296] width 427 height 44
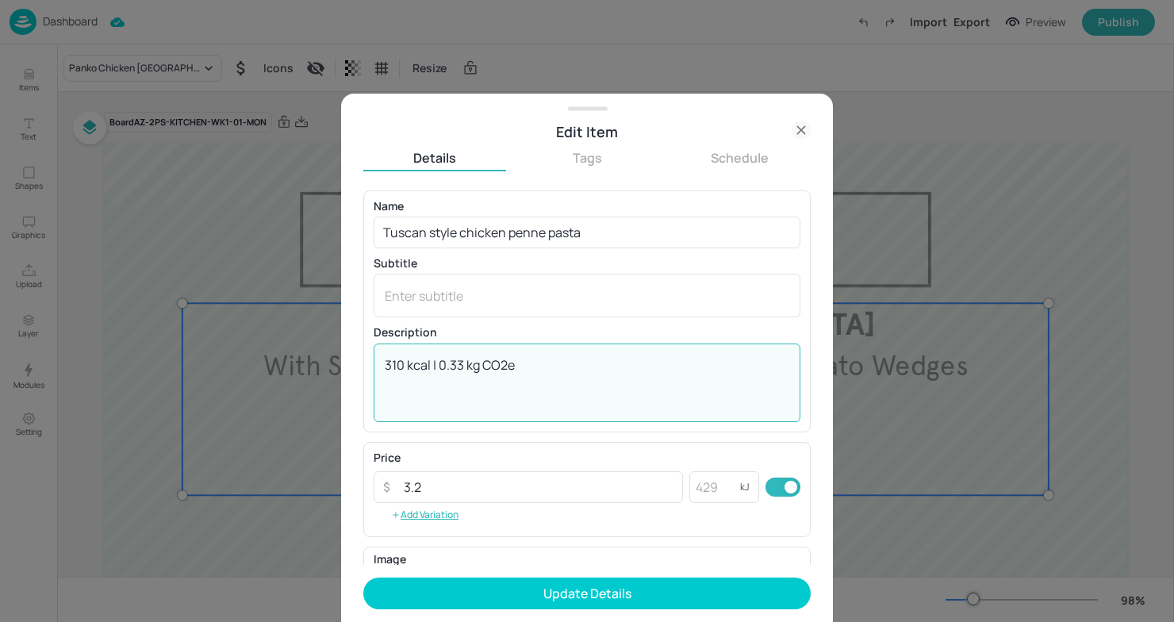
drag, startPoint x: 541, startPoint y: 366, endPoint x: 308, endPoint y: 363, distance: 233.2
click at [308, 363] on div "Edit Item Details Tags Schedule Name Tuscan style chicken penne pasta ​ Subtitl…" at bounding box center [587, 311] width 1174 height 622
click at [607, 375] on textarea "310 kcal | 0.33 kg CO2e" at bounding box center [587, 382] width 404 height 52
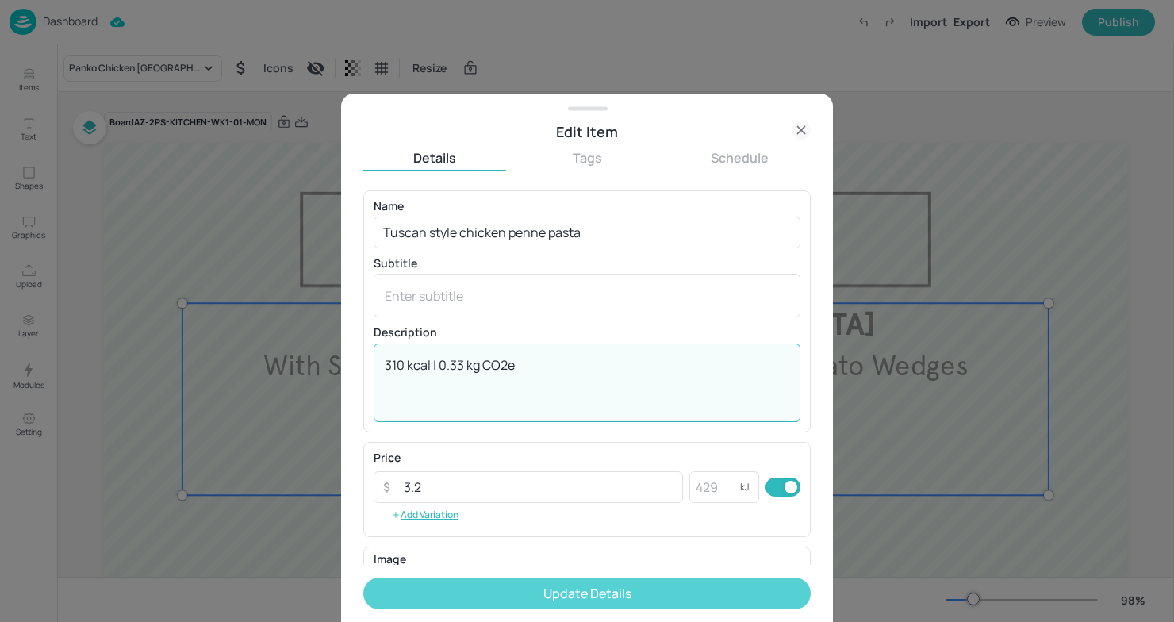
click at [585, 585] on button "Update Details" at bounding box center [586, 593] width 447 height 32
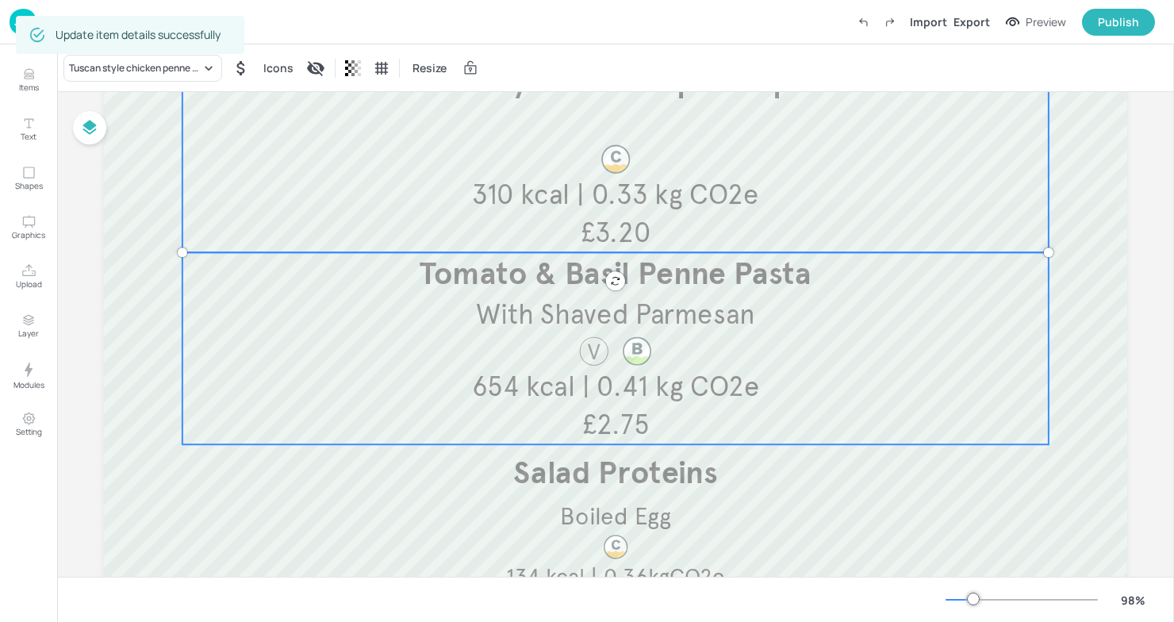
scroll to position [256, 0]
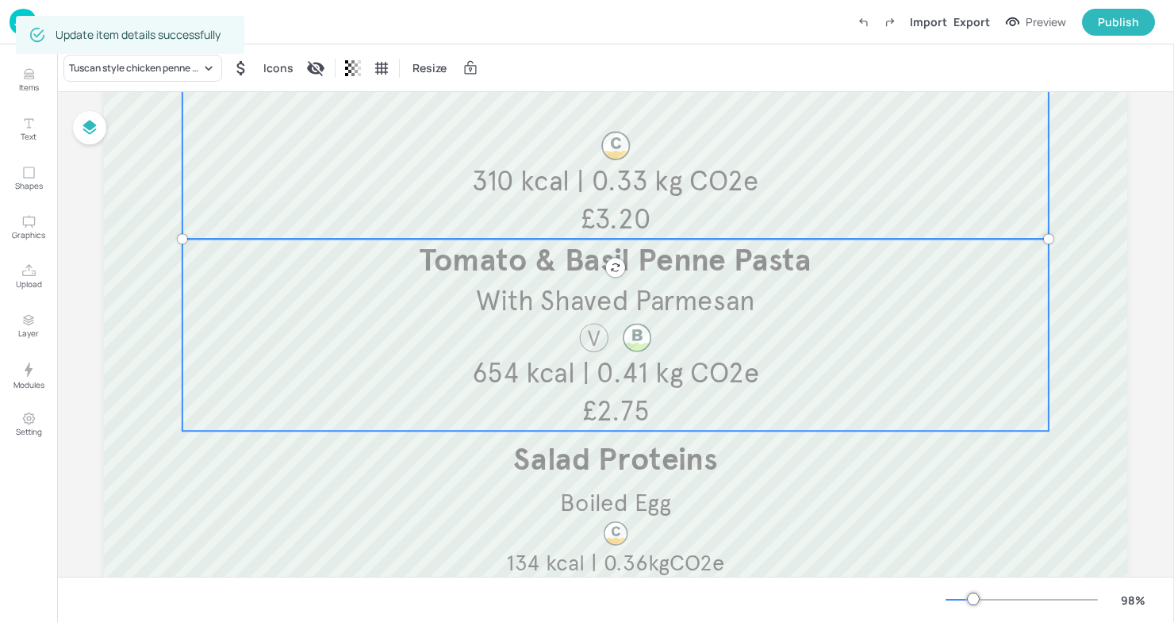
click at [1019, 372] on div "Tomato & [PERSON_NAME] Pasta With Shaved Parmesan £2.75 654 kcal | 0.41 kg CO2e" at bounding box center [615, 335] width 866 height 192
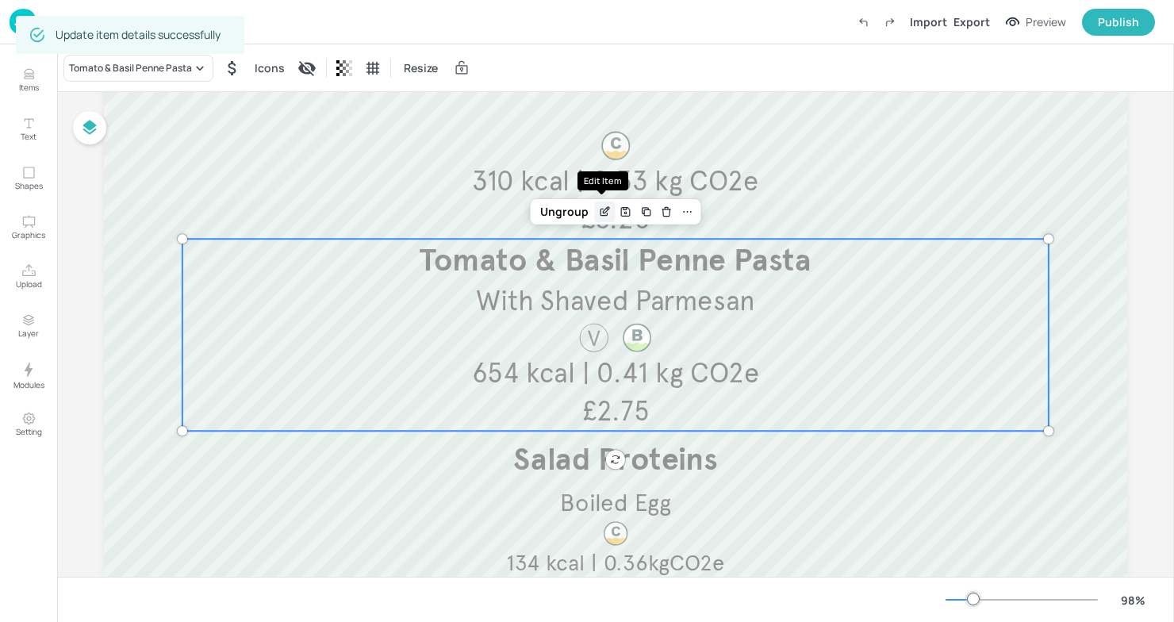
click at [605, 217] on icon "Edit Item" at bounding box center [604, 211] width 13 height 13
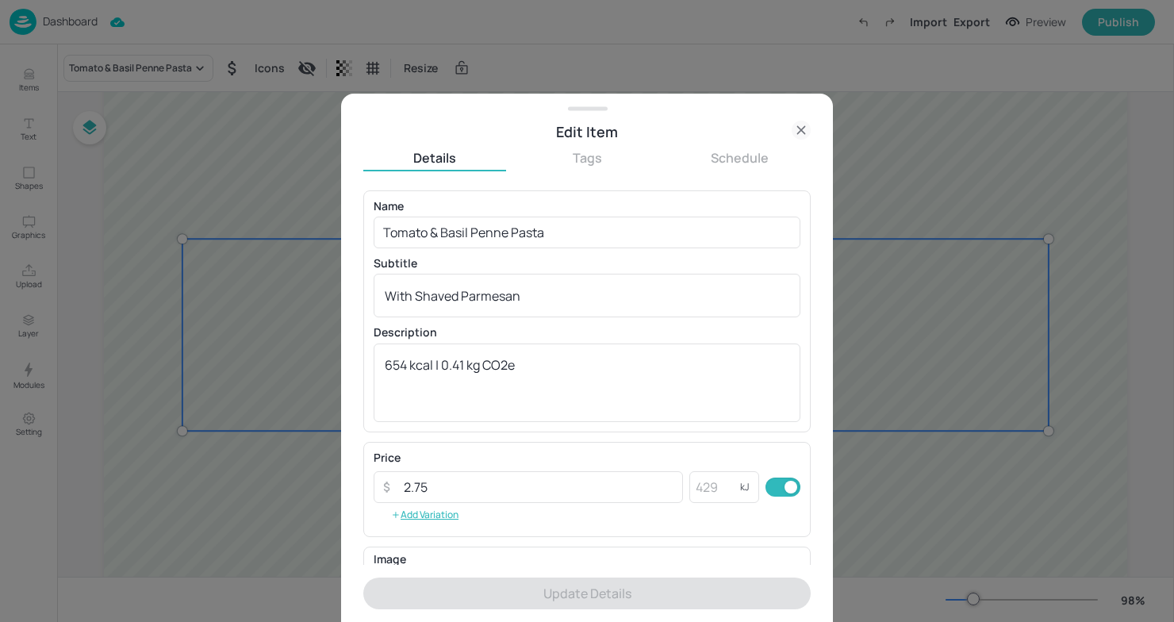
click at [200, 362] on div at bounding box center [587, 311] width 1174 height 622
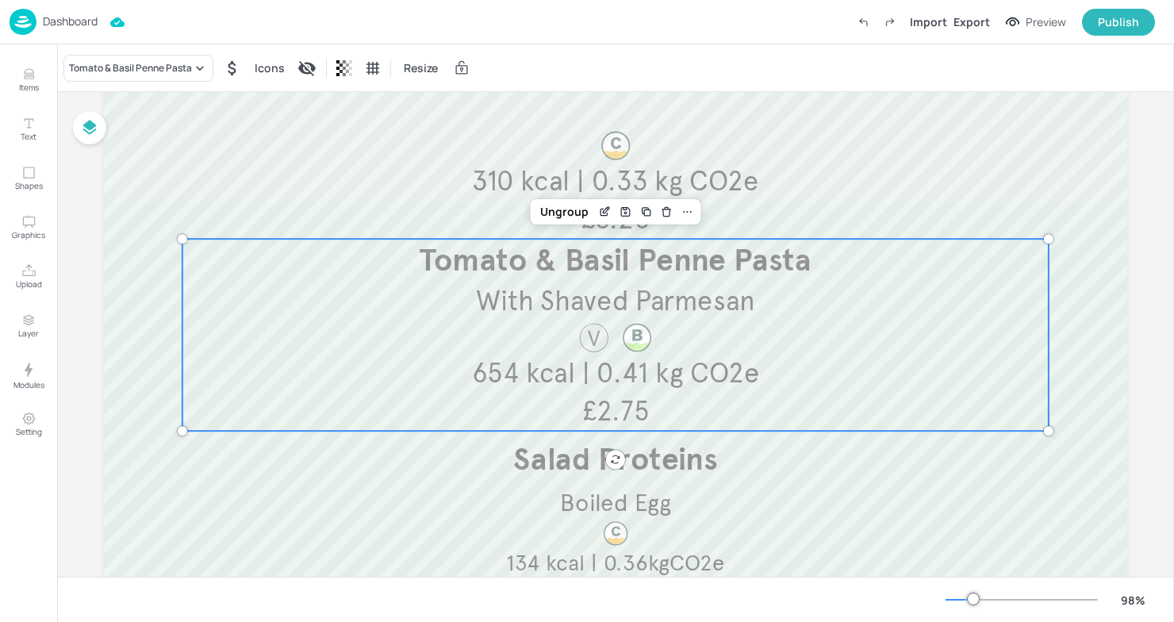
click at [534, 316] on span "With Shaved Parmesan" at bounding box center [615, 301] width 279 height 34
click at [603, 213] on icon "Edit Item" at bounding box center [606, 210] width 6 height 6
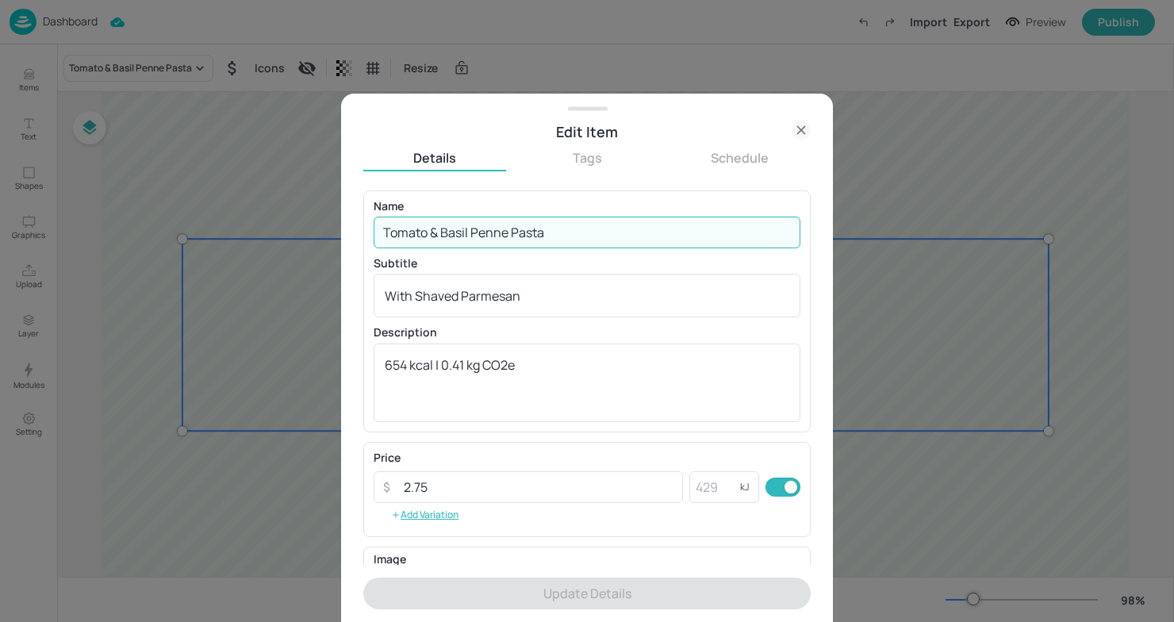
drag, startPoint x: 596, startPoint y: 236, endPoint x: 358, endPoint y: 238, distance: 237.1
click at [358, 238] on div "Edit Item Details Tags Schedule Name [PERSON_NAME] & Basil Penne Pasta ​ Subtit…" at bounding box center [587, 358] width 492 height 528
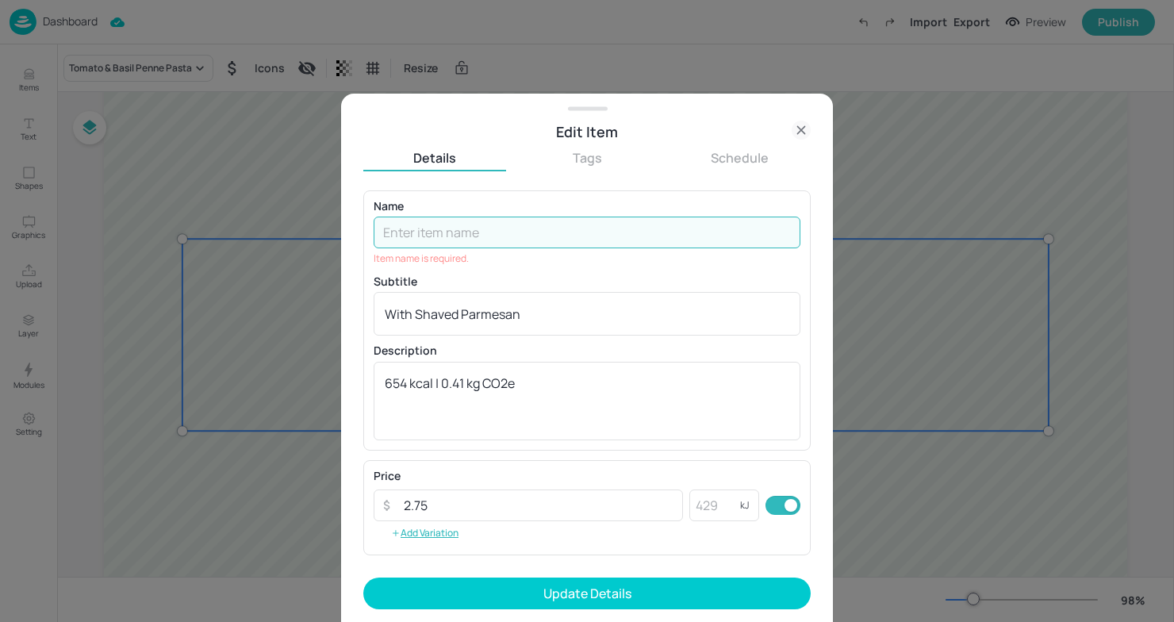
paste input "Corn, squash & [PERSON_NAME], shaved parmesan"
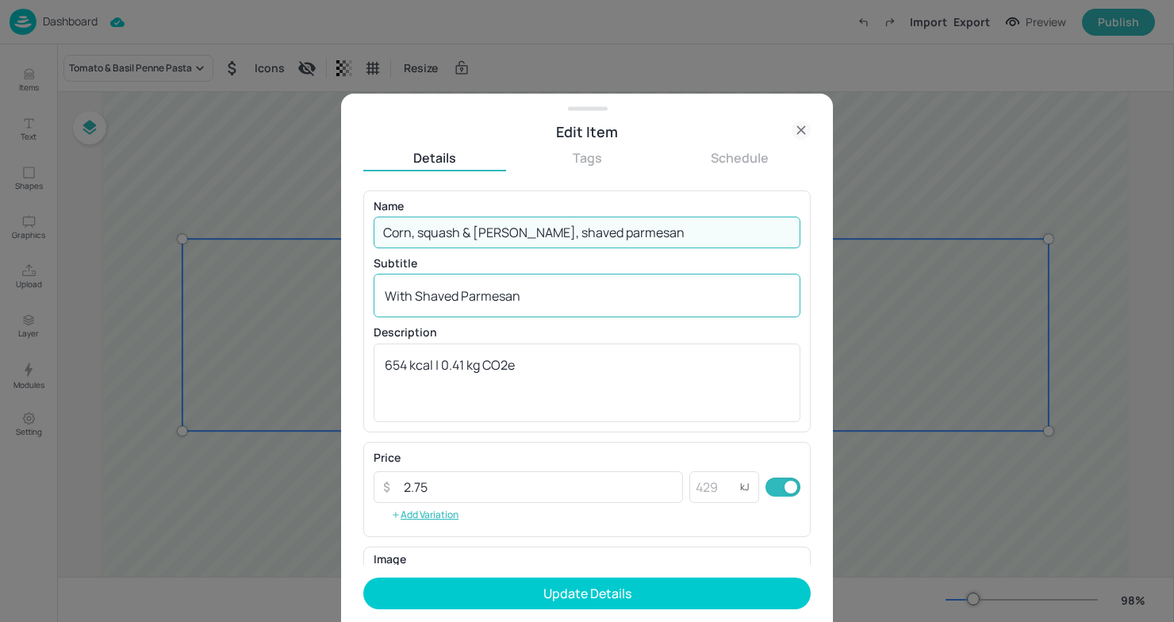
type input "Corn, squash & [PERSON_NAME], shaved parmesan"
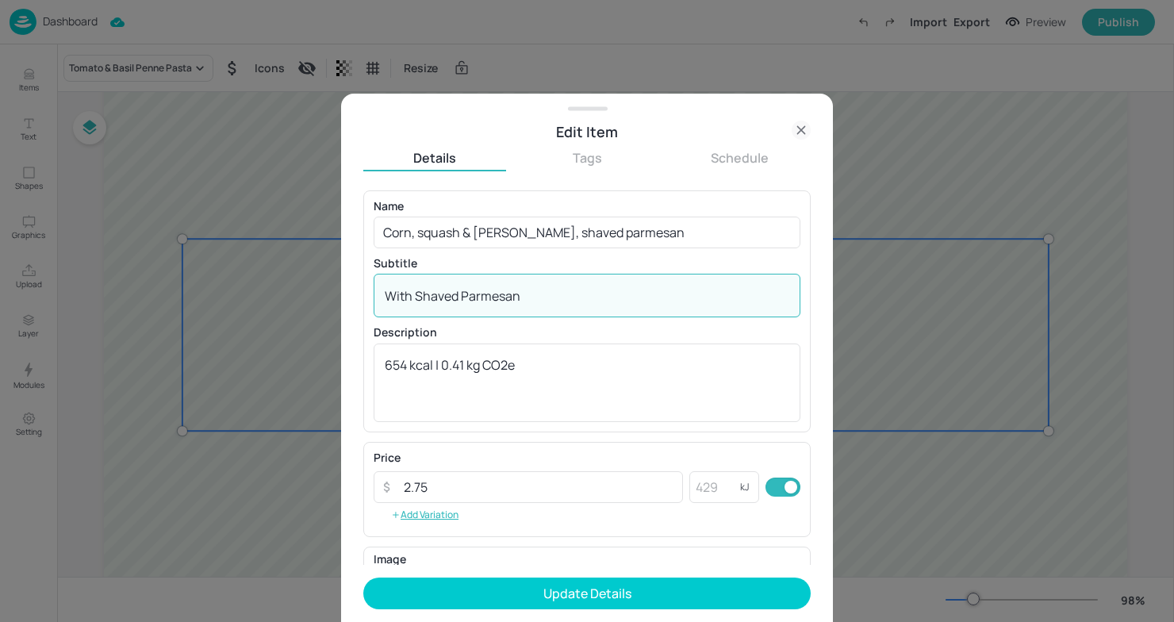
drag, startPoint x: 556, startPoint y: 298, endPoint x: 324, endPoint y: 297, distance: 231.6
click at [324, 297] on div "Edit Item Details Tags Schedule Name Corn, squash & barley risotto, shaved parm…" at bounding box center [587, 311] width 1174 height 622
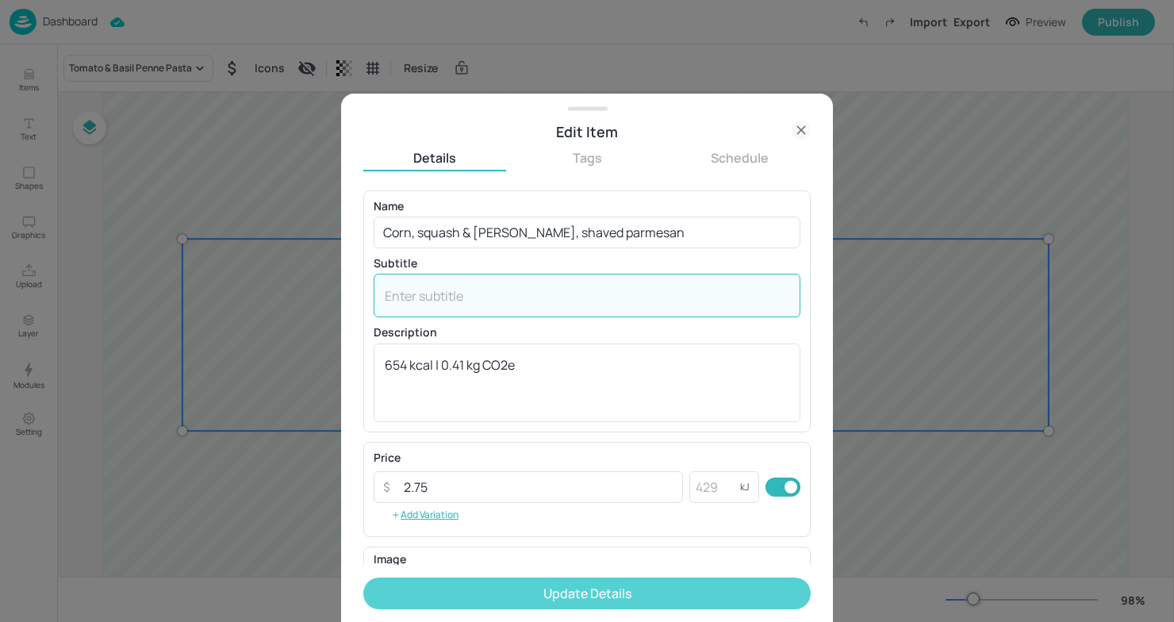
click at [474, 586] on button "Update Details" at bounding box center [586, 593] width 447 height 32
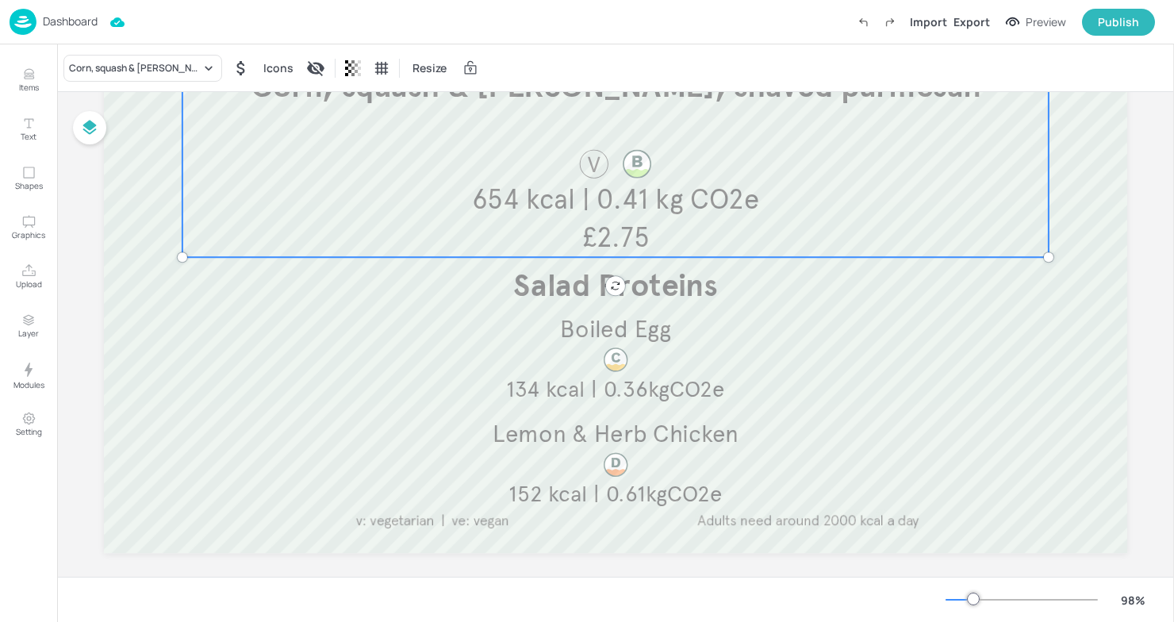
scroll to position [427, 0]
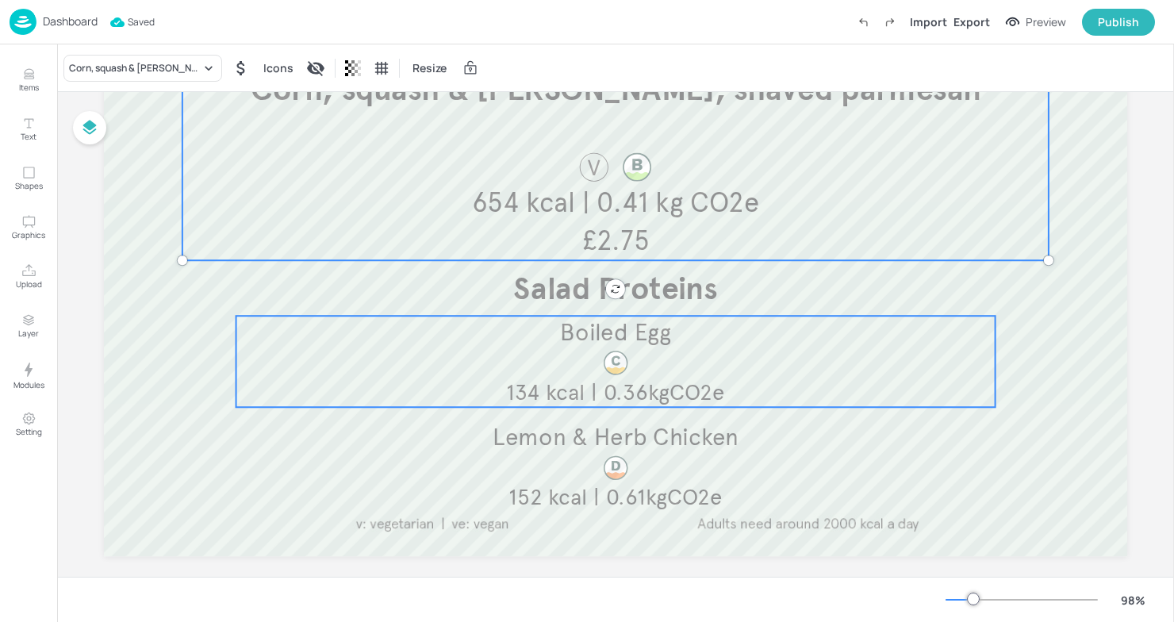
click at [768, 358] on div "Boiled Egg 134 kcal | 0.36kgCO2e" at bounding box center [615, 361] width 759 height 91
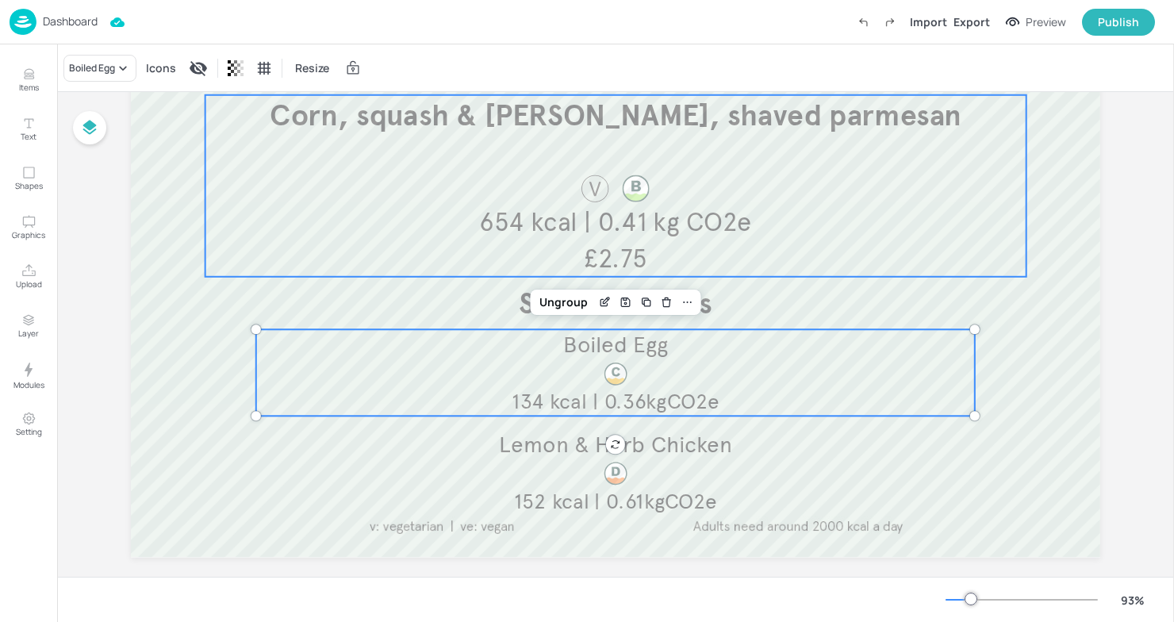
scroll to position [401, 0]
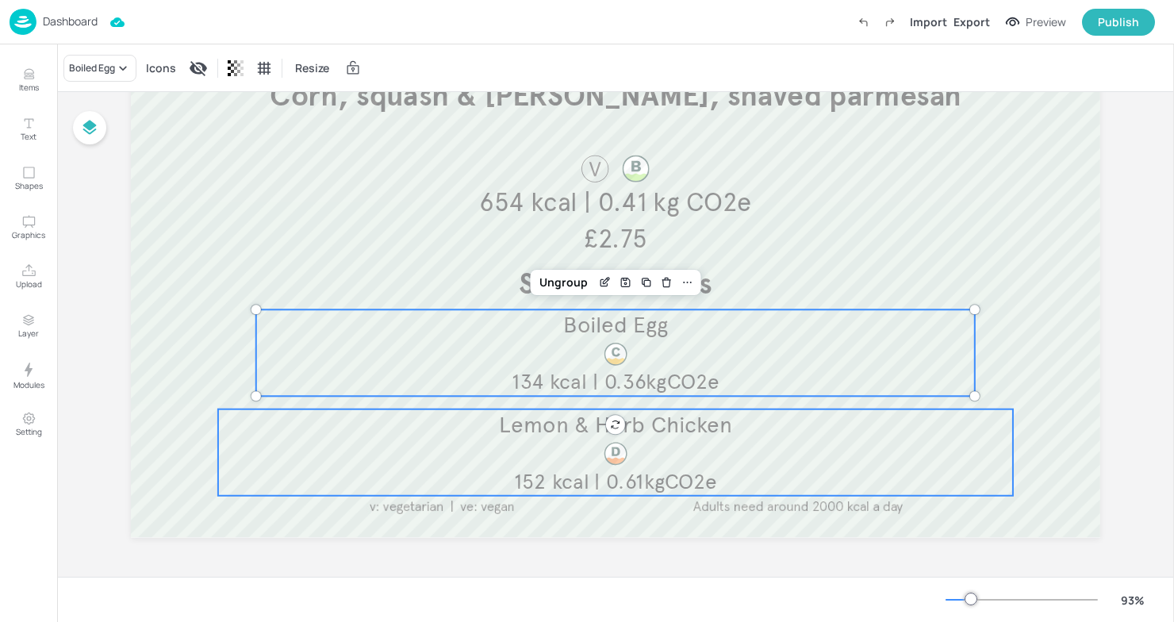
click at [858, 486] on div "Lemon & Herb Chicken 152 kcal | 0.61kgCO2e" at bounding box center [615, 452] width 795 height 86
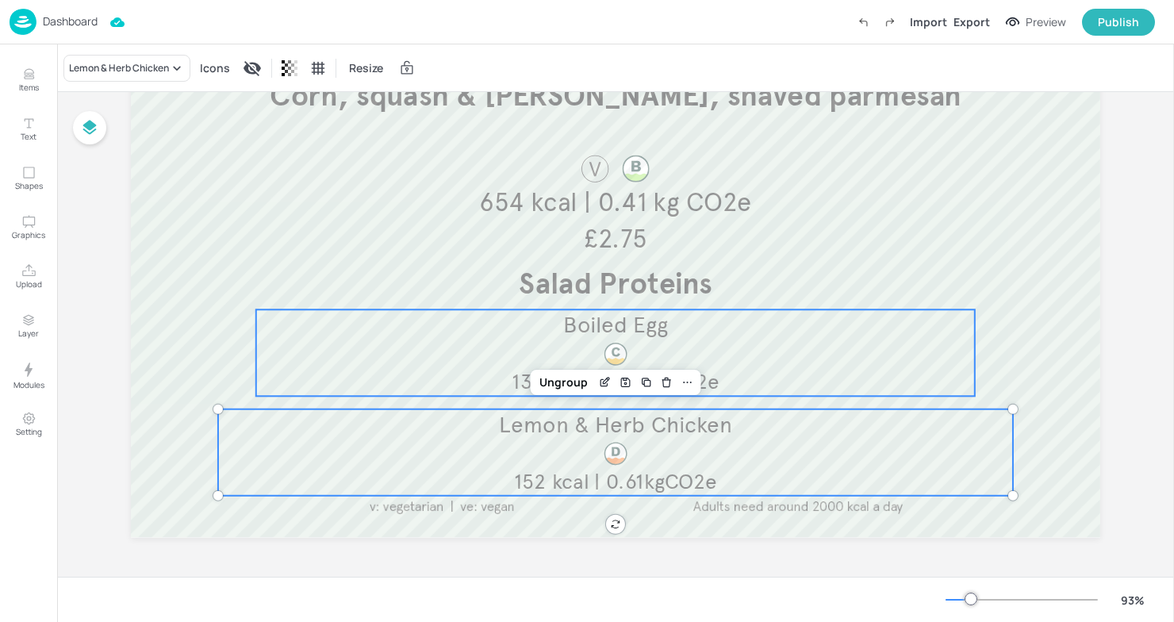
click at [789, 383] on div "Boiled Egg 134 kcal | 0.36kgCO2e" at bounding box center [615, 352] width 719 height 86
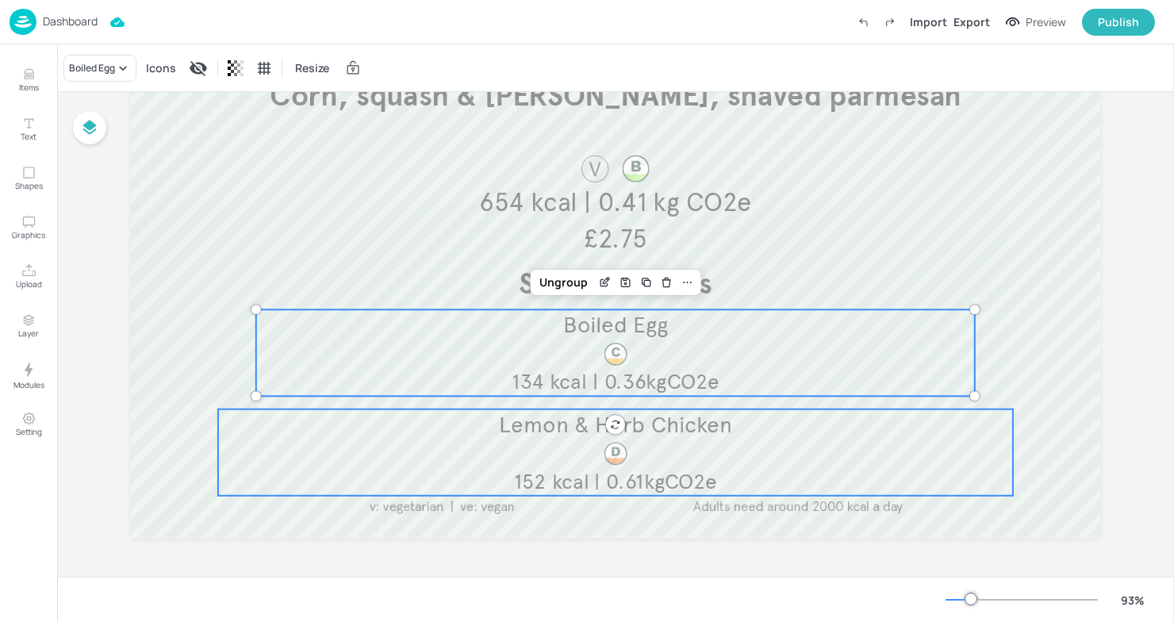
click at [699, 438] on p "Lemon & Herb Chicken" at bounding box center [615, 424] width 795 height 31
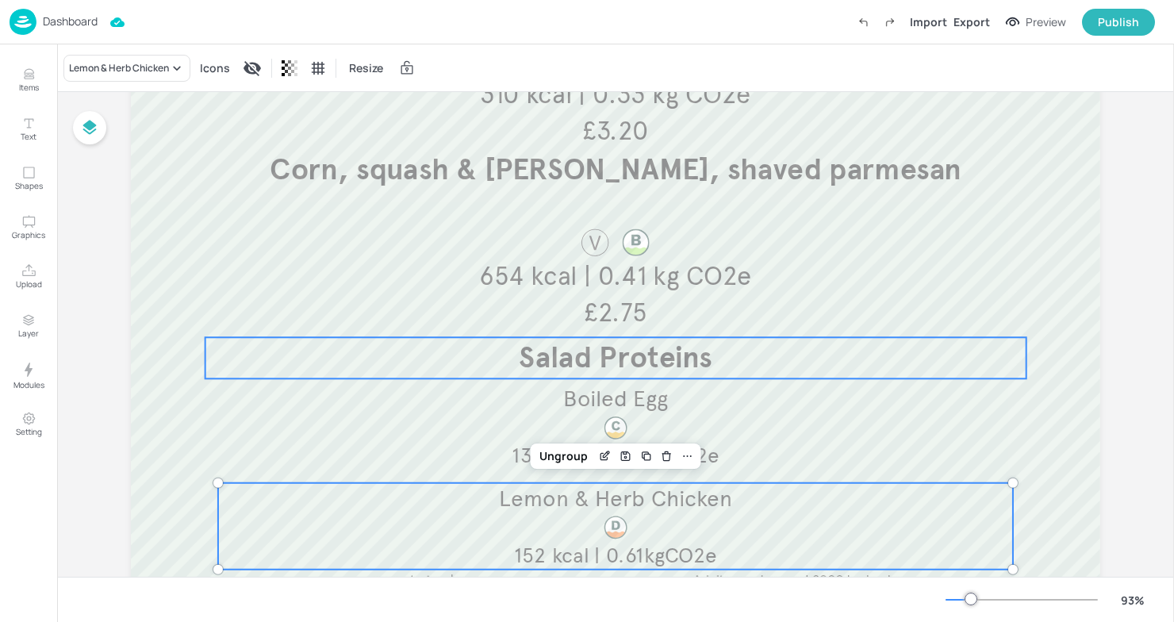
scroll to position [316, 0]
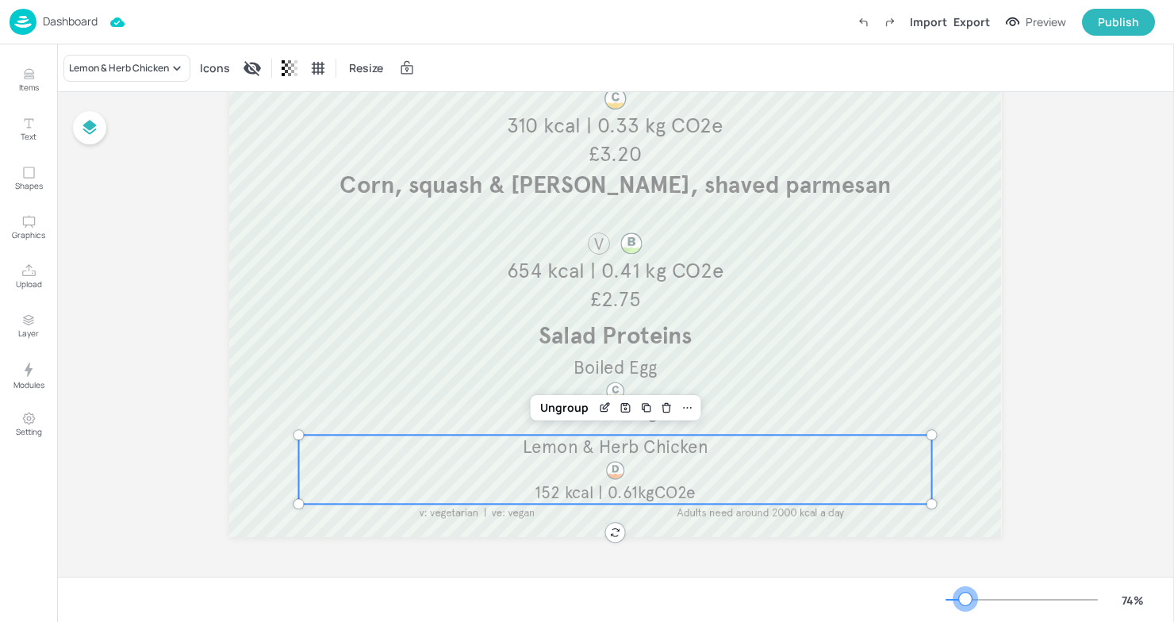
click at [965, 595] on div at bounding box center [965, 598] width 13 height 13
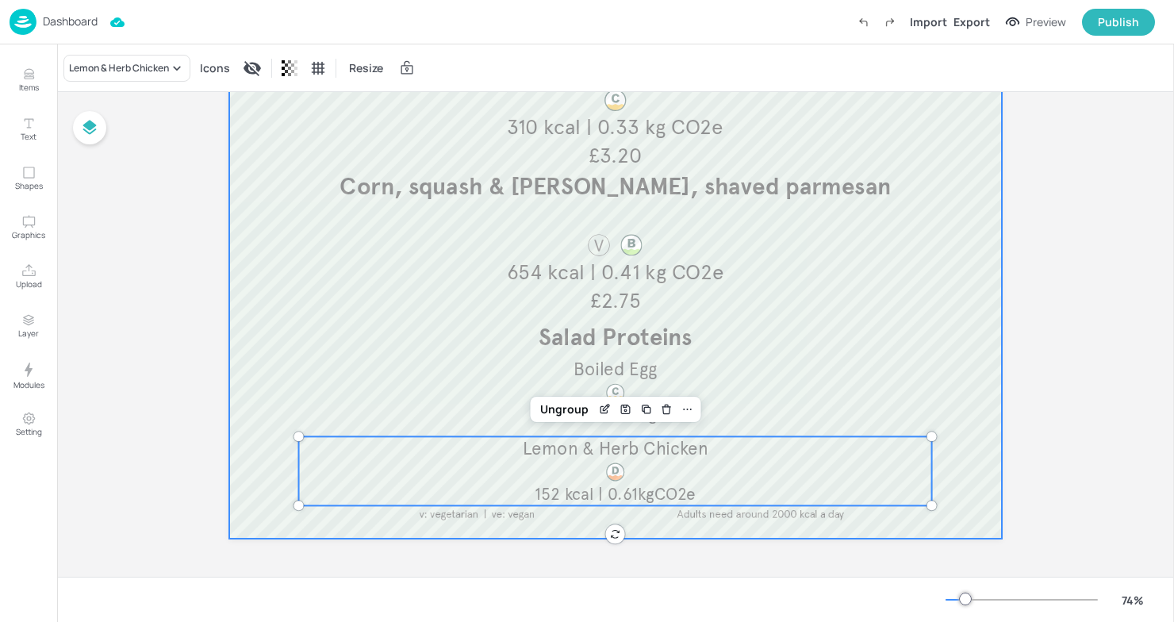
scroll to position [240, 0]
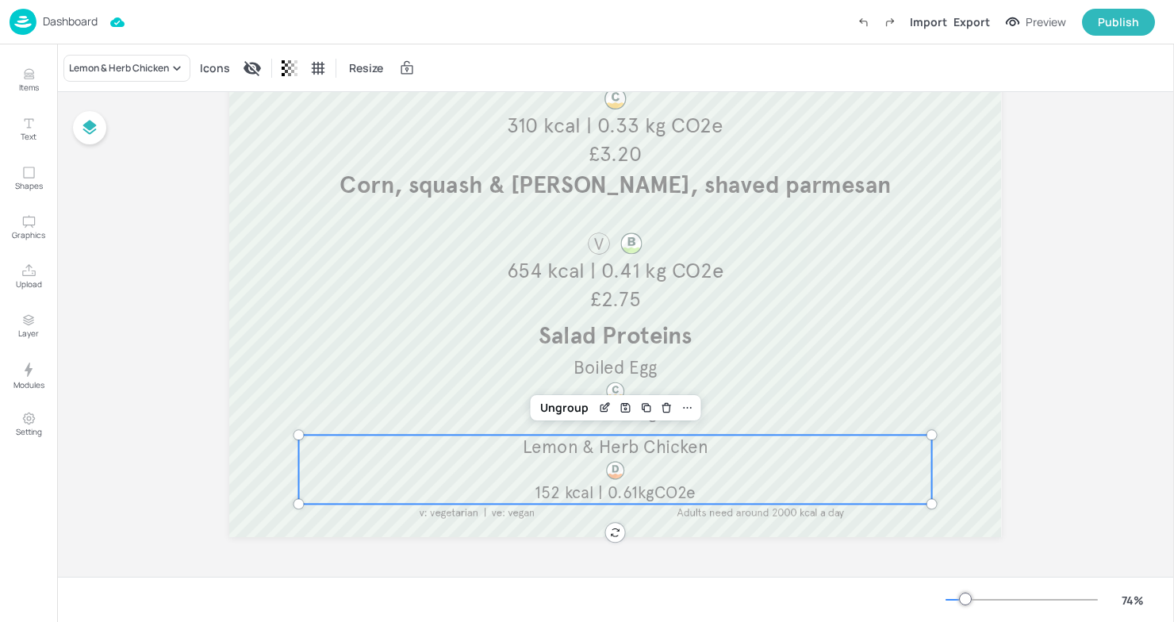
click at [743, 456] on p "Lemon & Herb Chicken" at bounding box center [615, 447] width 633 height 25
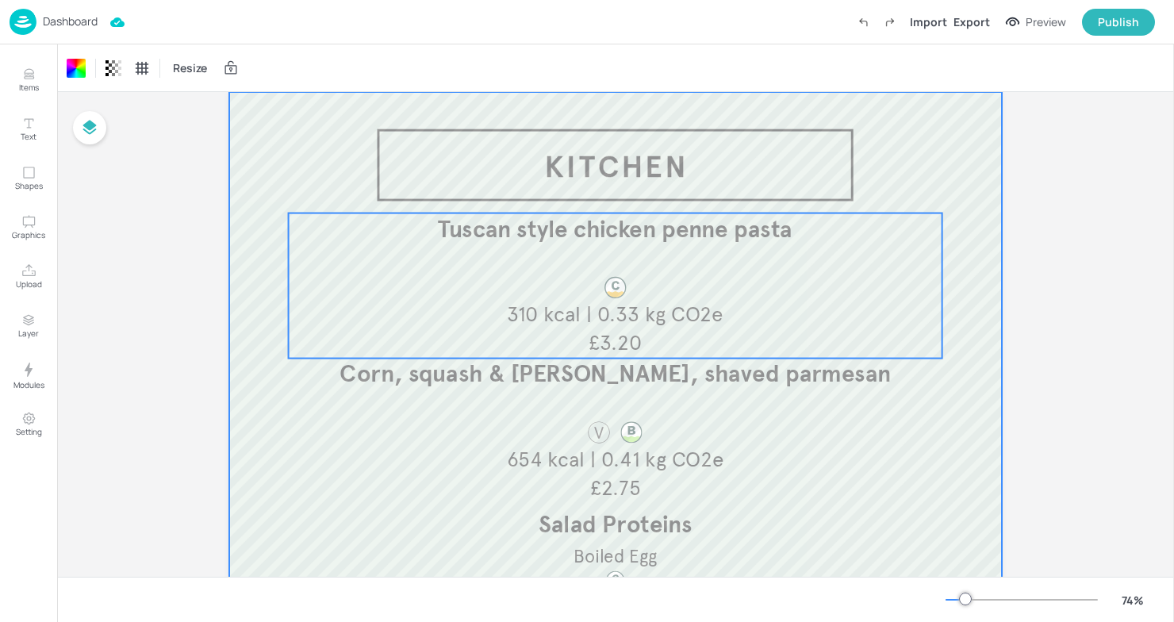
scroll to position [52, 0]
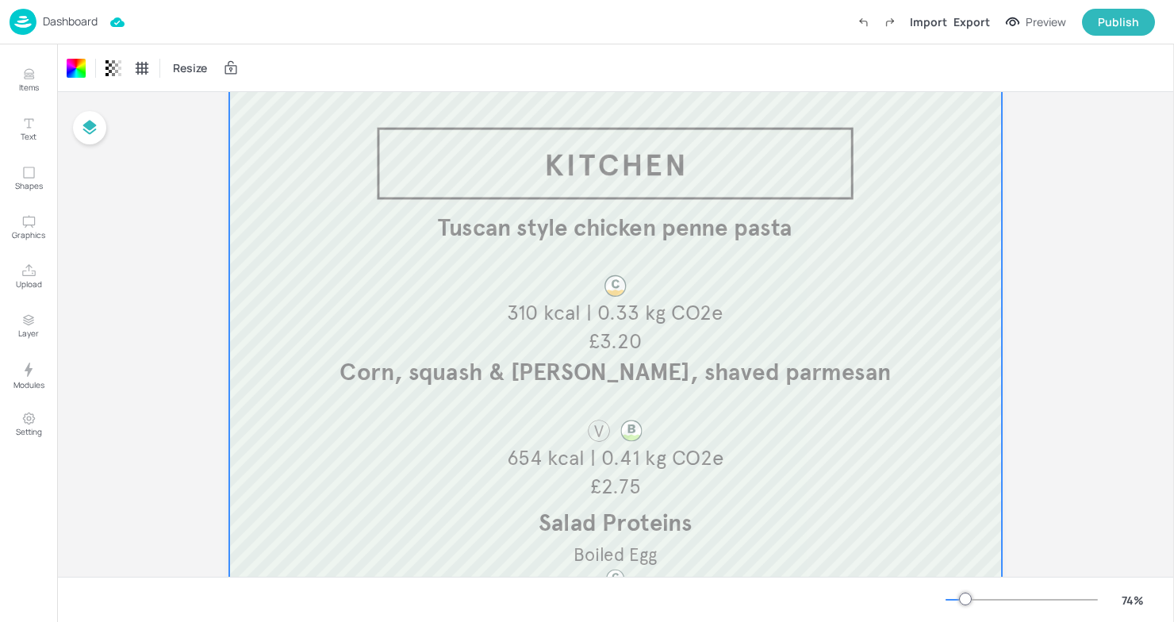
click at [142, 178] on div "Board AZ-2PS-KITCHEN-WK1-01-MON Tuscan style chicken penne pasta £3.20 310 kcal…" at bounding box center [615, 402] width 1117 height 724
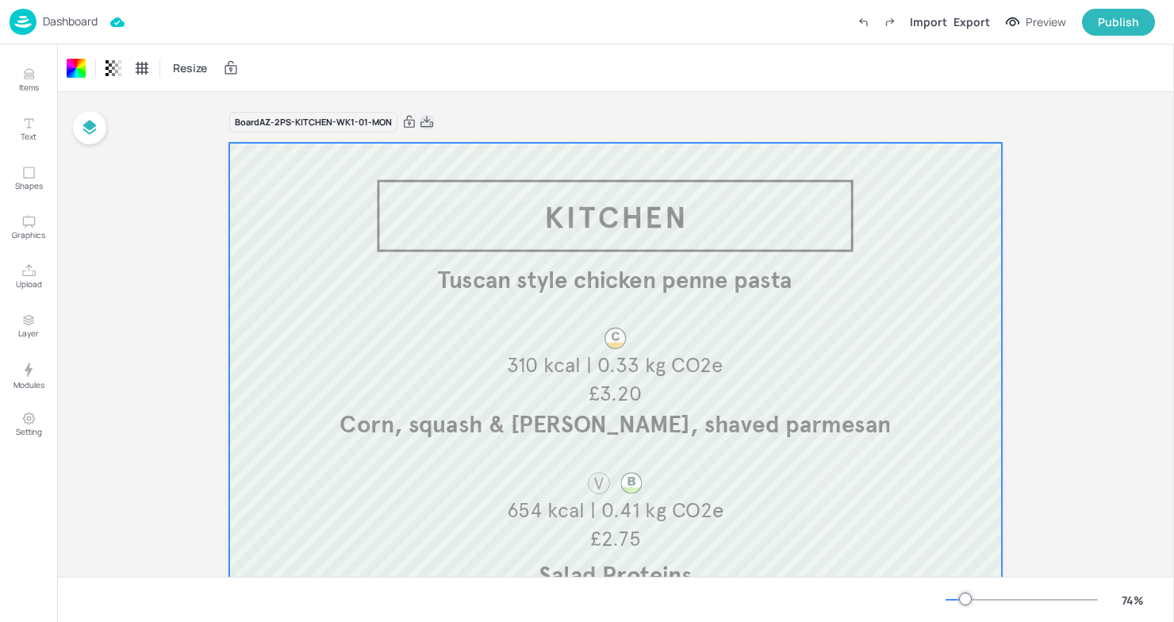
click at [423, 121] on icon at bounding box center [427, 122] width 14 height 16
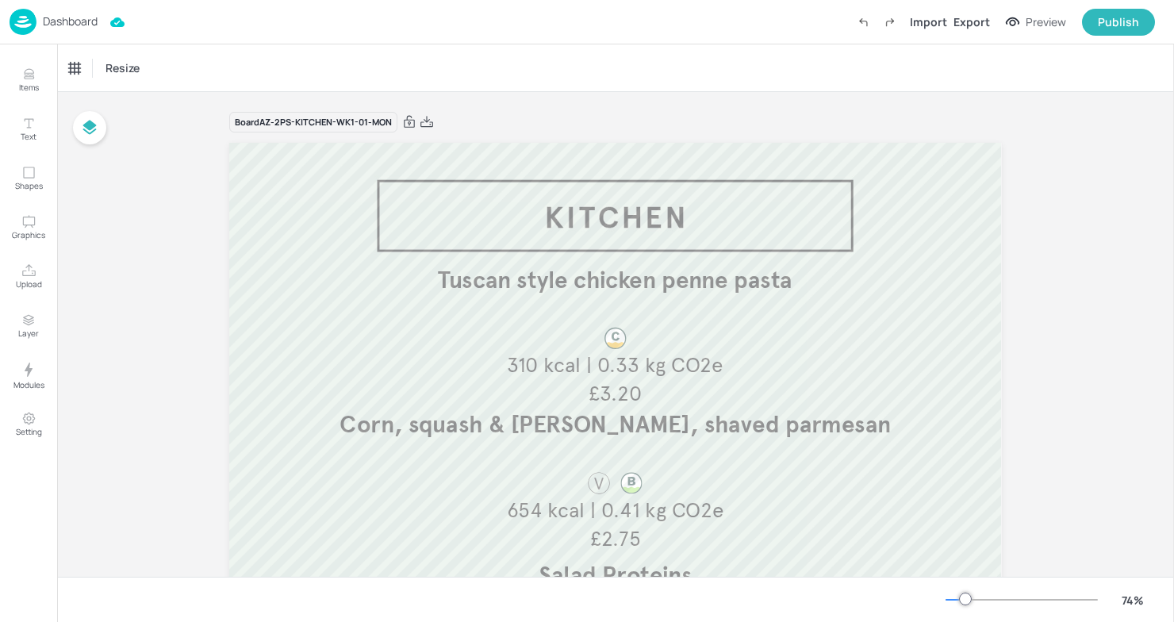
click at [671, 140] on div "Board AZ-2PS-KITCHEN-WK1-01-MON Tuscan style chicken penne pasta £3.20 310 kcal…" at bounding box center [615, 463] width 772 height 705
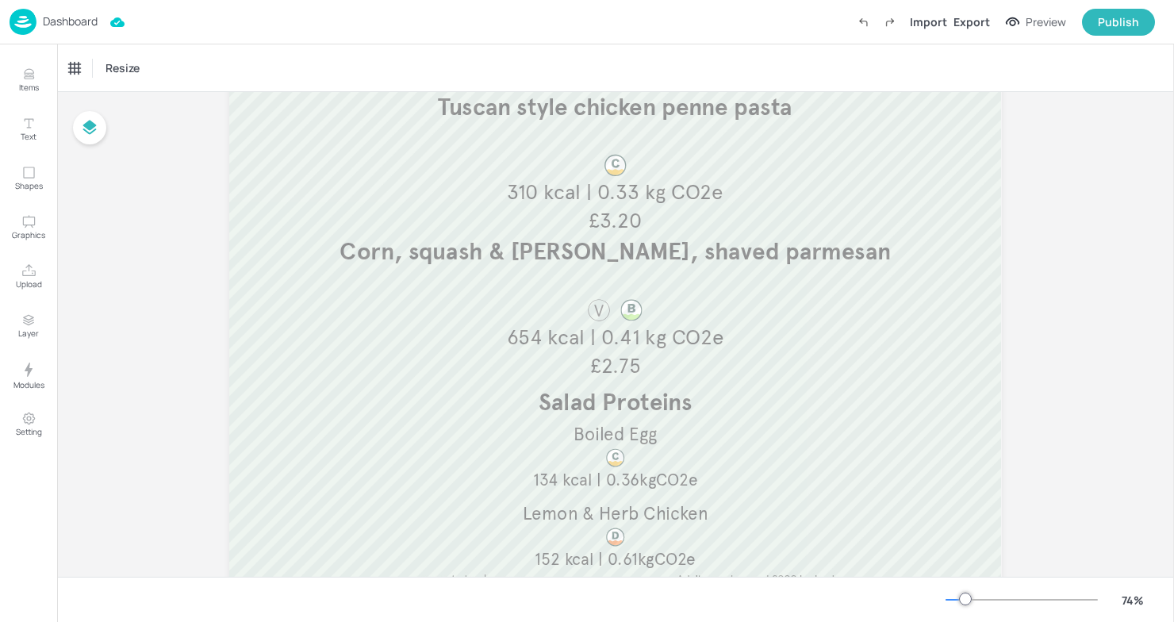
scroll to position [185, 0]
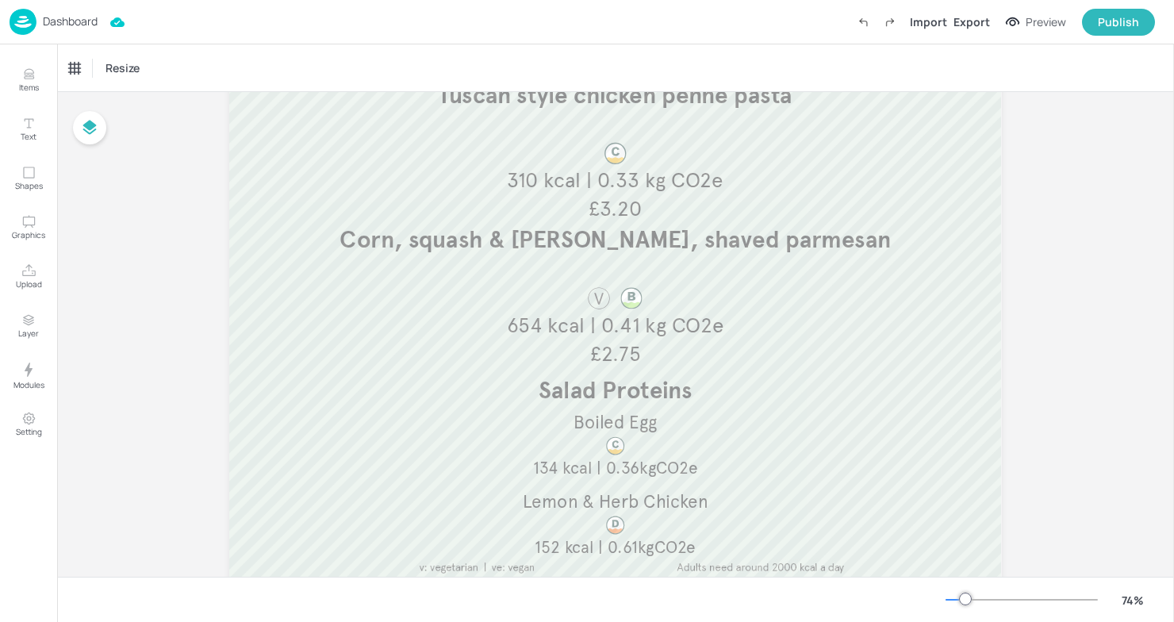
click at [49, 22] on p "Dashboard" at bounding box center [70, 21] width 55 height 11
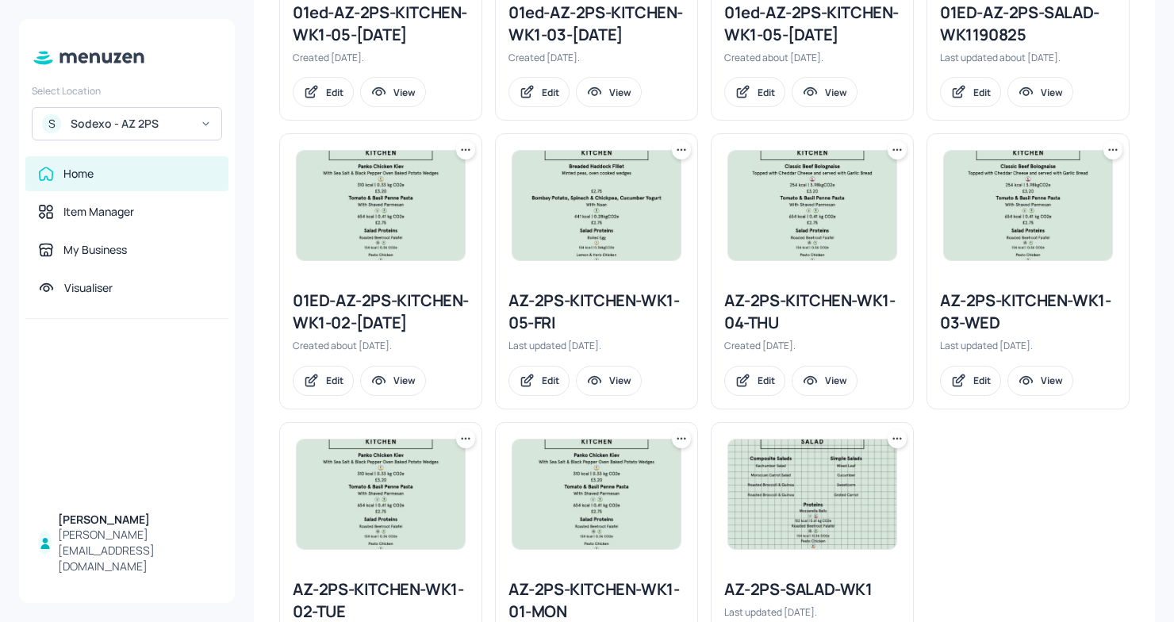
scroll to position [763, 0]
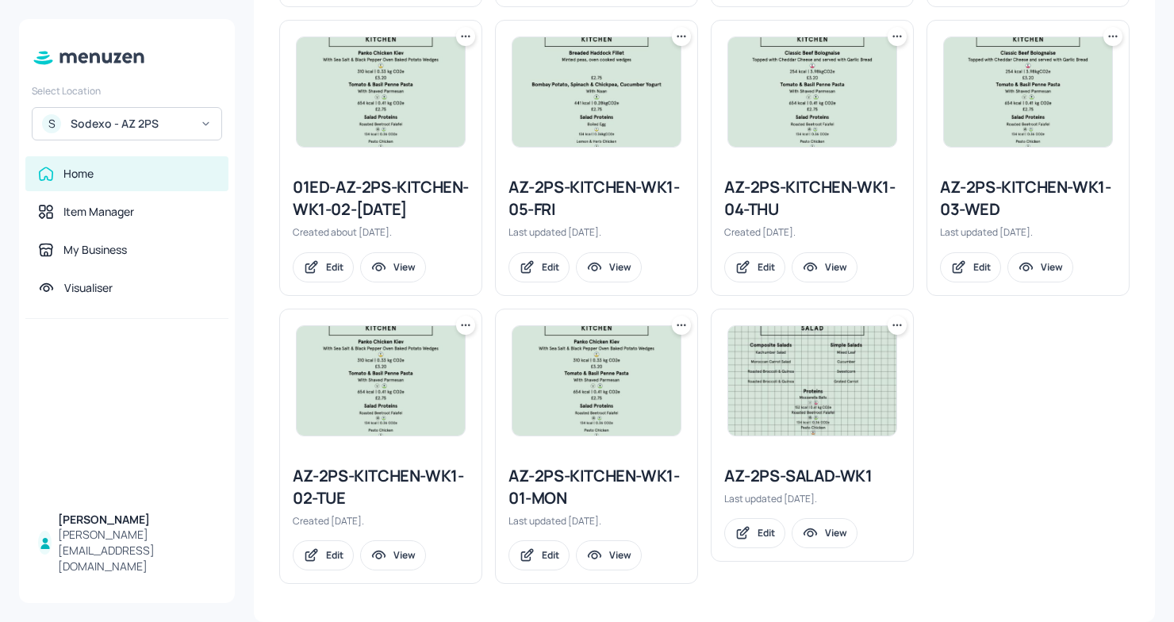
click at [591, 433] on img at bounding box center [596, 380] width 168 height 109
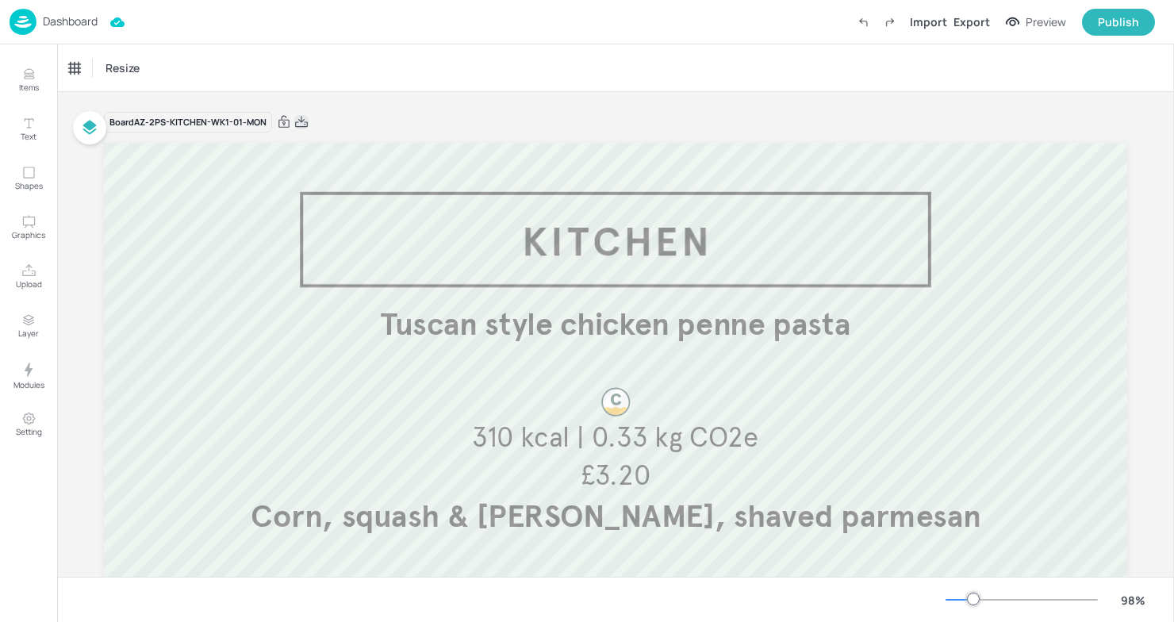
click at [301, 118] on icon at bounding box center [301, 122] width 14 height 16
click at [33, 27] on img at bounding box center [23, 22] width 27 height 26
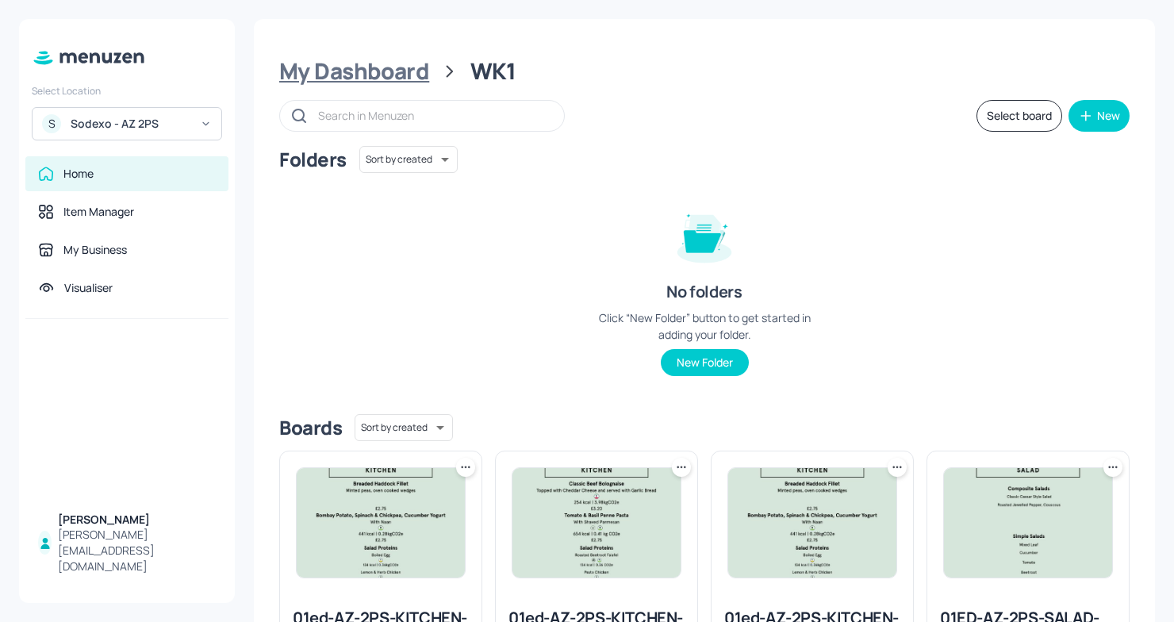
click at [375, 79] on div "My Dashboard" at bounding box center [354, 71] width 150 height 29
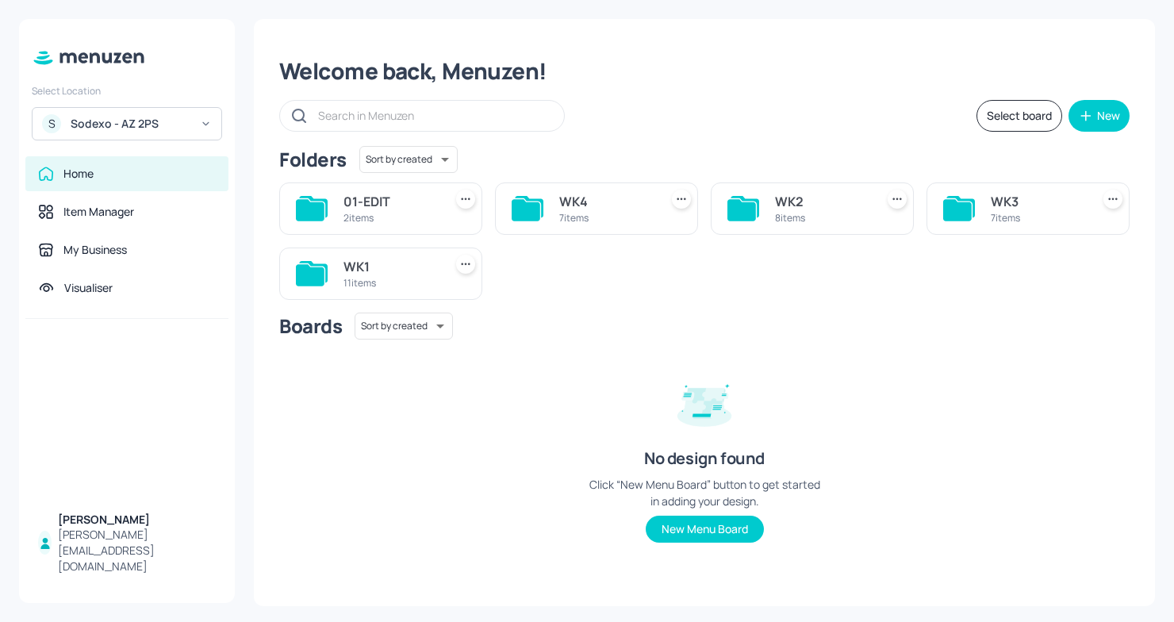
click at [382, 258] on div "WK1" at bounding box center [390, 266] width 94 height 19
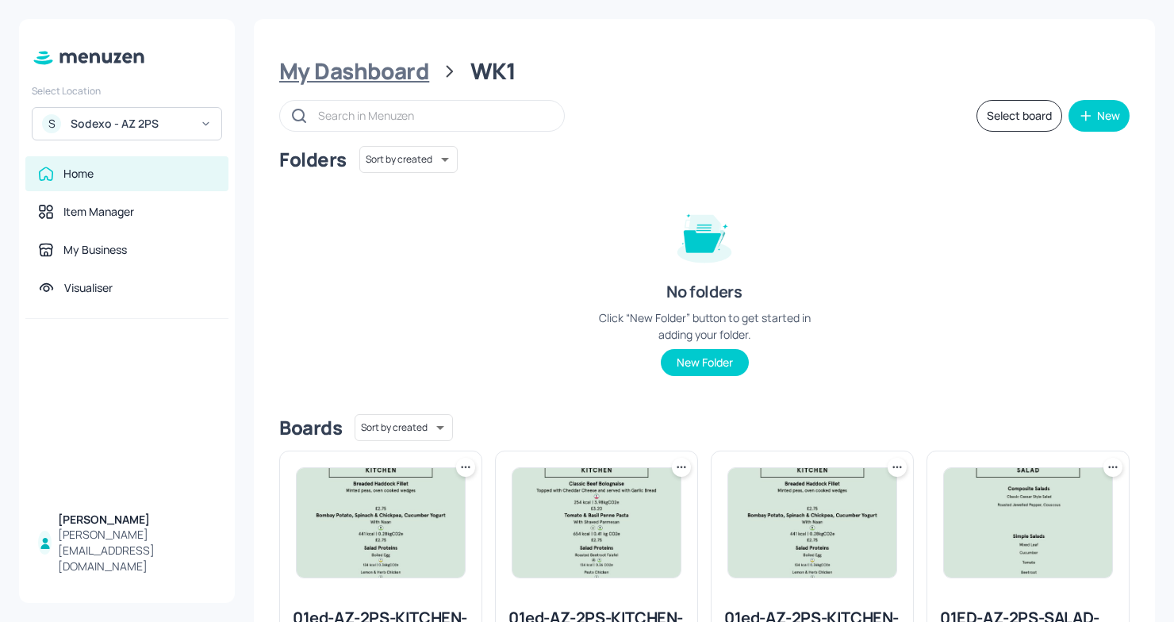
click at [349, 75] on div "My Dashboard" at bounding box center [354, 71] width 150 height 29
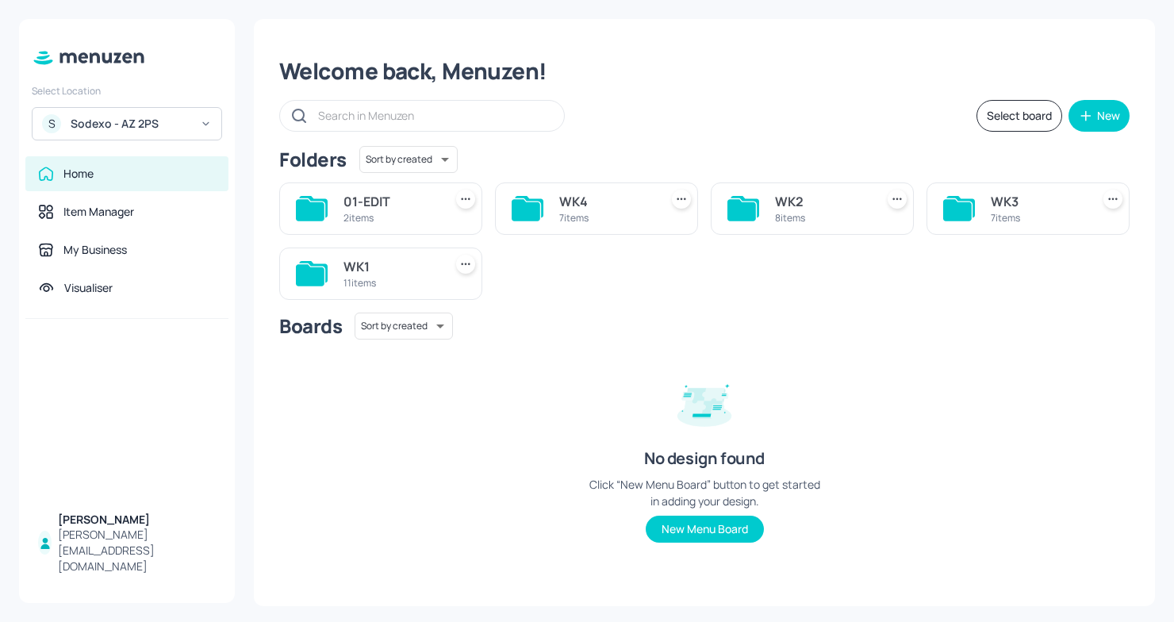
click at [430, 290] on div "WK1 11 items" at bounding box center [390, 274] width 94 height 38
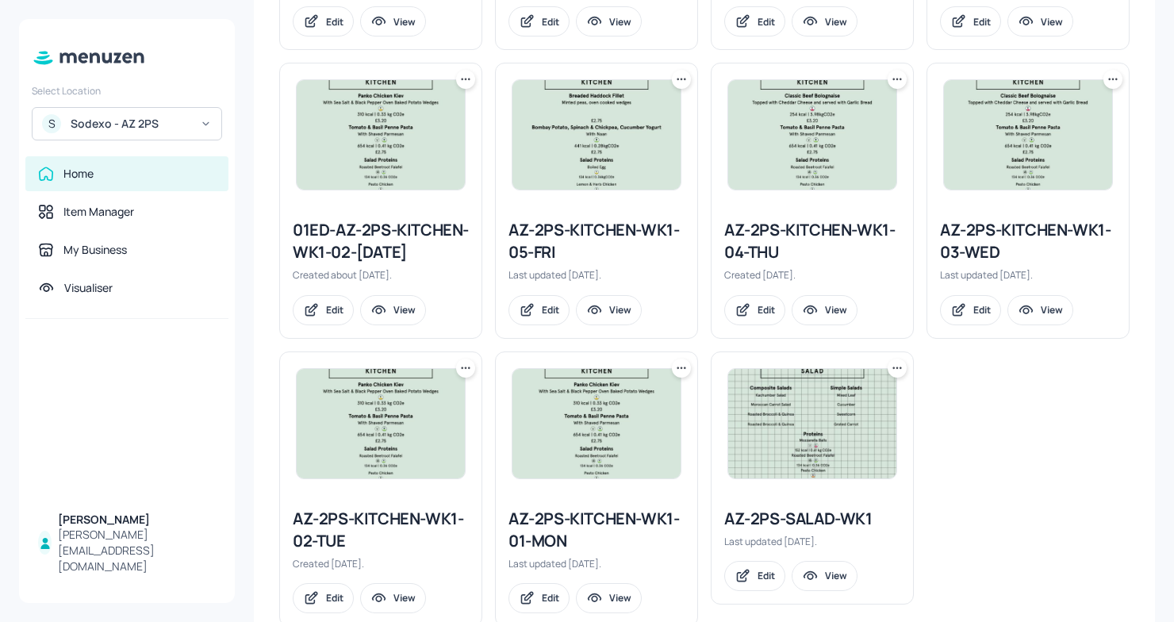
scroll to position [763, 0]
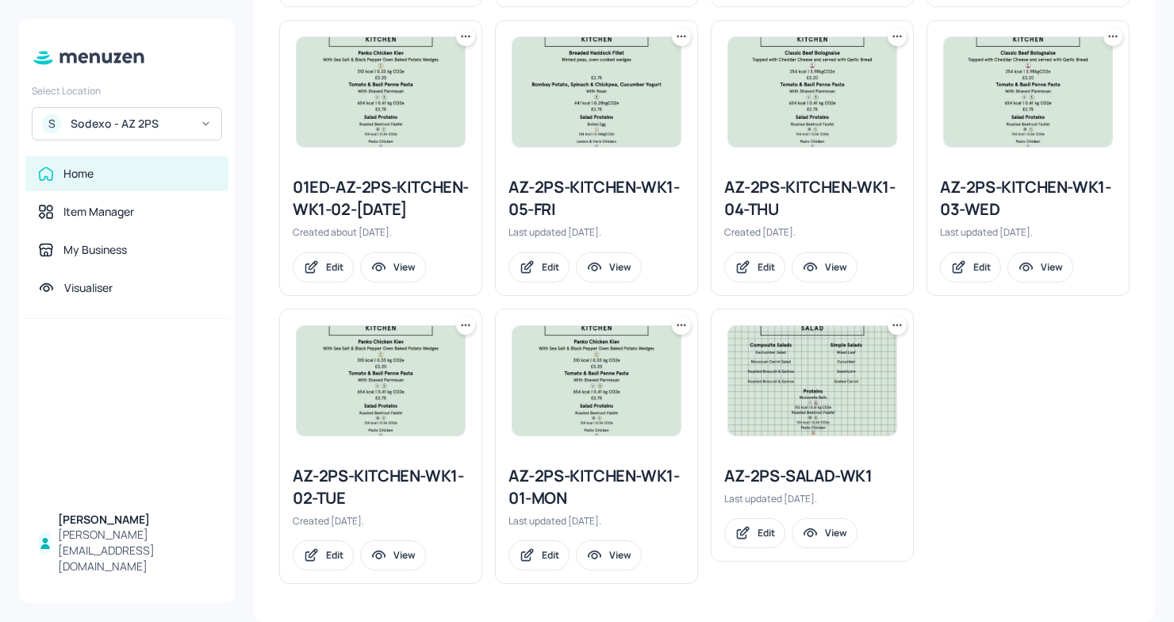
click at [784, 469] on div "AZ-2PS-SALAD-WK1" at bounding box center [812, 476] width 176 height 22
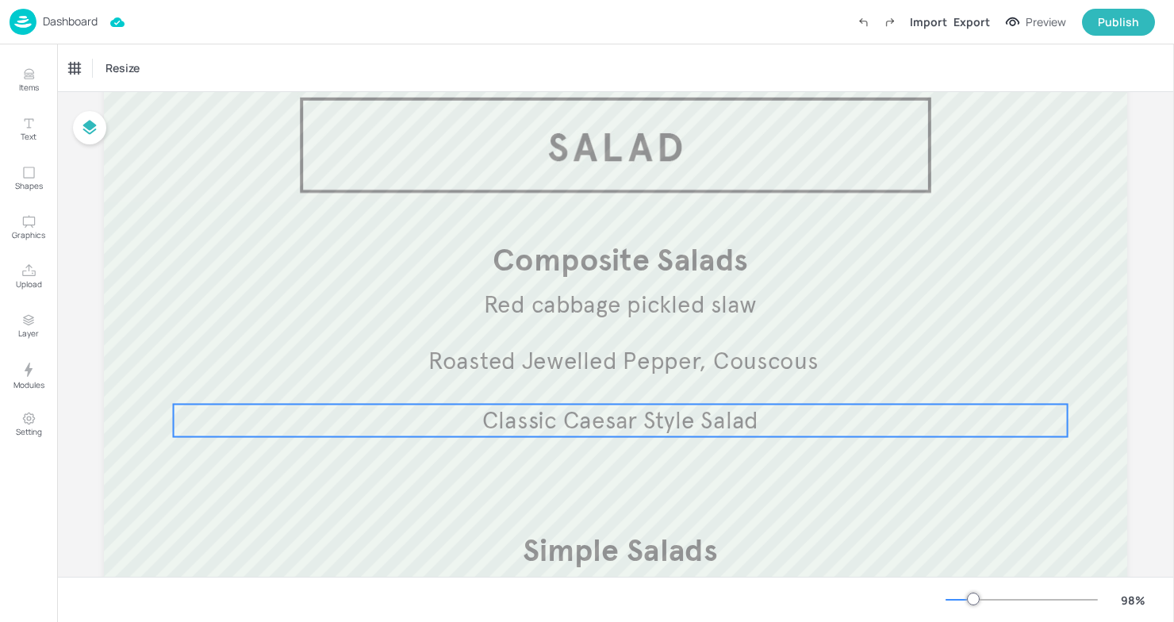
scroll to position [100, 0]
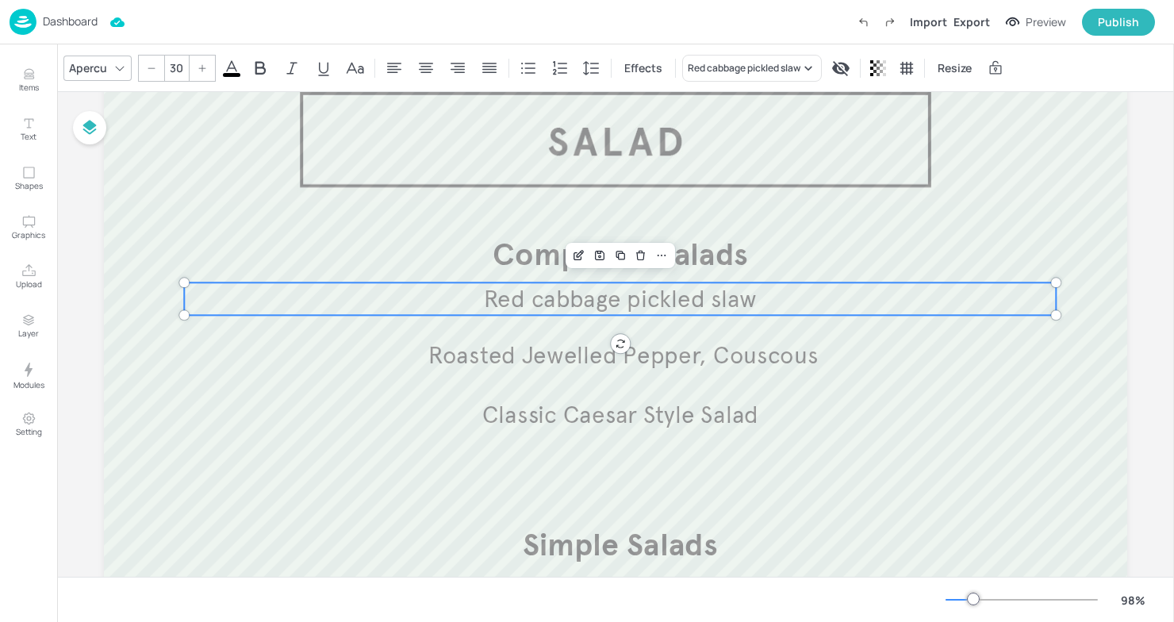
click at [868, 299] on p "Red cabbage pickled slaw" at bounding box center [620, 298] width 872 height 33
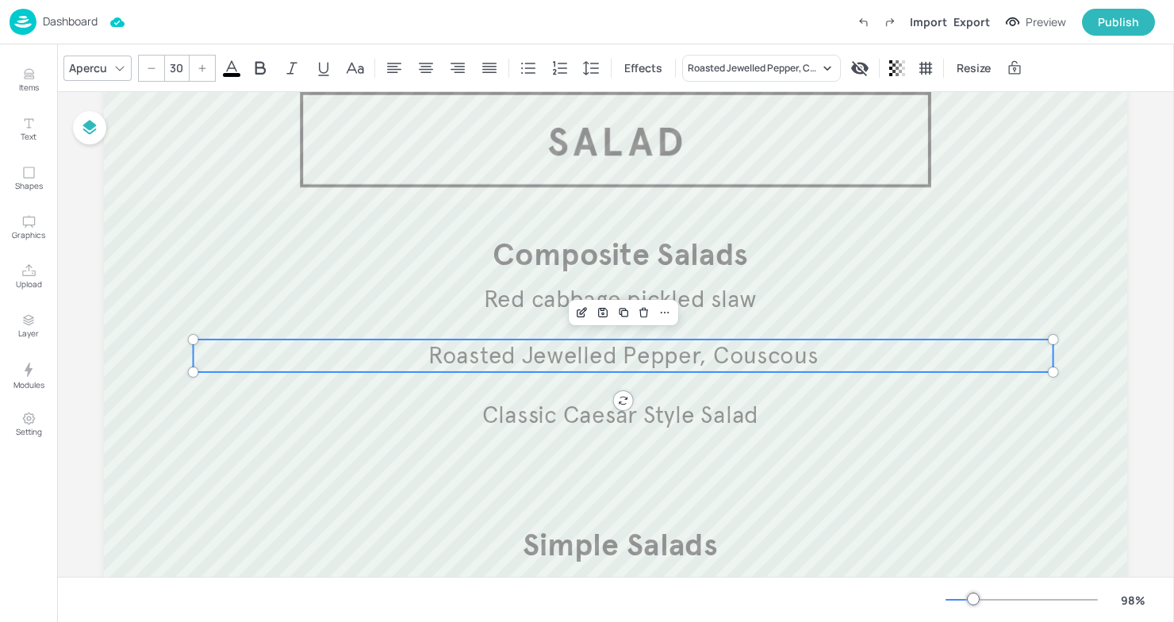
click at [718, 368] on span "Roasted Jewelled Pepper, Couscous" at bounding box center [622, 355] width 389 height 29
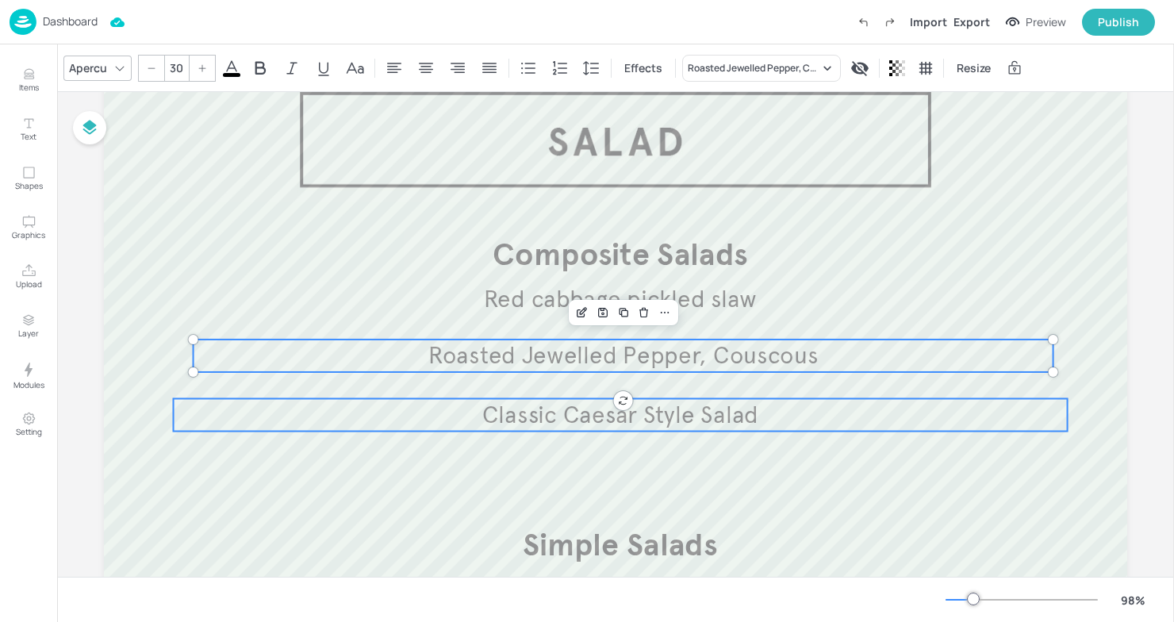
click at [701, 420] on span "Classic Caesar Style Salad" at bounding box center [620, 414] width 276 height 29
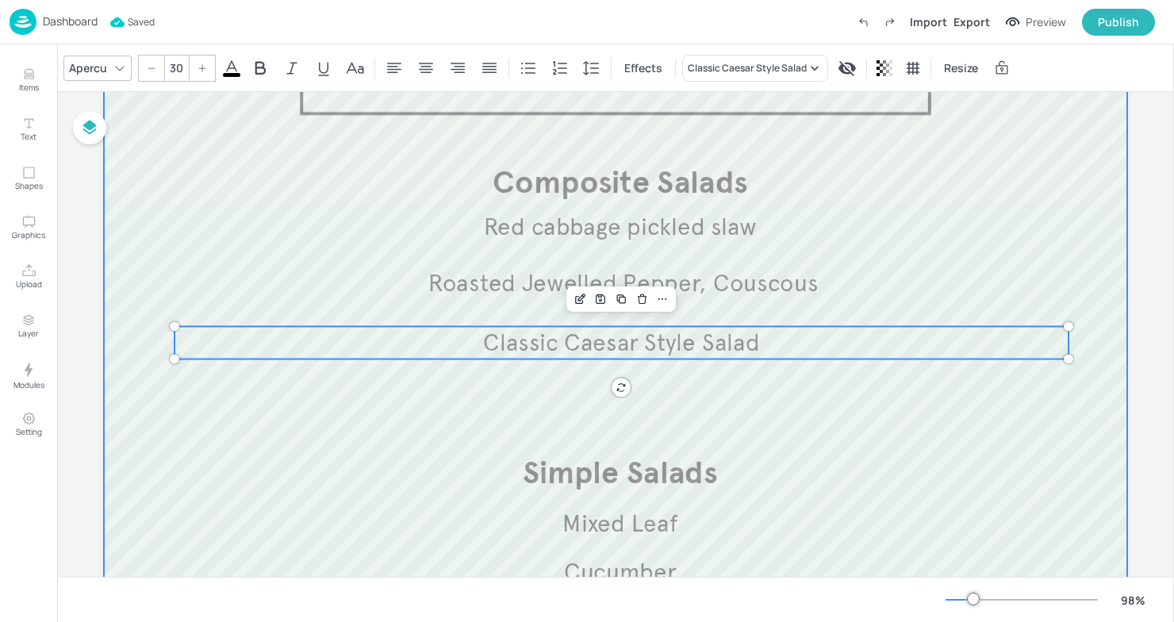
scroll to position [0, 0]
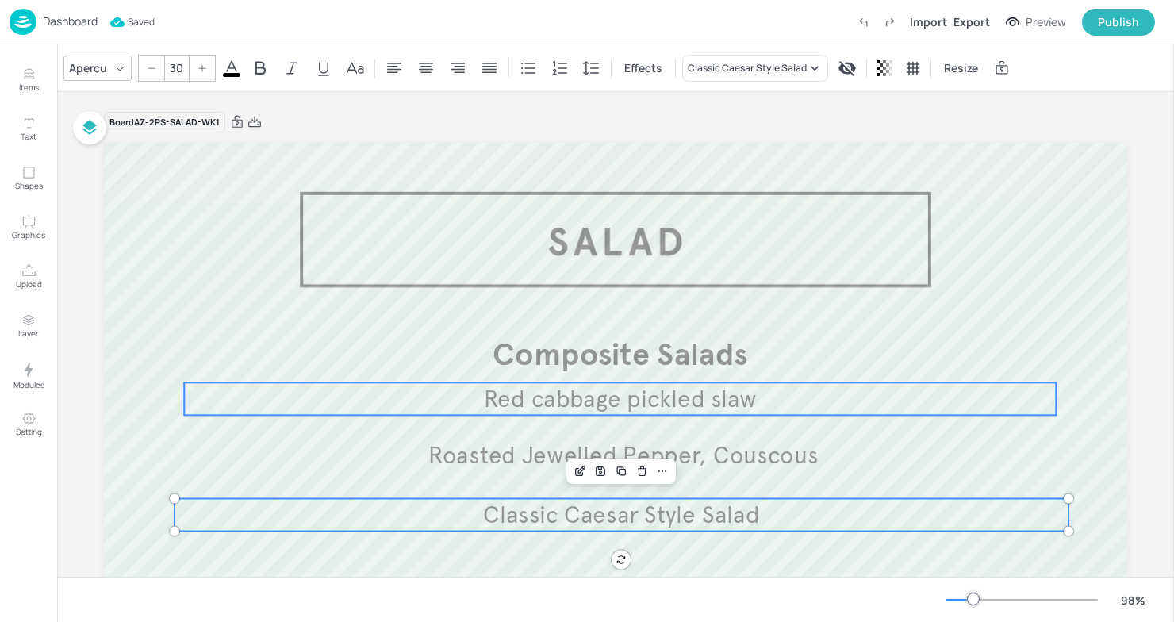
type input "30"
click at [615, 393] on span "Red cabbage pickled slaw" at bounding box center [620, 398] width 273 height 29
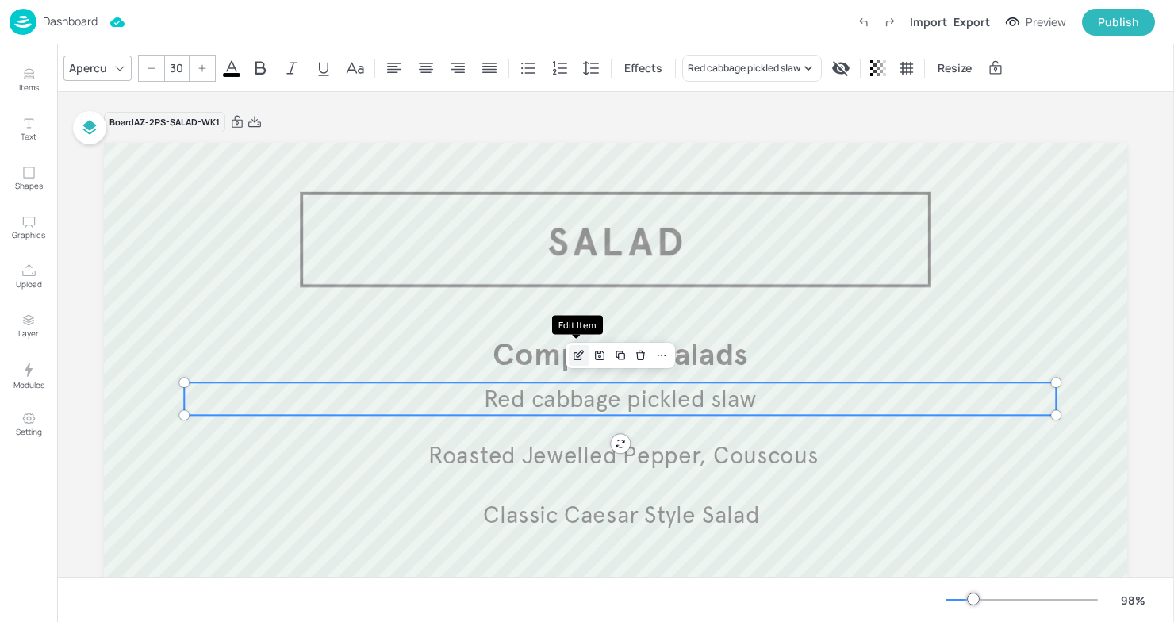
click at [574, 353] on icon "Edit Item" at bounding box center [577, 356] width 7 height 7
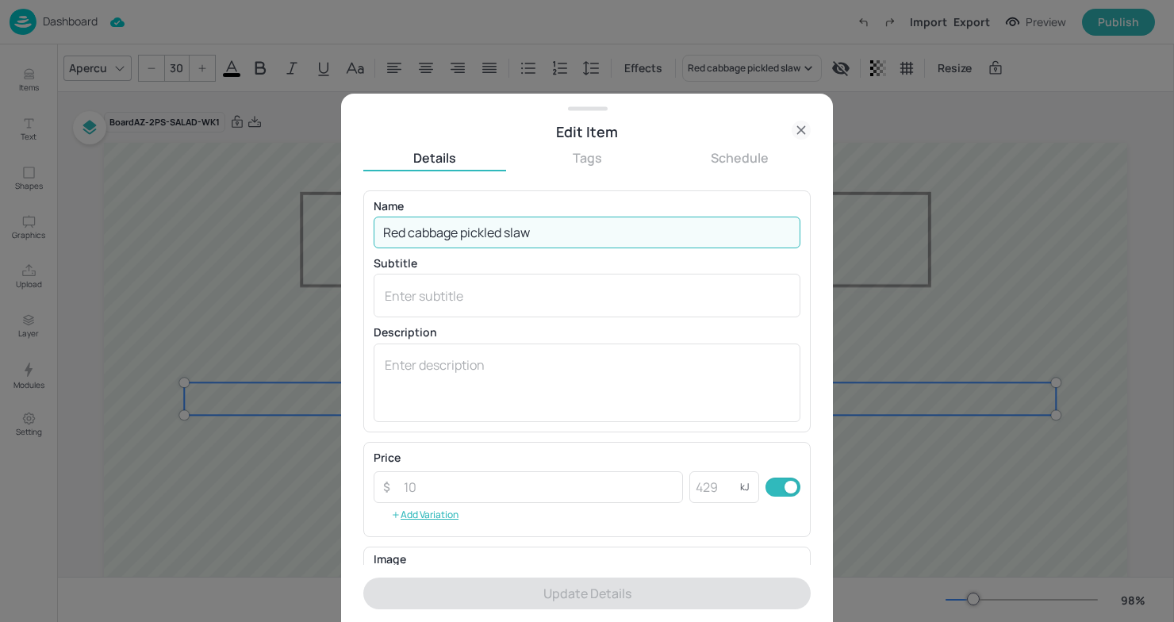
drag, startPoint x: 571, startPoint y: 228, endPoint x: 297, endPoint y: 227, distance: 273.6
click at [297, 227] on div "Edit Item Details Tags Schedule Name Red cabbage pickled slaw ​ Subtitle x ​ De…" at bounding box center [587, 311] width 1174 height 622
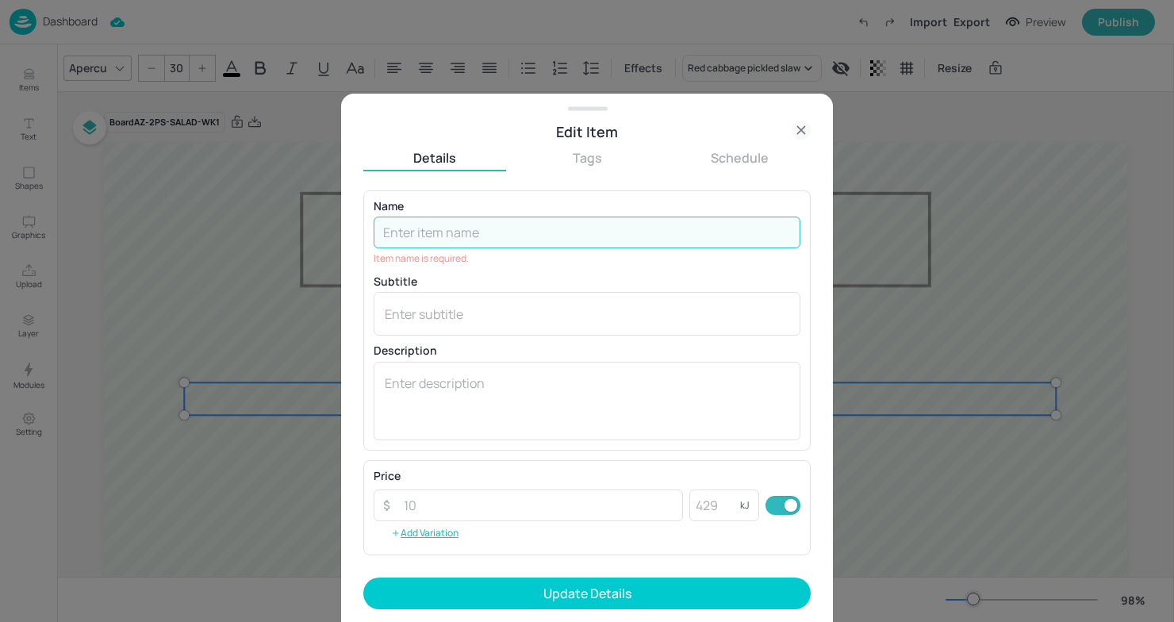
paste input "Balsamic new potato & red onion"
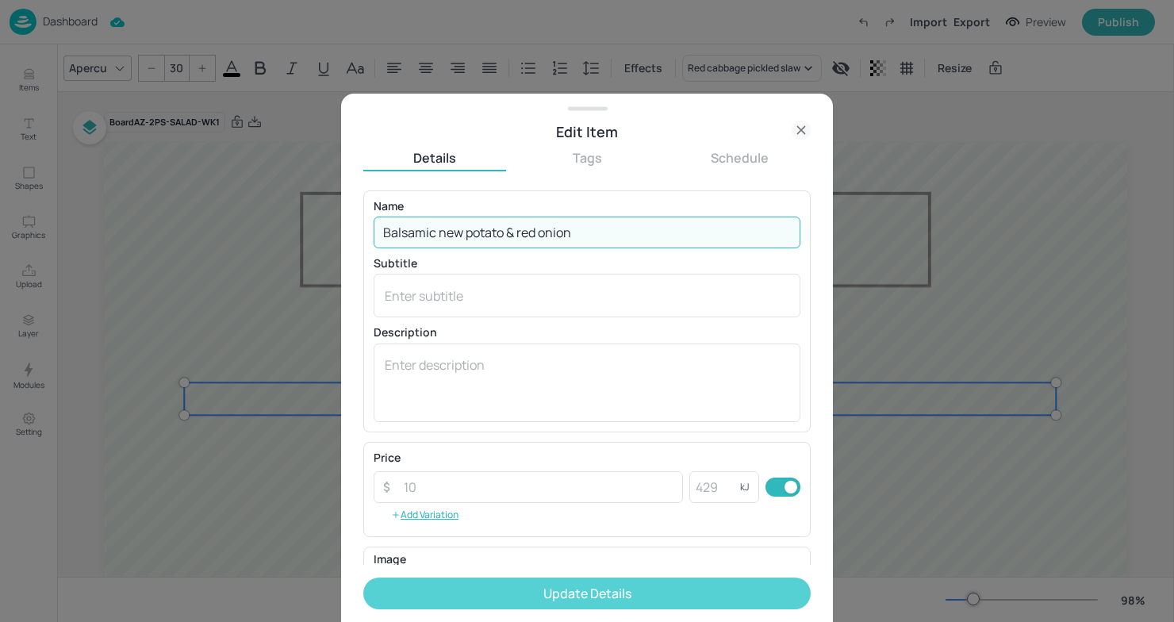
type input "Balsamic new potato & red onion"
click at [651, 589] on button "Update Details" at bounding box center [586, 593] width 447 height 32
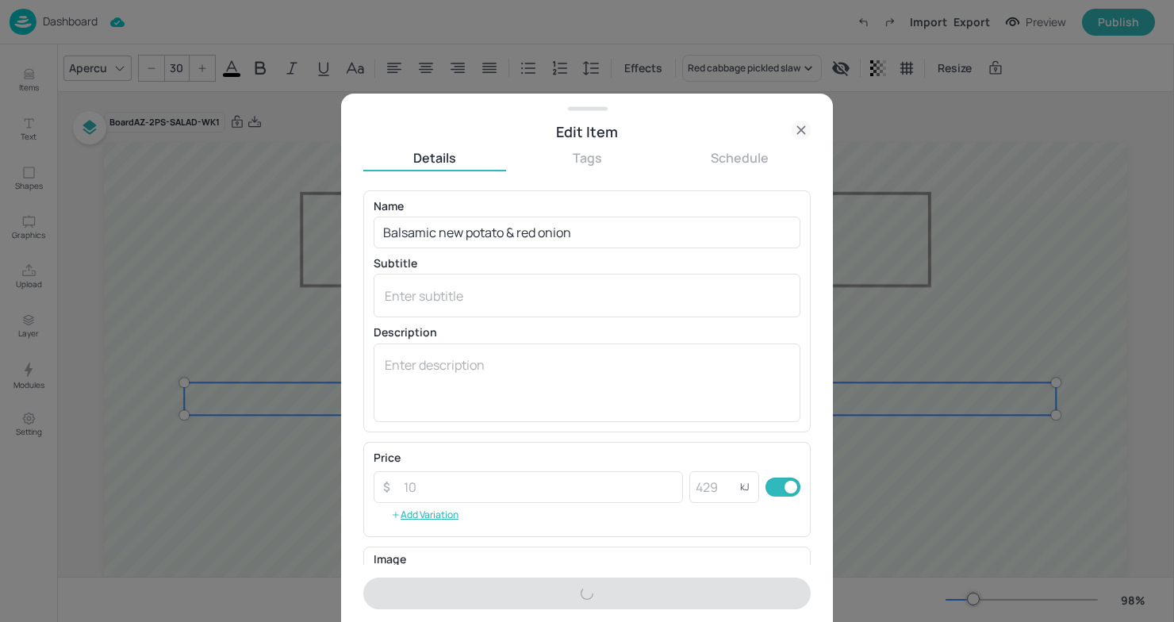
click at [1021, 414] on div at bounding box center [587, 311] width 1174 height 622
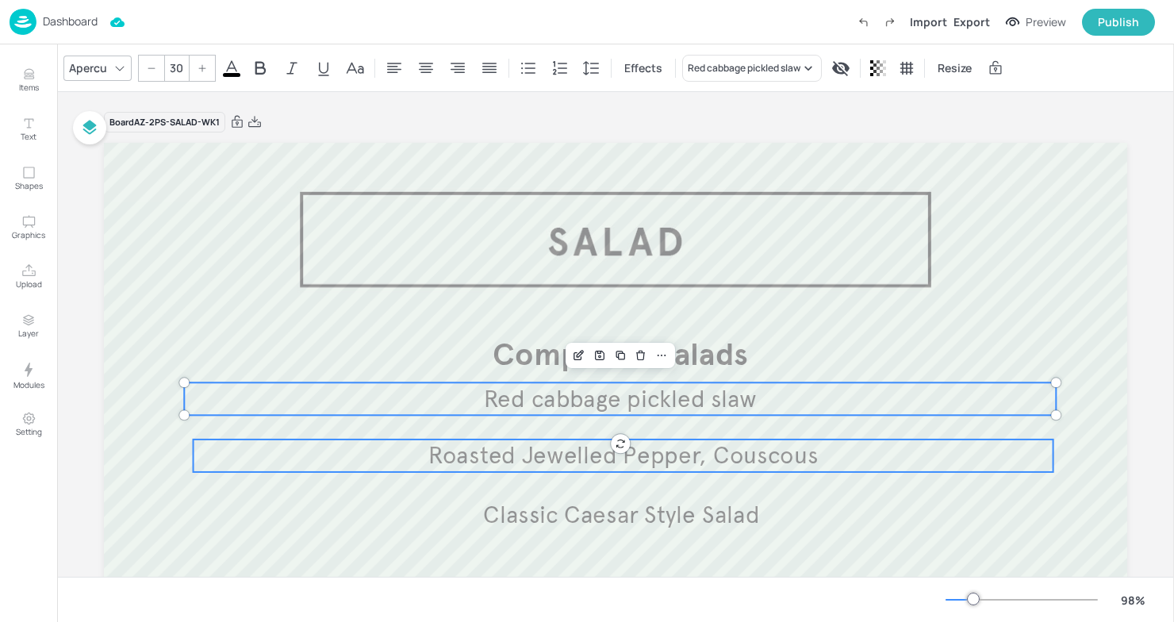
type input "30"
click at [615, 458] on span "Roasted Jewelled Pepper, Couscous" at bounding box center [622, 455] width 389 height 29
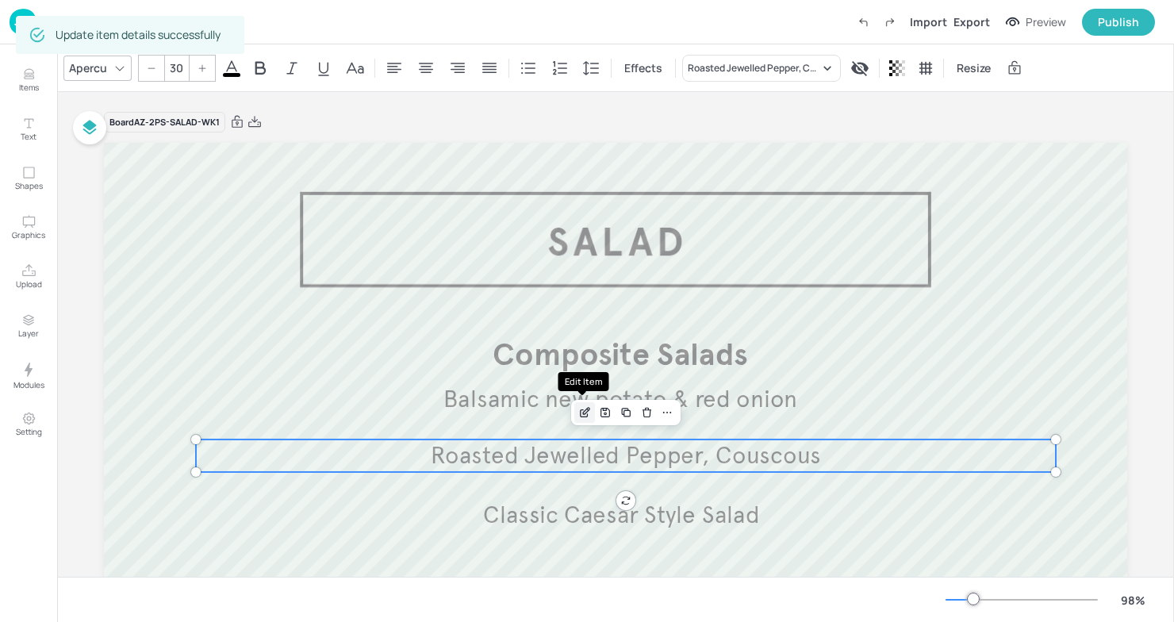
click at [578, 412] on icon "Edit Item" at bounding box center [584, 412] width 13 height 13
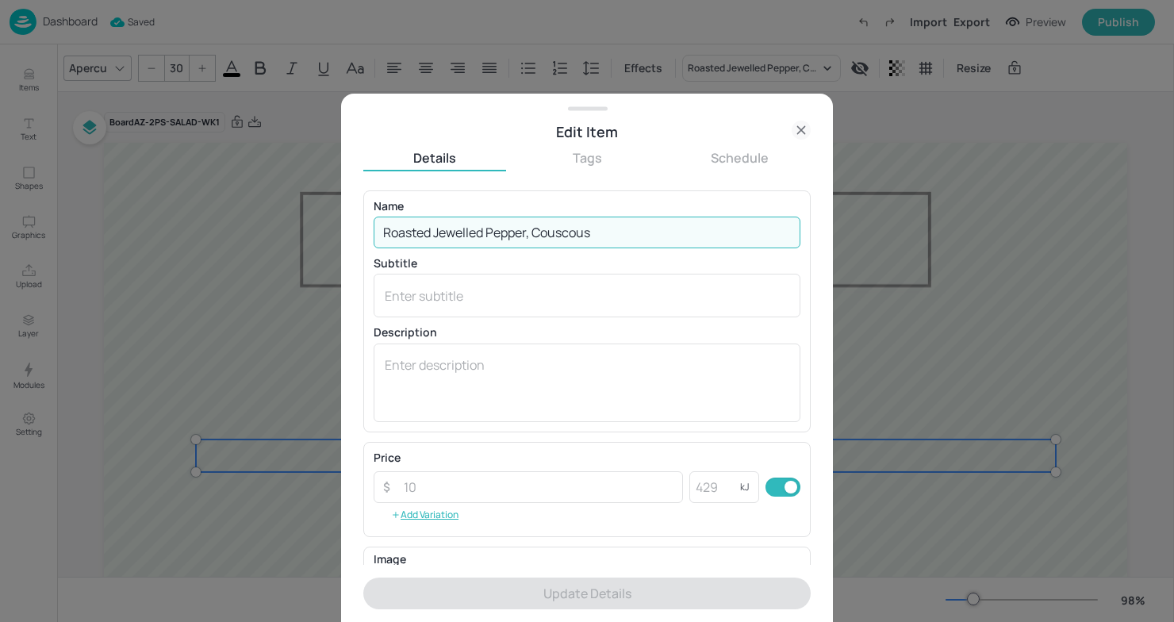
drag, startPoint x: 631, startPoint y: 236, endPoint x: 206, endPoint y: 225, distance: 424.5
click at [206, 225] on div "Edit Item Details Tags Schedule Name Roasted Jewelled Pepper, Couscous ​ Subtit…" at bounding box center [587, 311] width 1174 height 622
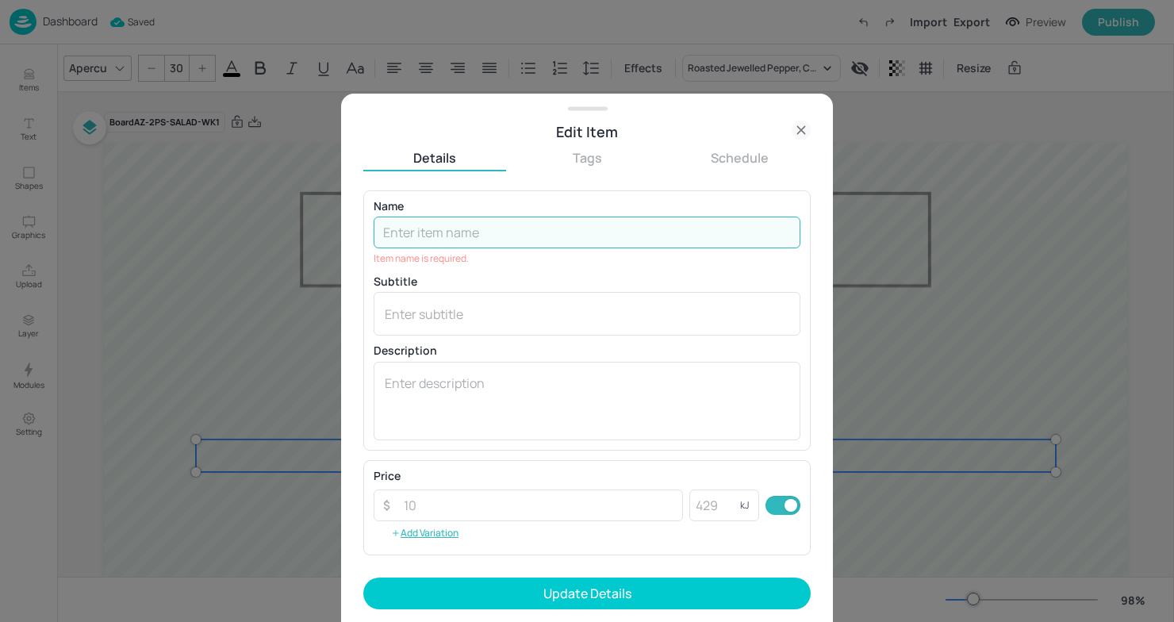
paste input "Roasted [PERSON_NAME] & [PERSON_NAME]"
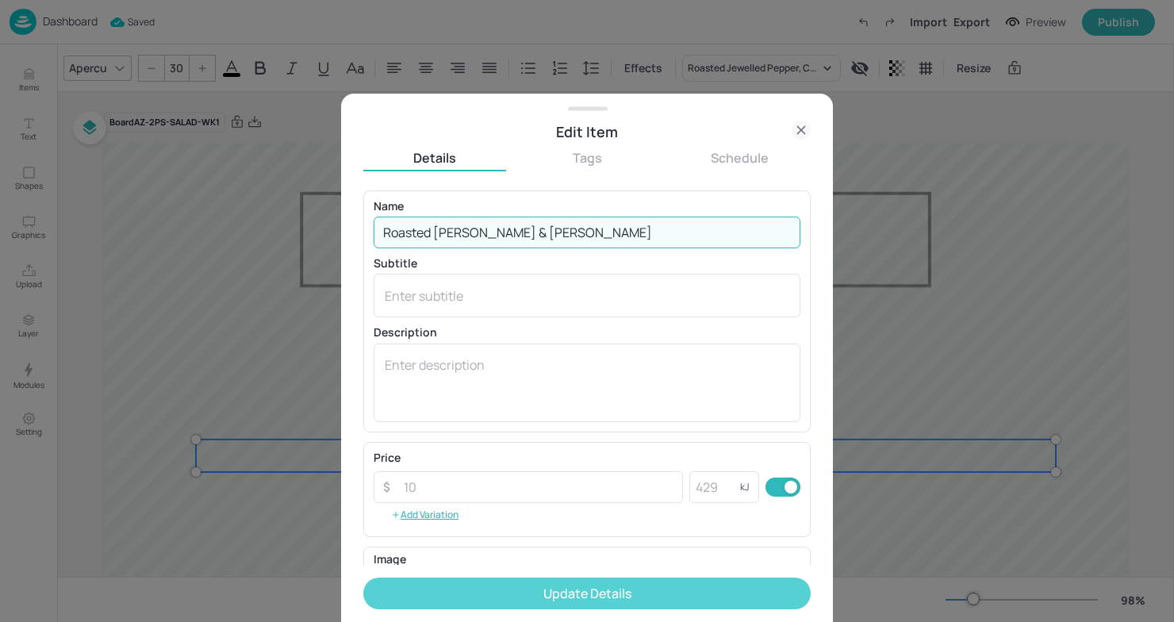
type input "Roasted [PERSON_NAME] & [PERSON_NAME]"
click at [474, 602] on button "Update Details" at bounding box center [586, 593] width 447 height 32
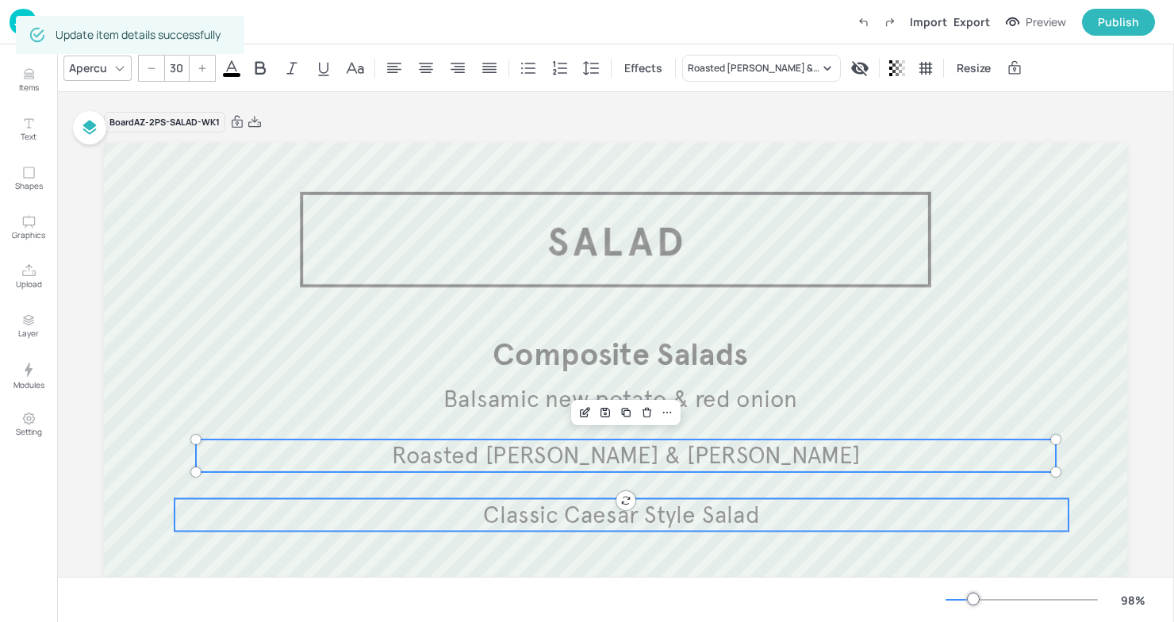
click at [748, 508] on span "Classic Caesar Style Salad" at bounding box center [621, 514] width 276 height 29
type input "30"
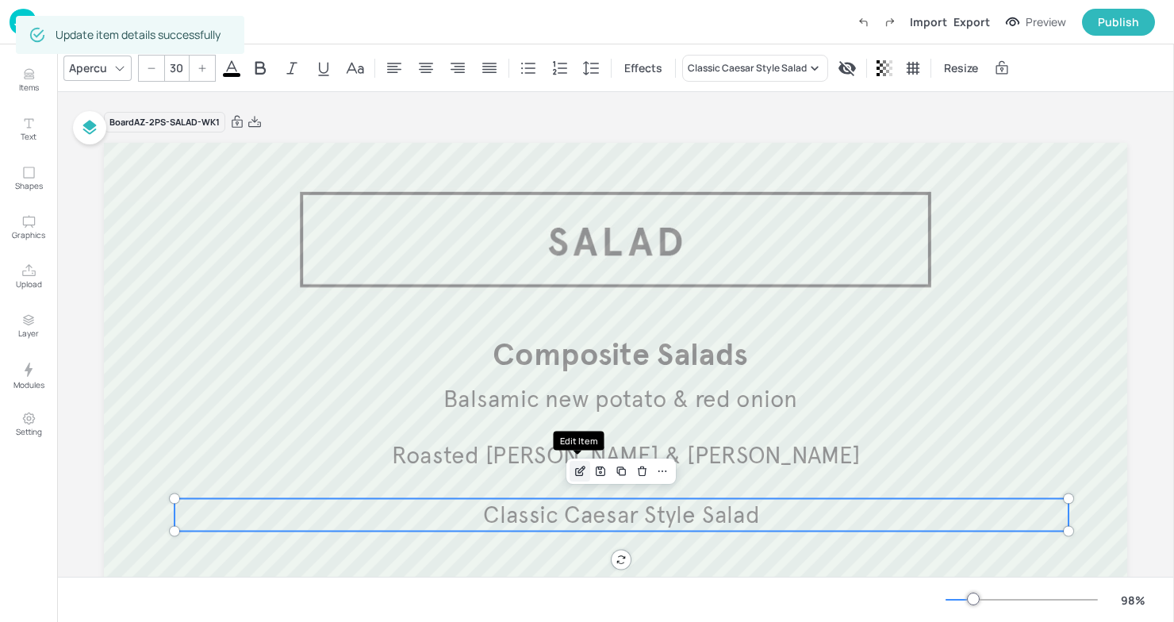
click at [578, 476] on icon "Edit Item" at bounding box center [579, 471] width 13 height 13
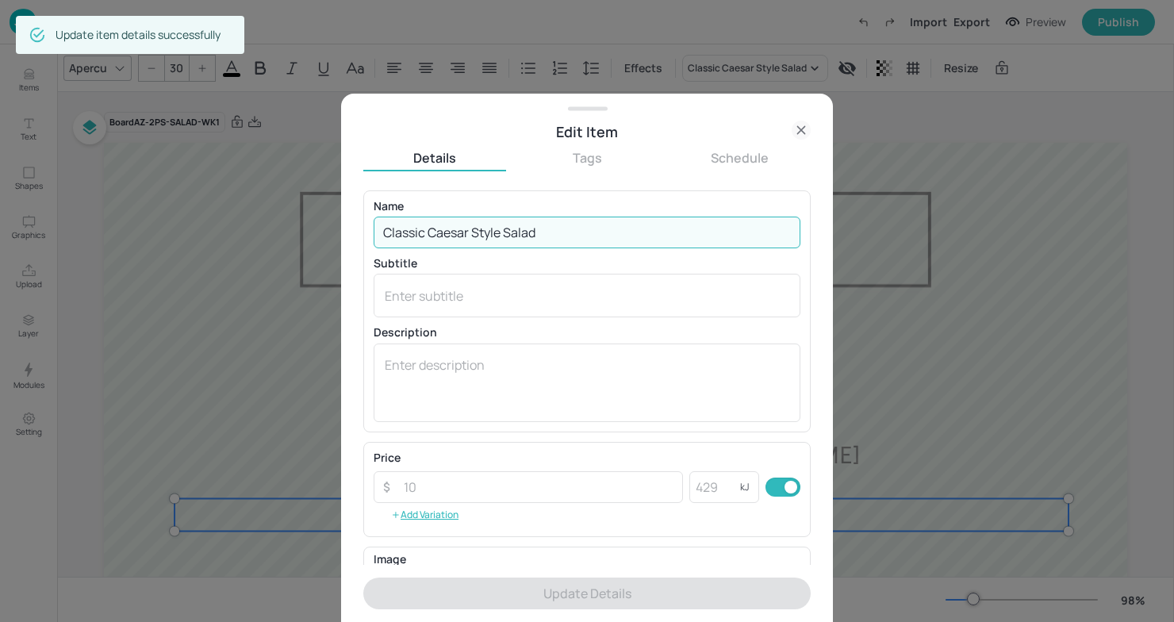
drag, startPoint x: 577, startPoint y: 240, endPoint x: 292, endPoint y: 240, distance: 284.7
click at [292, 240] on div "Edit Item Details Tags Schedule Name Classic Caesar Style Salad ​ Subtitle x ​ …" at bounding box center [587, 311] width 1174 height 622
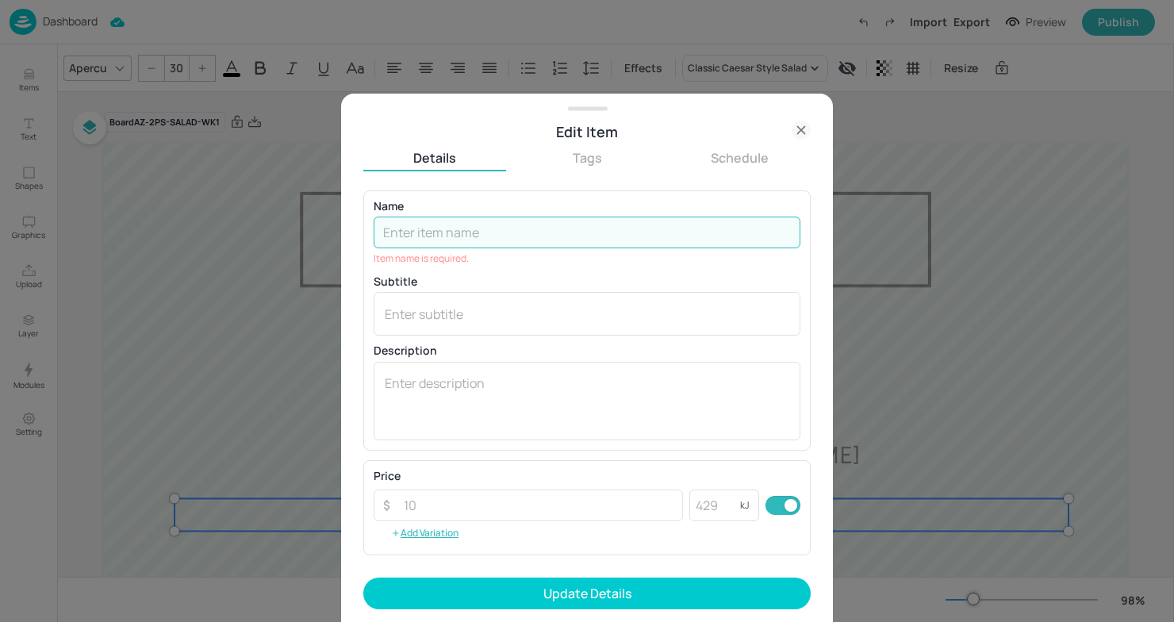
paste input "Turmeric cauliflower & fennel salad"
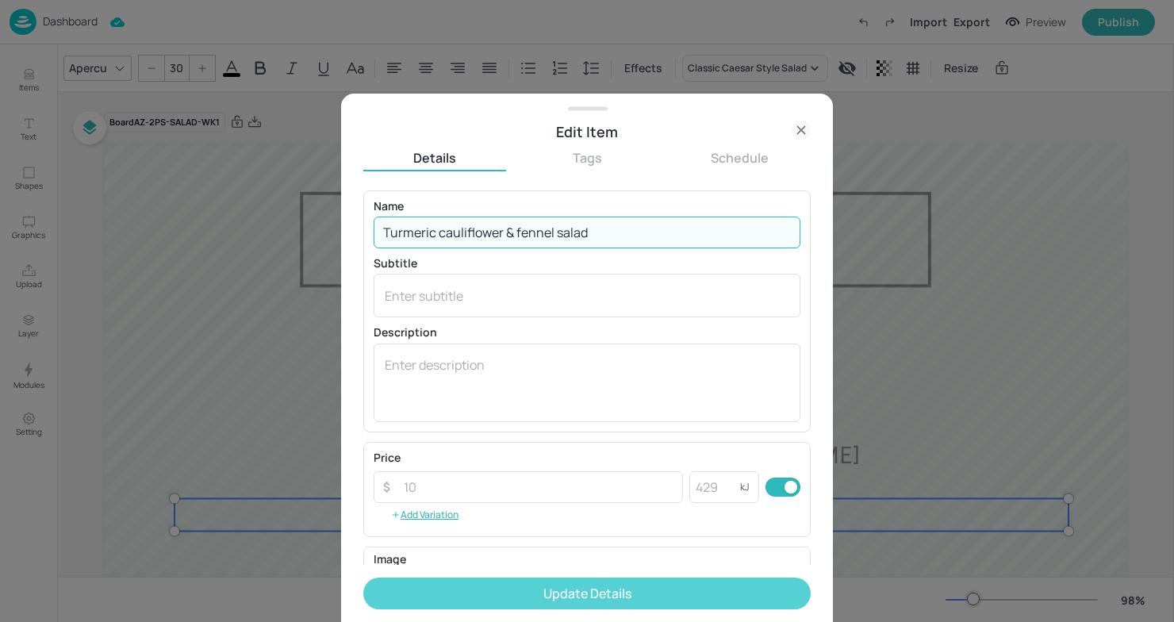
type input "Turmeric cauliflower & fennel salad"
click at [576, 596] on button "Update Details" at bounding box center [586, 593] width 447 height 32
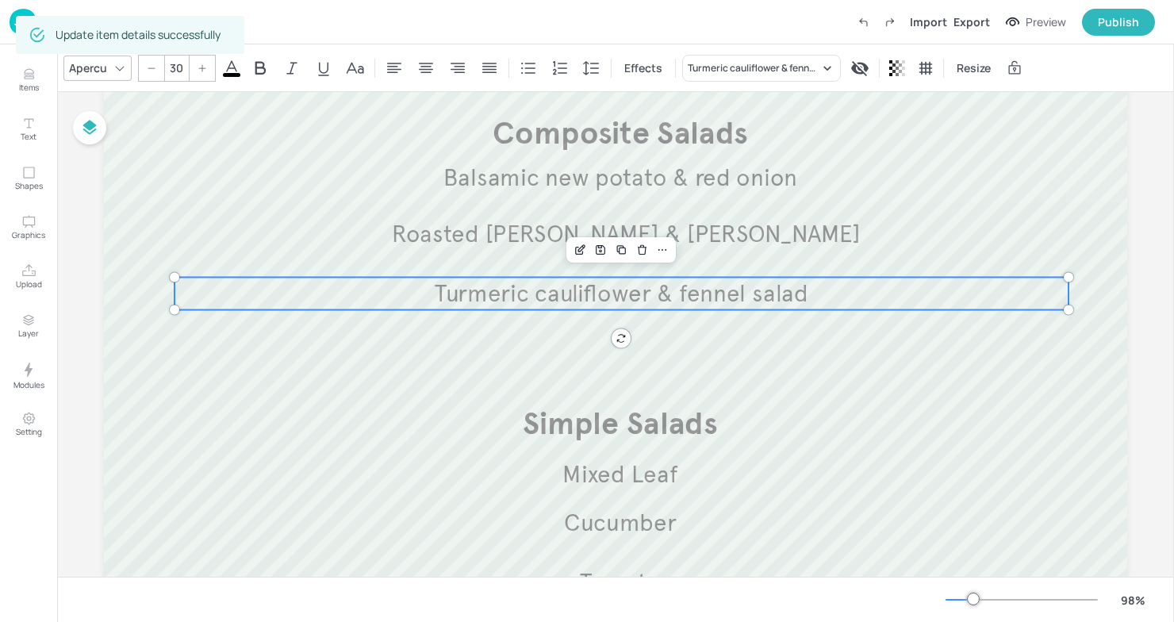
scroll to position [254, 0]
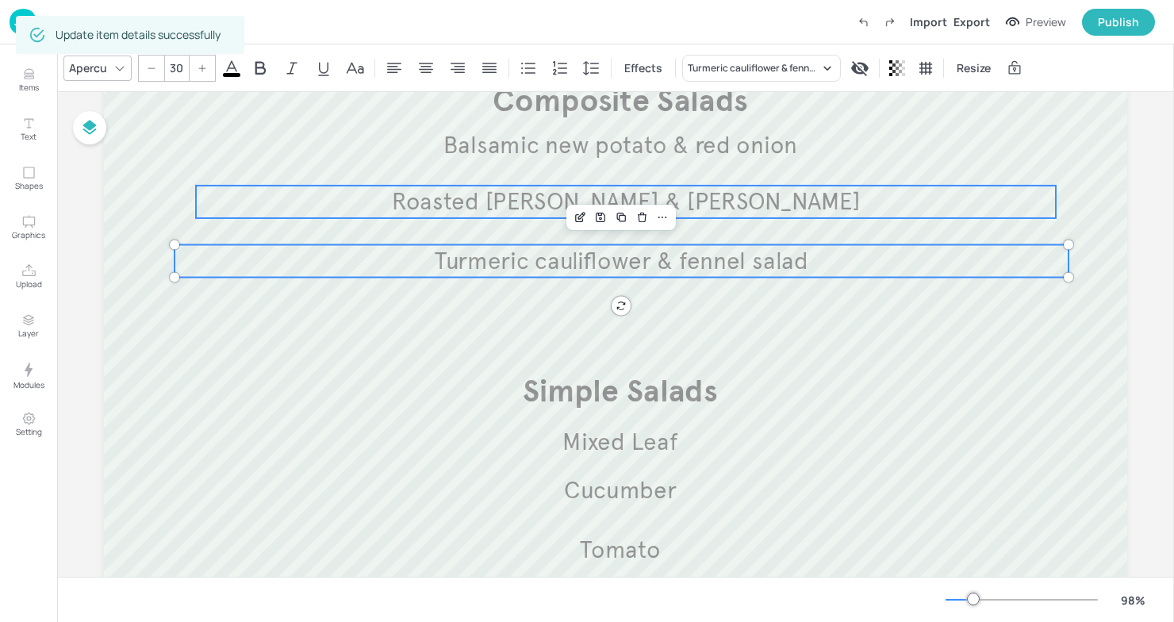
click at [880, 201] on p "Roasted [PERSON_NAME] & [PERSON_NAME]" at bounding box center [626, 202] width 860 height 33
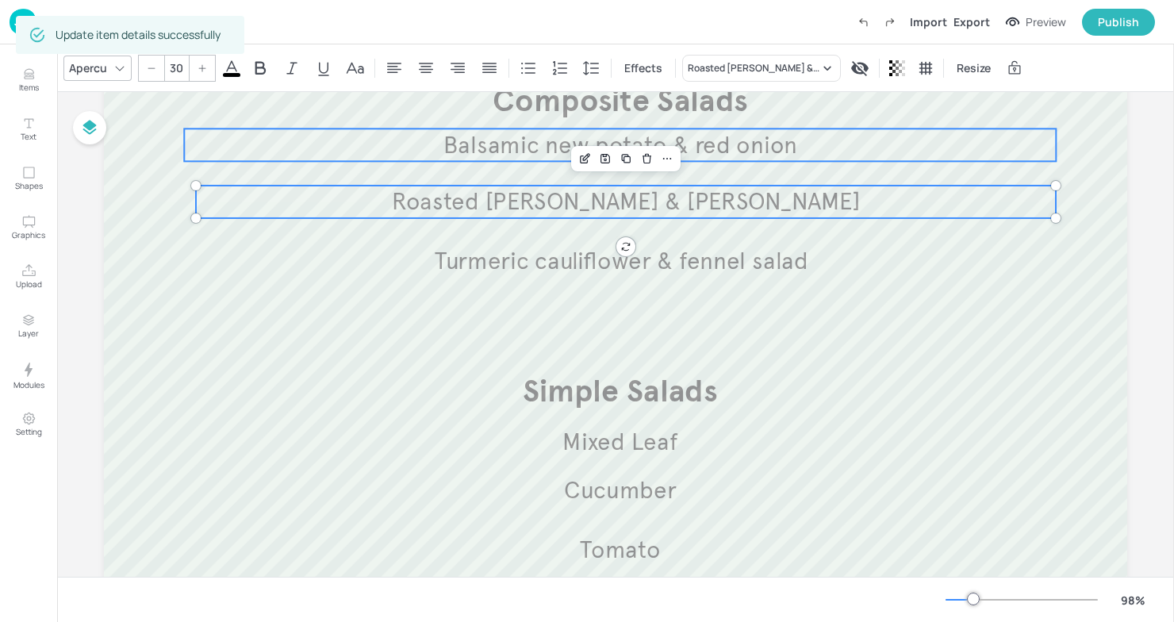
click at [837, 141] on p "Balsamic new potato & red onion" at bounding box center [620, 144] width 872 height 33
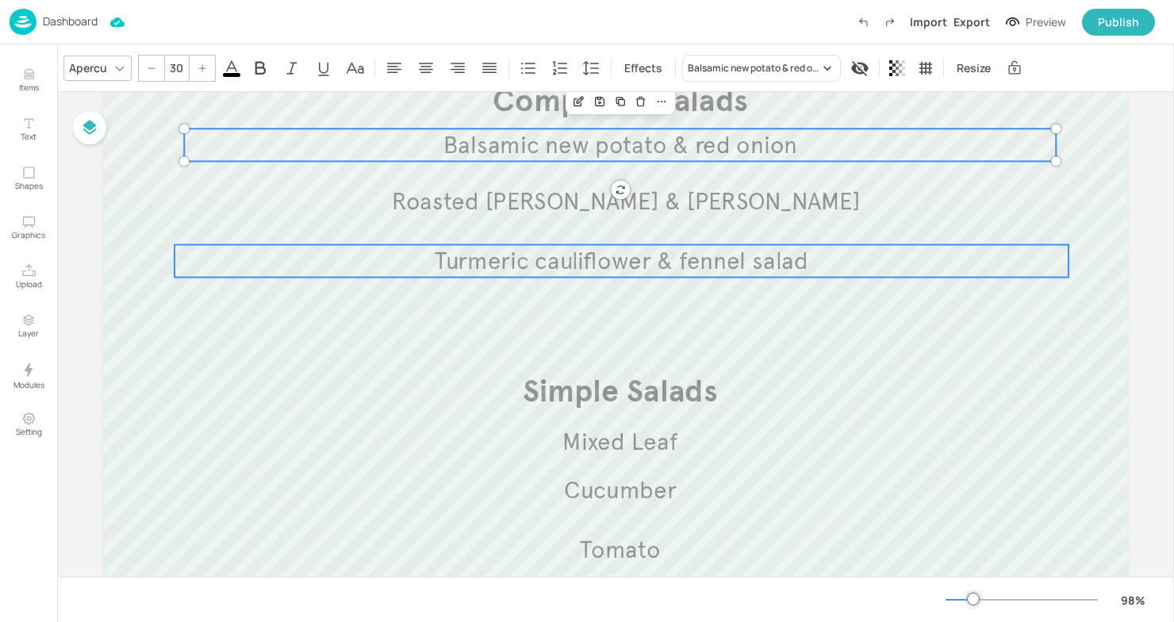
click at [797, 259] on span "Turmeric cauliflower & fennel salad" at bounding box center [622, 260] width 374 height 29
type input "30"
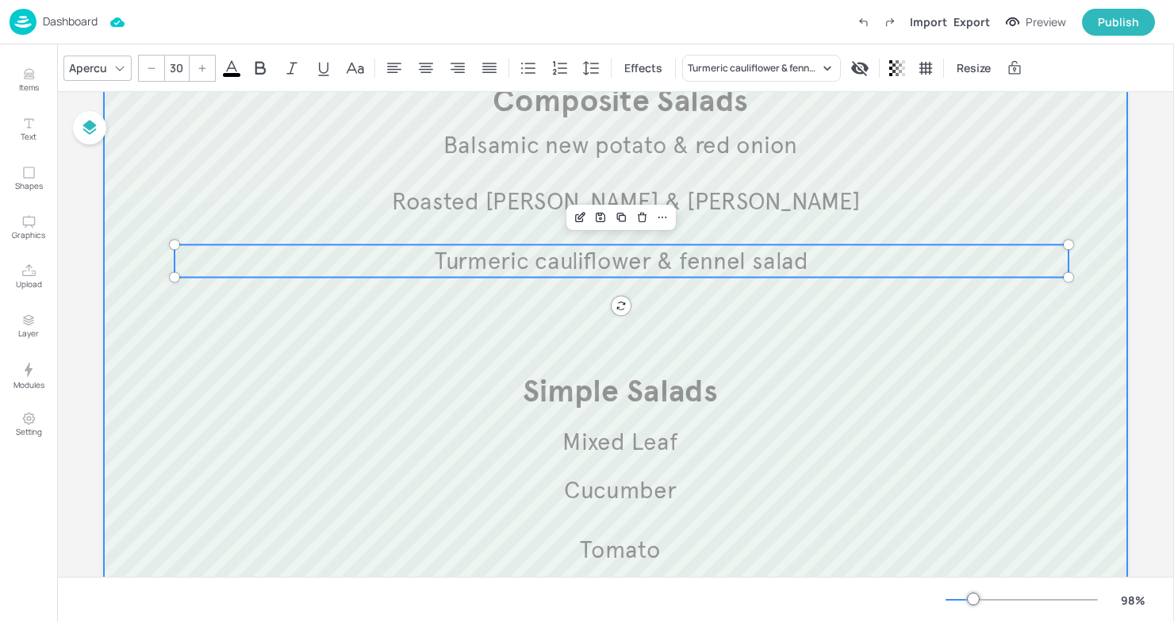
click at [813, 327] on div at bounding box center [615, 309] width 1023 height 840
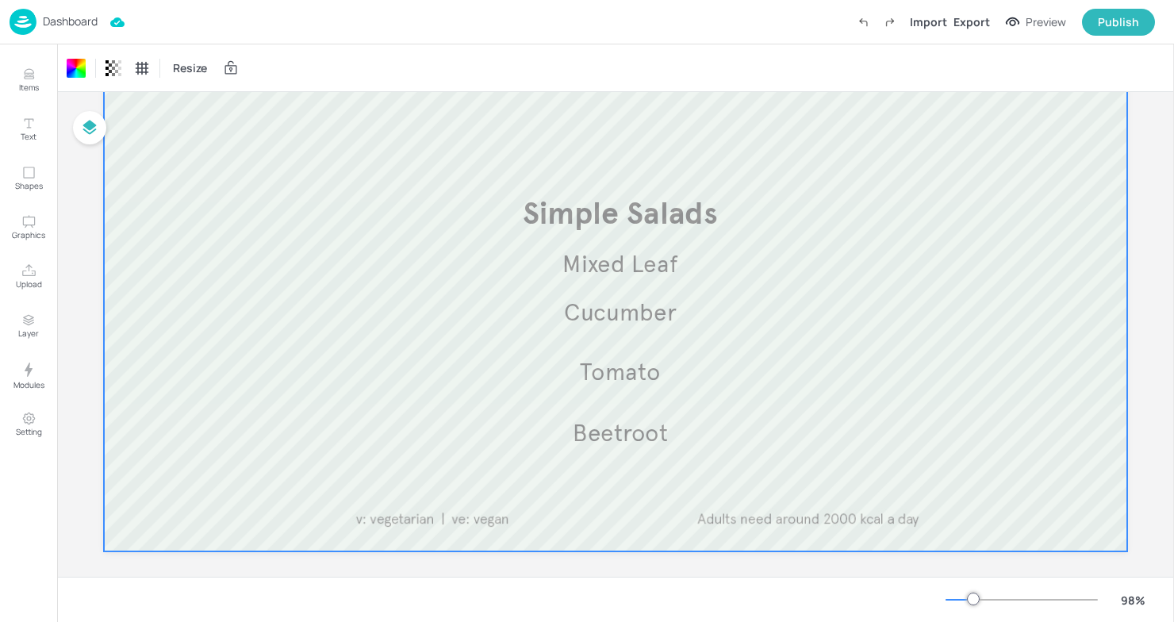
scroll to position [435, 0]
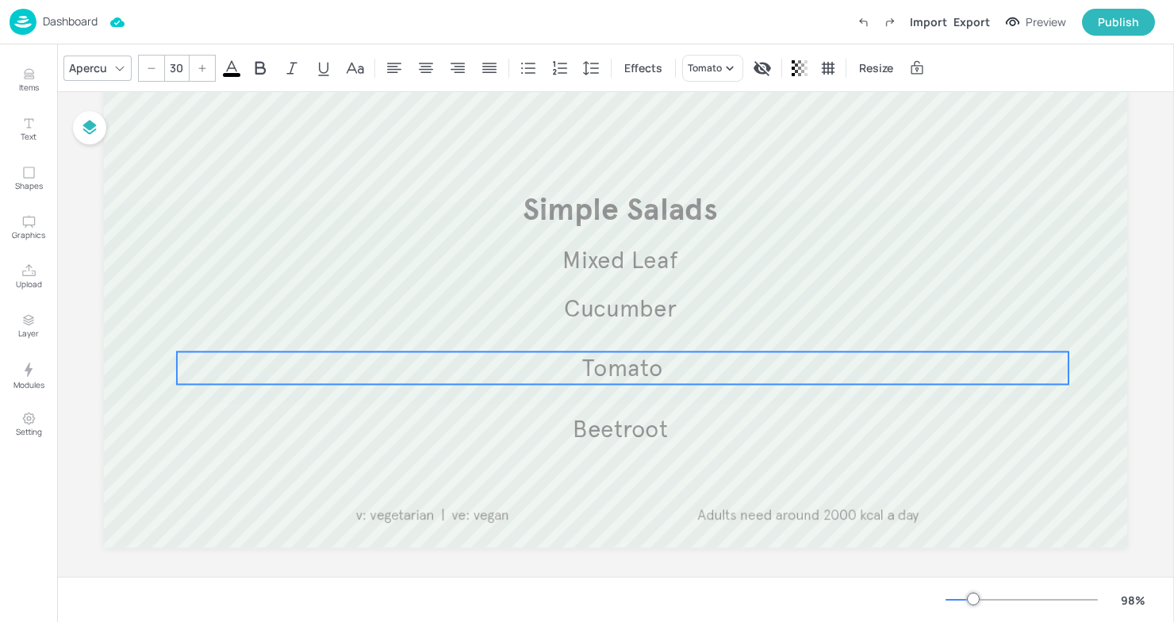
click at [658, 354] on p "Tomato" at bounding box center [622, 367] width 891 height 33
click at [580, 319] on icon "Edit Item" at bounding box center [580, 324] width 13 height 13
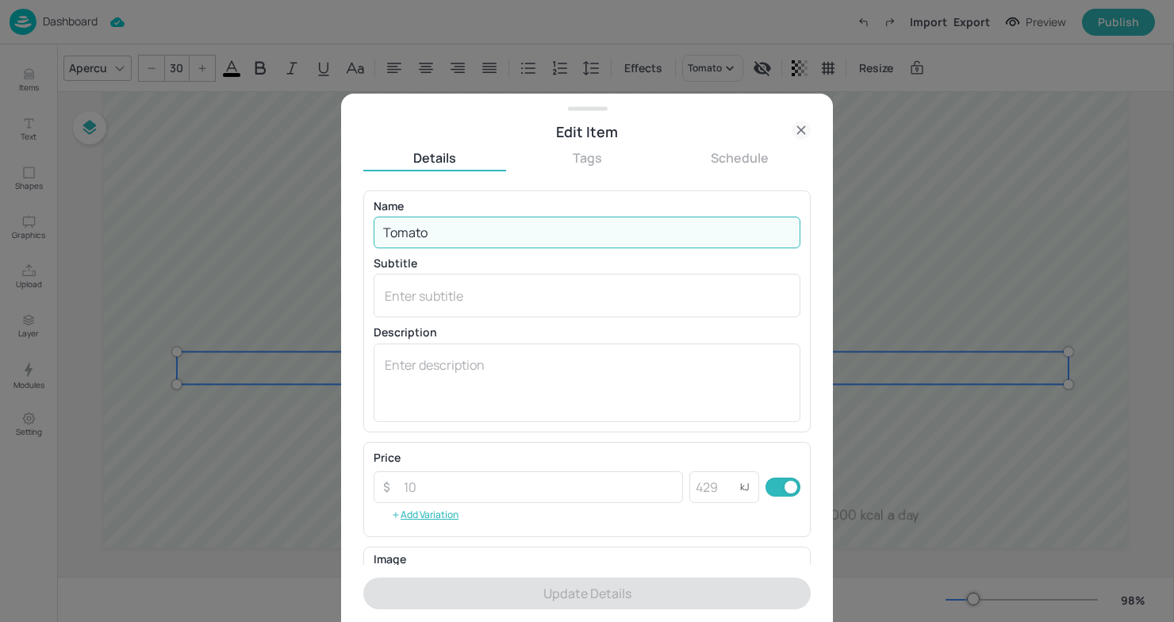
drag, startPoint x: 483, startPoint y: 239, endPoint x: 263, endPoint y: 223, distance: 220.3
click at [263, 223] on div "Edit Item Details Tags Schedule Name Tomato ​ Subtitle x ​ Description x ​ Pric…" at bounding box center [587, 311] width 1174 height 622
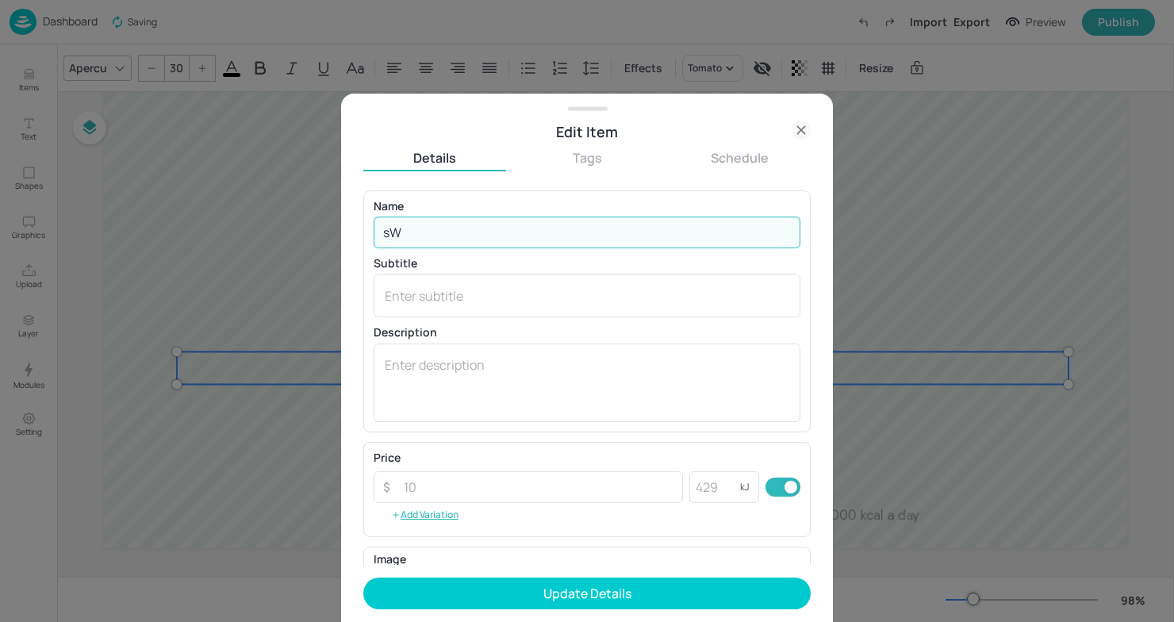
type input "s"
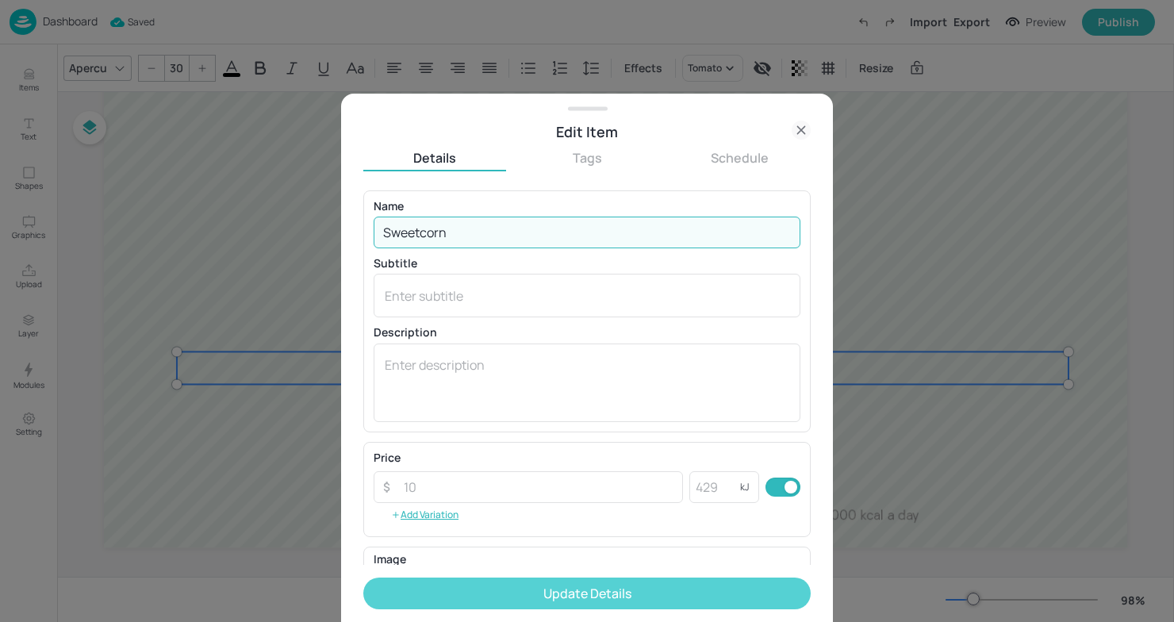
type input "Sweetcorn"
click at [573, 590] on button "Update Details" at bounding box center [586, 593] width 447 height 32
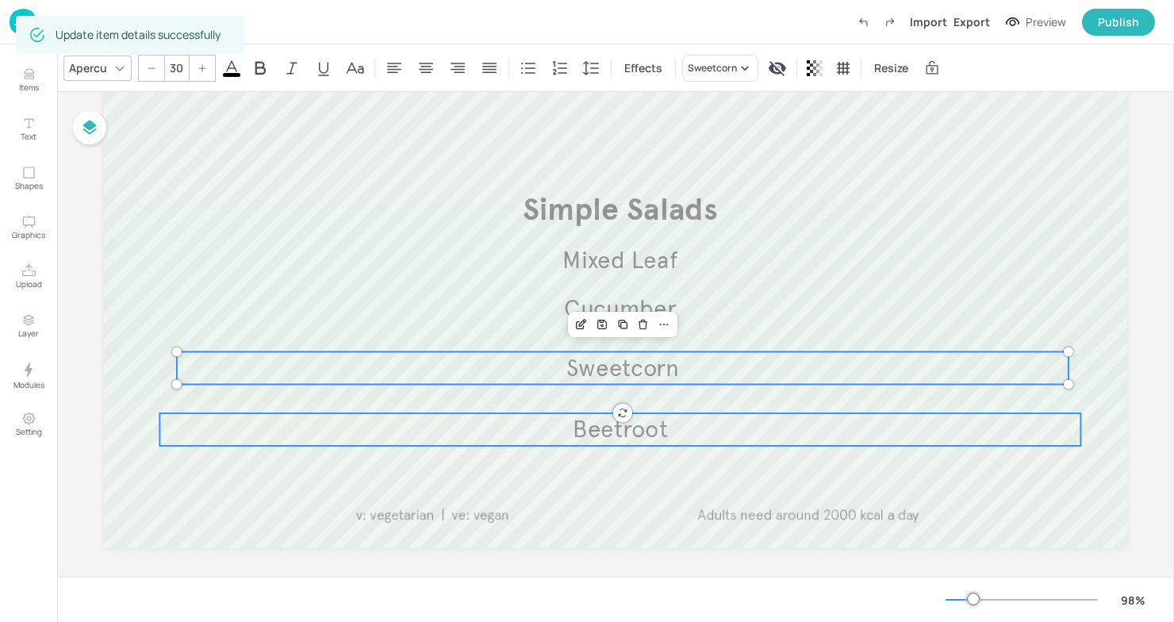
type input "30"
click at [600, 439] on span "Beetroot" at bounding box center [620, 429] width 95 height 29
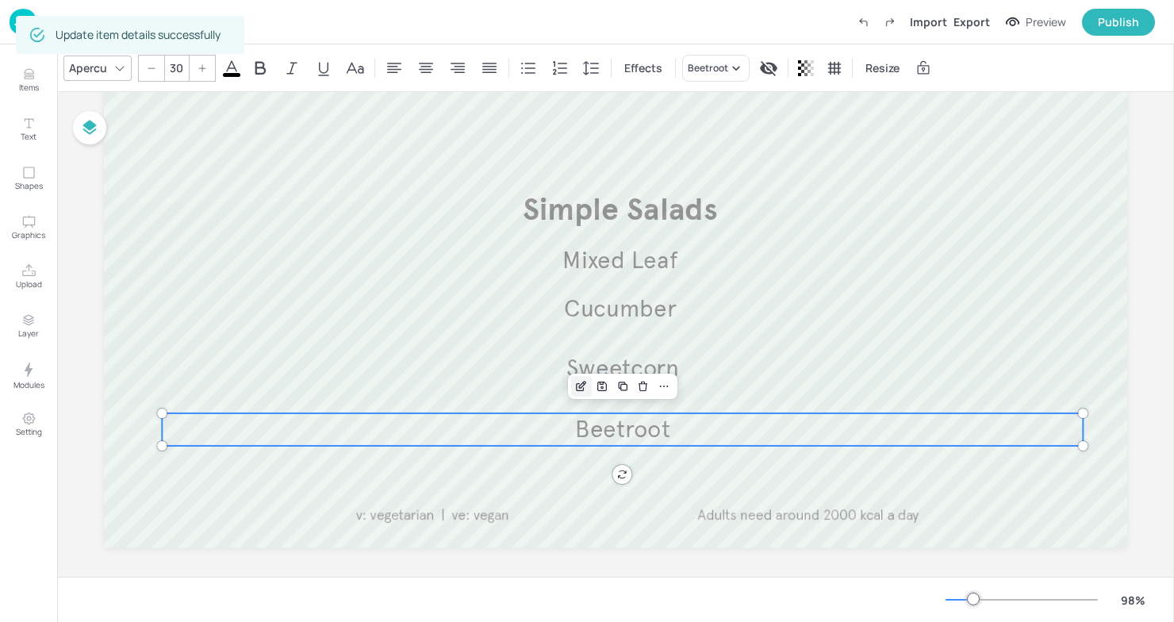
click at [579, 385] on icon "Edit Item" at bounding box center [582, 384] width 6 height 6
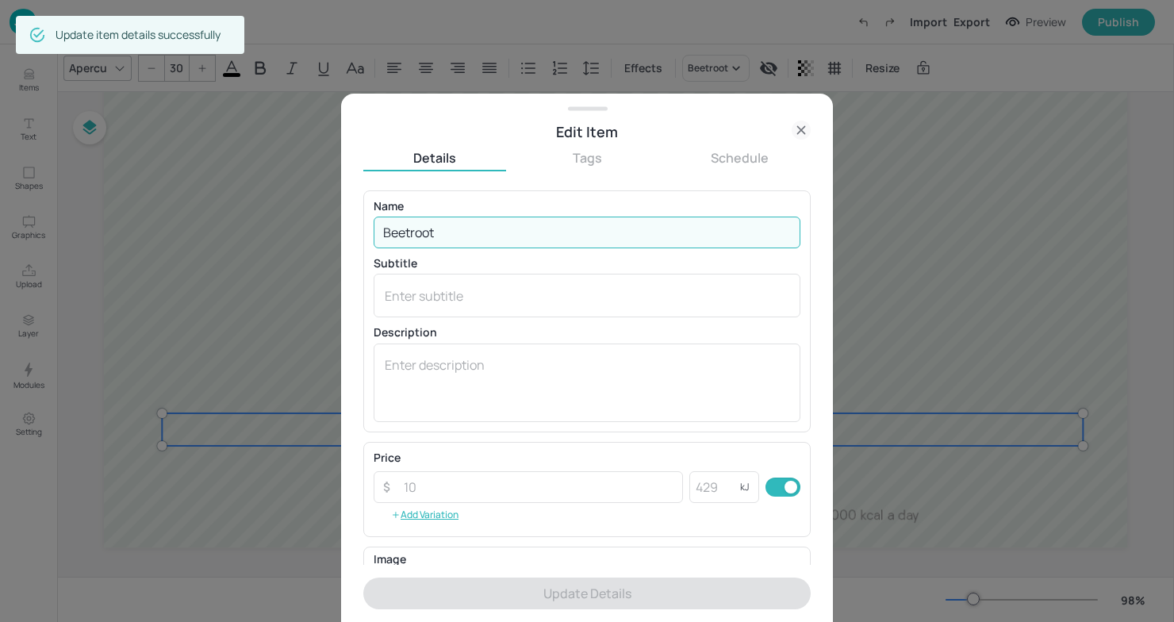
drag, startPoint x: 512, startPoint y: 233, endPoint x: 267, endPoint y: 213, distance: 245.2
click at [267, 213] on div "Edit Item Details Tags Schedule Name Beetroot ​ Subtitle x ​ Description x ​ Pr…" at bounding box center [587, 311] width 1174 height 622
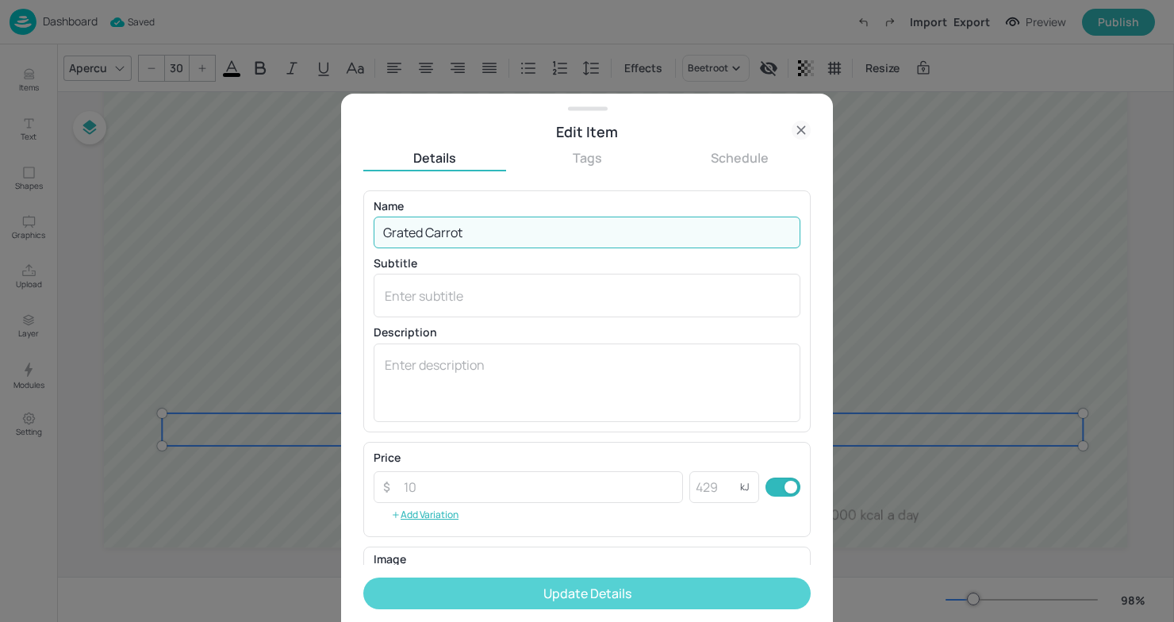
type input "Grated Carrot"
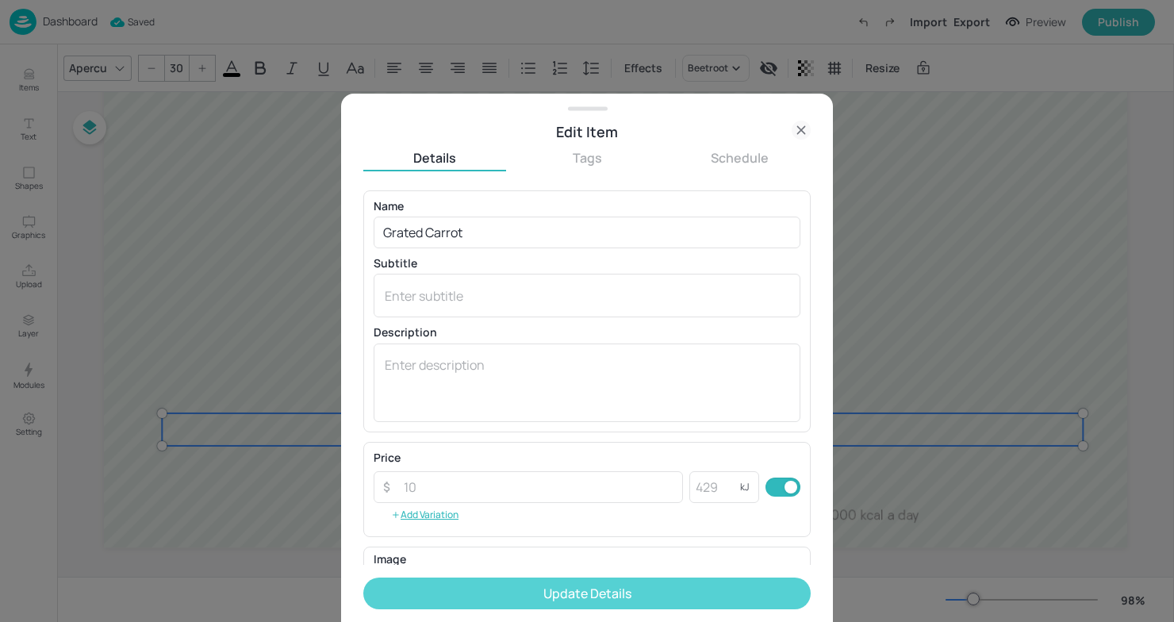
click at [423, 596] on button "Update Details" at bounding box center [586, 593] width 447 height 32
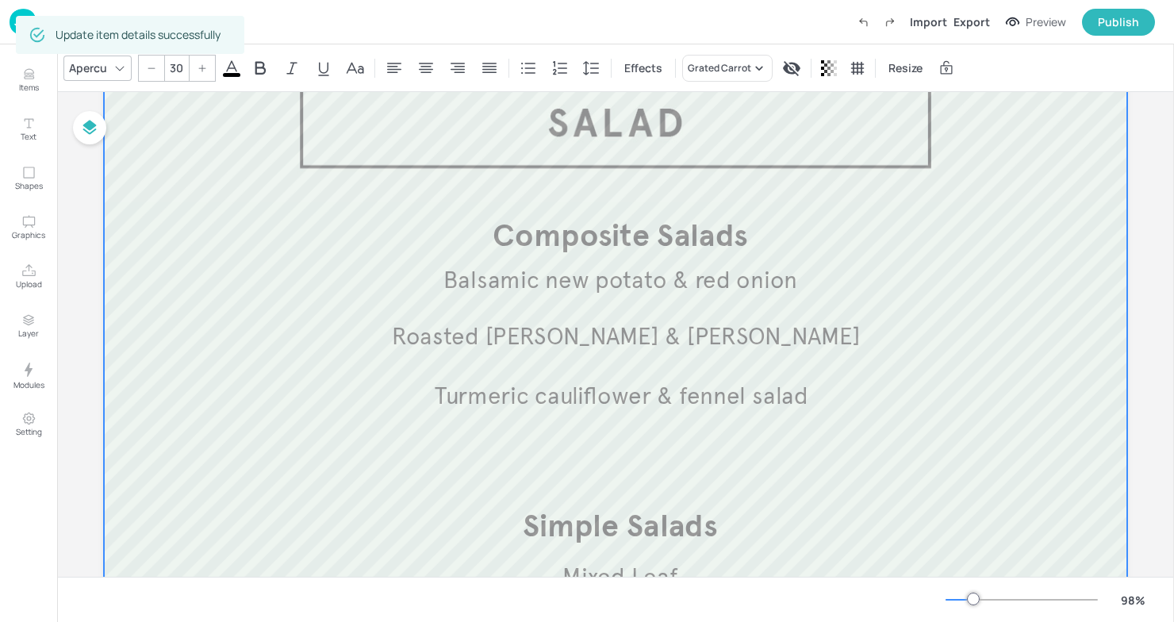
scroll to position [105, 0]
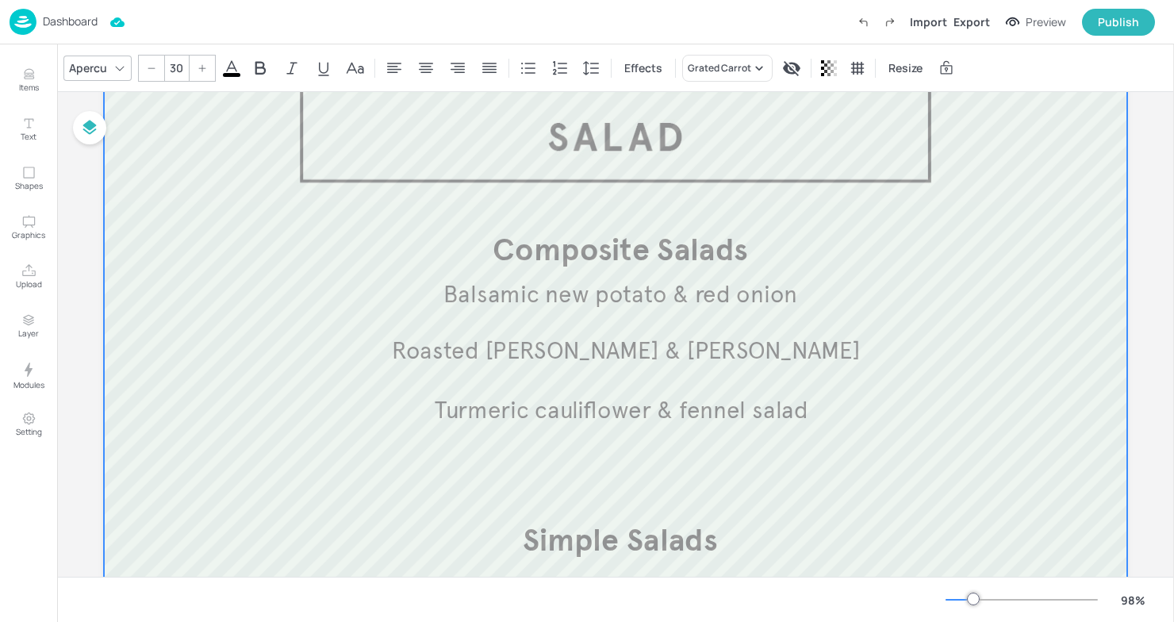
click at [1020, 363] on p "Roasted [PERSON_NAME] & [PERSON_NAME]" at bounding box center [626, 351] width 860 height 33
type input "30"
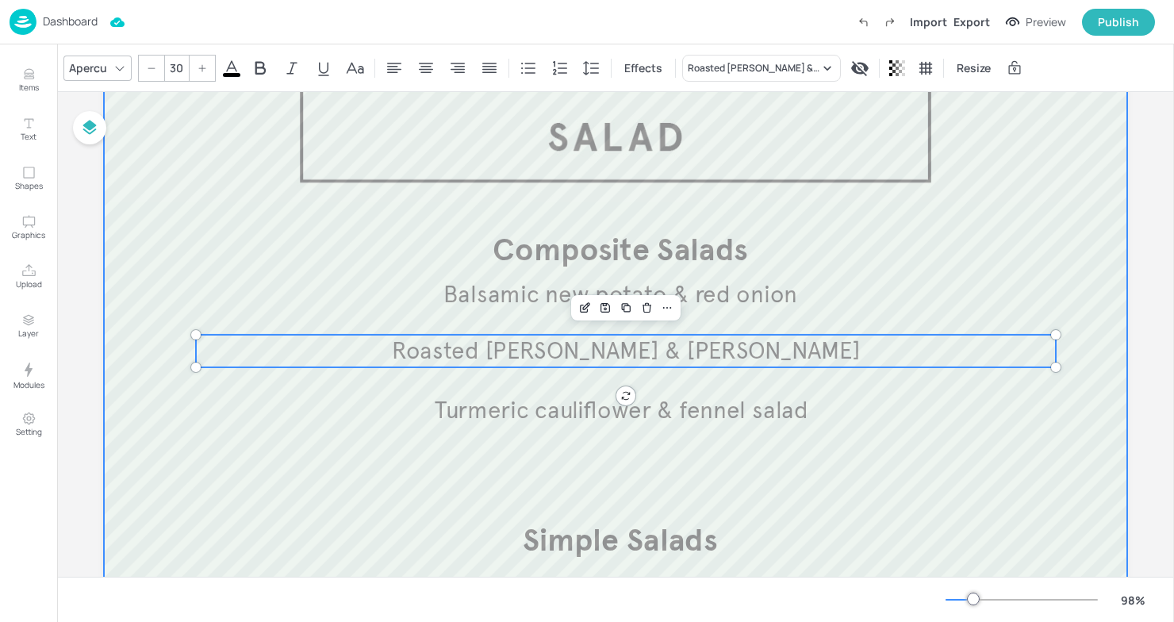
click at [1039, 226] on div at bounding box center [615, 458] width 1023 height 840
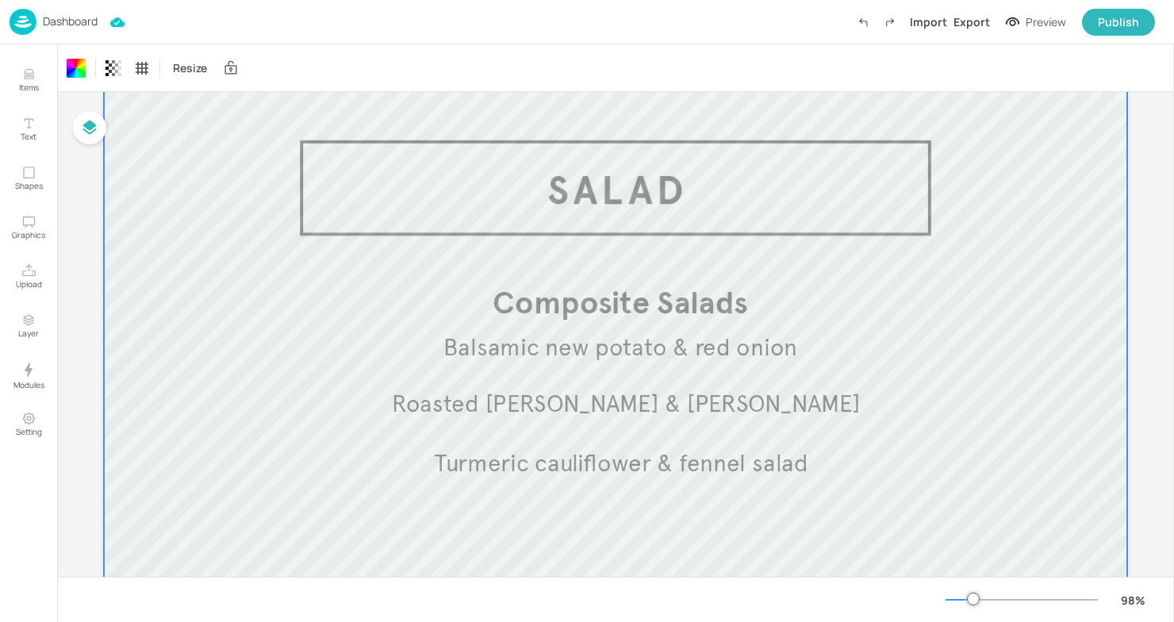
scroll to position [0, 0]
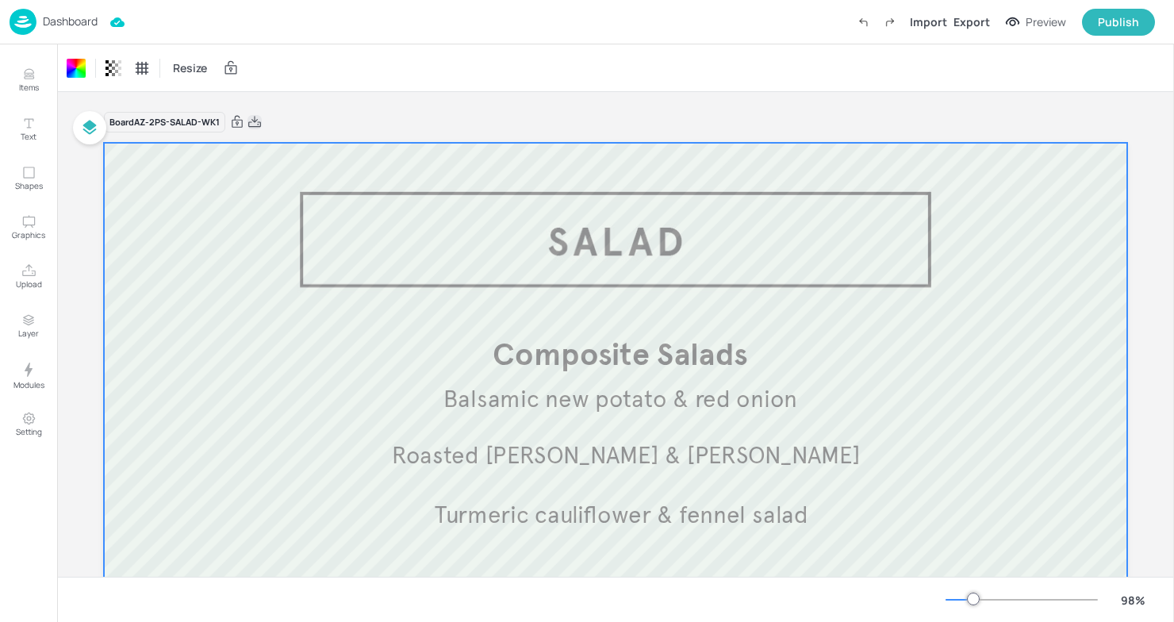
click at [253, 122] on icon at bounding box center [254, 122] width 14 height 16
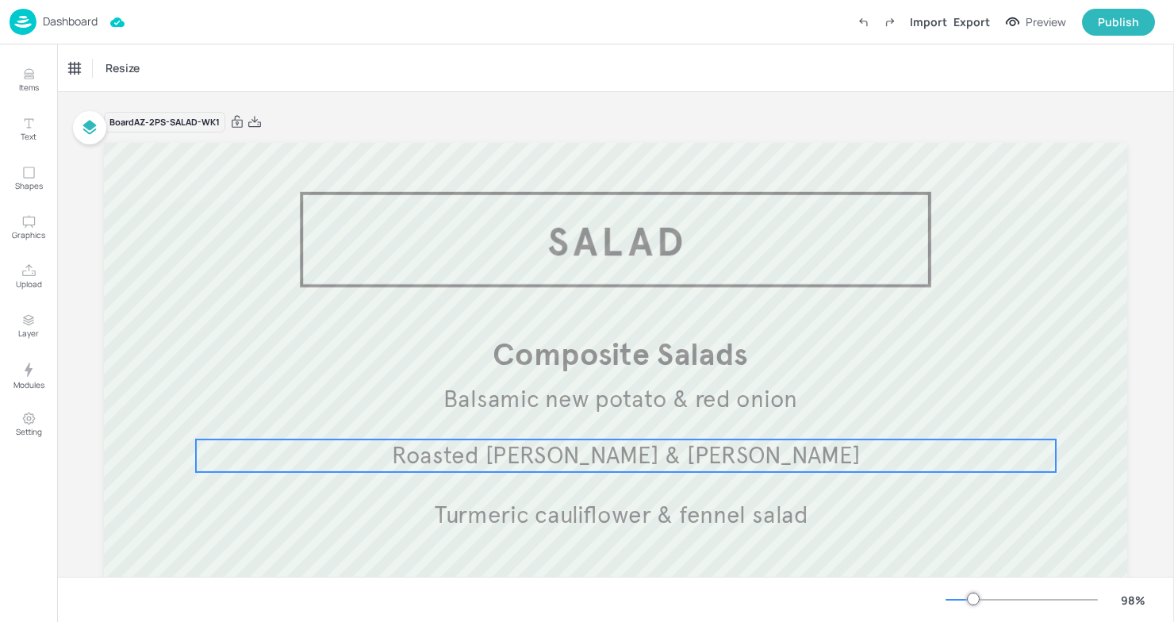
click at [340, 452] on p "Roasted [PERSON_NAME] & [PERSON_NAME]" at bounding box center [626, 455] width 860 height 33
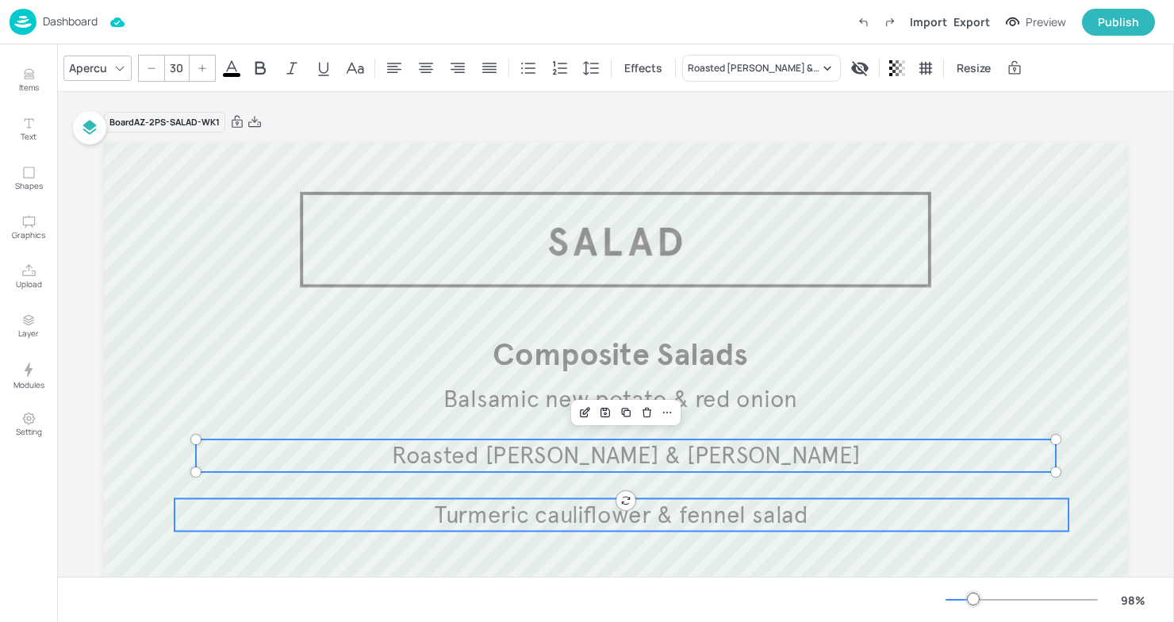
click at [390, 517] on p "Turmeric cauliflower & fennel salad" at bounding box center [621, 514] width 894 height 33
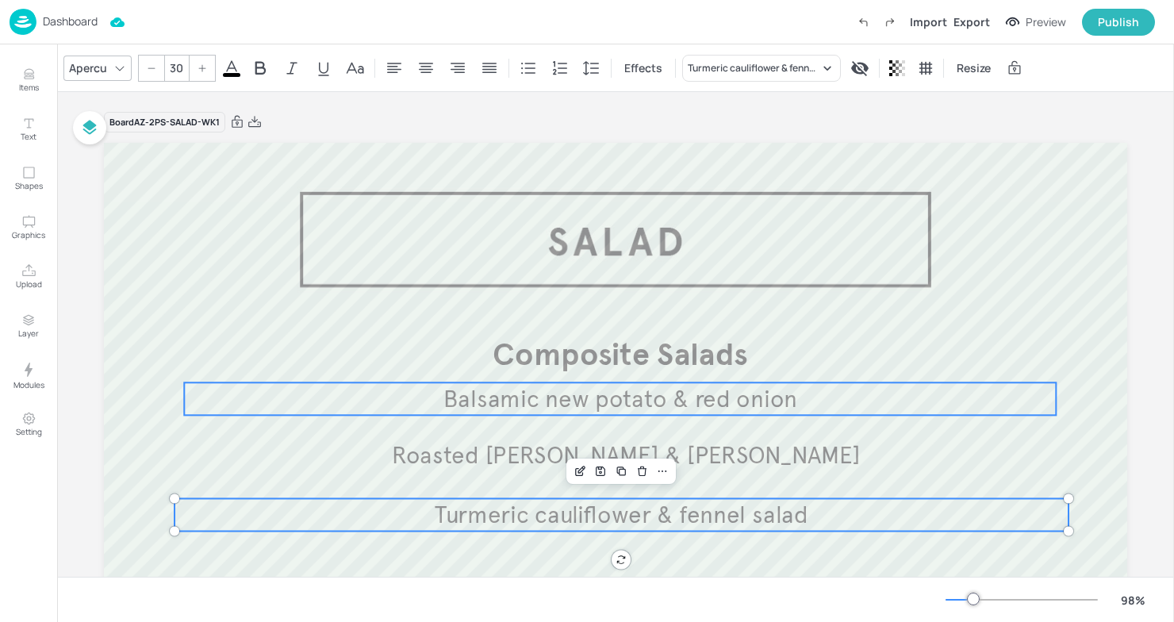
click at [429, 396] on p "Balsamic new potato & red onion" at bounding box center [620, 398] width 872 height 33
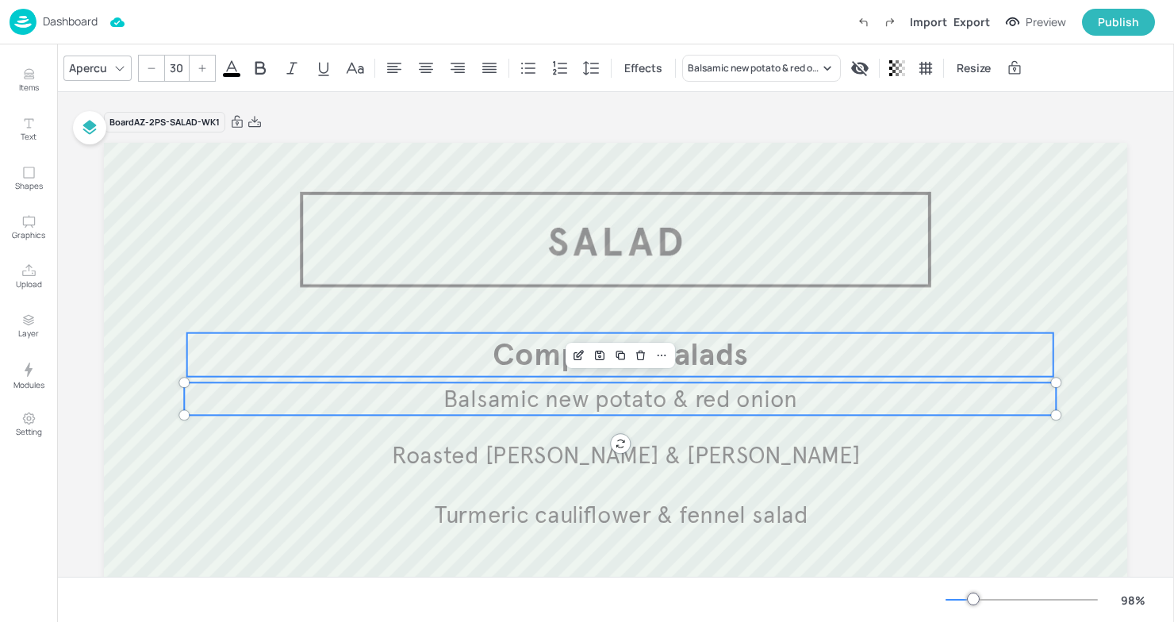
click at [488, 345] on p "Composite Salads" at bounding box center [620, 355] width 866 height 44
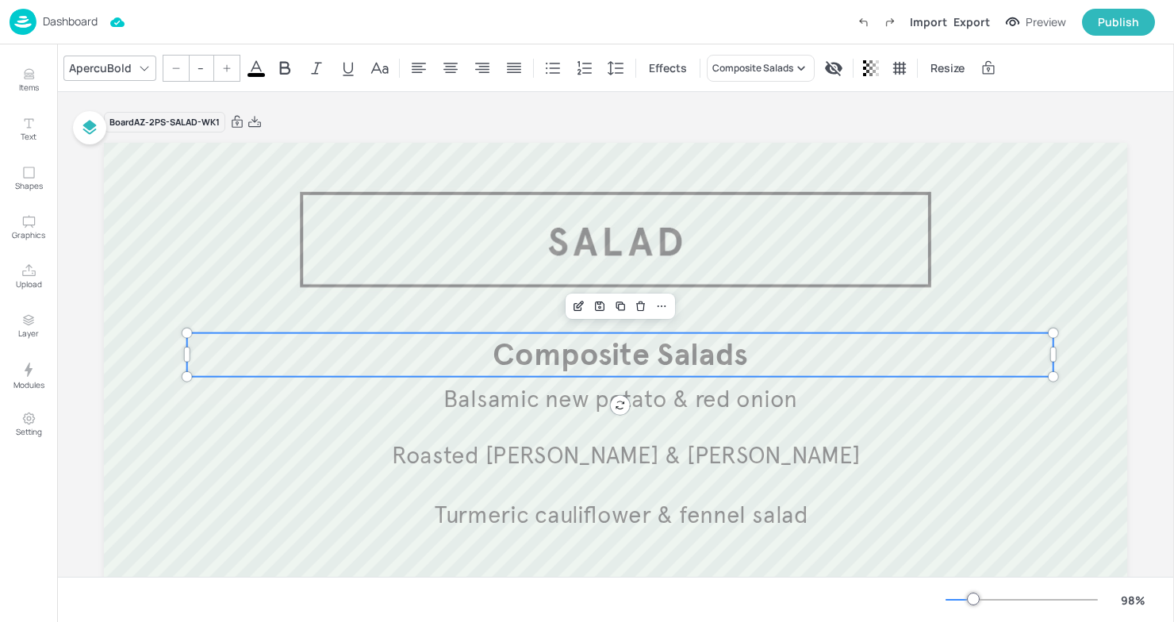
type input "40"
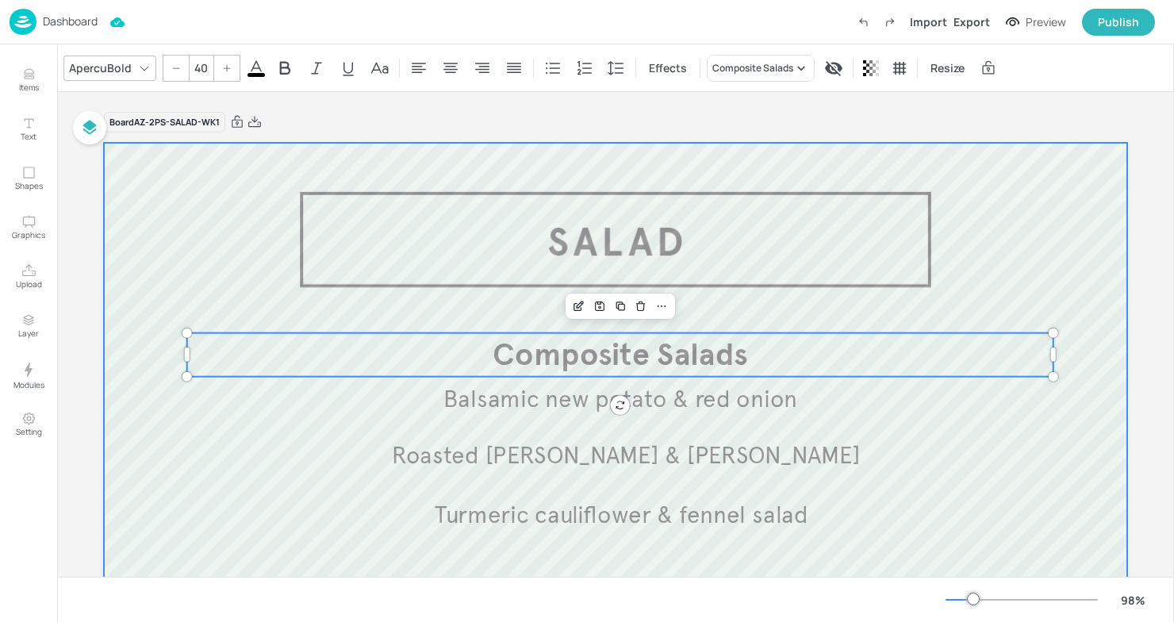
click at [188, 197] on div at bounding box center [615, 563] width 1023 height 840
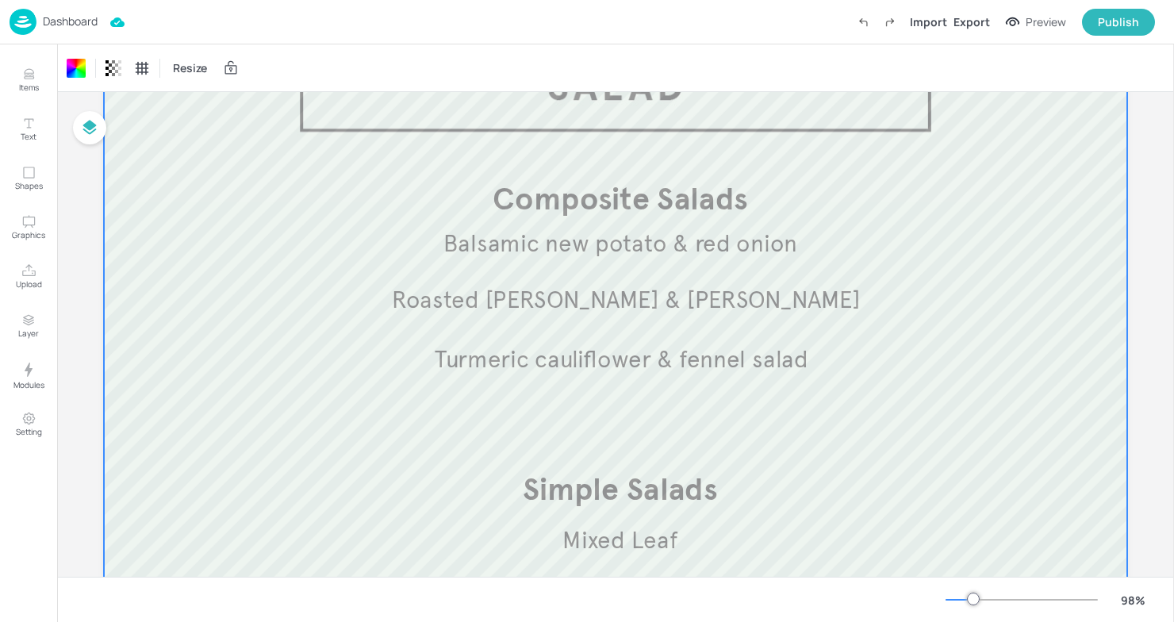
scroll to position [176, 0]
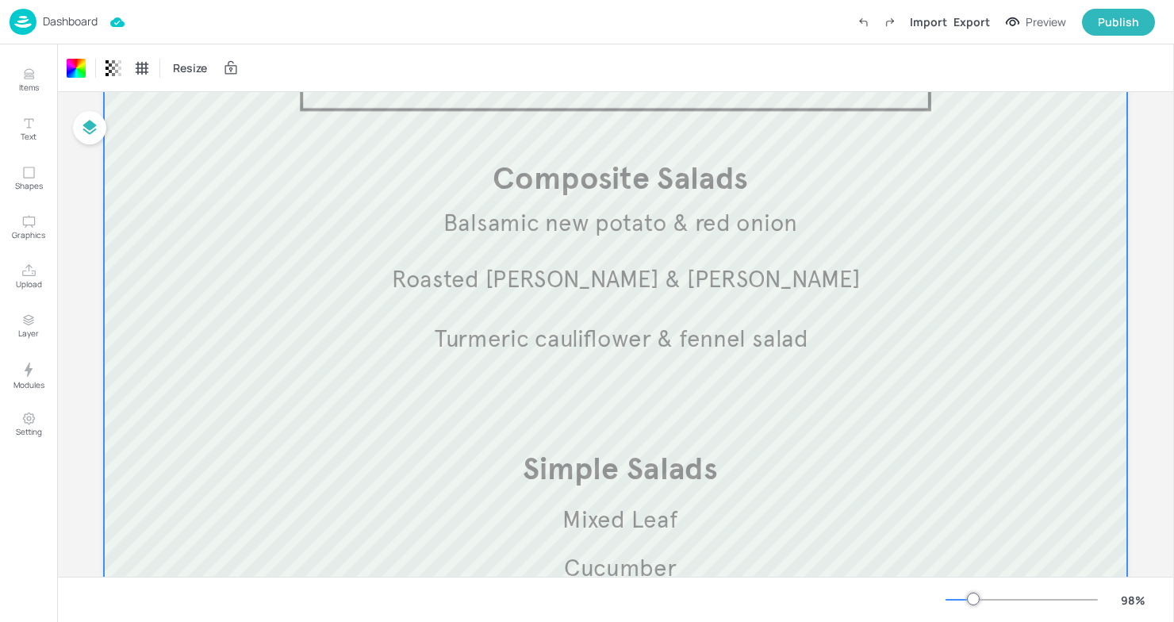
click at [311, 330] on p "Turmeric cauliflower & fennel salad" at bounding box center [621, 338] width 894 height 33
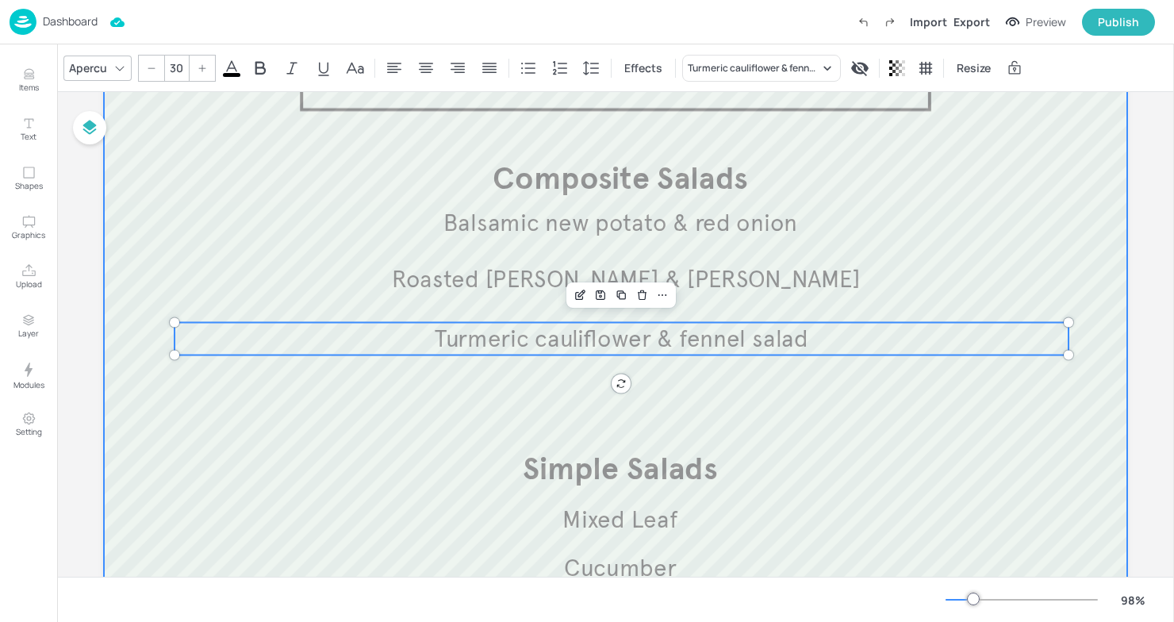
click at [159, 422] on div at bounding box center [615, 387] width 1023 height 840
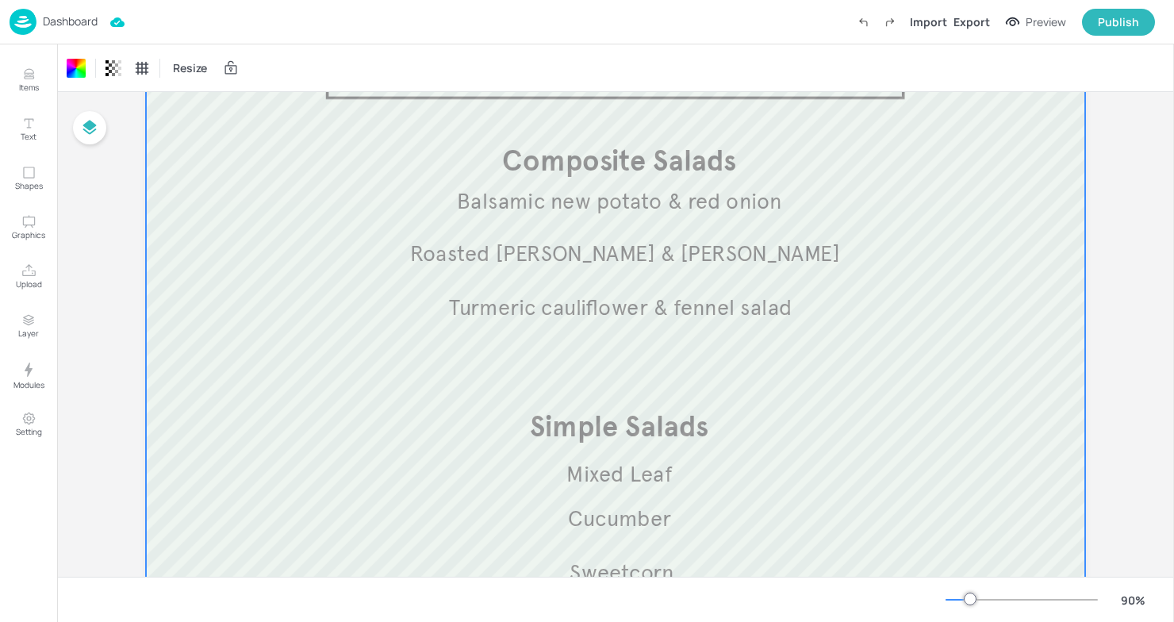
scroll to position [0, 0]
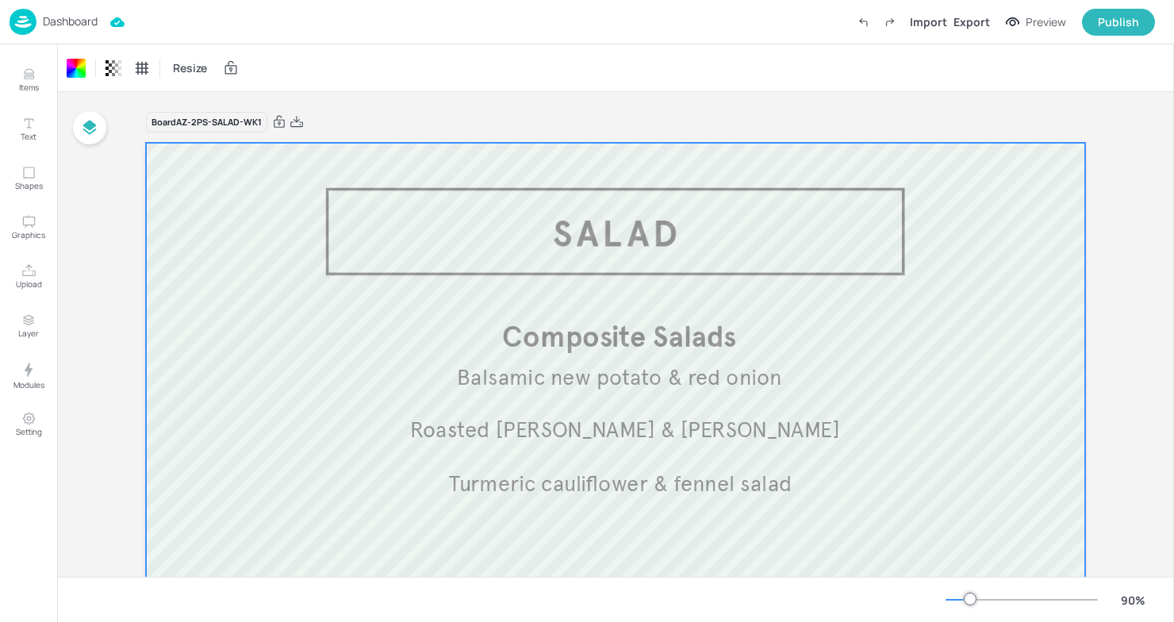
click at [51, 10] on div "Dashboard" at bounding box center [54, 22] width 88 height 26
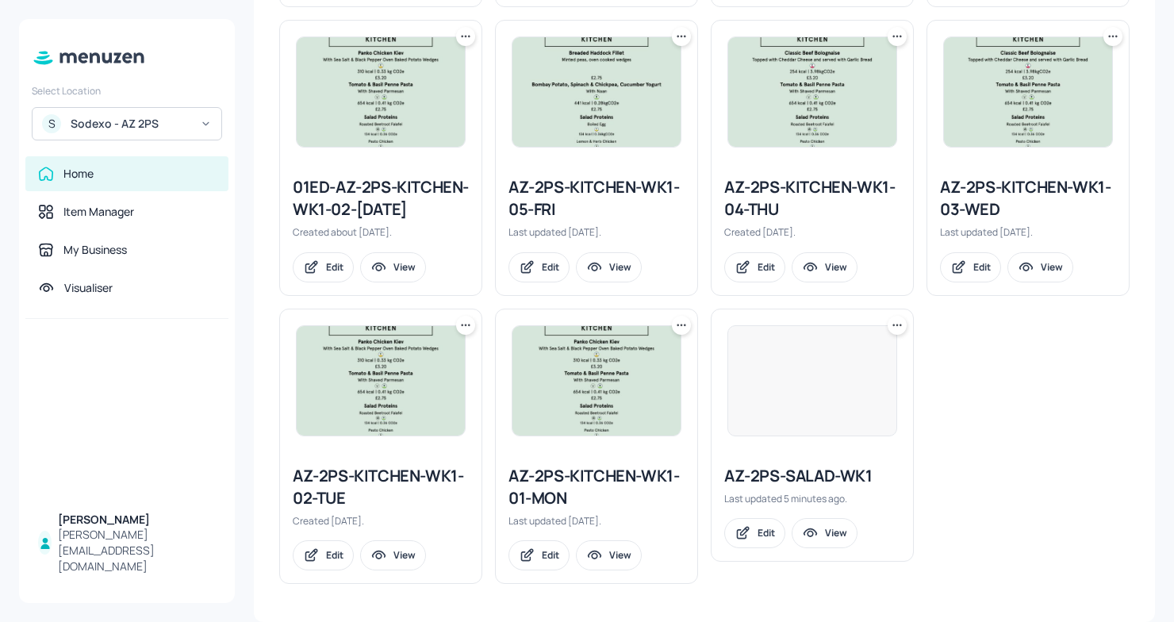
scroll to position [762, 0]
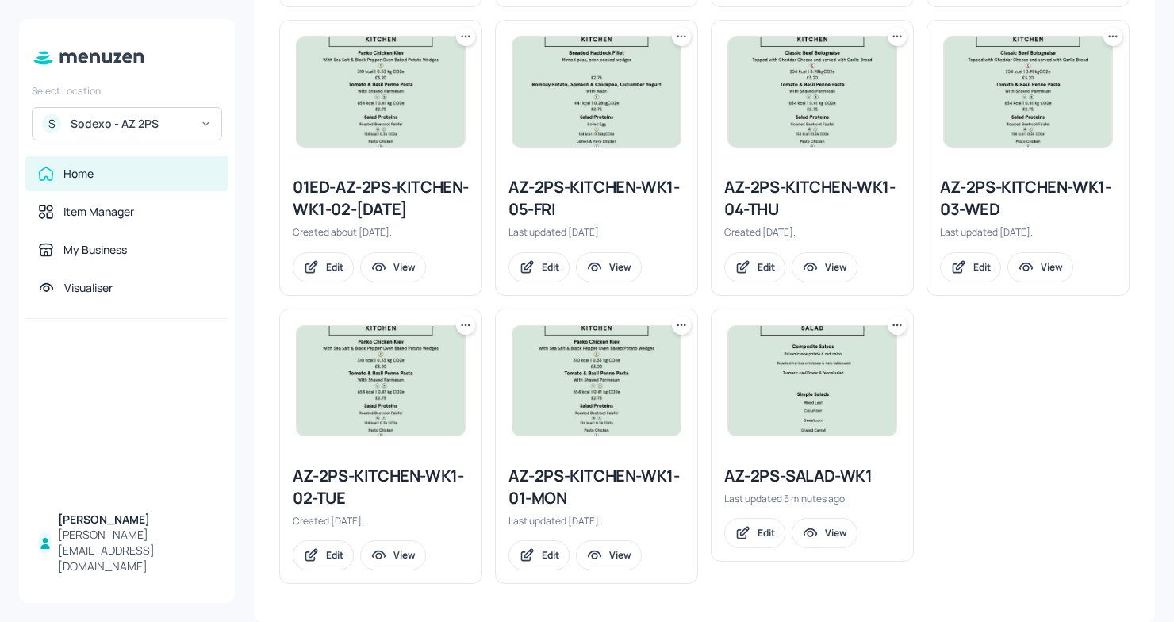
click at [617, 481] on div "AZ-2PS-KITCHEN-WK1-01-MON" at bounding box center [596, 487] width 176 height 44
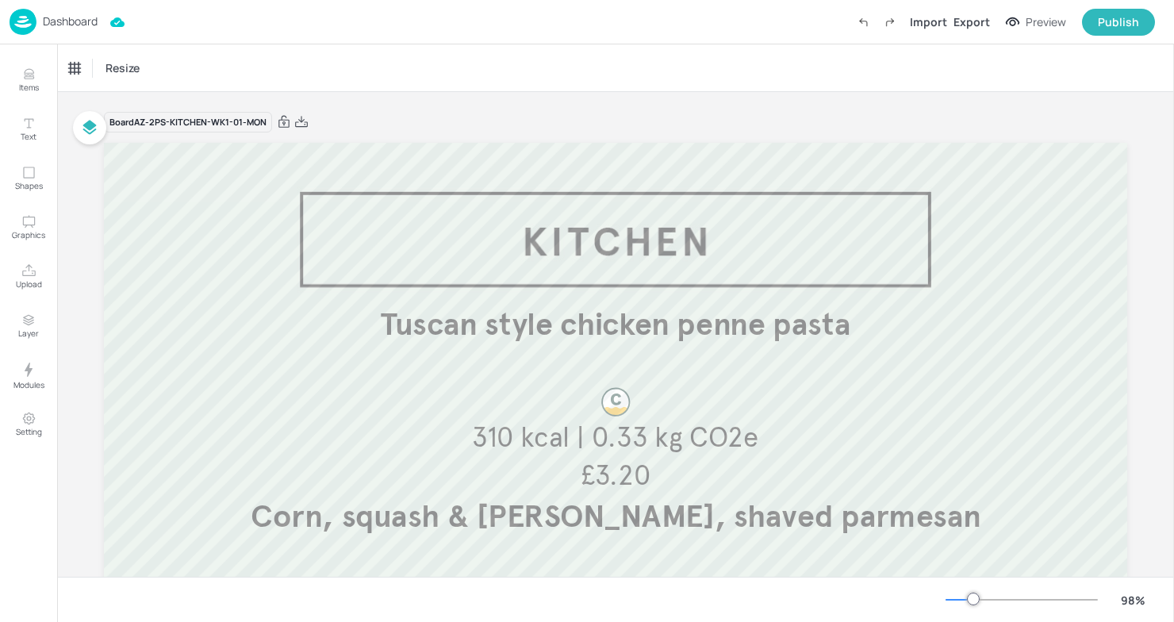
click at [85, 29] on div "Dashboard" at bounding box center [54, 22] width 88 height 26
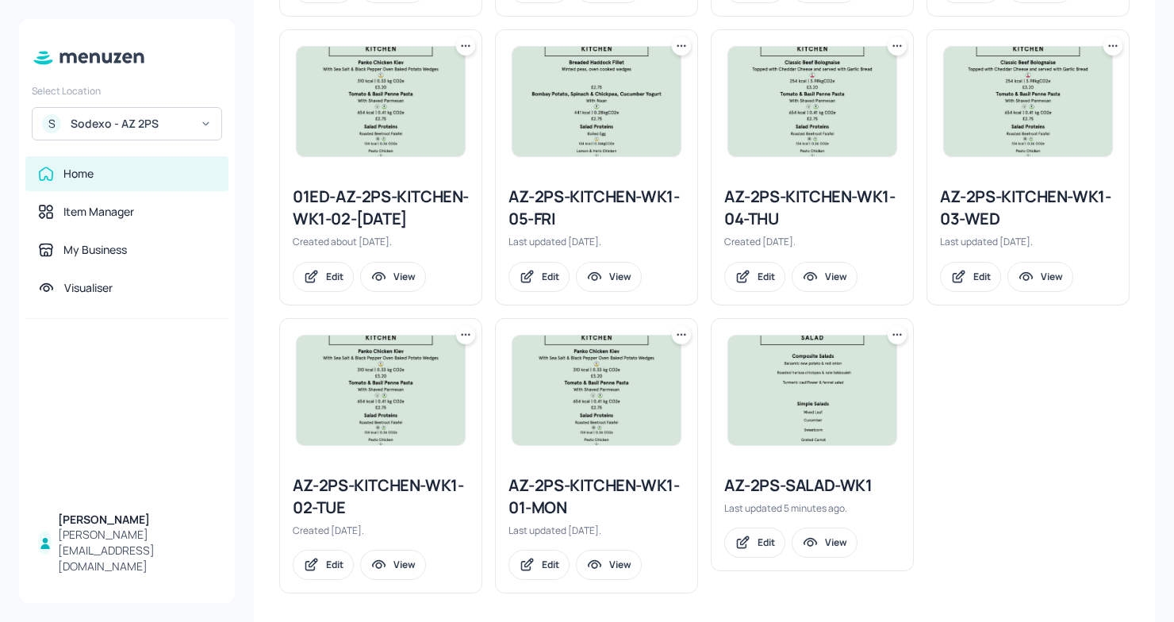
scroll to position [715, 0]
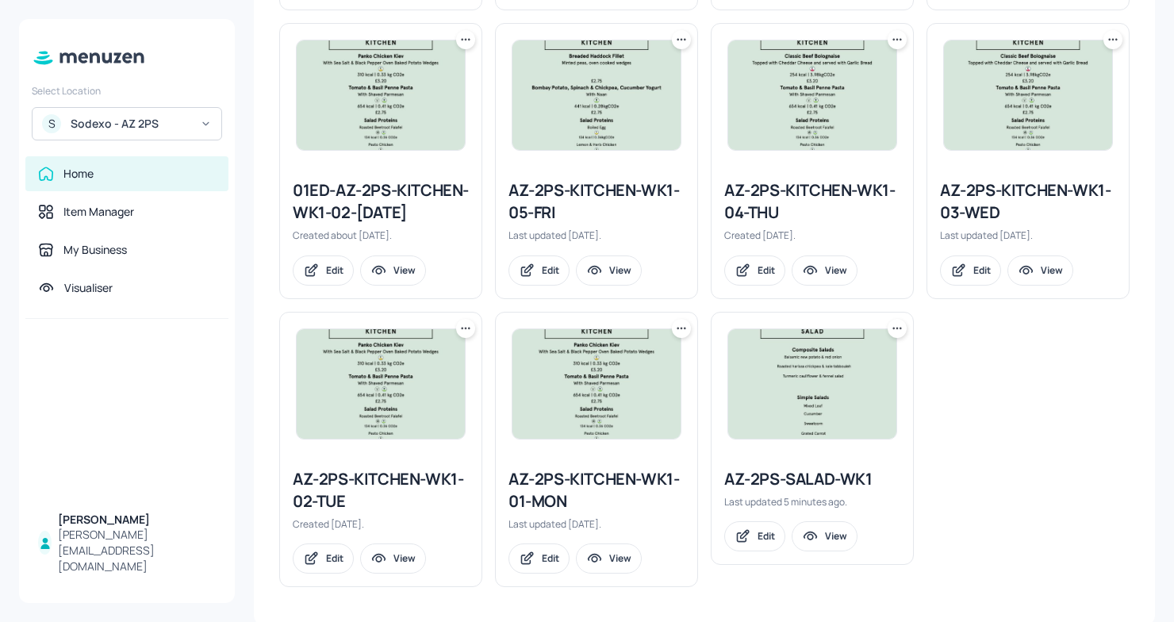
click at [386, 512] on div "AZ-2PS-KITCHEN-WK1-02-TUE" at bounding box center [381, 490] width 176 height 44
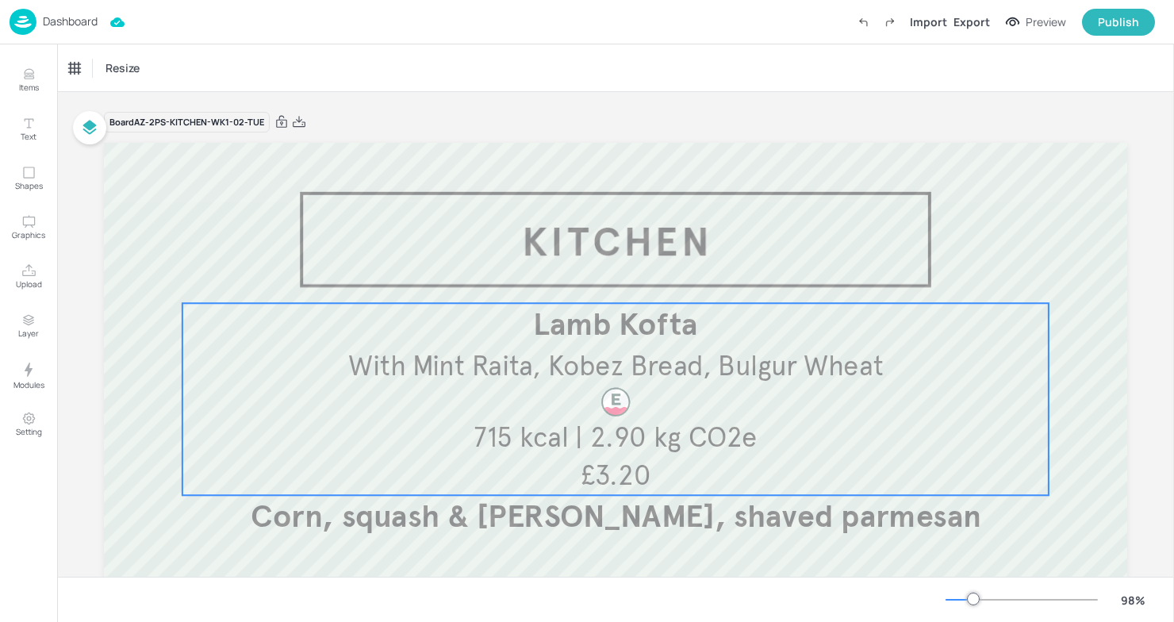
click at [602, 376] on span "With Mint Raita, Kobez Bread, Bulgur Wheat" at bounding box center [615, 365] width 535 height 34
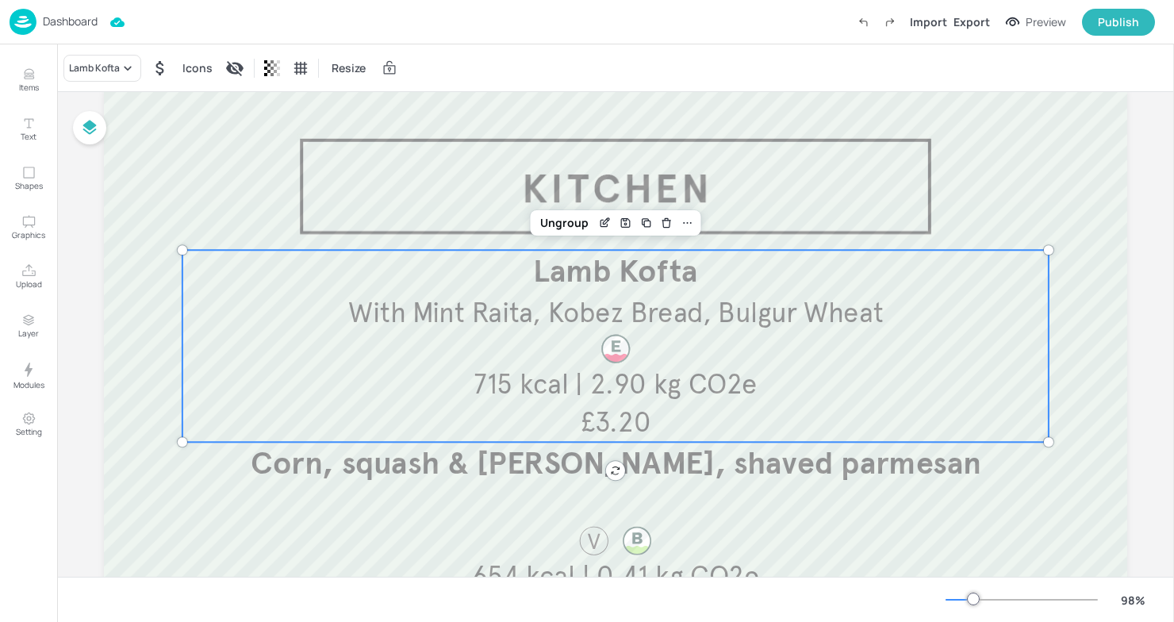
scroll to position [86, 0]
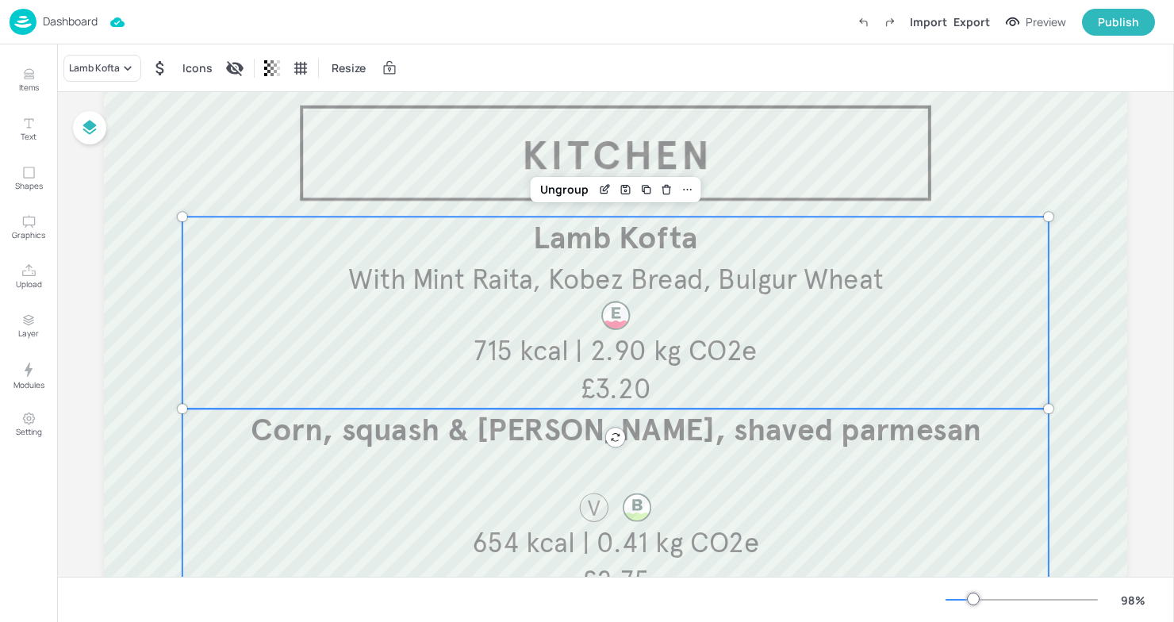
click at [436, 488] on div "Corn, squash & barley risotto, shaved parmesan £2.75 654 kcal | 0.41 kg CO2e" at bounding box center [615, 504] width 866 height 192
click at [450, 309] on div "Lamb Kofta With Mint Raita, Kobez Bread, Bulgur Wheat £3.20 715 kcal | 2.90 kg …" at bounding box center [615, 313] width 866 height 192
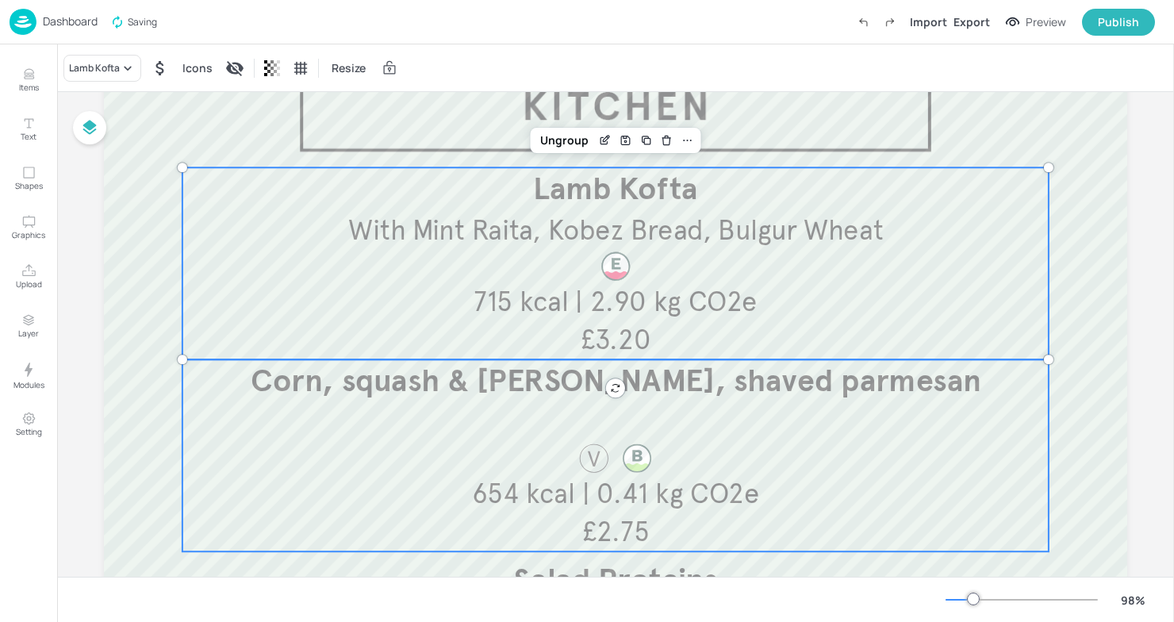
scroll to position [133, 0]
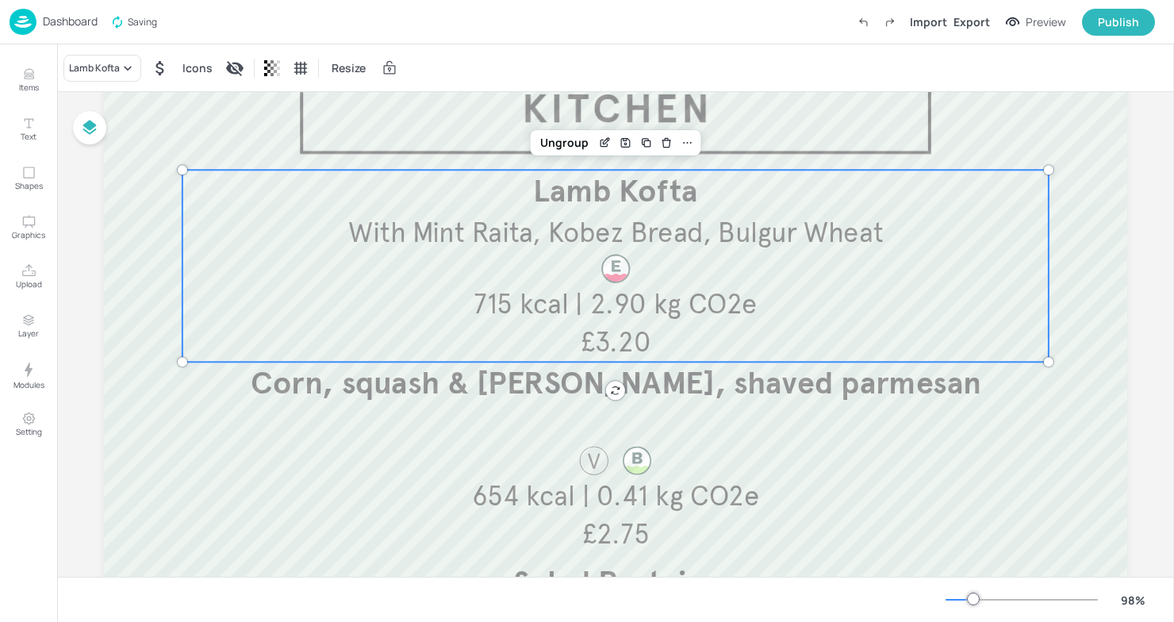
click at [436, 338] on div "Lamb Kofta With Mint Raita, Kobez Bread, Bulgur Wheat £3.20 715 kcal | 2.90 kg …" at bounding box center [615, 266] width 866 height 192
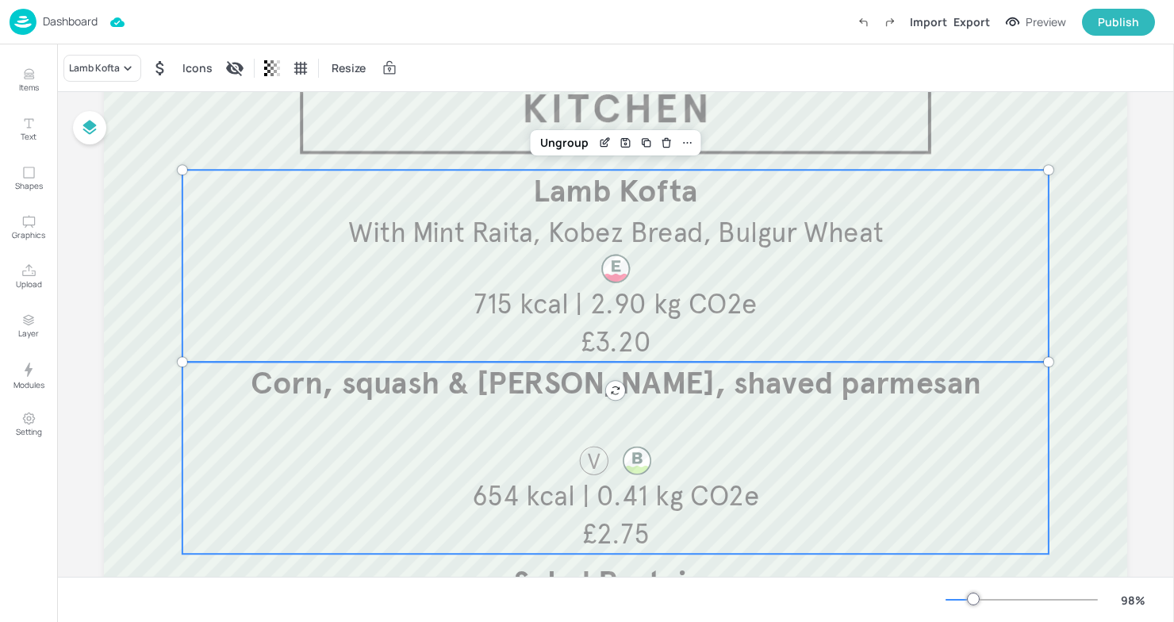
click at [361, 385] on span "Corn, squash & [PERSON_NAME], shaved parmesan" at bounding box center [616, 383] width 730 height 38
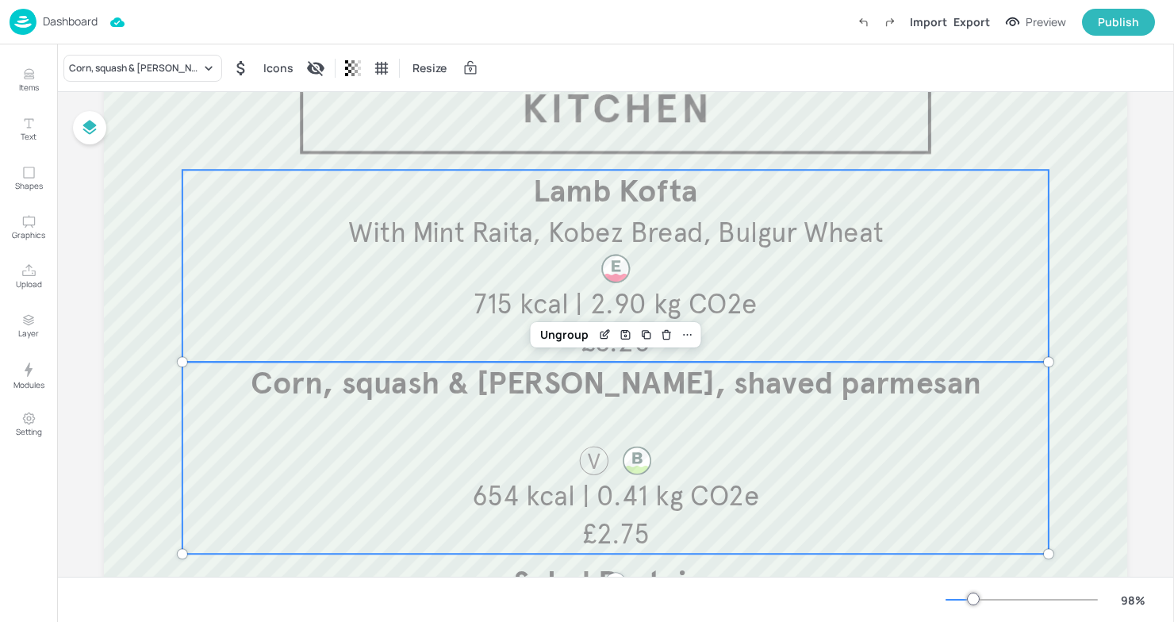
click at [376, 345] on div "Lamb Kofta With Mint Raita, Kobez Bread, Bulgur Wheat £3.20 715 kcal | 2.90 kg …" at bounding box center [615, 266] width 866 height 192
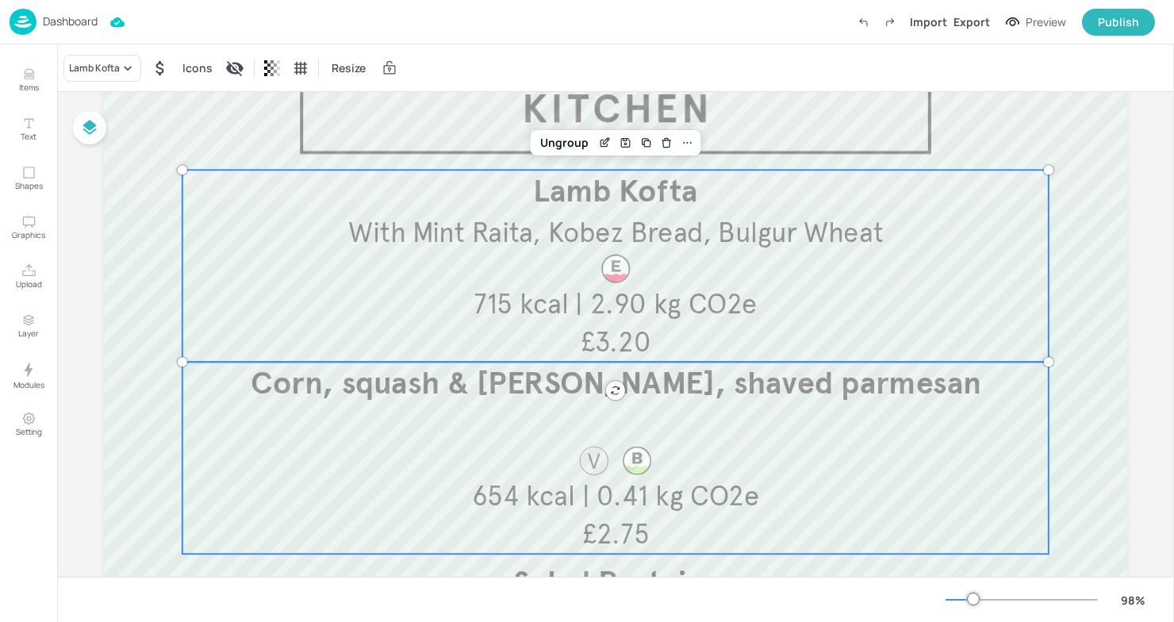
click at [404, 418] on div "Corn, squash & barley risotto, shaved parmesan £2.75 654 kcal | 0.41 kg CO2e" at bounding box center [615, 458] width 866 height 192
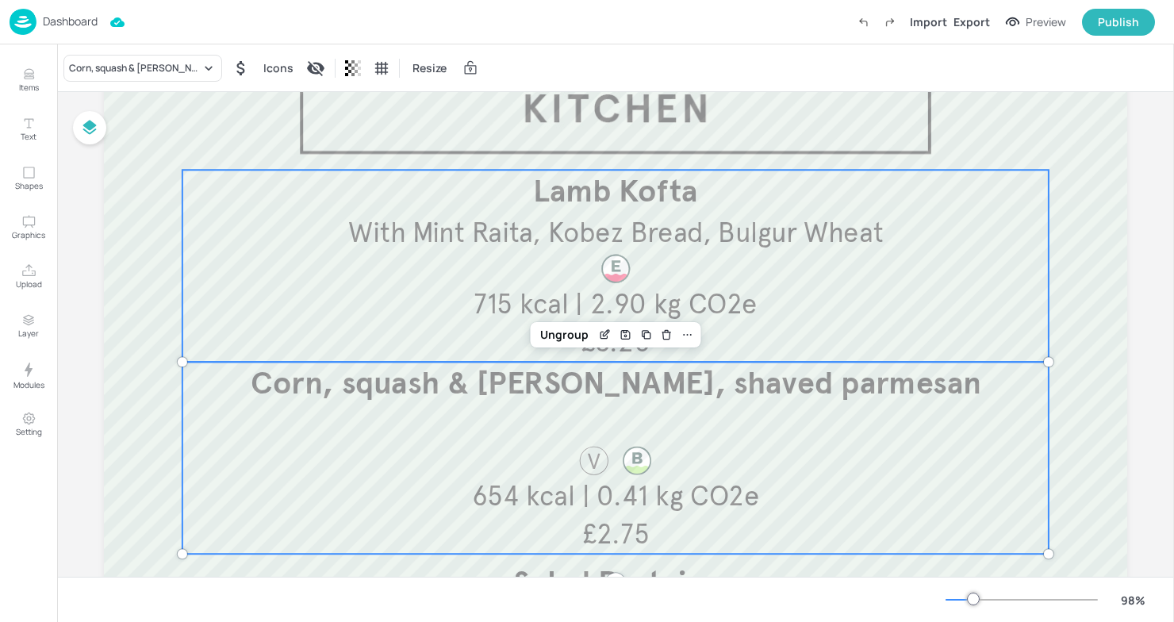
click at [458, 318] on p "715 kcal | 2.90 kg CO2e" at bounding box center [615, 305] width 373 height 38
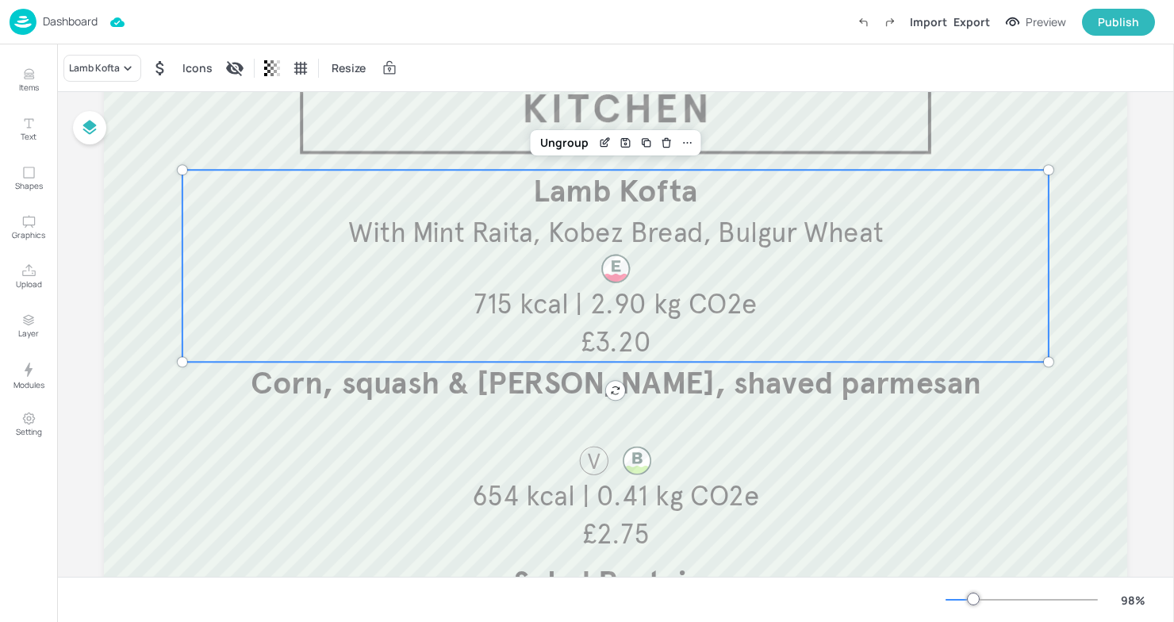
scroll to position [0, 0]
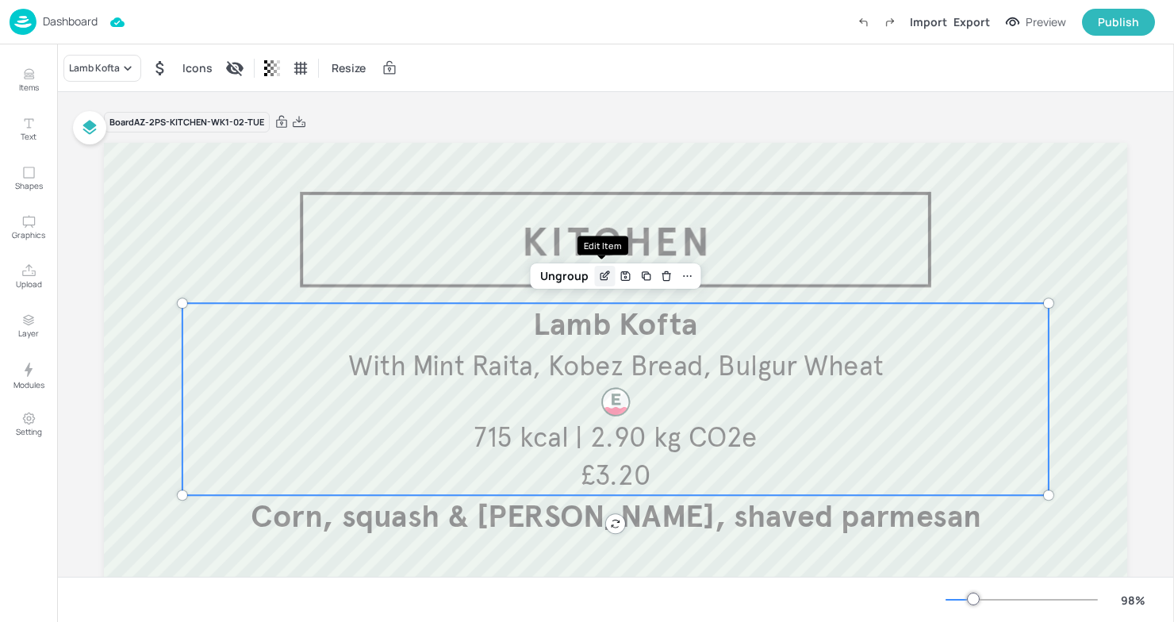
click at [599, 278] on icon "Edit Item" at bounding box center [604, 276] width 13 height 13
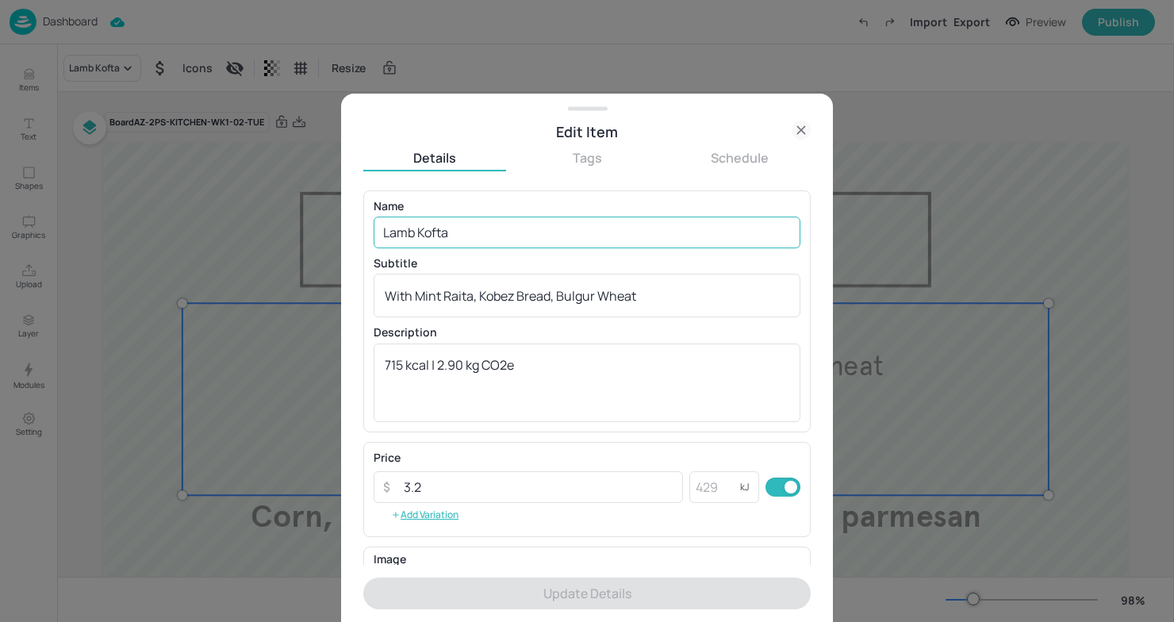
click at [546, 226] on input "Lamb Kofta" at bounding box center [587, 233] width 427 height 32
drag, startPoint x: 497, startPoint y: 227, endPoint x: 243, endPoint y: 217, distance: 254.0
click at [243, 217] on div "Edit Item Details Tags Schedule Name Lamb Kofta ​ Subtitle With Mint Raita, Kob…" at bounding box center [587, 311] width 1174 height 622
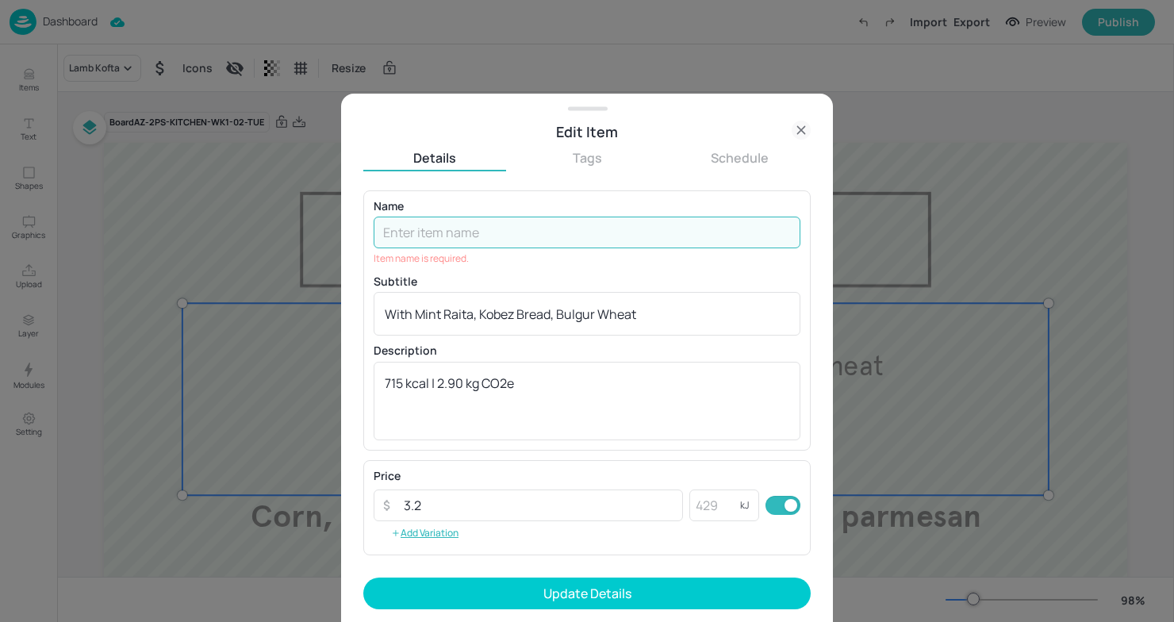
paste input "Teriyaki chicken,"
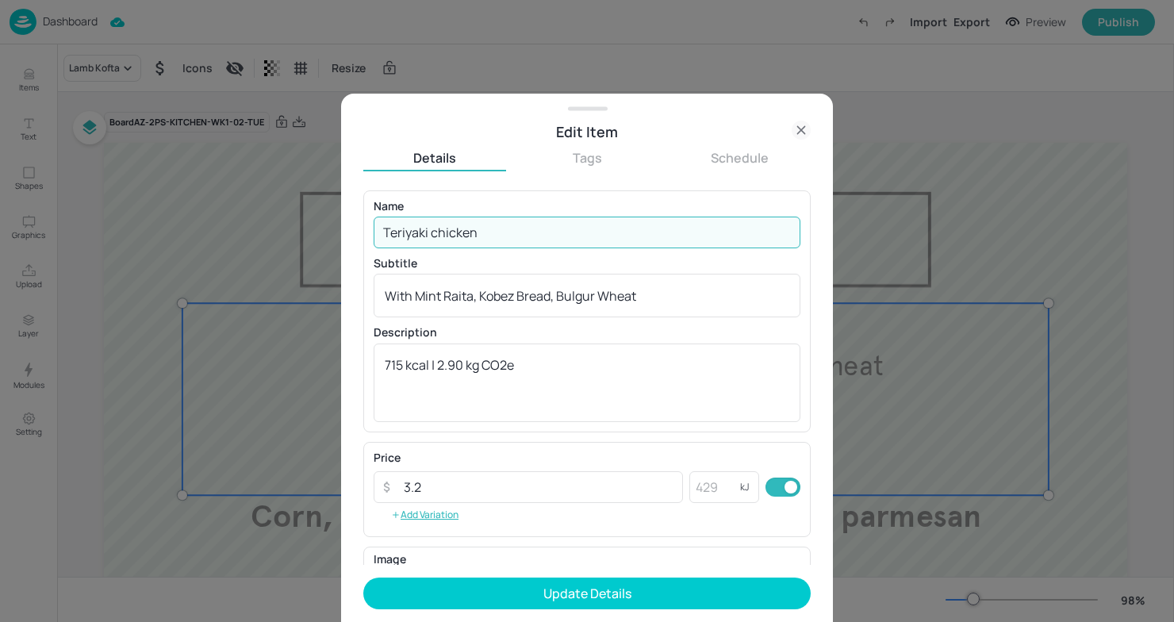
click at [437, 237] on input "Teriyaki chicken" at bounding box center [587, 233] width 427 height 32
type input "Teriyaki Chicken"
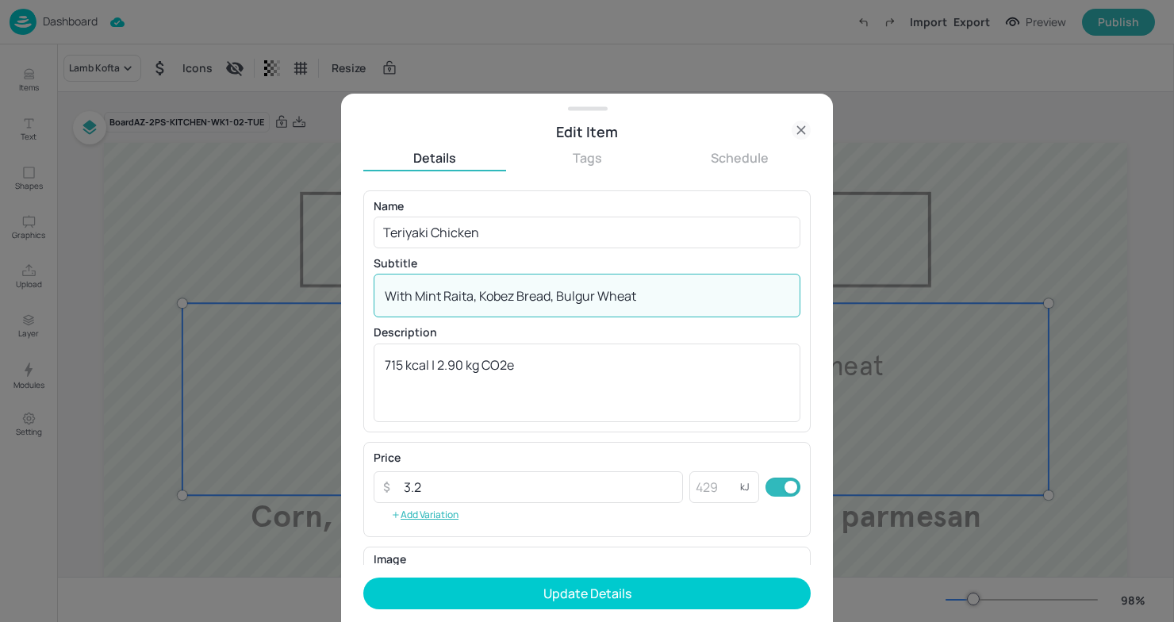
click at [693, 301] on textarea "With Mint Raita, Kobez Bread, Bulgur Wheat" at bounding box center [587, 295] width 404 height 17
drag, startPoint x: 693, startPoint y: 301, endPoint x: 305, endPoint y: 290, distance: 388.8
click at [303, 291] on div "Edit Item Details Tags Schedule Name Teriyaki Chicken ​ Subtitle With Mint Rait…" at bounding box center [587, 311] width 1174 height 622
paste textarea "with roasted jewelled peppo basmati rice"
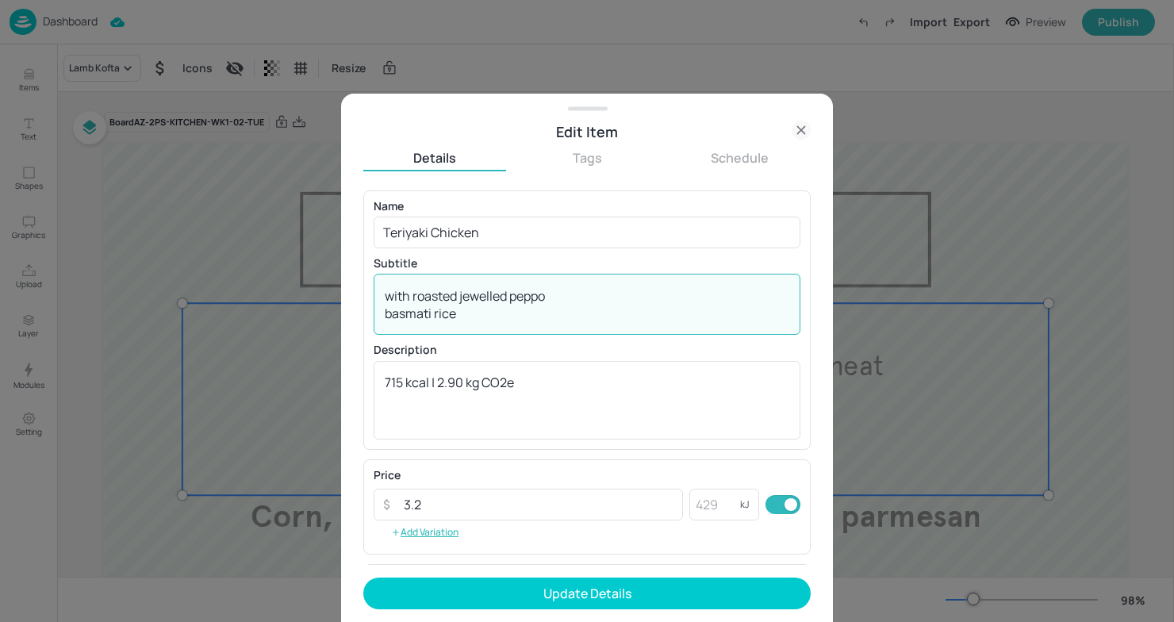
click at [382, 320] on div "with roasted jewelled peppo basmati rice x ​" at bounding box center [587, 304] width 427 height 61
click at [386, 318] on textarea "with roasted jewelled peppo basmati rice" at bounding box center [587, 304] width 404 height 35
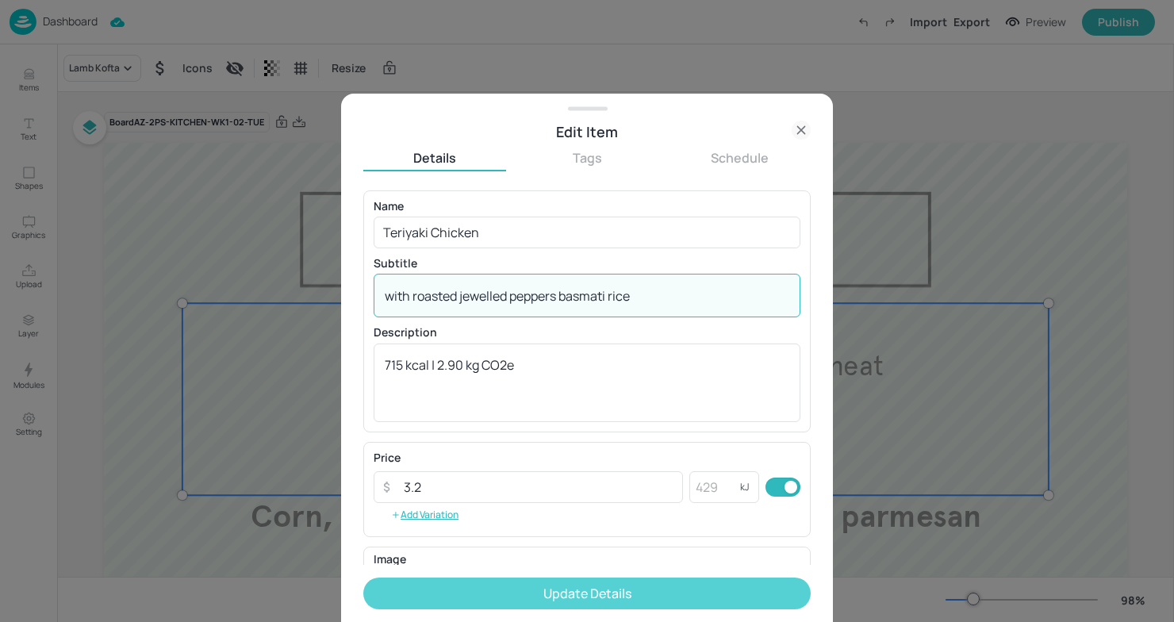
type textarea "with roasted jewelled peppers basmati rice"
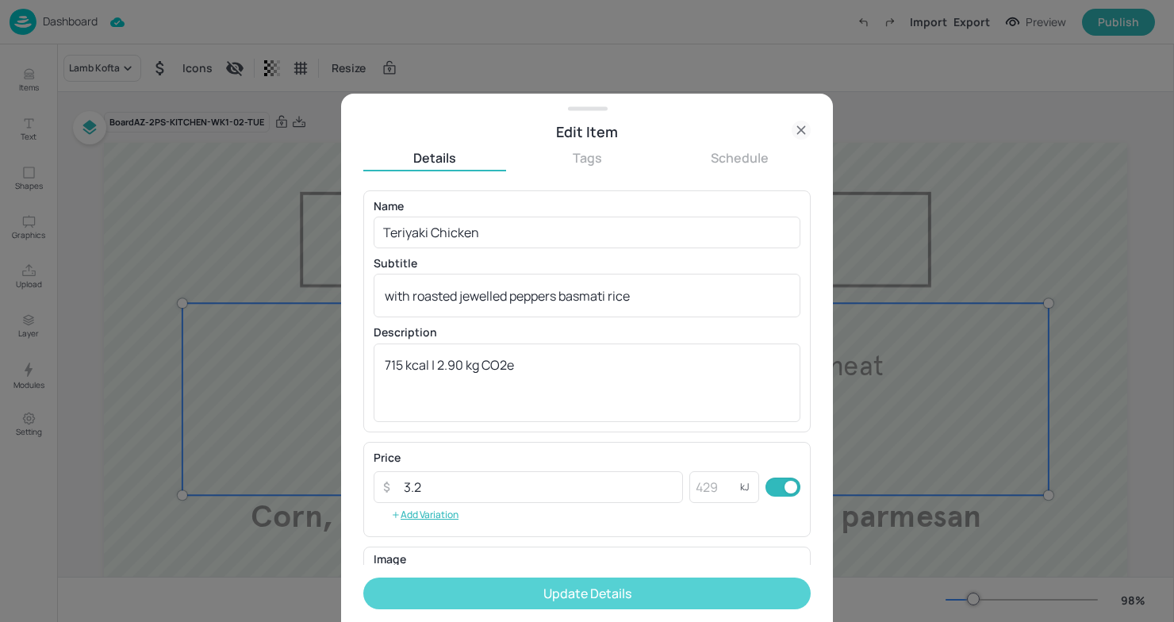
click at [627, 594] on button "Update Details" at bounding box center [586, 593] width 447 height 32
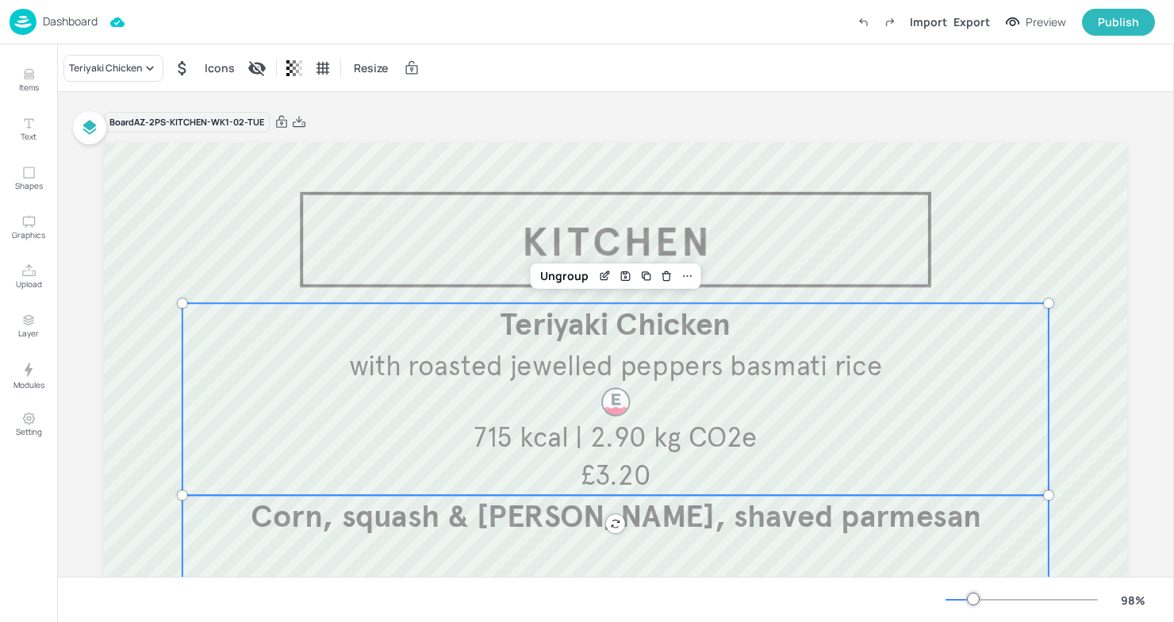
click at [850, 522] on span "Corn, squash & [PERSON_NAME], shaved parmesan" at bounding box center [616, 516] width 730 height 38
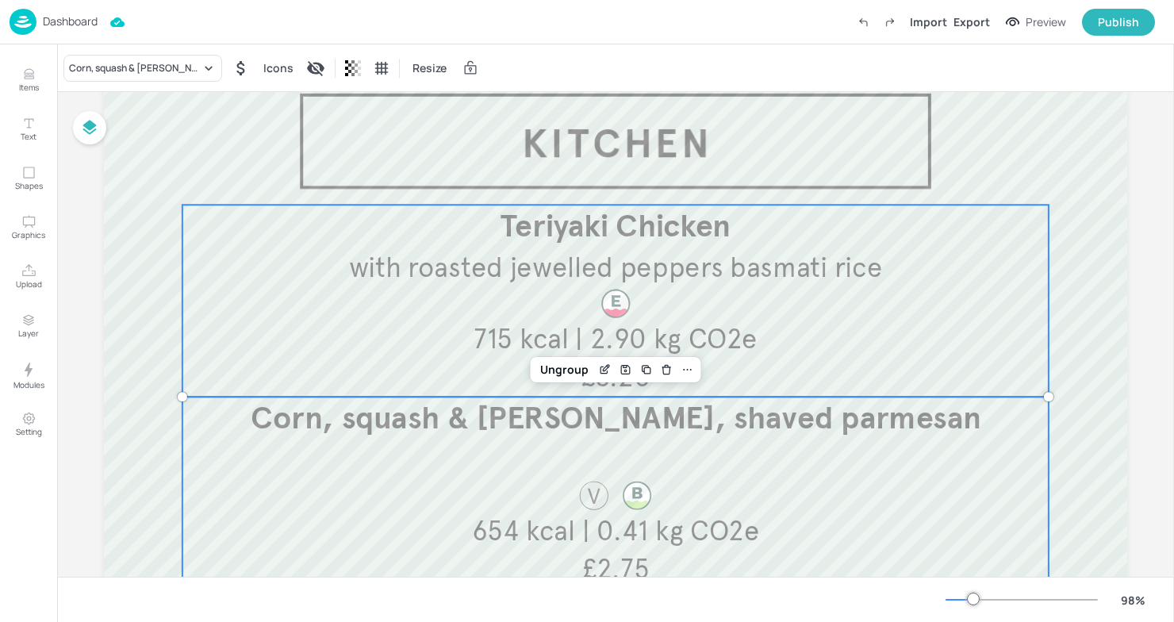
scroll to position [101, 0]
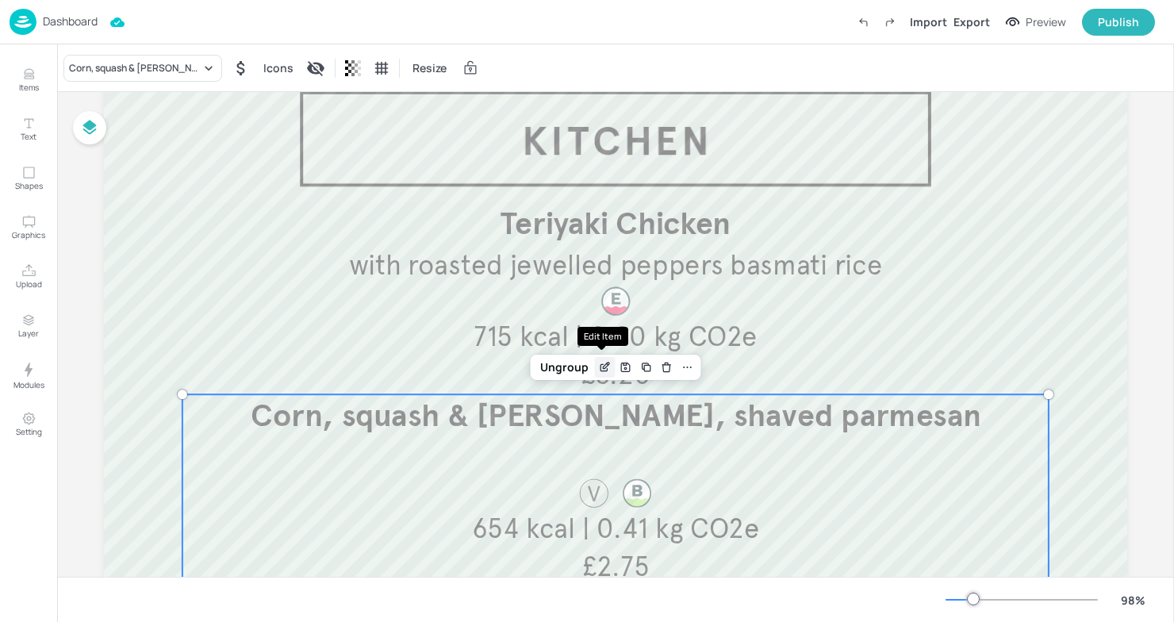
click at [600, 370] on icon "Edit Item" at bounding box center [604, 367] width 13 height 13
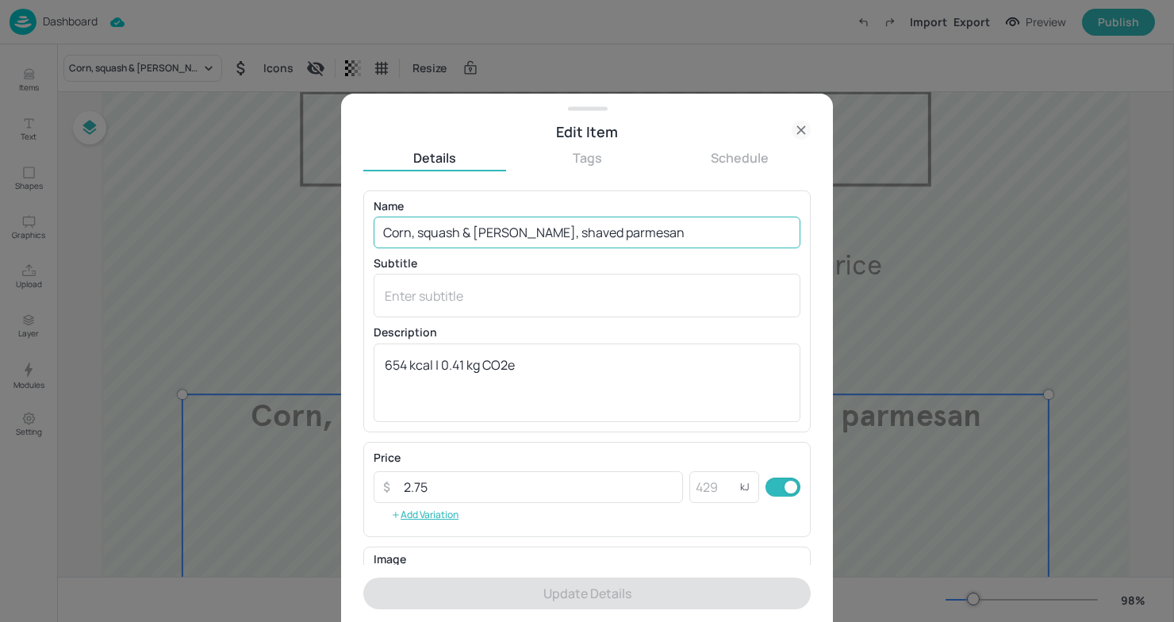
click at [673, 226] on input "Corn, squash & [PERSON_NAME], shaved parmesan" at bounding box center [587, 233] width 427 height 32
click at [569, 339] on div "Description 654 kcal | 0.41 kg CO2e x ​" at bounding box center [587, 374] width 427 height 94
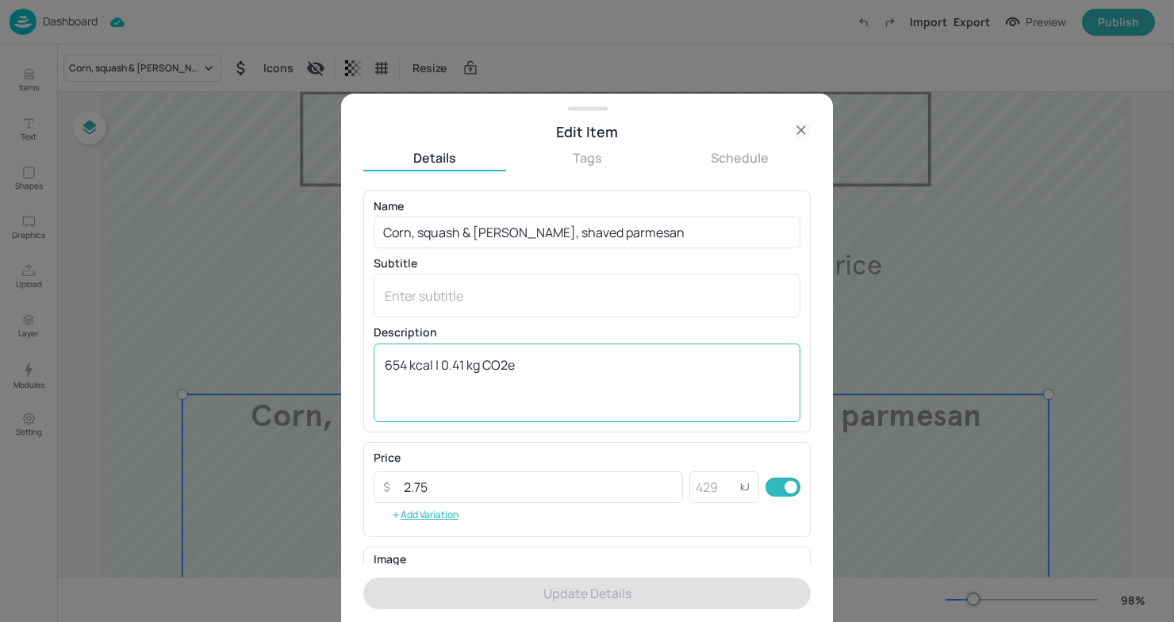
click at [550, 354] on div "654 kcal | 0.41 kg CO2e x ​" at bounding box center [587, 382] width 427 height 79
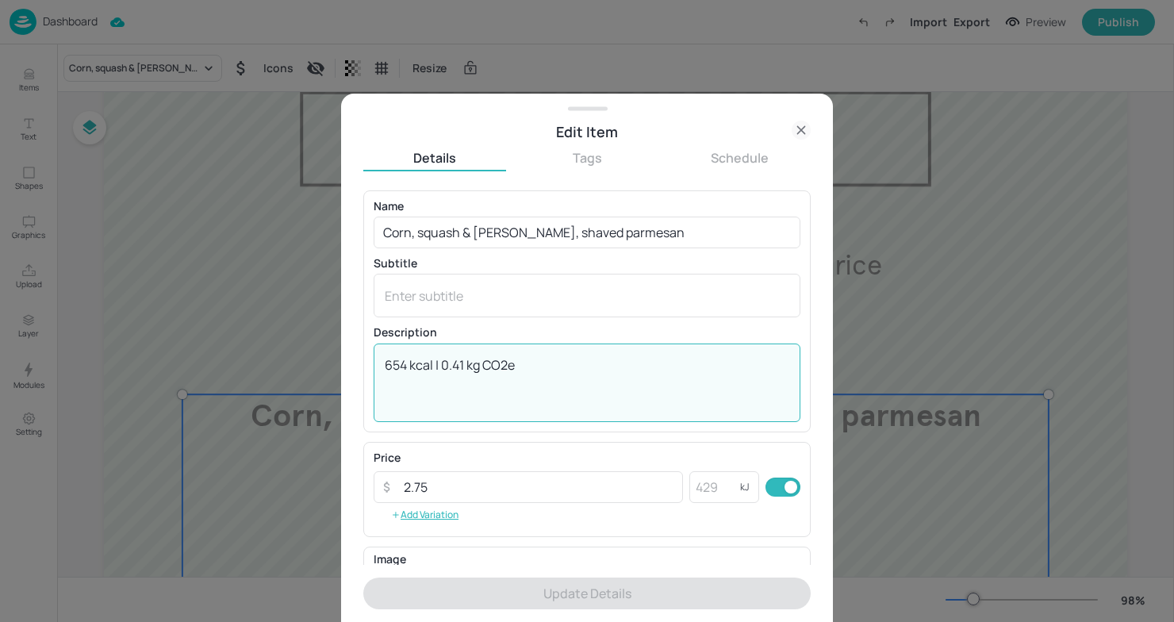
click at [562, 360] on textarea "654 kcal | 0.41 kg CO2e" at bounding box center [587, 382] width 404 height 52
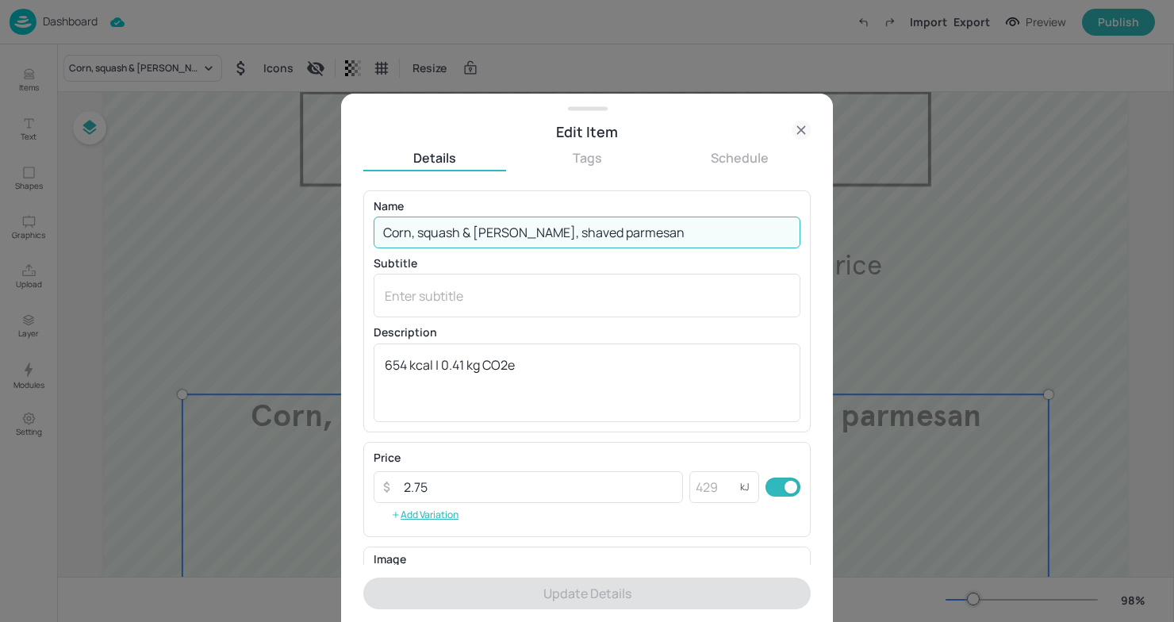
drag, startPoint x: 710, startPoint y: 231, endPoint x: 408, endPoint y: 201, distance: 302.8
click at [401, 207] on div "Name [PERSON_NAME], squash & [PERSON_NAME], shaved parmesan ​" at bounding box center [587, 225] width 427 height 48
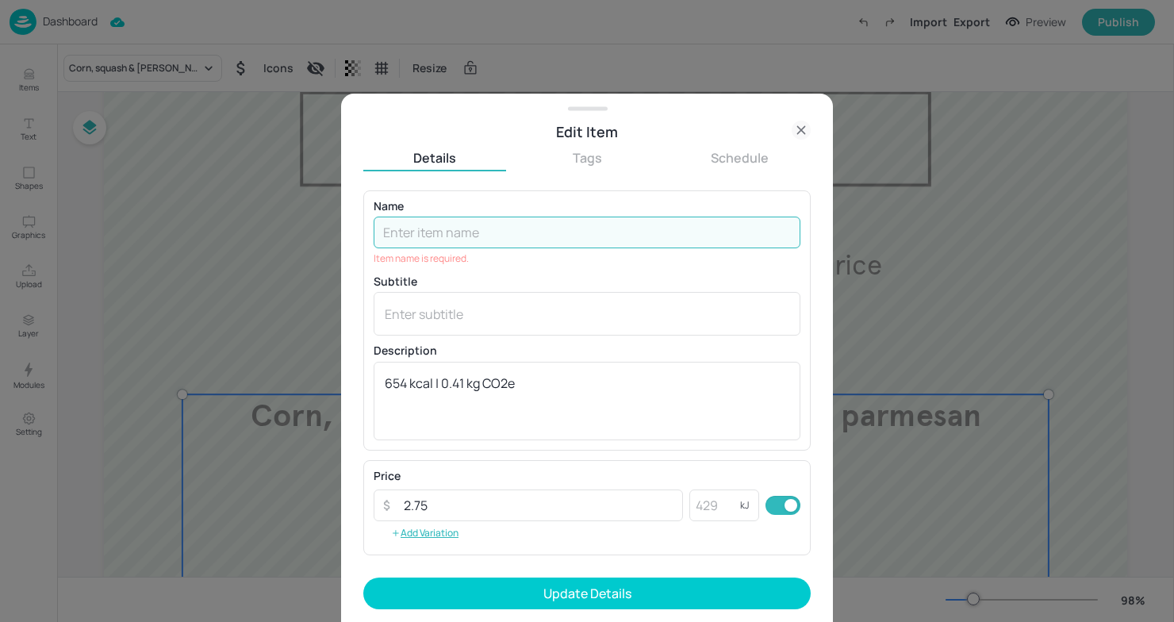
paste input "Cauliflower moussaka"
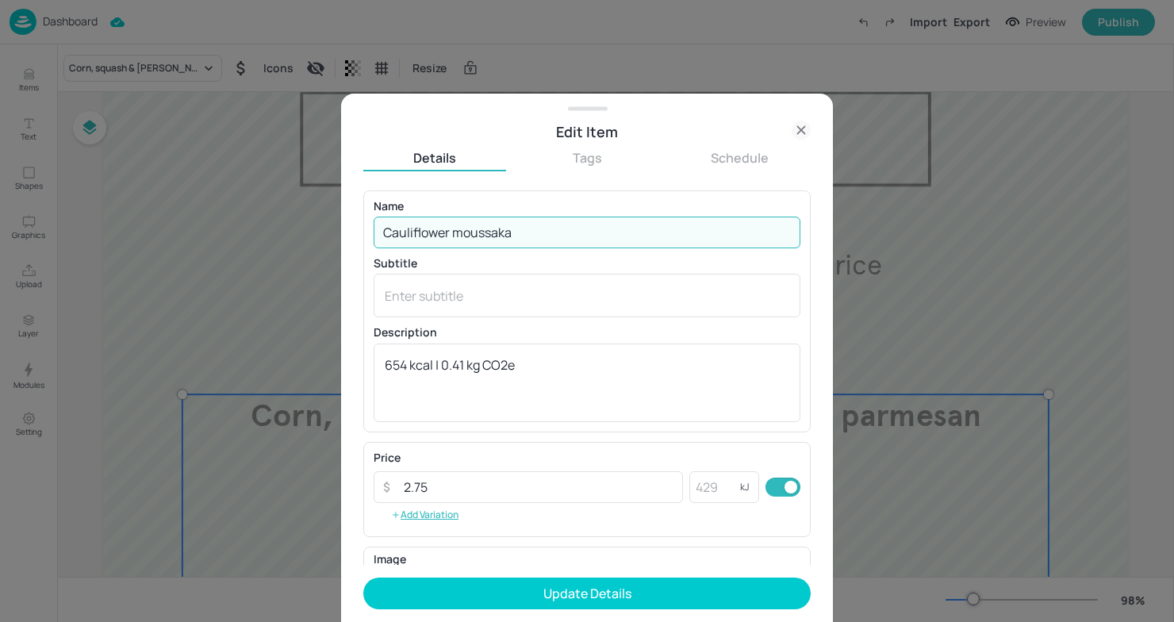
click at [465, 232] on input "Cauliflower moussaka" at bounding box center [587, 233] width 427 height 32
click at [465, 232] on input "Cauliflower Moussaka" at bounding box center [587, 233] width 427 height 32
type input "Cauliflower Moussaka"
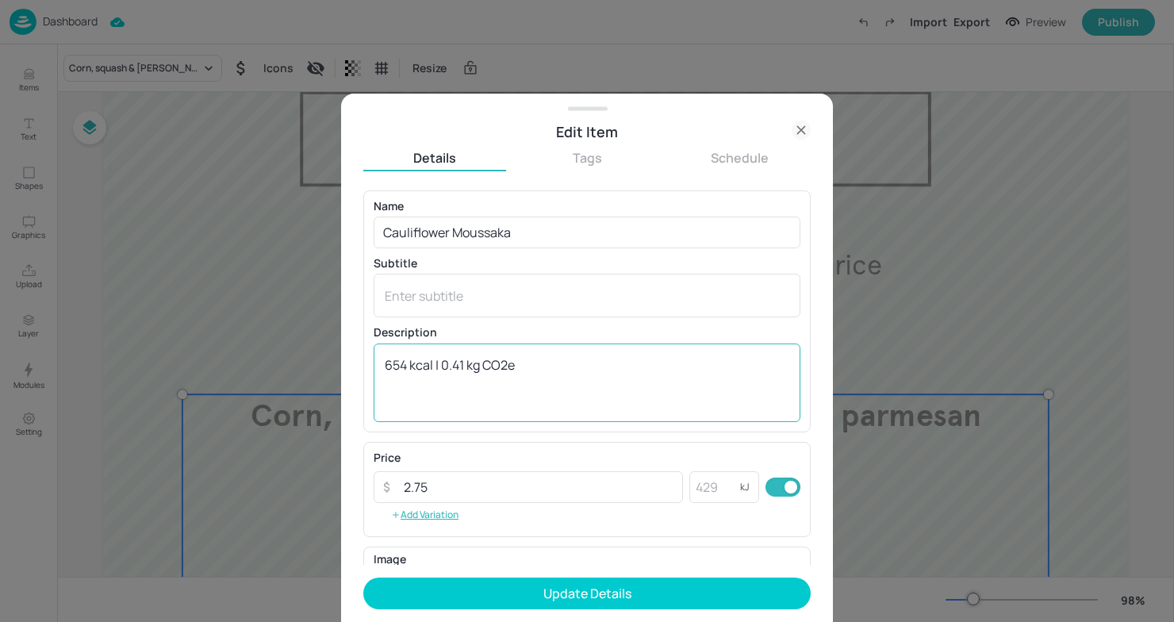
click at [596, 354] on div "654 kcal | 0.41 kg CO2e x ​" at bounding box center [587, 382] width 427 height 79
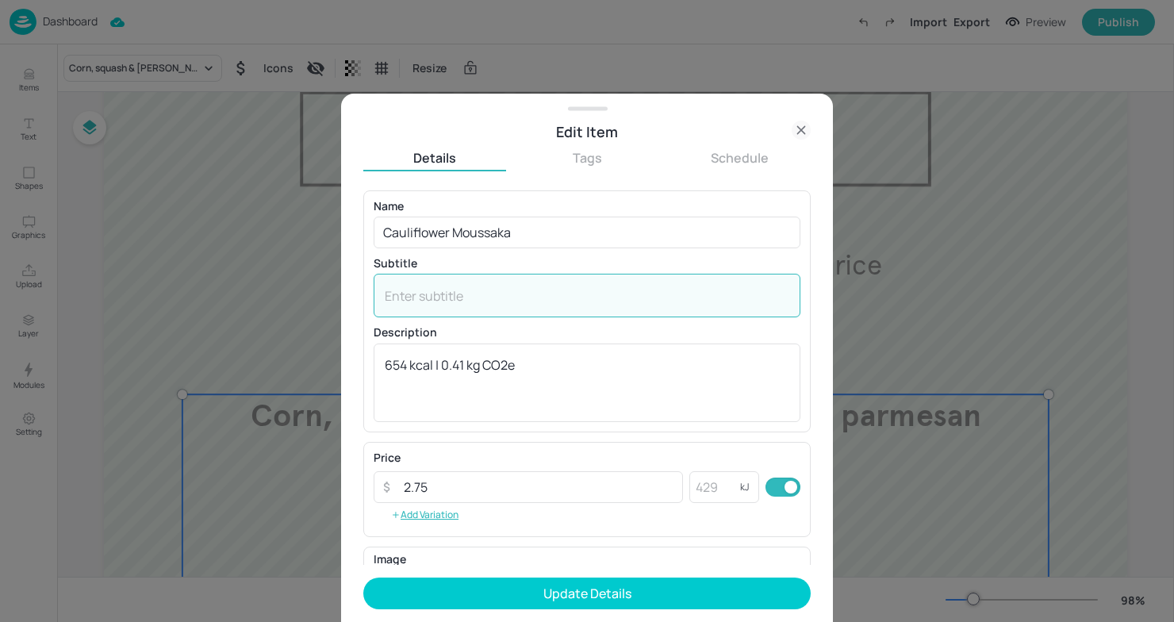
click at [531, 297] on textarea at bounding box center [587, 295] width 404 height 17
paste textarea "with red pepper coulis and herb flatbread"
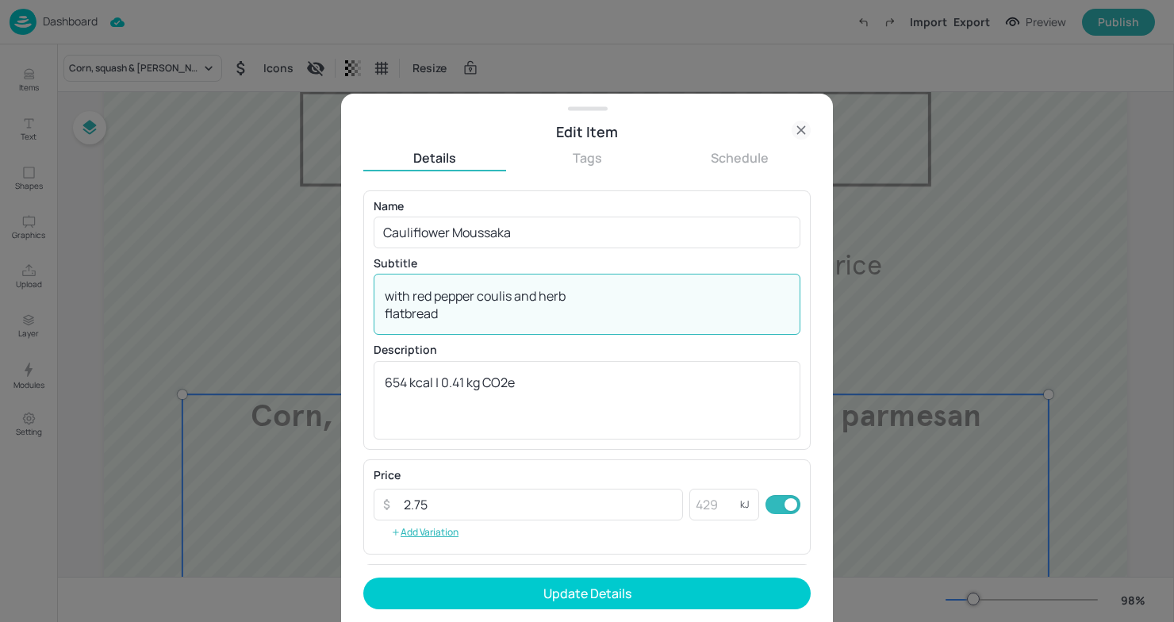
click at [383, 317] on div "with red pepper coulis and herb flatbread x ​" at bounding box center [587, 304] width 427 height 61
click at [383, 316] on div "with red pepper coulis and herb flatbread x ​" at bounding box center [587, 304] width 427 height 61
click at [391, 312] on textarea "with red pepper coulis and herb flatbread" at bounding box center [587, 304] width 404 height 35
click at [385, 309] on textarea "with red pepper coulis and herb flatbread" at bounding box center [587, 304] width 404 height 35
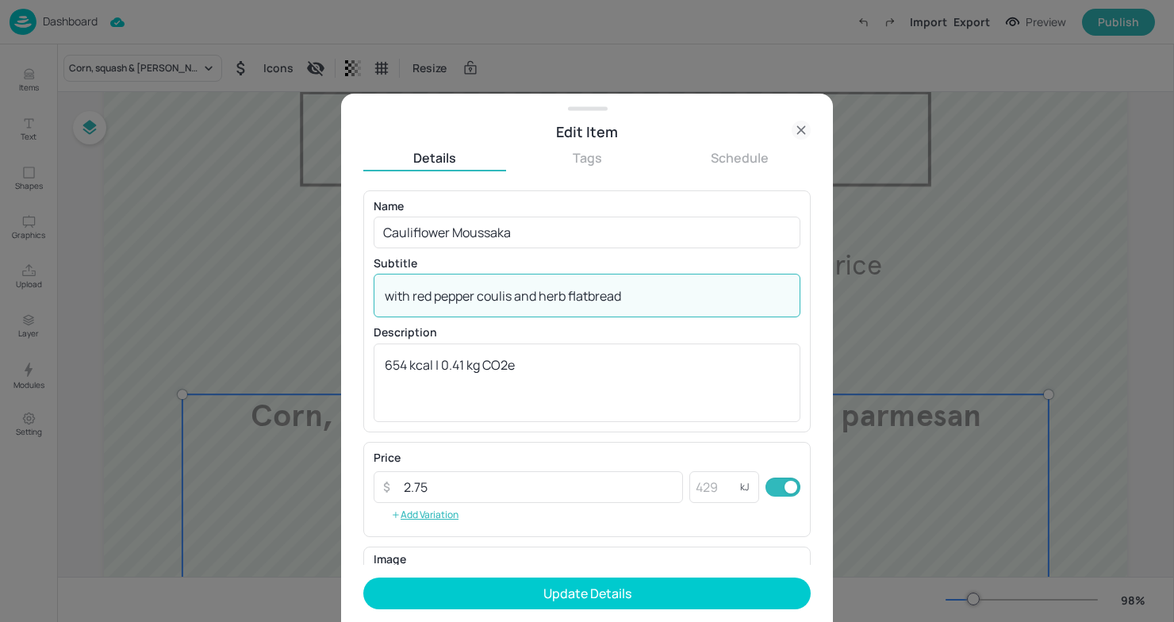
click at [392, 297] on textarea "with red pepper coulis and herb flatbread" at bounding box center [587, 295] width 404 height 17
click at [404, 296] on textarea "ith red pepper coulis and herb flatbread" at bounding box center [587, 295] width 404 height 17
click at [381, 297] on div "ith red pepper coulis and herb flatbread x ​" at bounding box center [587, 296] width 427 height 44
click at [385, 297] on textarea "ith red pepper coulis and herb flatbread" at bounding box center [587, 295] width 404 height 17
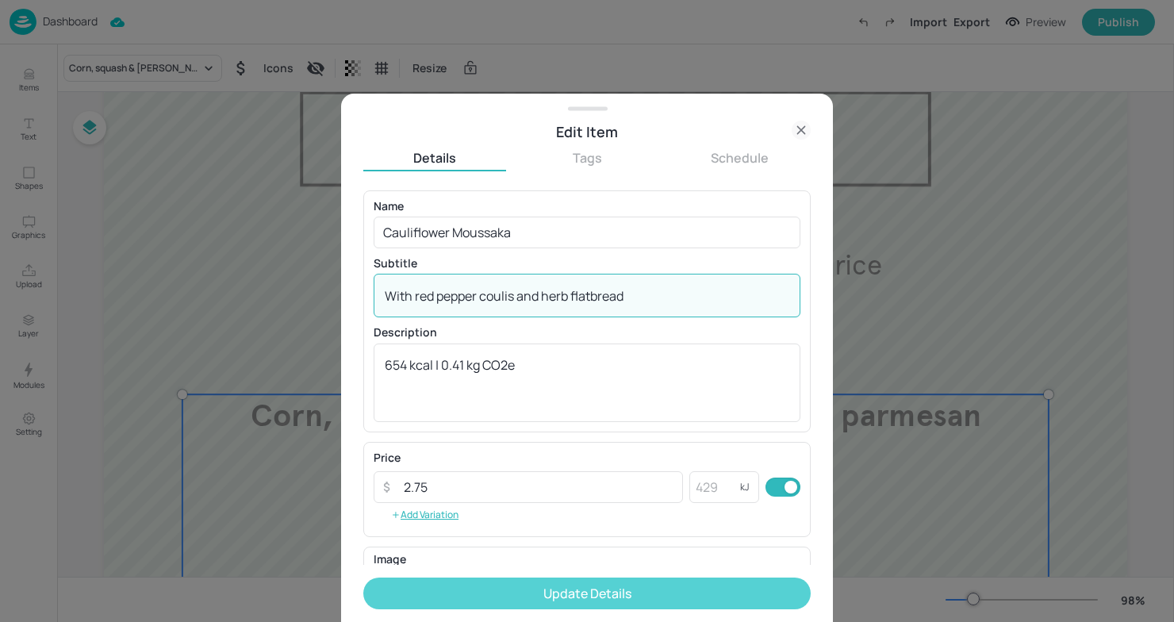
type textarea "With red pepper coulis and herb flatbread"
click at [535, 588] on button "Update Details" at bounding box center [586, 593] width 447 height 32
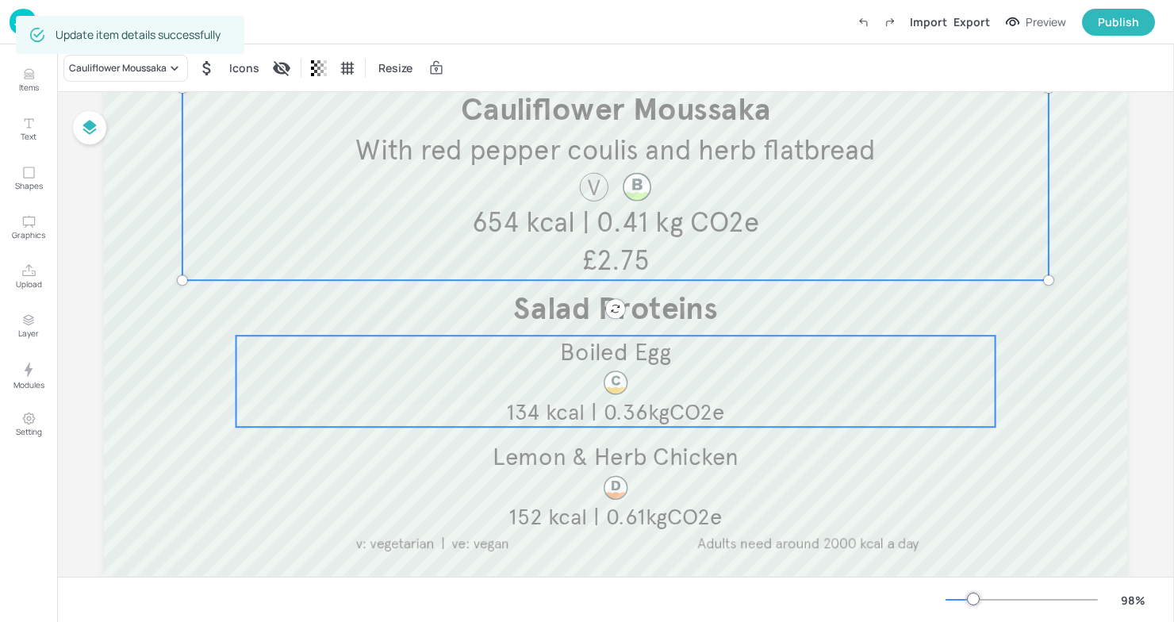
scroll to position [408, 0]
click at [763, 389] on div "Boiled Egg 134 kcal | 0.36kgCO2e" at bounding box center [615, 380] width 759 height 91
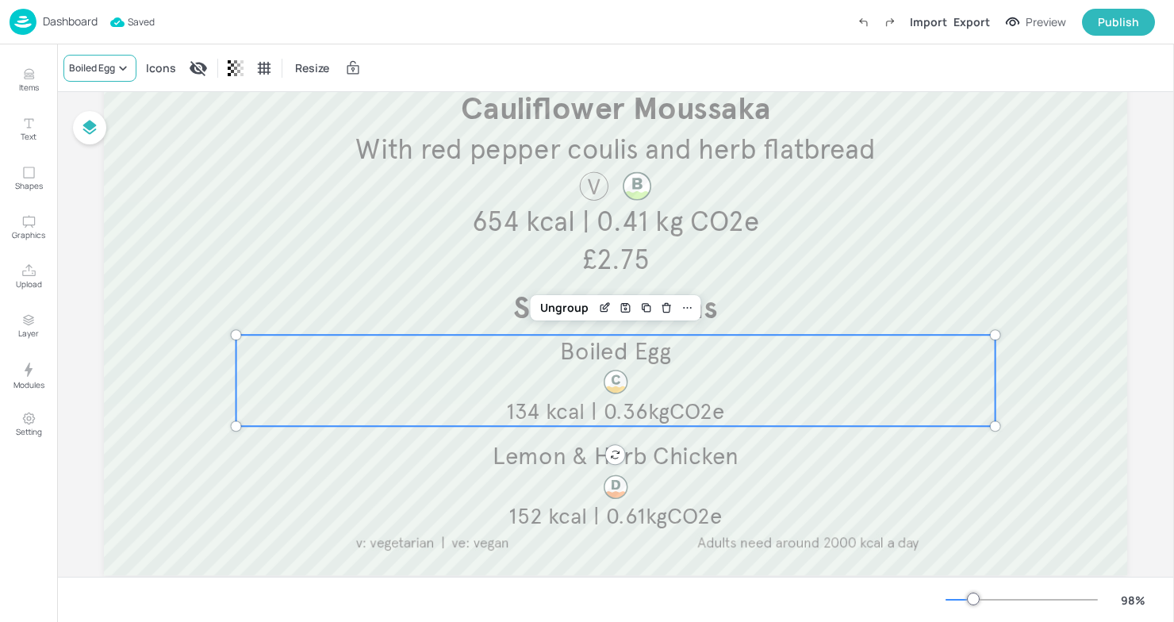
click at [109, 58] on div "Boiled Egg" at bounding box center [99, 68] width 73 height 27
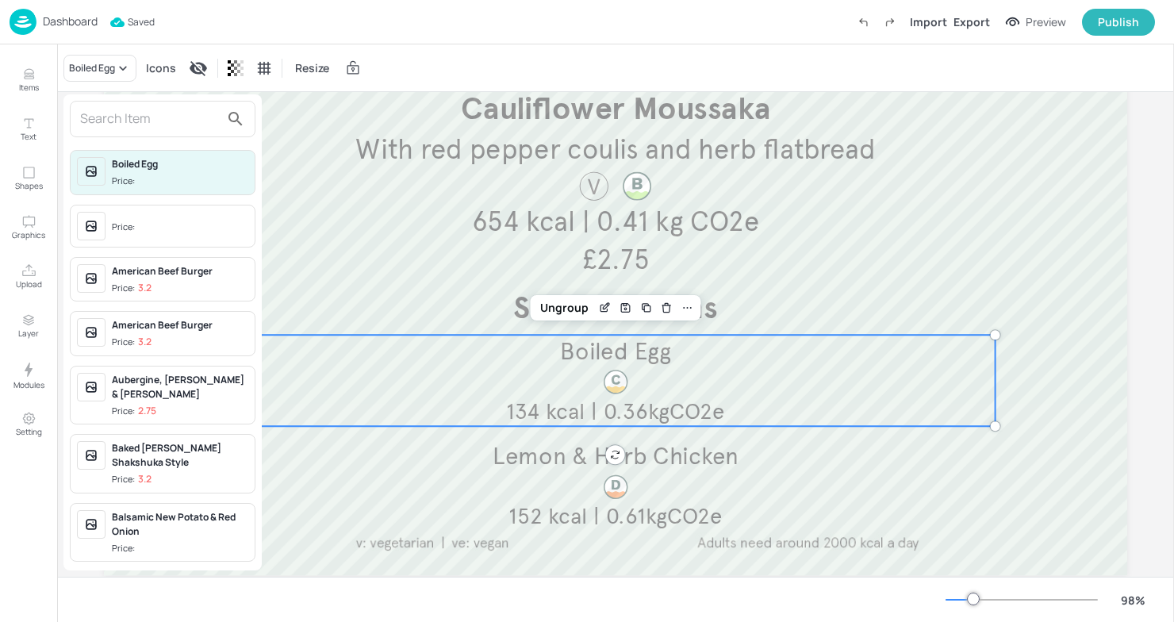
click at [123, 91] on div at bounding box center [587, 311] width 1174 height 622
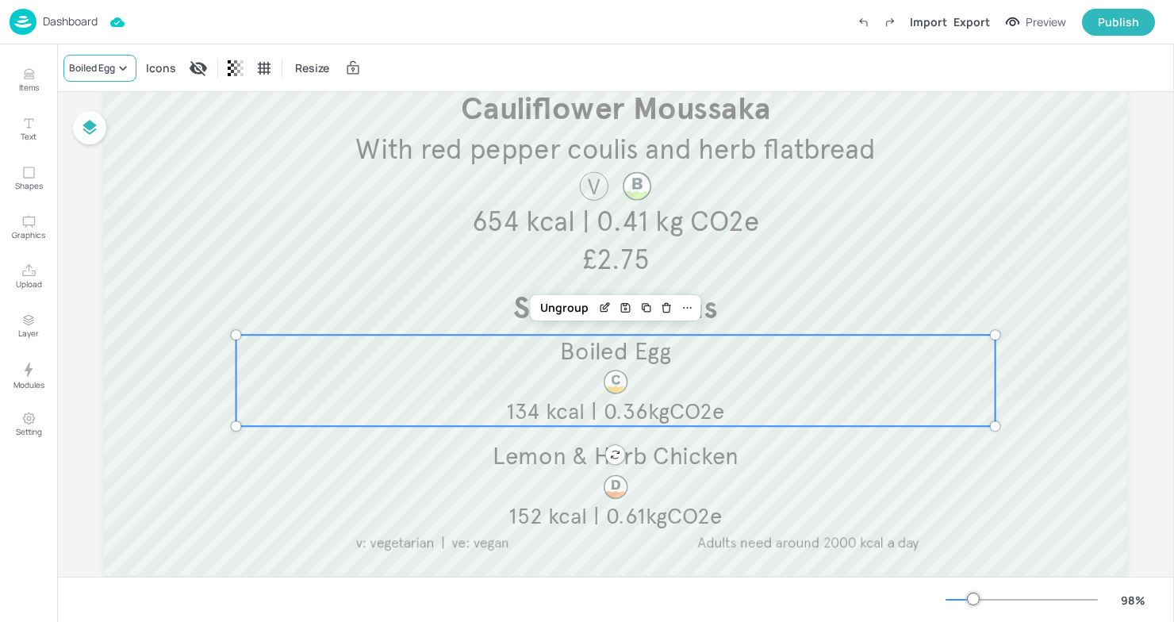
click at [98, 72] on div "Boiled Egg" at bounding box center [92, 68] width 46 height 14
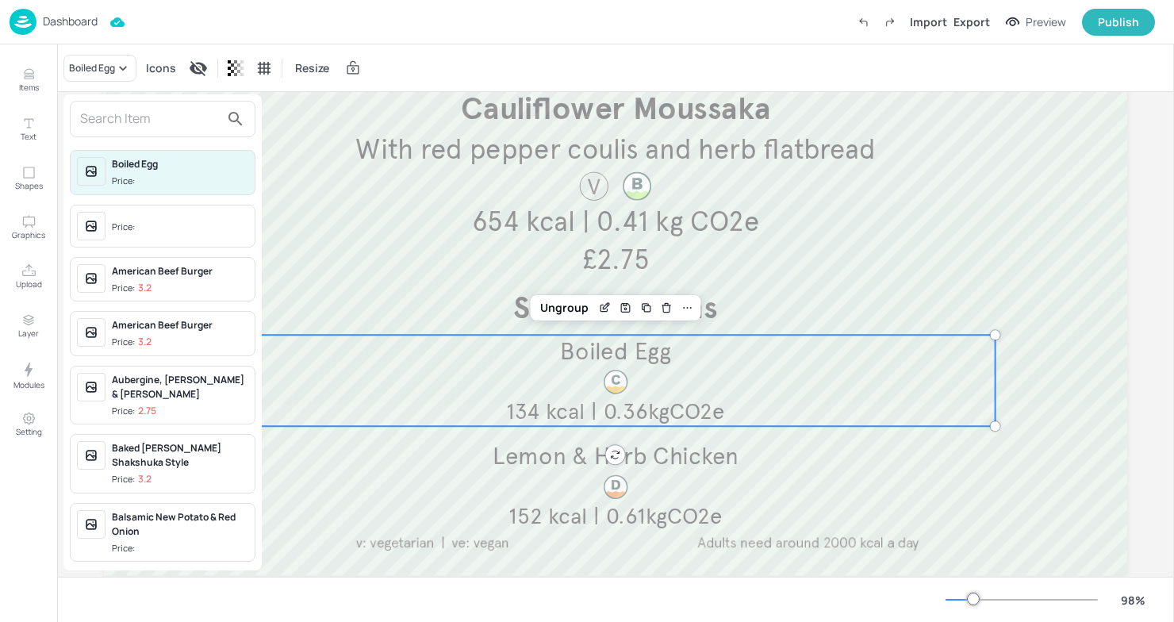
click at [145, 126] on input "text" at bounding box center [150, 118] width 140 height 25
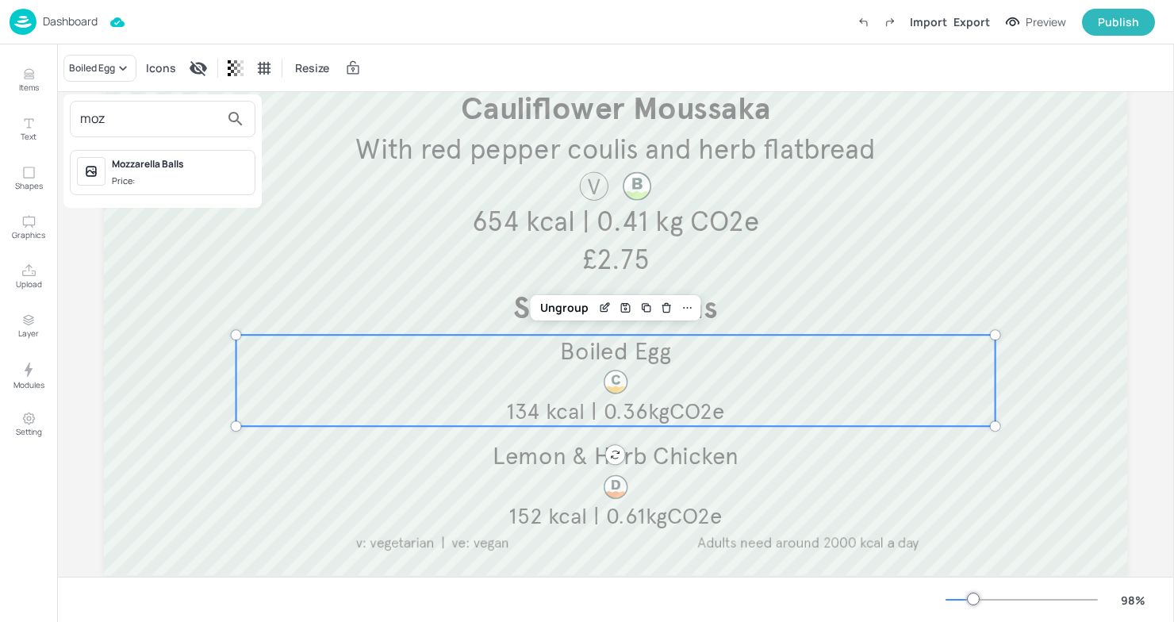
type input "moz"
click at [144, 164] on div "Mozzarella Balls" at bounding box center [180, 164] width 136 height 14
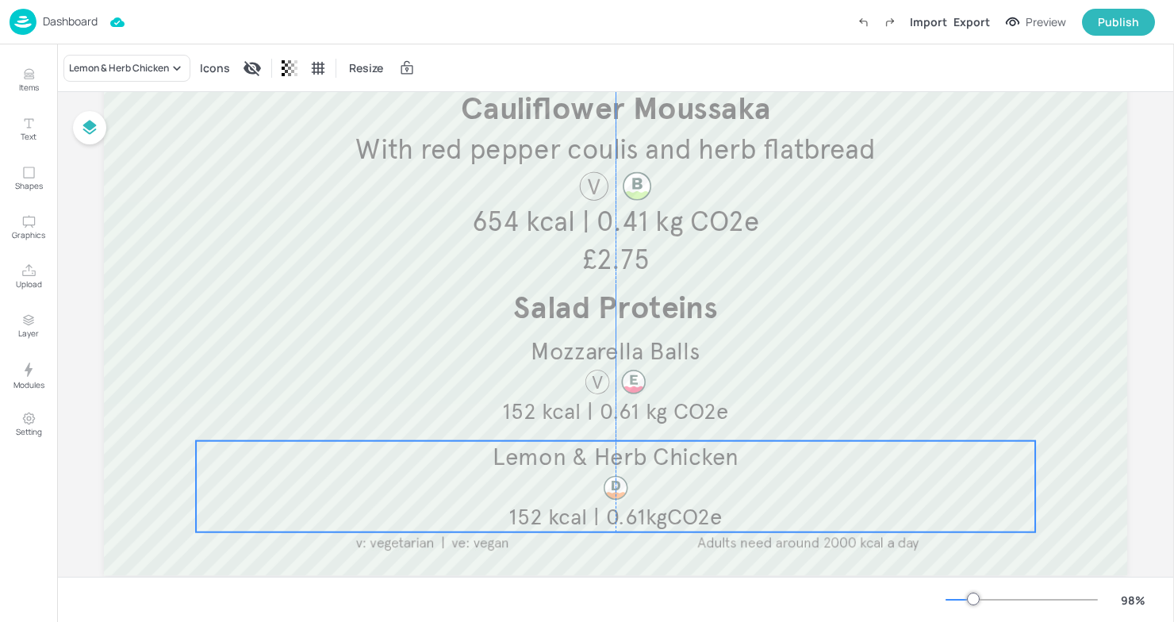
click at [351, 467] on p "Lemon & Herb Chicken" at bounding box center [615, 457] width 839 height 33
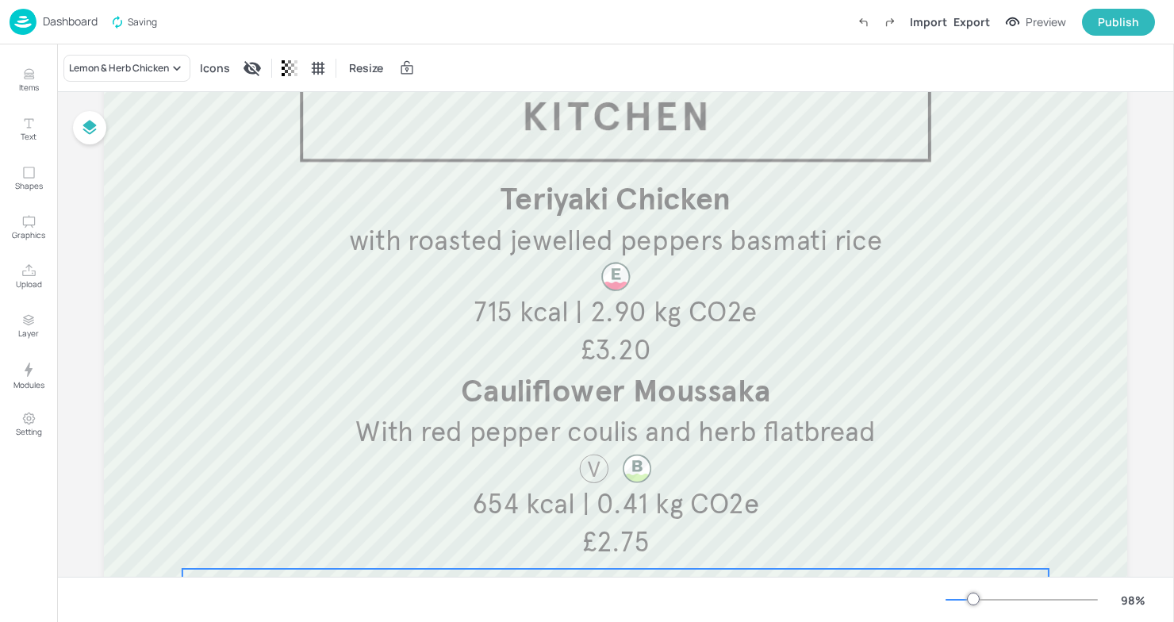
scroll to position [0, 0]
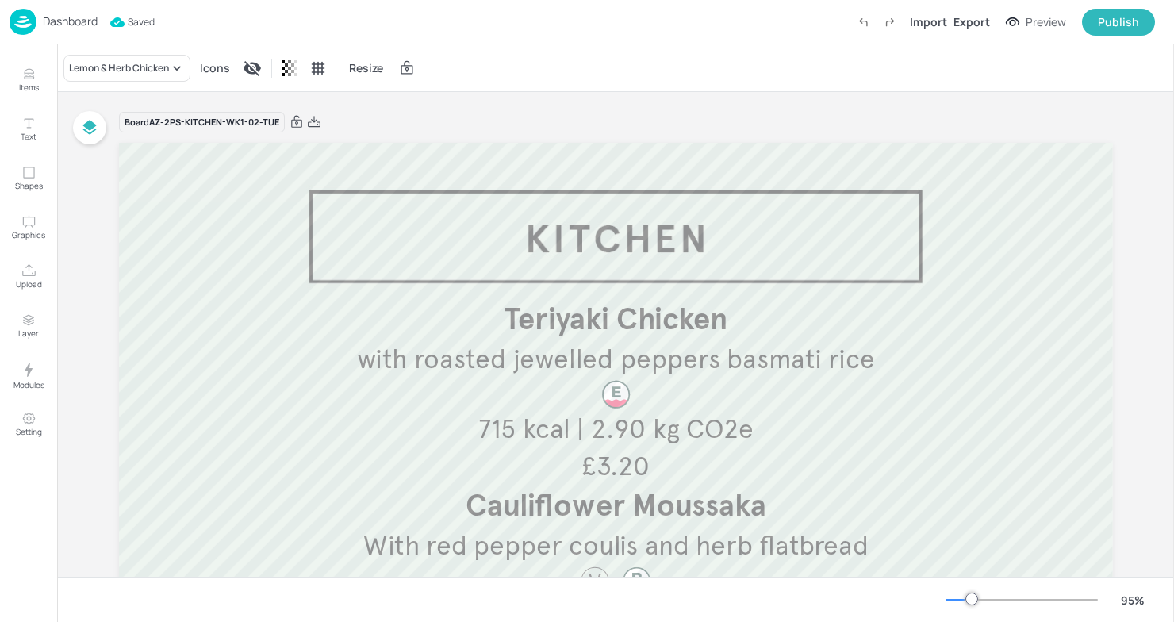
click at [962, 599] on div at bounding box center [958, 600] width 26 height 2
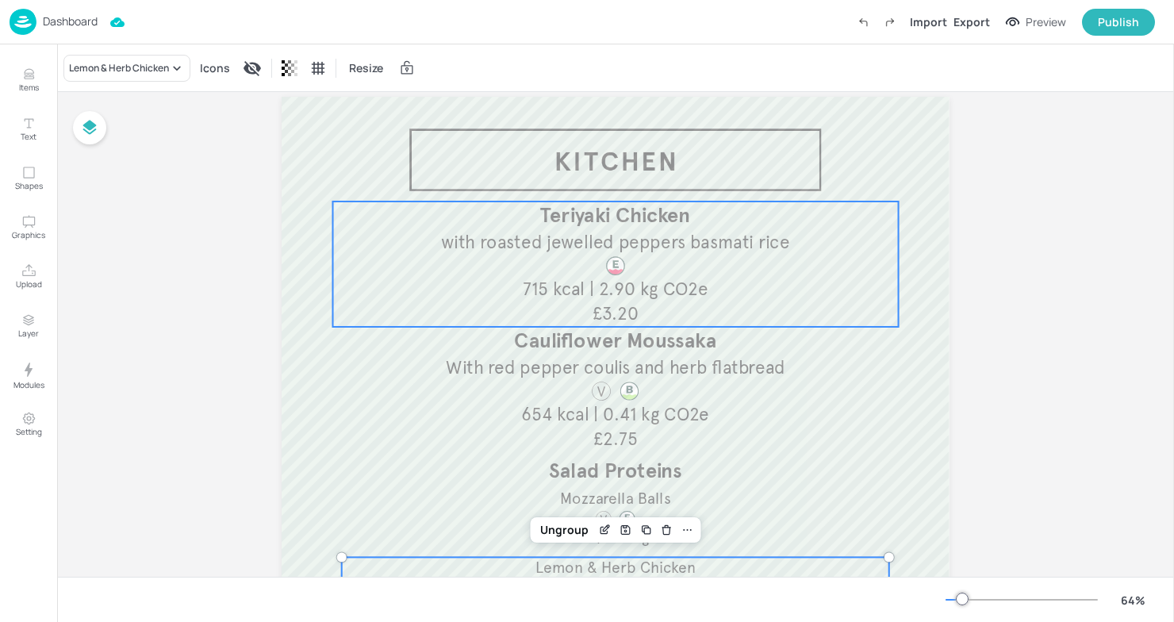
scroll to position [154, 0]
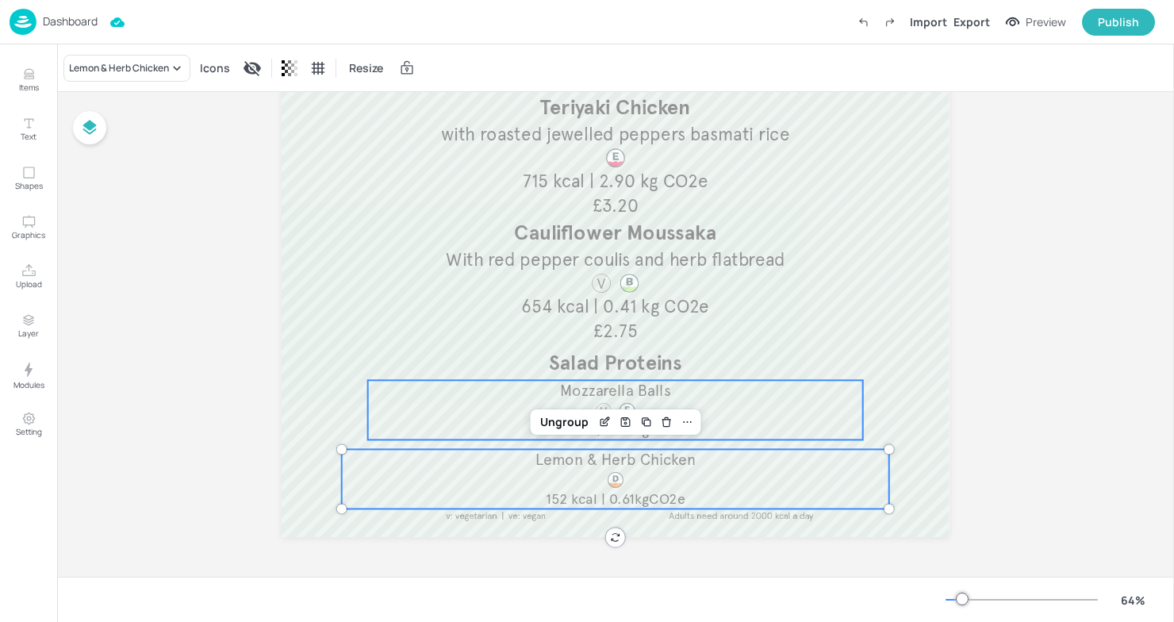
click at [638, 395] on span "Mozzarella Balls" at bounding box center [615, 390] width 111 height 19
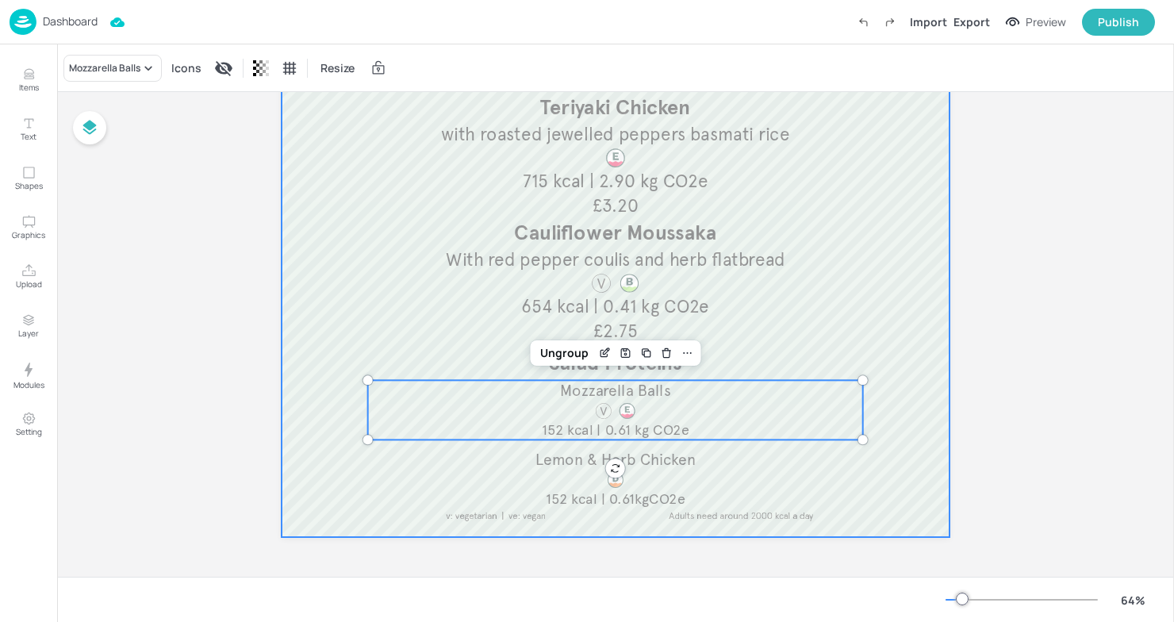
click at [306, 439] on div at bounding box center [616, 263] width 668 height 548
